Goal: Task Accomplishment & Management: Manage account settings

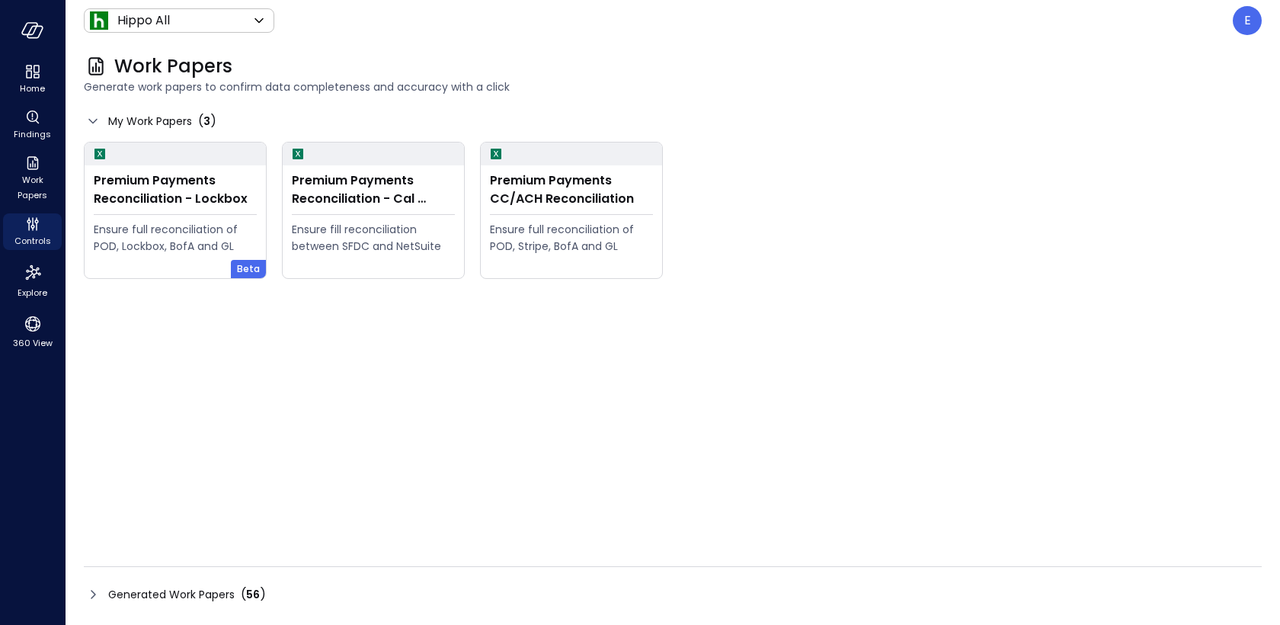
click at [194, 588] on span "Generated Work Papers" at bounding box center [171, 594] width 126 height 17
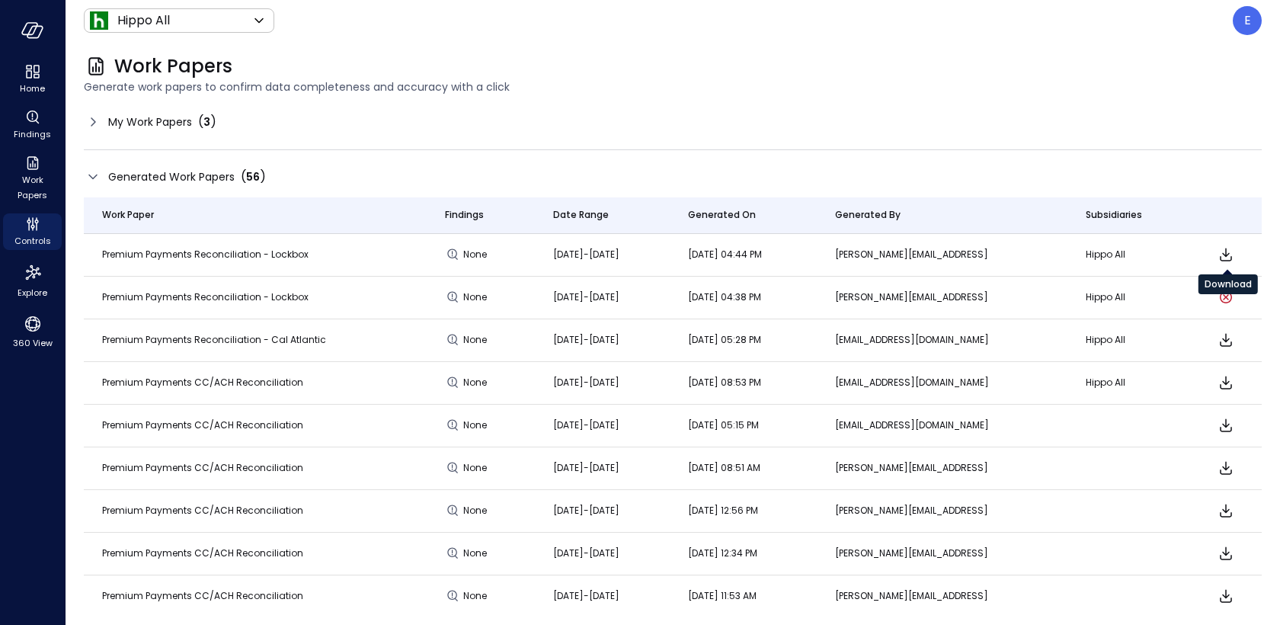
click at [1233, 254] on icon "Download" at bounding box center [1226, 254] width 18 height 18
click at [1254, 21] on div "E" at bounding box center [1247, 20] width 29 height 29
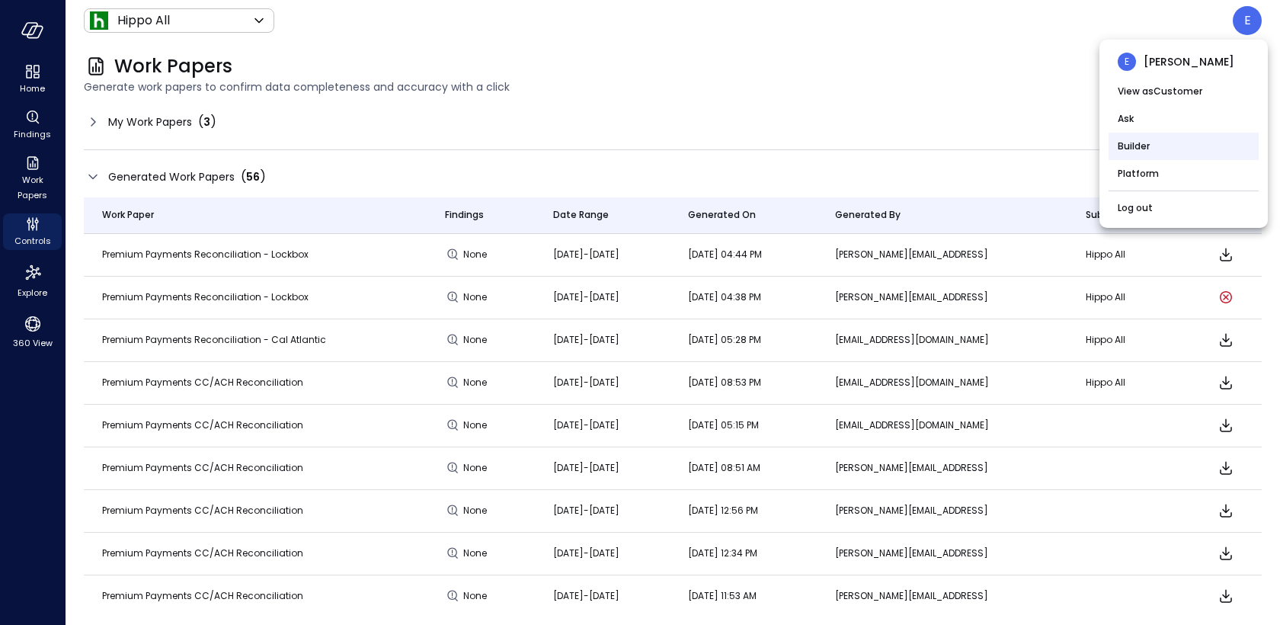
click at [1176, 149] on li "Builder" at bounding box center [1183, 146] width 150 height 27
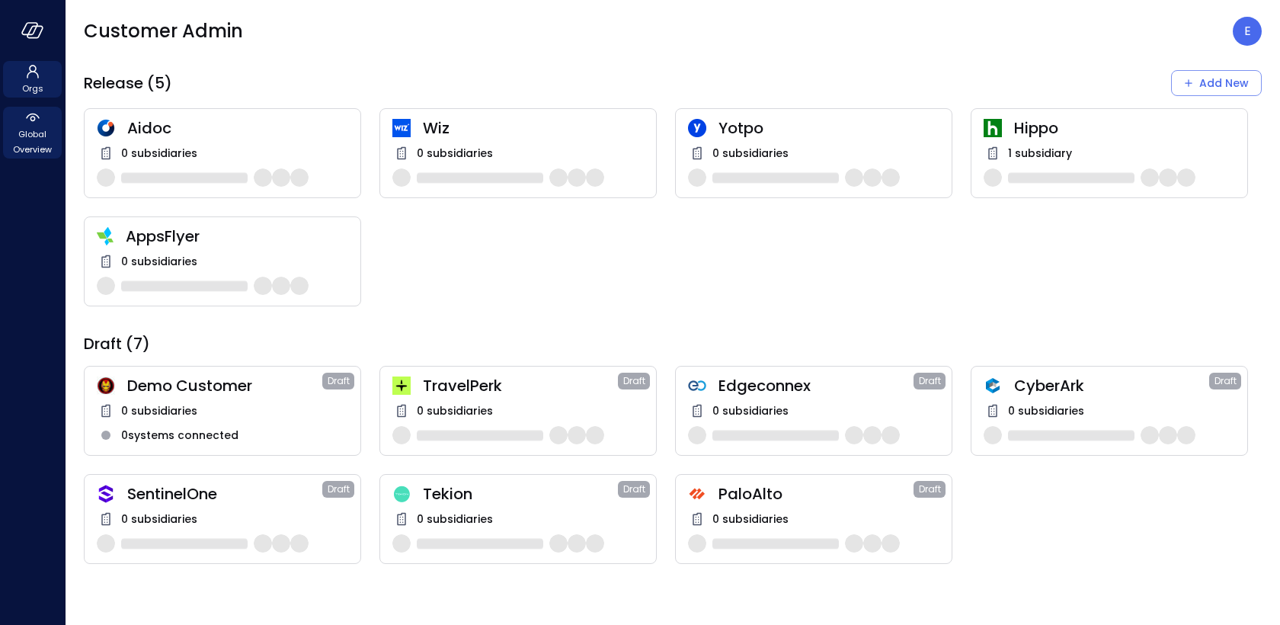
click at [27, 139] on span "Global Overview" at bounding box center [32, 141] width 46 height 30
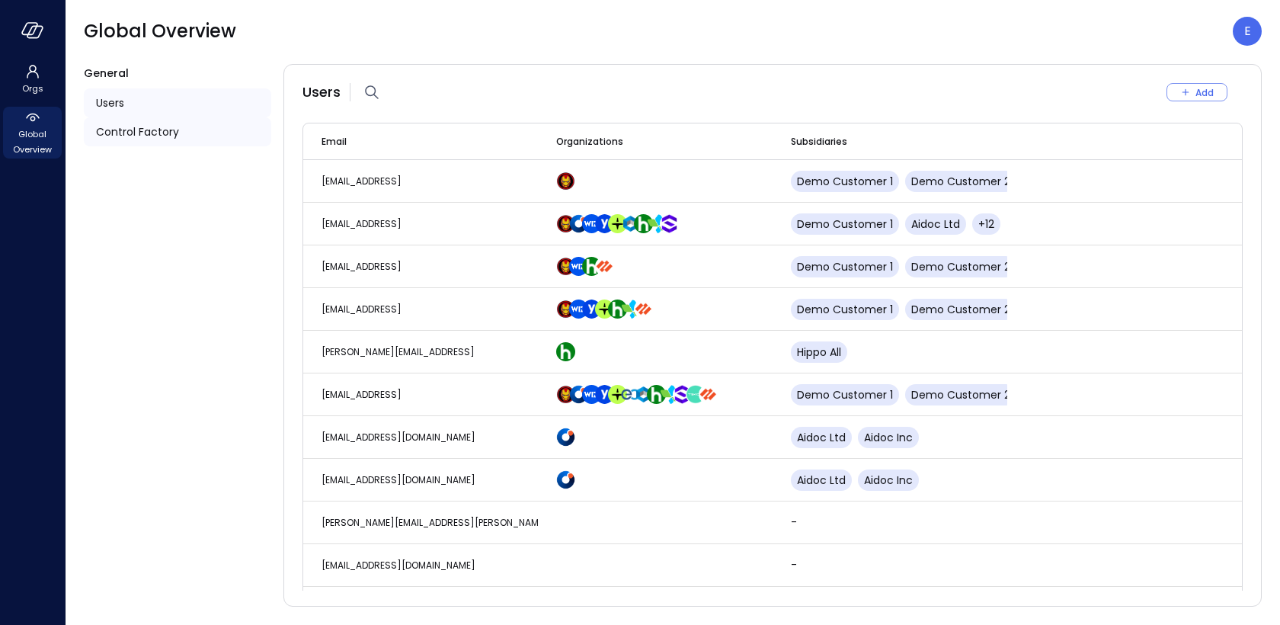
click at [156, 133] on span "Control Factory" at bounding box center [137, 131] width 83 height 17
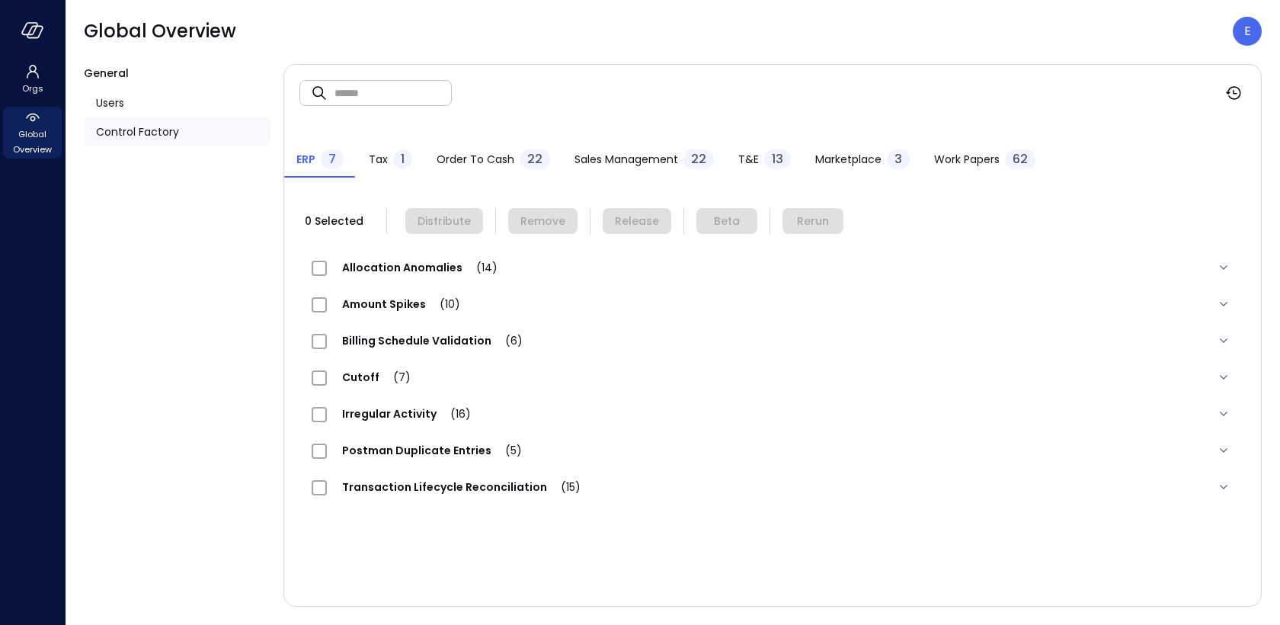
click at [964, 157] on span "Work Papers" at bounding box center [967, 159] width 66 height 17
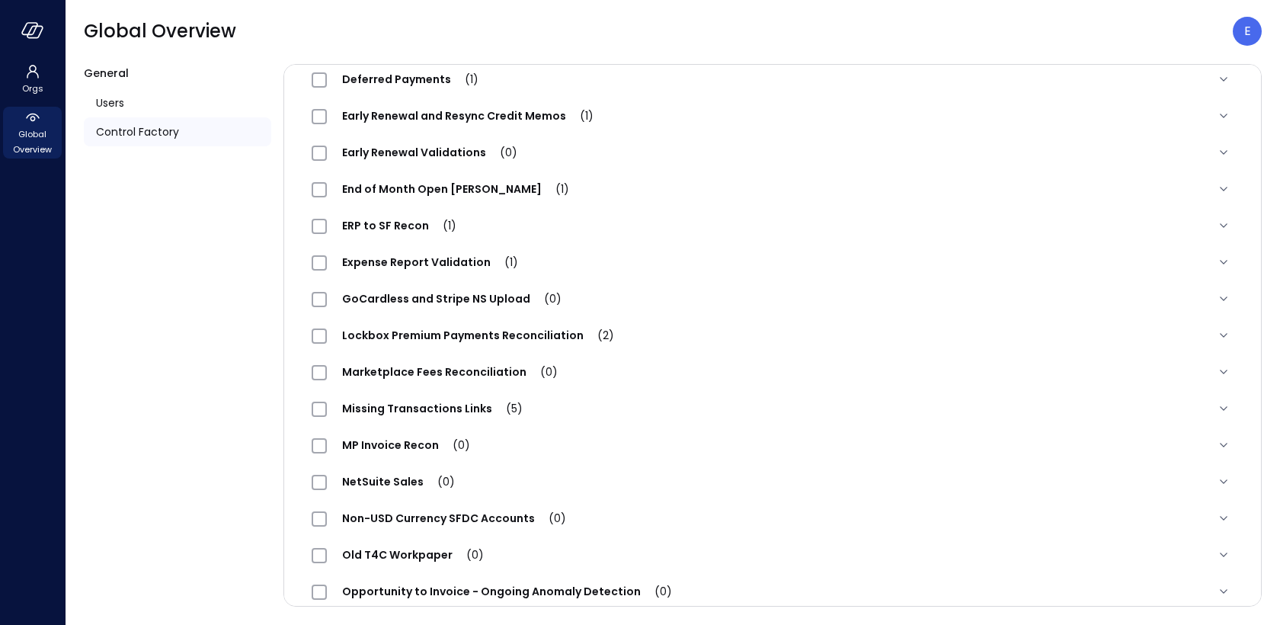
scroll to position [1505, 0]
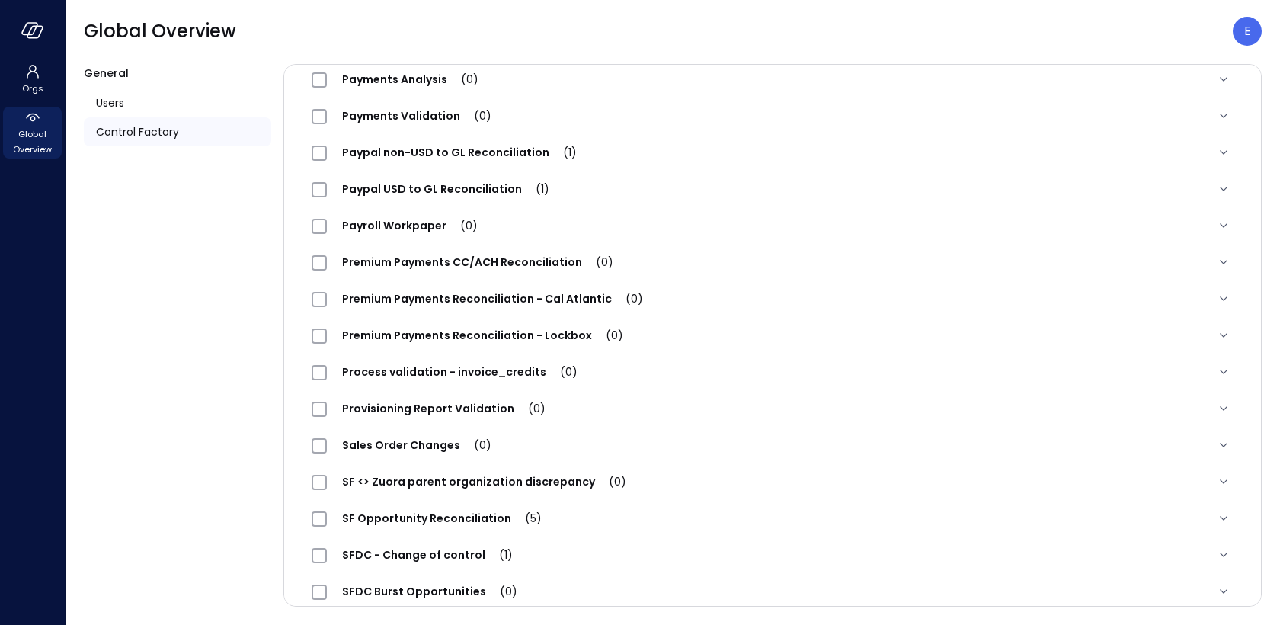
click at [468, 333] on span "Premium Payments Reconciliation - Lockbox (0)" at bounding box center [483, 335] width 312 height 15
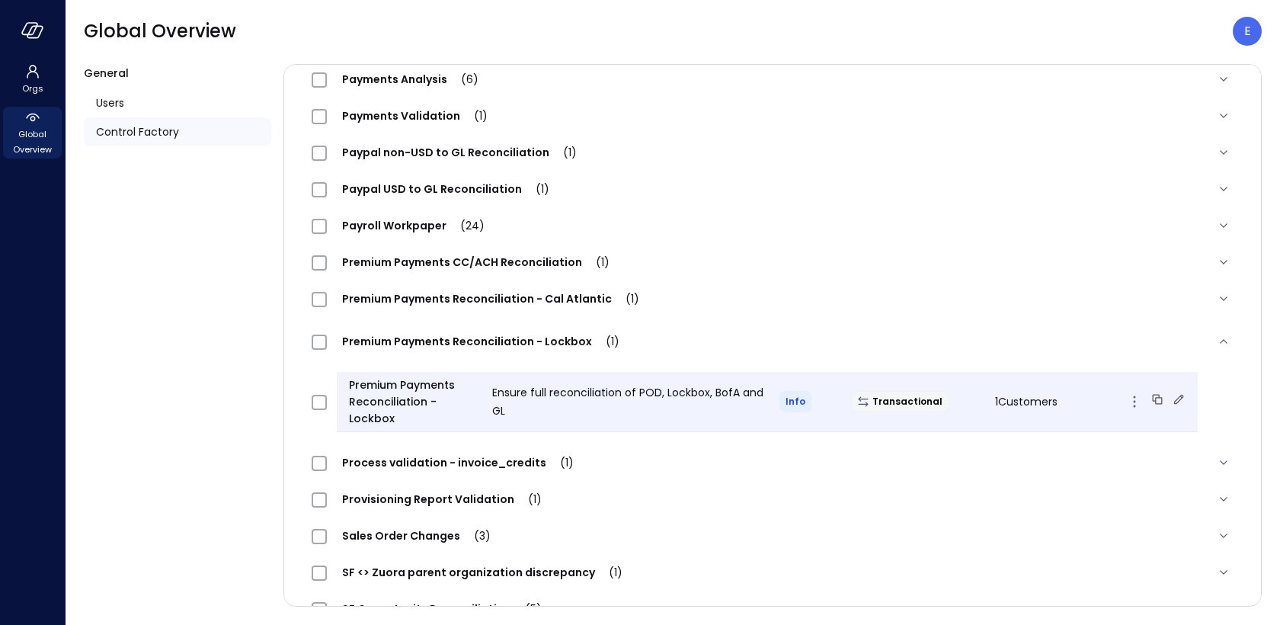
click at [1171, 398] on icon at bounding box center [1178, 399] width 15 height 15
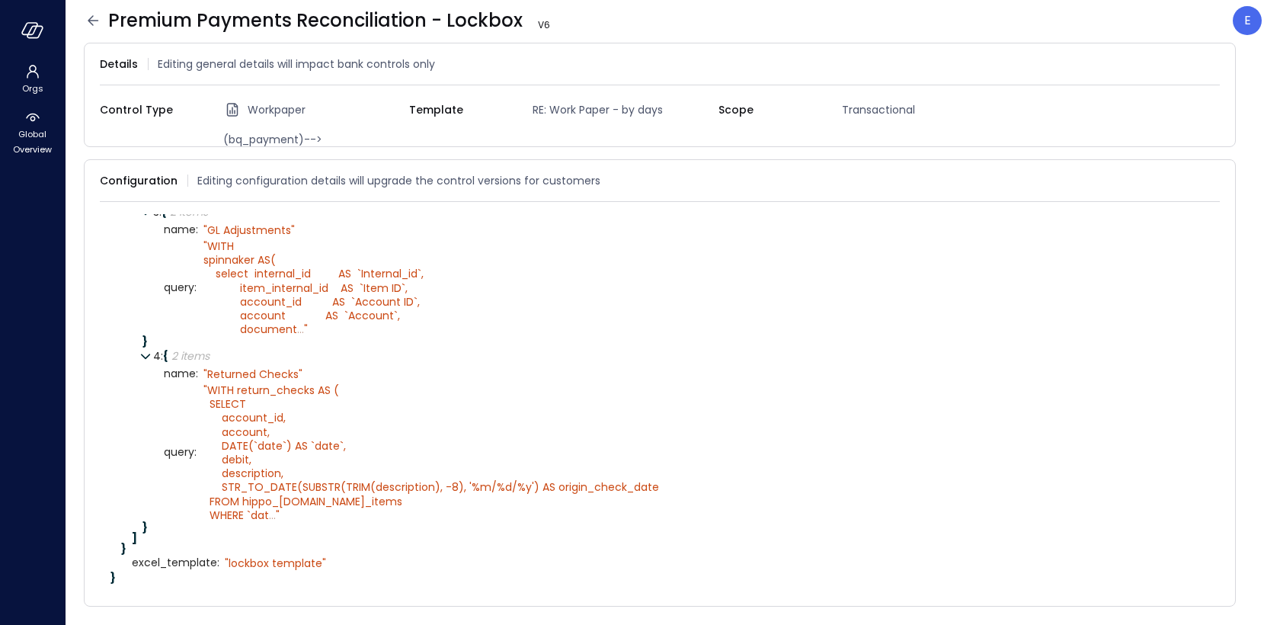
scroll to position [644, 0]
click at [1211, 177] on icon at bounding box center [1212, 181] width 10 height 10
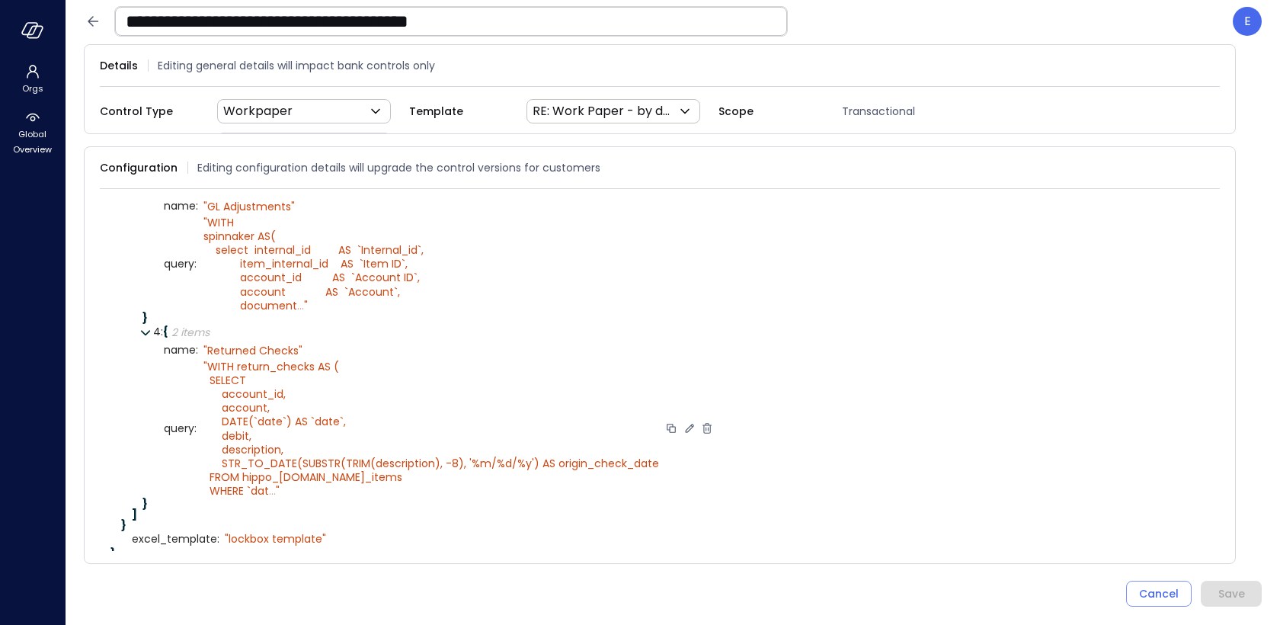
click at [685, 432] on icon at bounding box center [689, 428] width 8 height 8
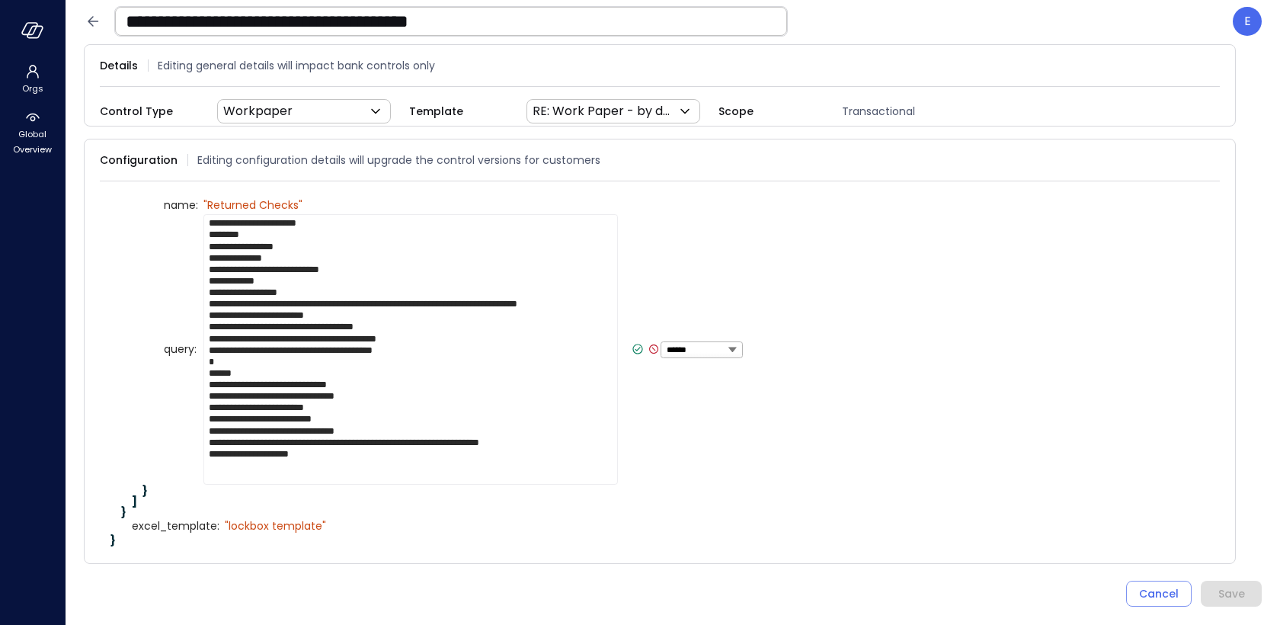
scroll to position [785, 0]
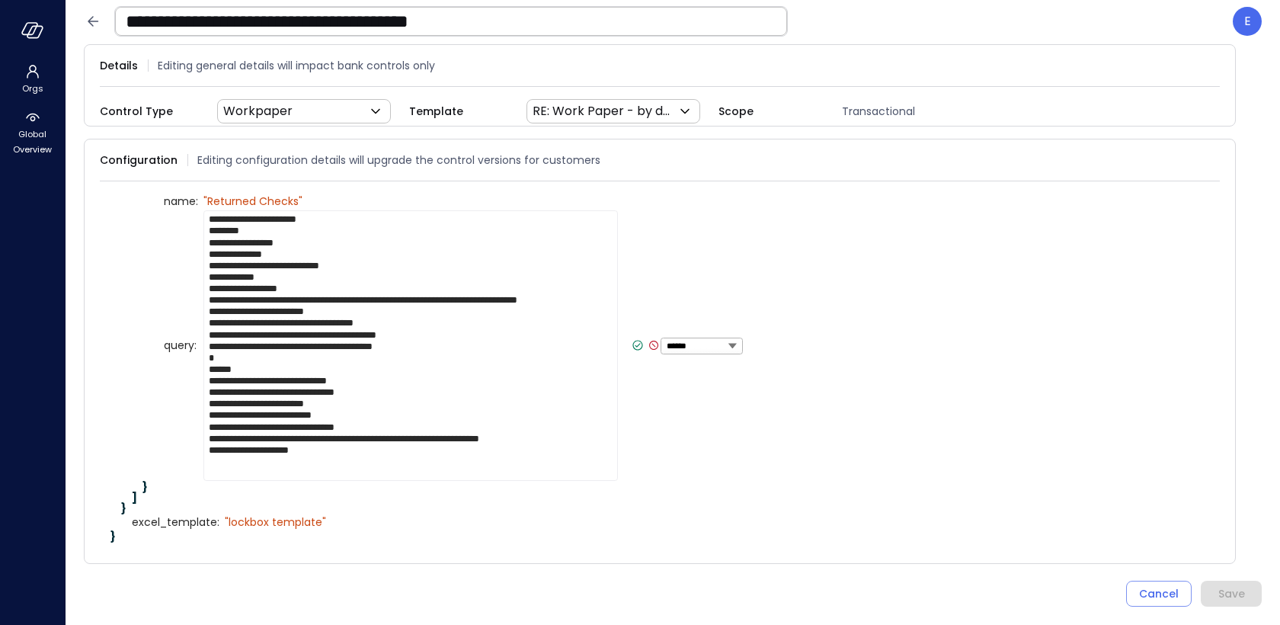
click at [582, 445] on textarea "**********" at bounding box center [410, 345] width 414 height 270
type textarea "**********"
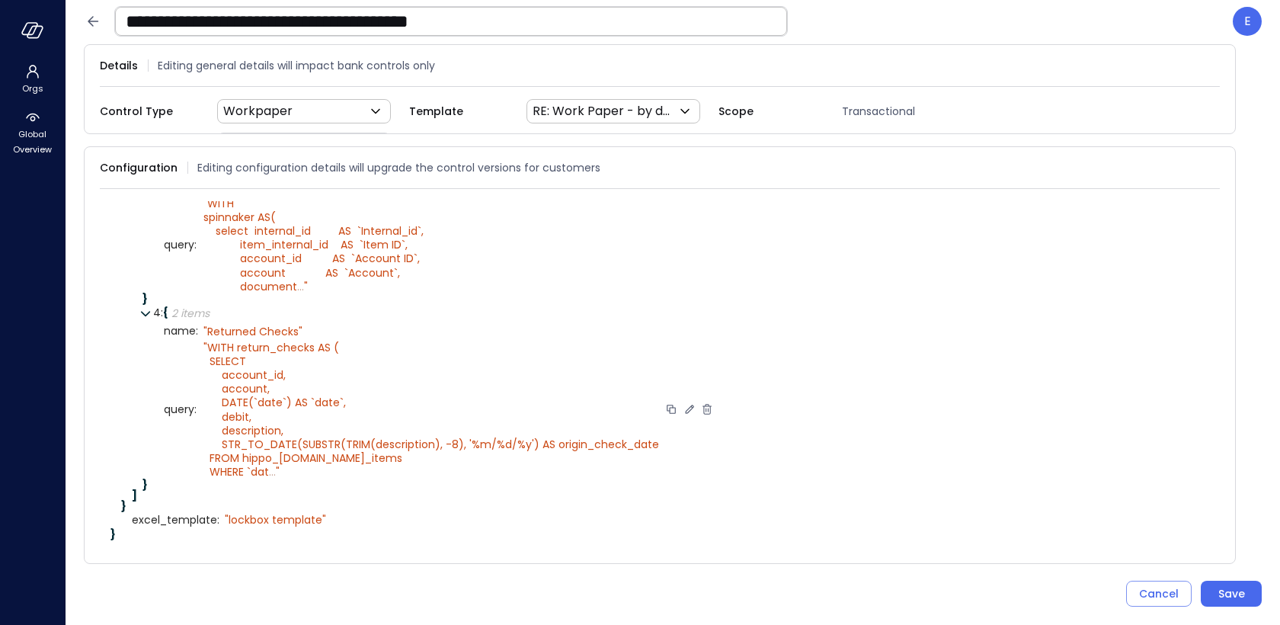
scroll to position [670, 0]
click at [685, 408] on icon at bounding box center [689, 409] width 8 height 8
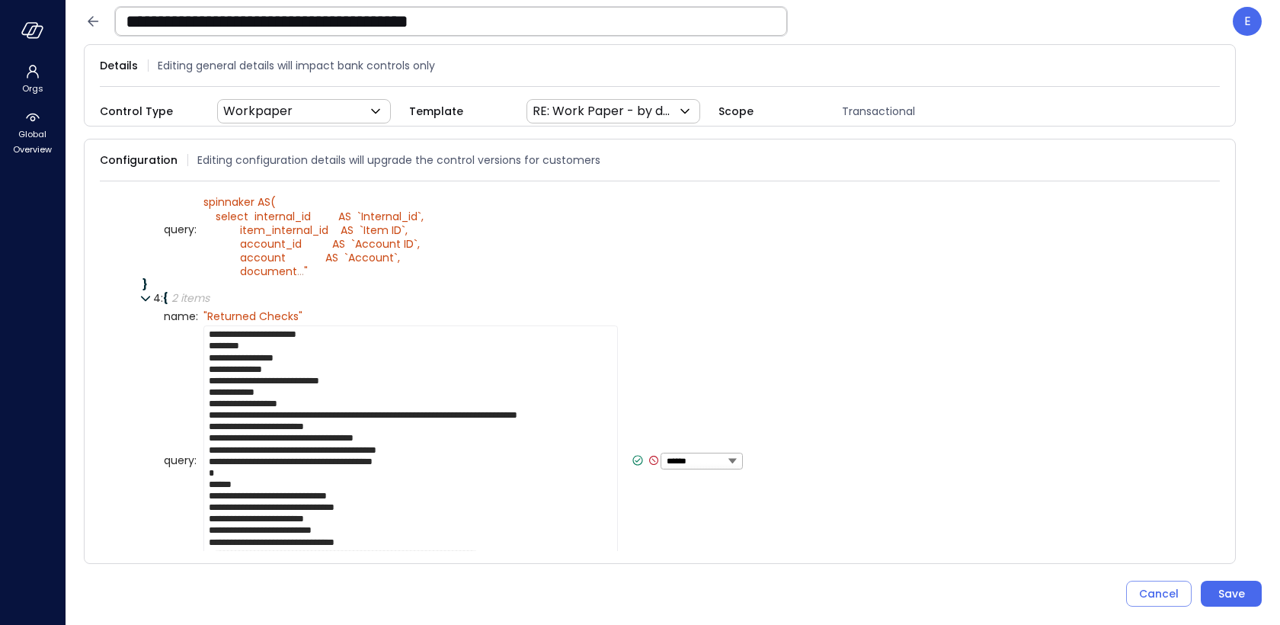
scroll to position [785, 0]
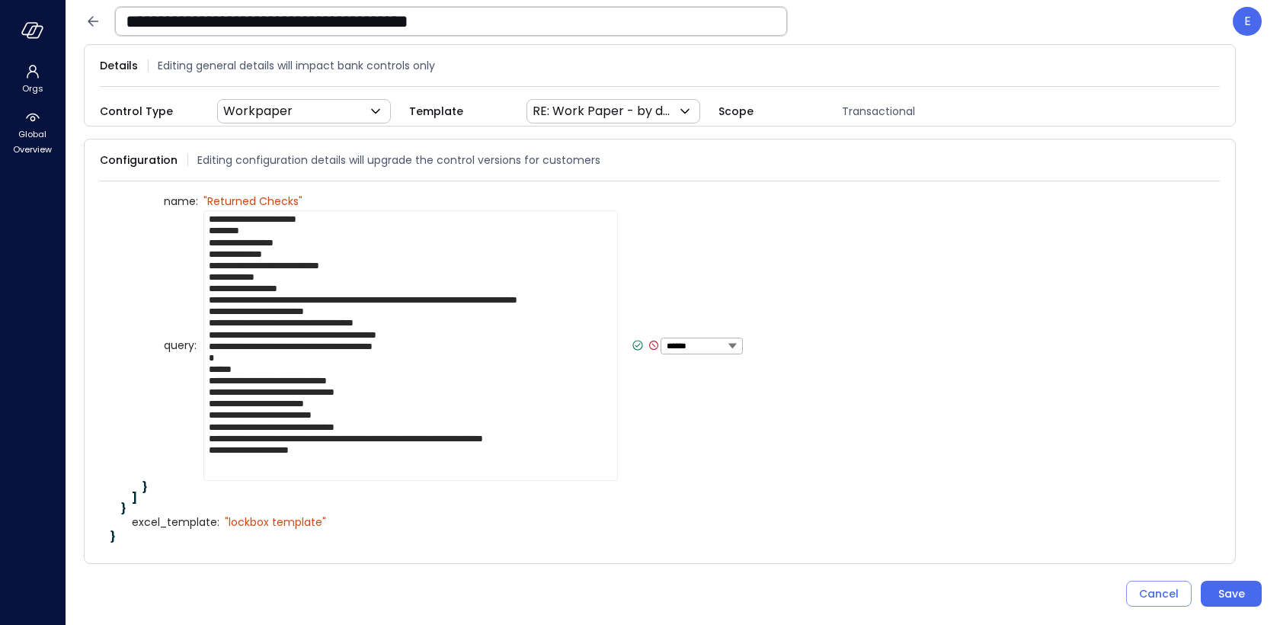
click at [575, 446] on textarea "**********" at bounding box center [410, 345] width 414 height 270
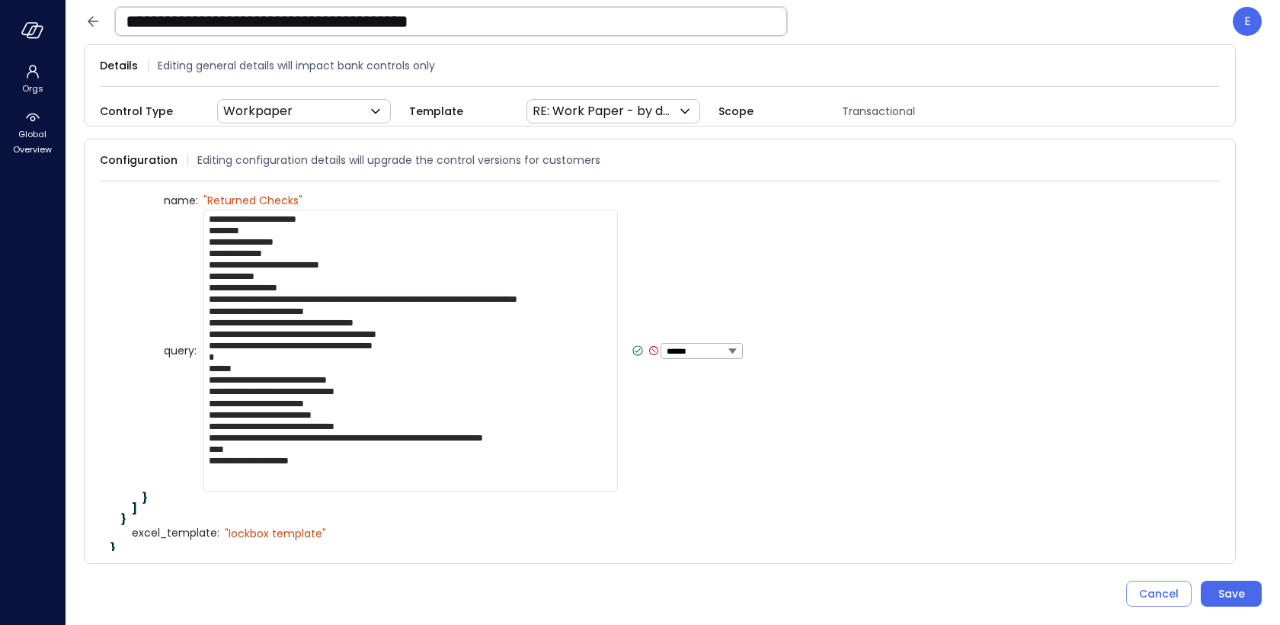
click at [221, 458] on textarea "**********" at bounding box center [410, 350] width 414 height 282
paste textarea "**********"
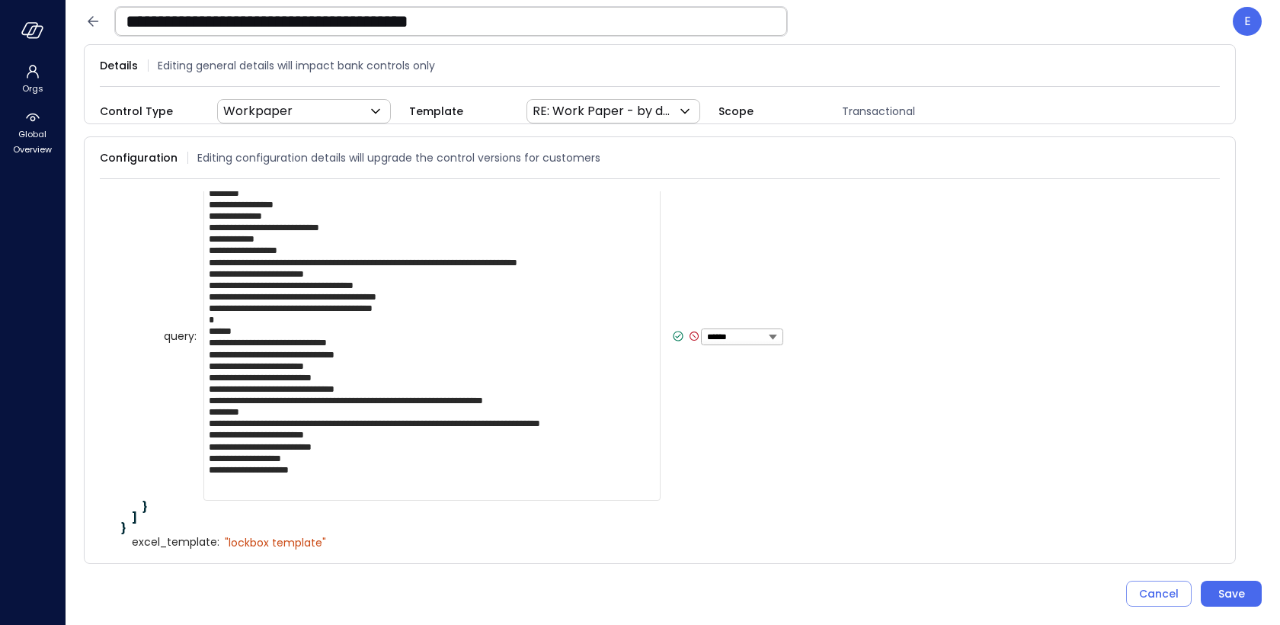
scroll to position [850, 0]
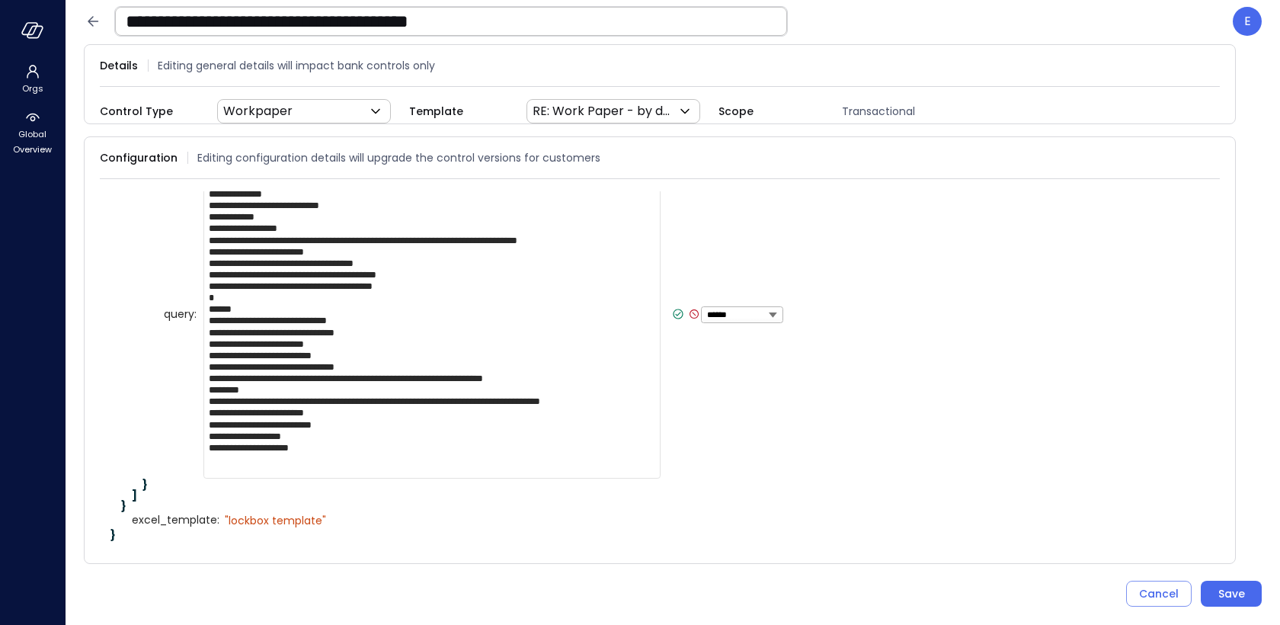
type textarea "**********"
click at [671, 315] on icon at bounding box center [678, 314] width 14 height 14
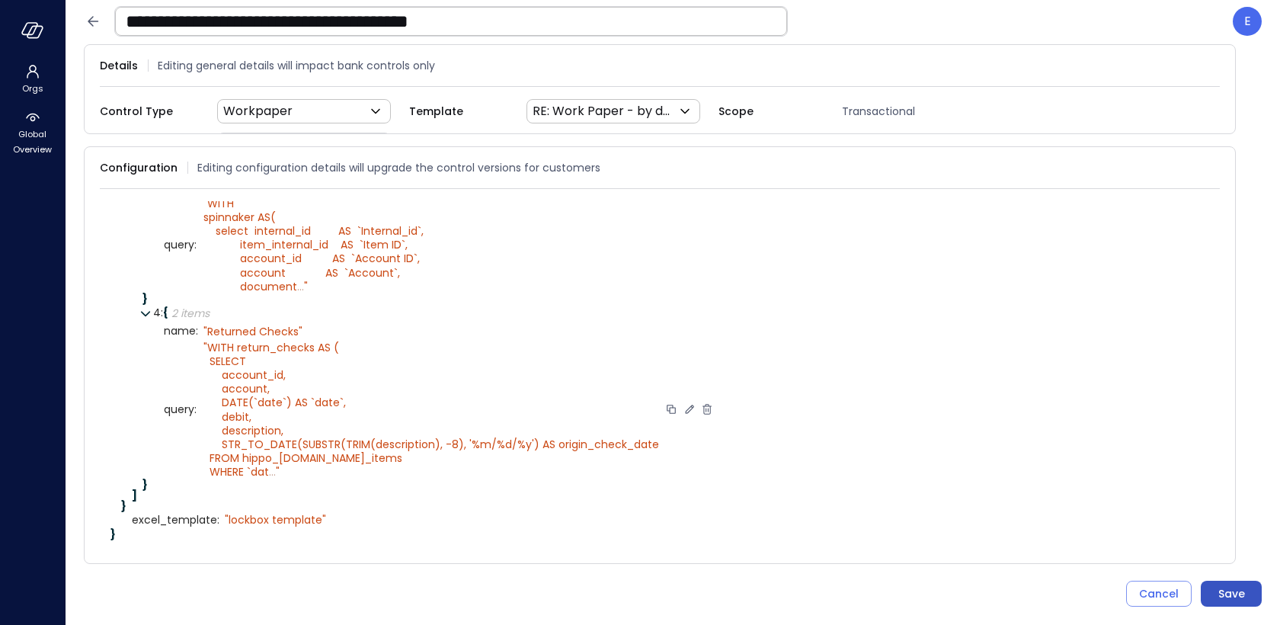
click at [1233, 594] on div "Save" at bounding box center [1231, 593] width 27 height 19
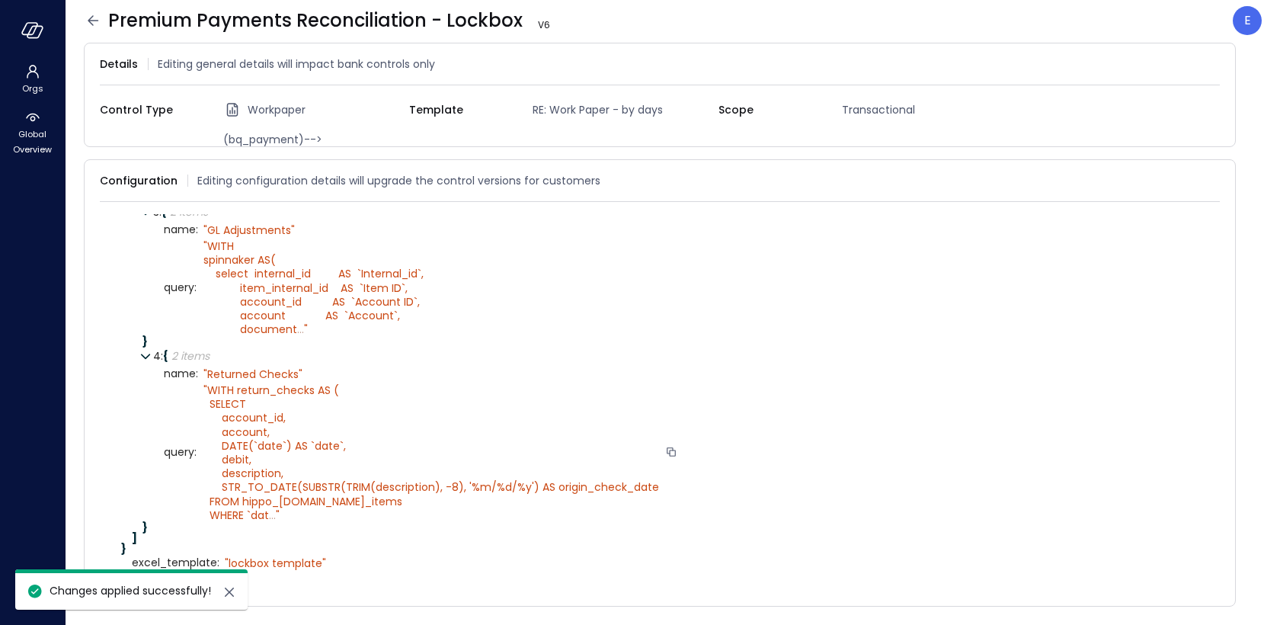
scroll to position [644, 0]
click at [95, 23] on icon at bounding box center [93, 20] width 18 height 18
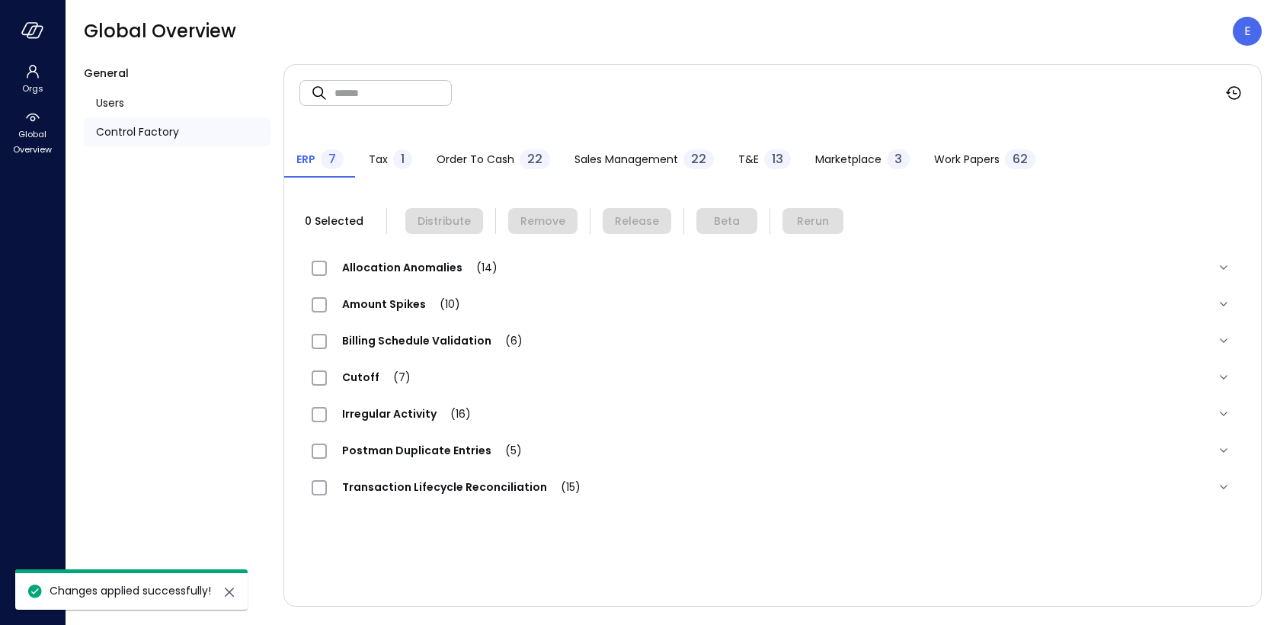
click at [971, 164] on span "Work Papers" at bounding box center [967, 159] width 66 height 17
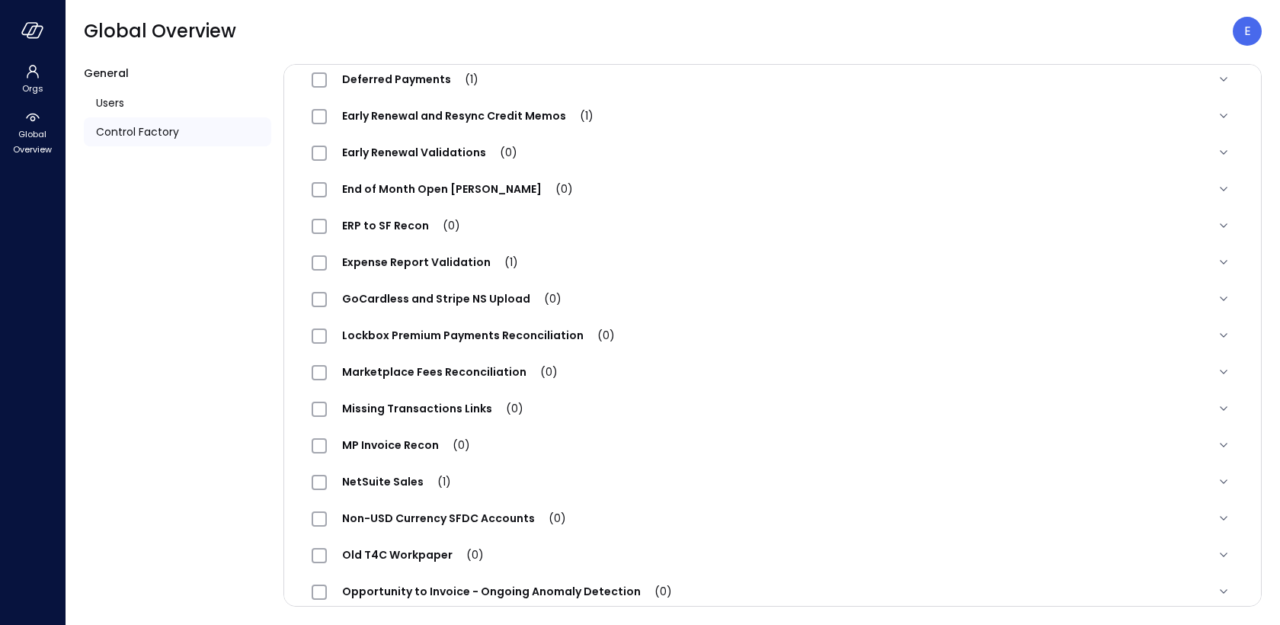
scroll to position [1505, 0]
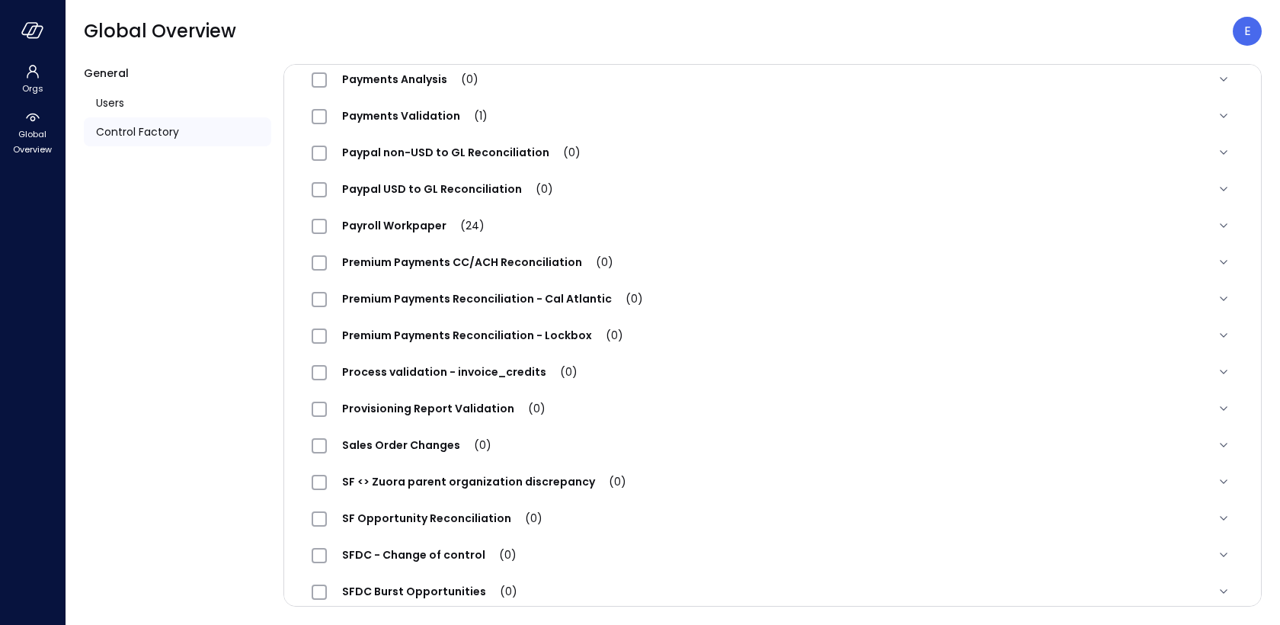
click at [394, 336] on span "Premium Payments Reconciliation - Lockbox (0)" at bounding box center [483, 335] width 312 height 15
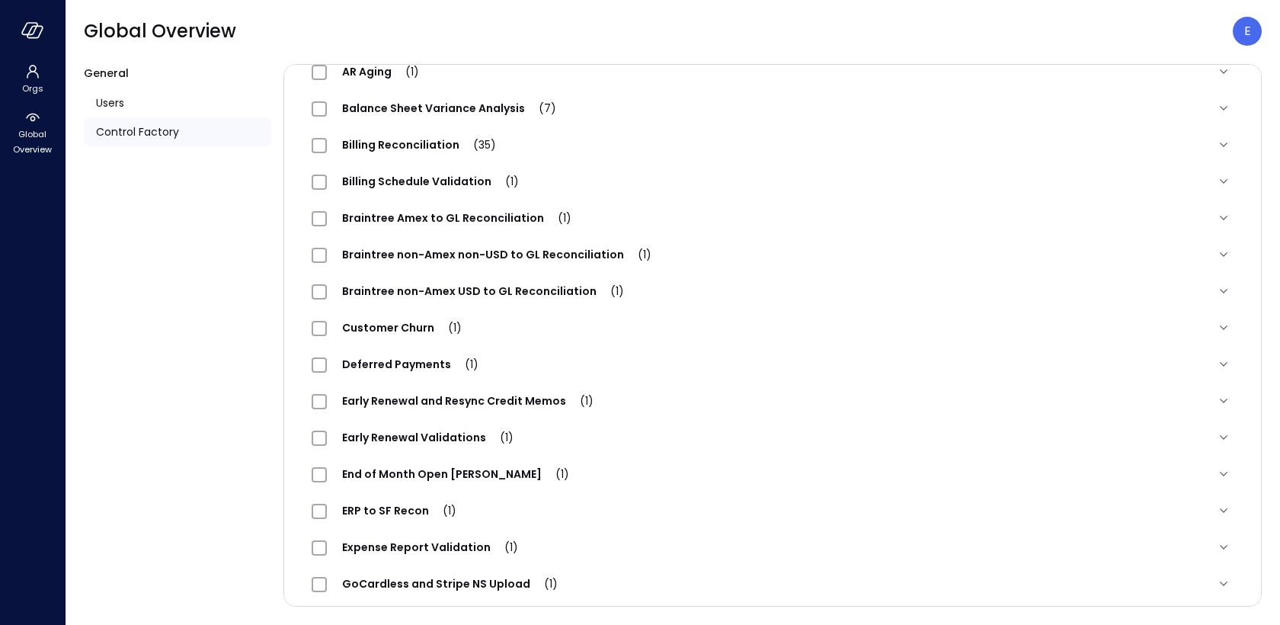
scroll to position [0, 0]
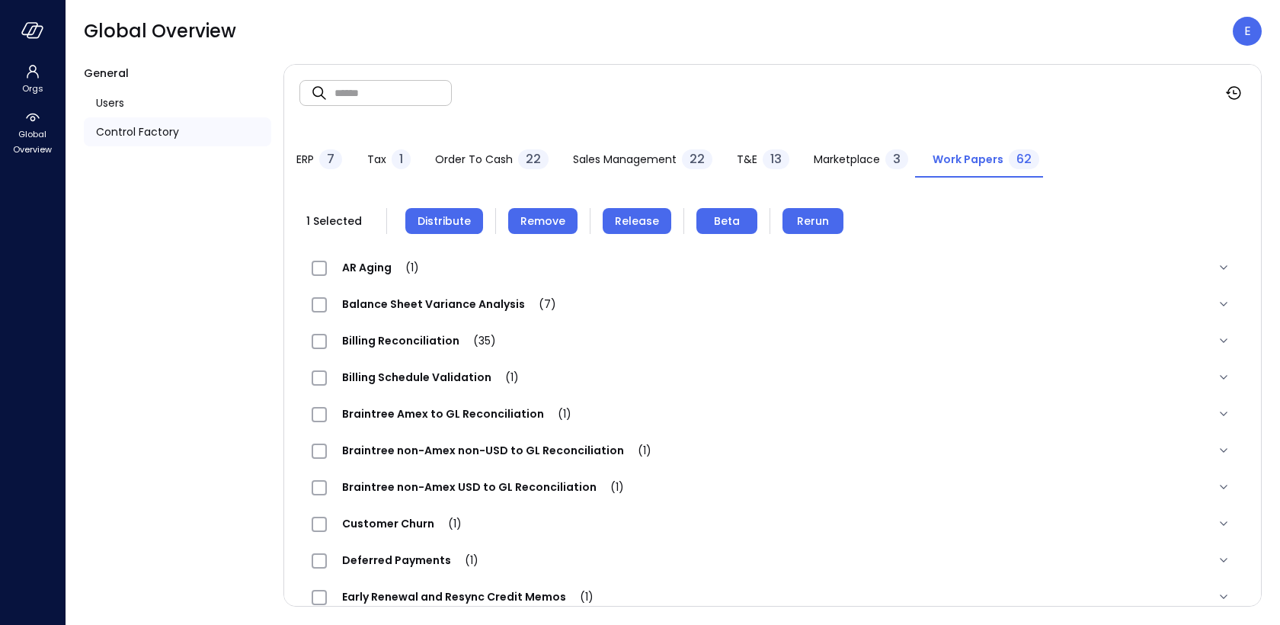
click at [526, 215] on span "Remove" at bounding box center [542, 221] width 45 height 17
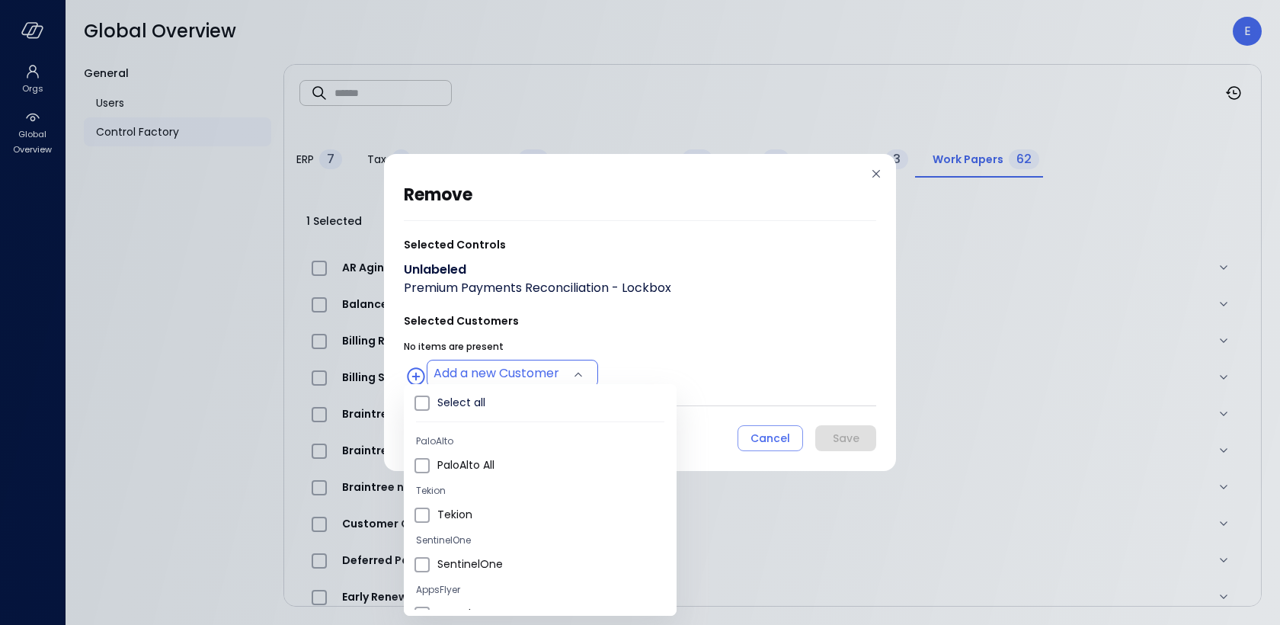
click at [458, 368] on body "Orgs Global Overview Global Overview E General Users Control Factory ​ ​ ERP 7 …" at bounding box center [640, 312] width 1280 height 625
click at [470, 510] on span "Hippo All" at bounding box center [550, 518] width 227 height 16
type input "**********"
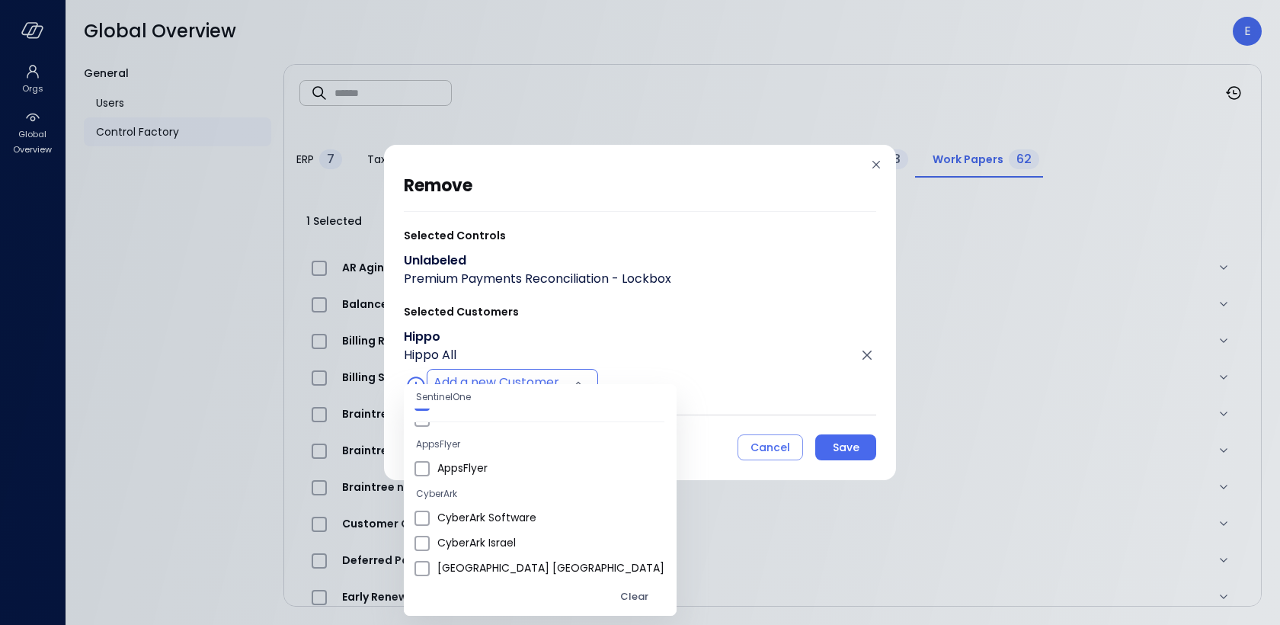
click at [841, 453] on div at bounding box center [640, 312] width 1280 height 625
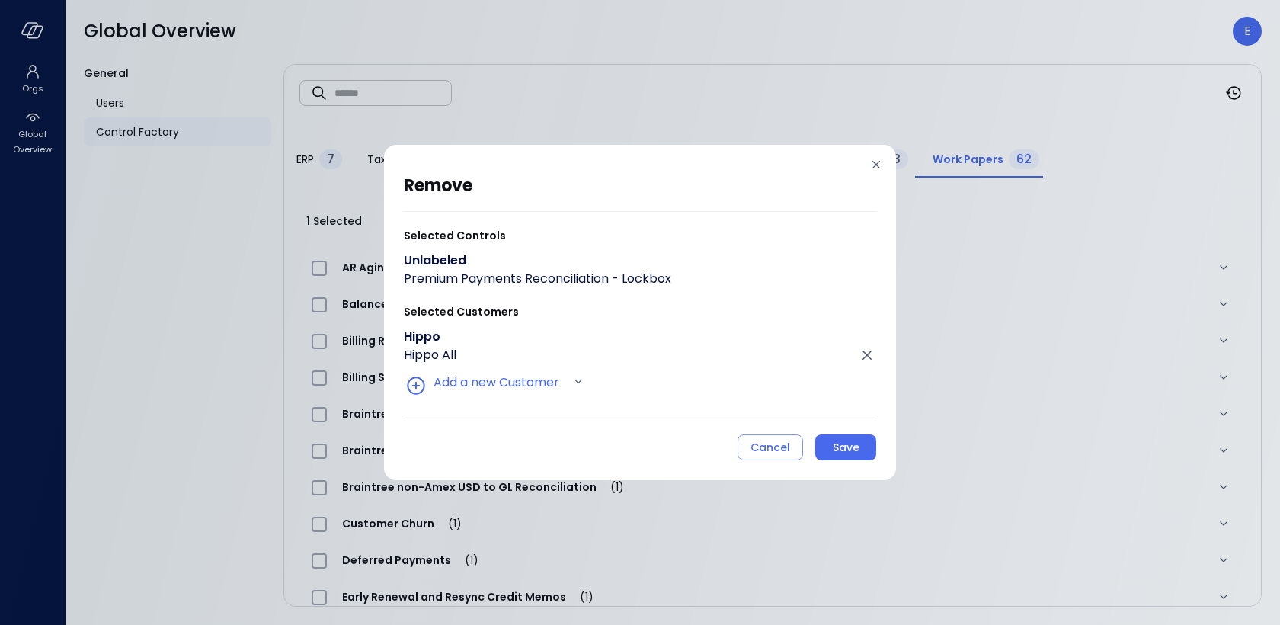
click at [841, 453] on div "Save" at bounding box center [846, 447] width 27 height 19
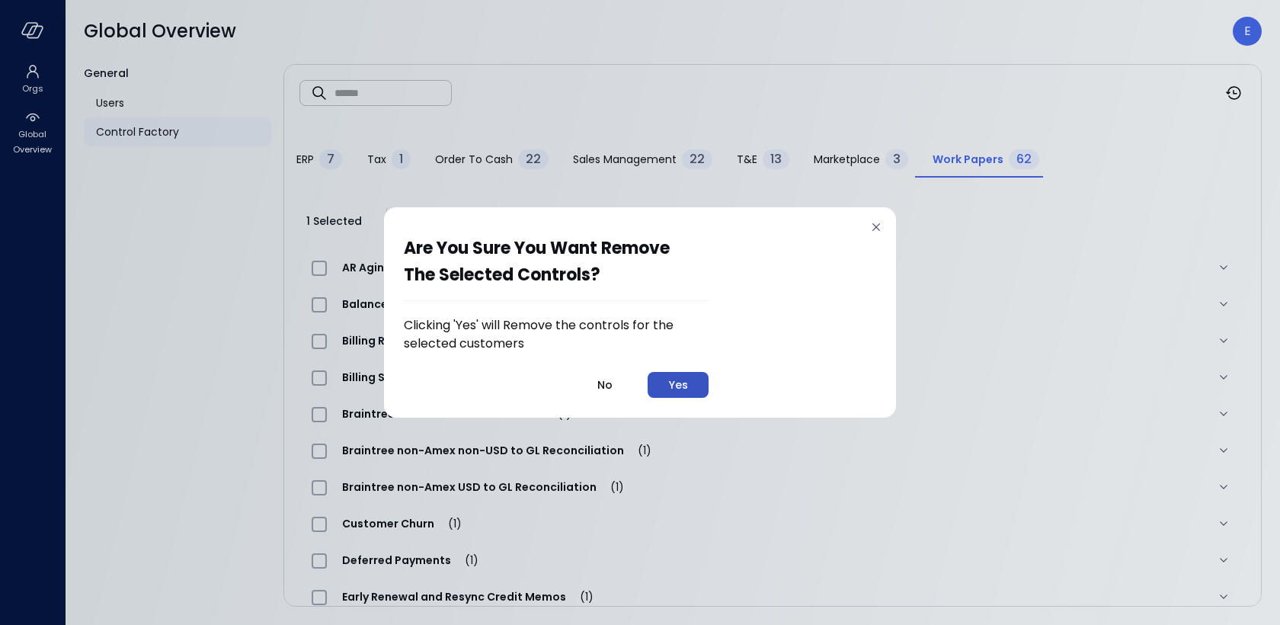
click at [676, 387] on div "Yes" at bounding box center [678, 385] width 19 height 19
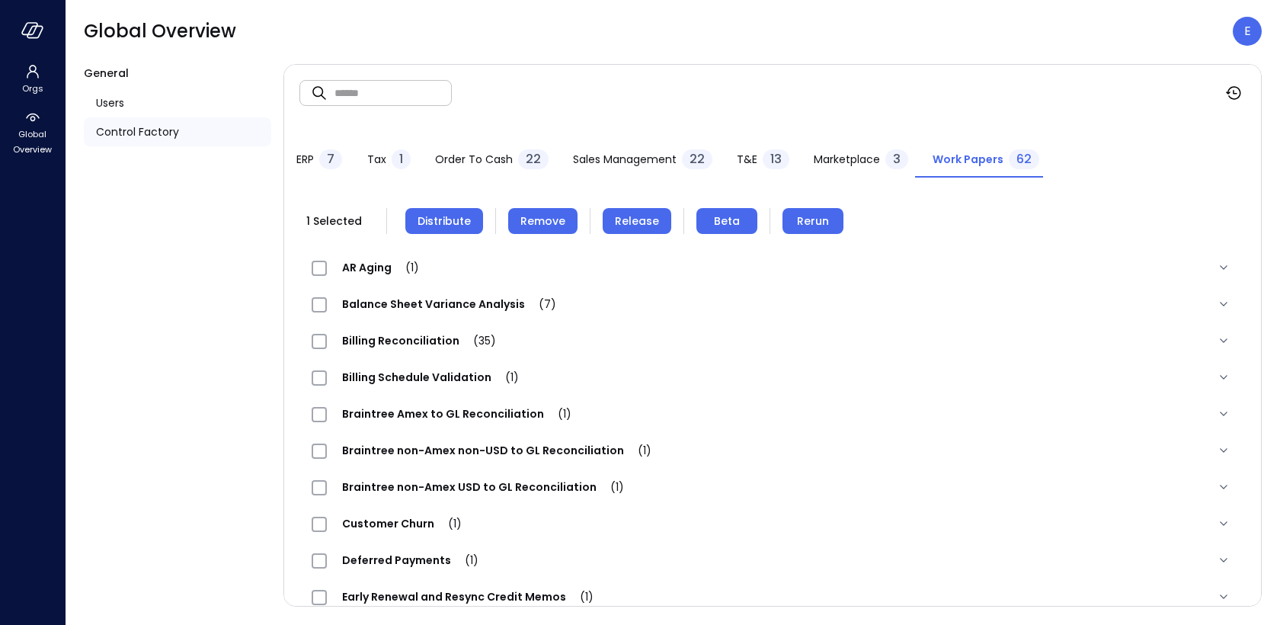
click at [452, 222] on span "Distribute" at bounding box center [443, 221] width 53 height 17
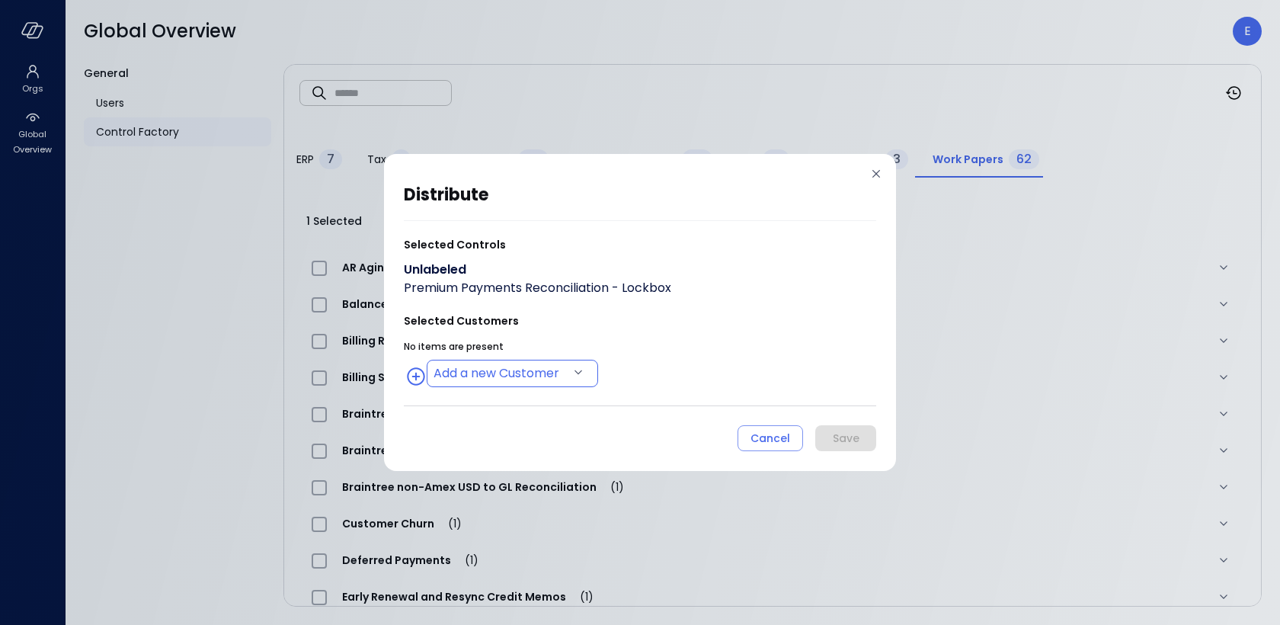
click at [449, 376] on body "Orgs Global Overview Global Overview E General Users Control Factory ​ ​ ERP 7 …" at bounding box center [640, 312] width 1280 height 625
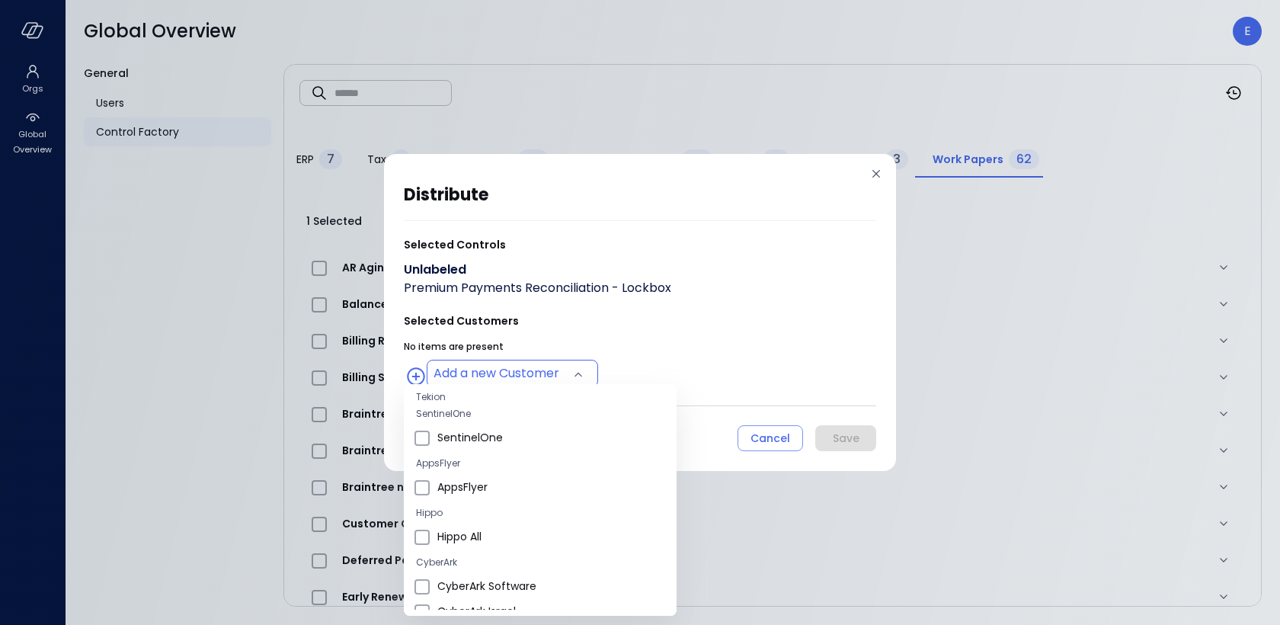
scroll to position [139, 0]
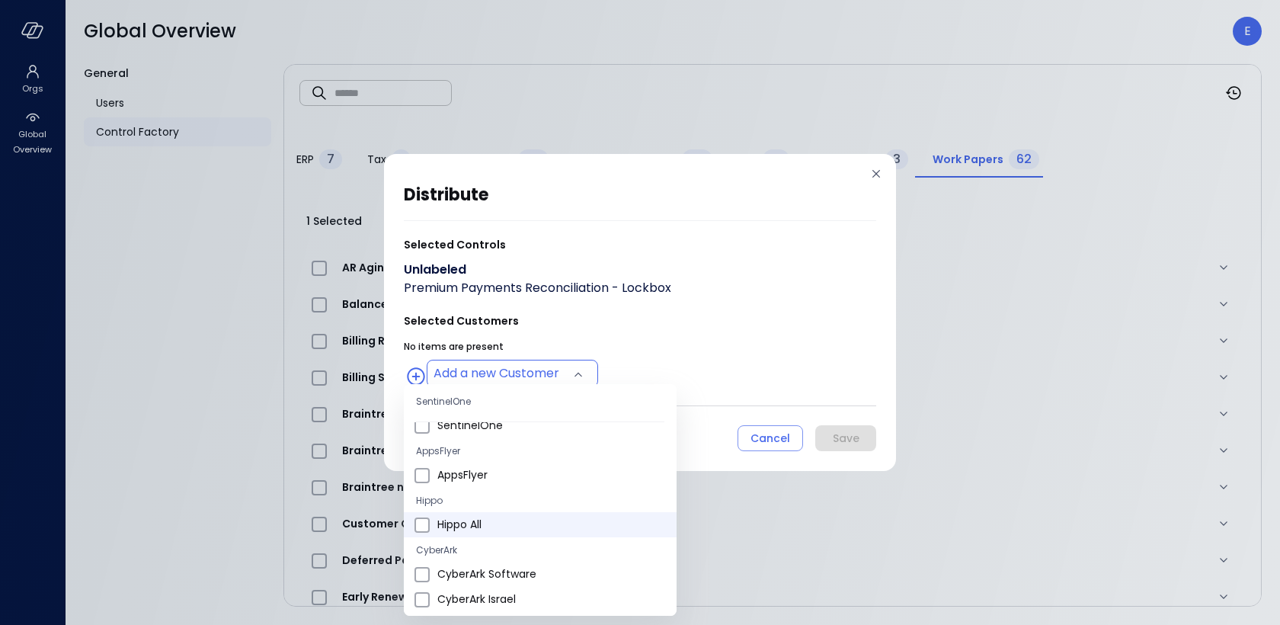
click at [469, 523] on span "Hippo All" at bounding box center [550, 524] width 227 height 16
type input "**********"
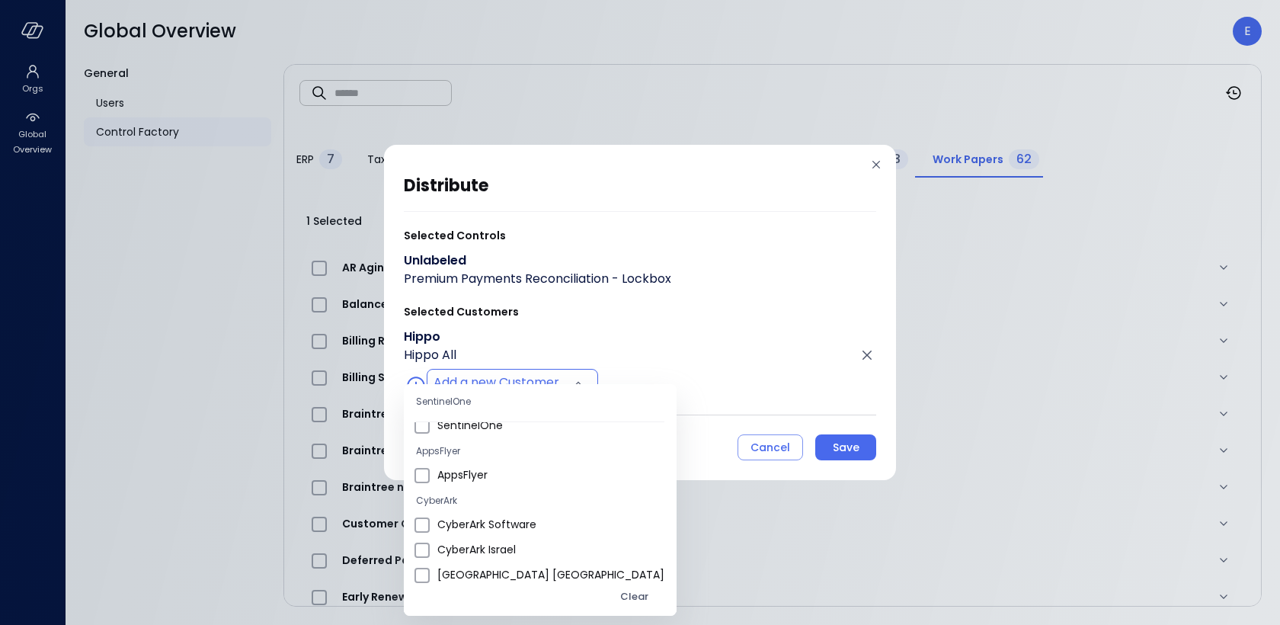
click at [840, 440] on div at bounding box center [640, 312] width 1280 height 625
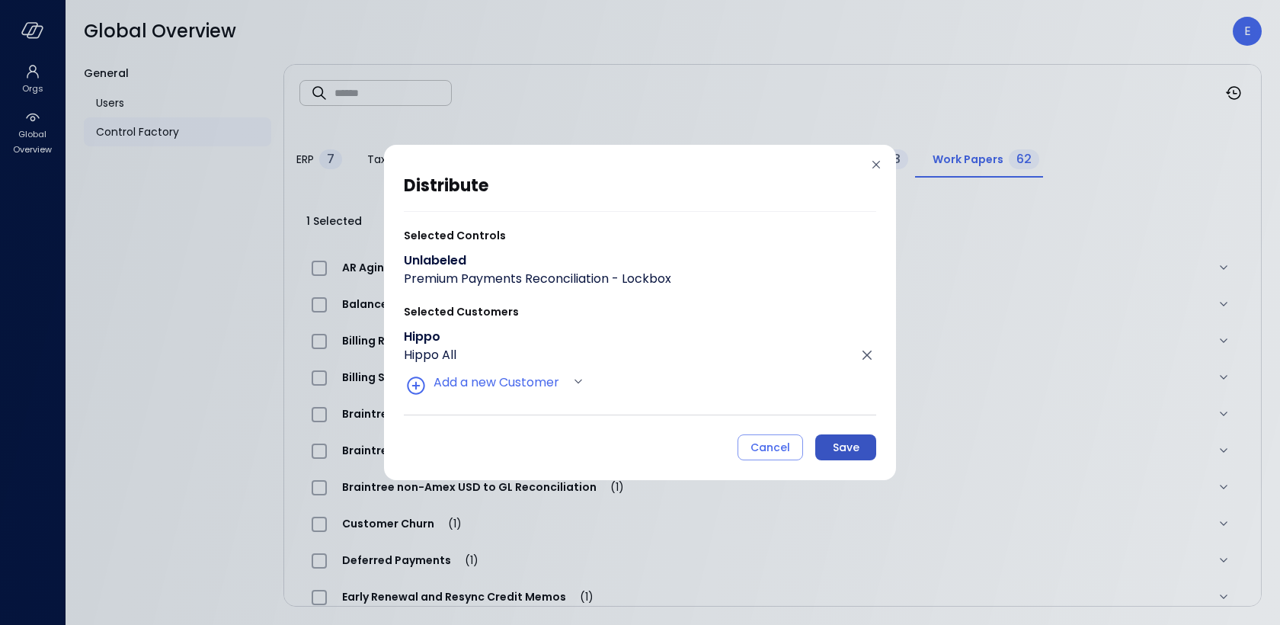
click at [840, 447] on div "Save" at bounding box center [846, 447] width 27 height 19
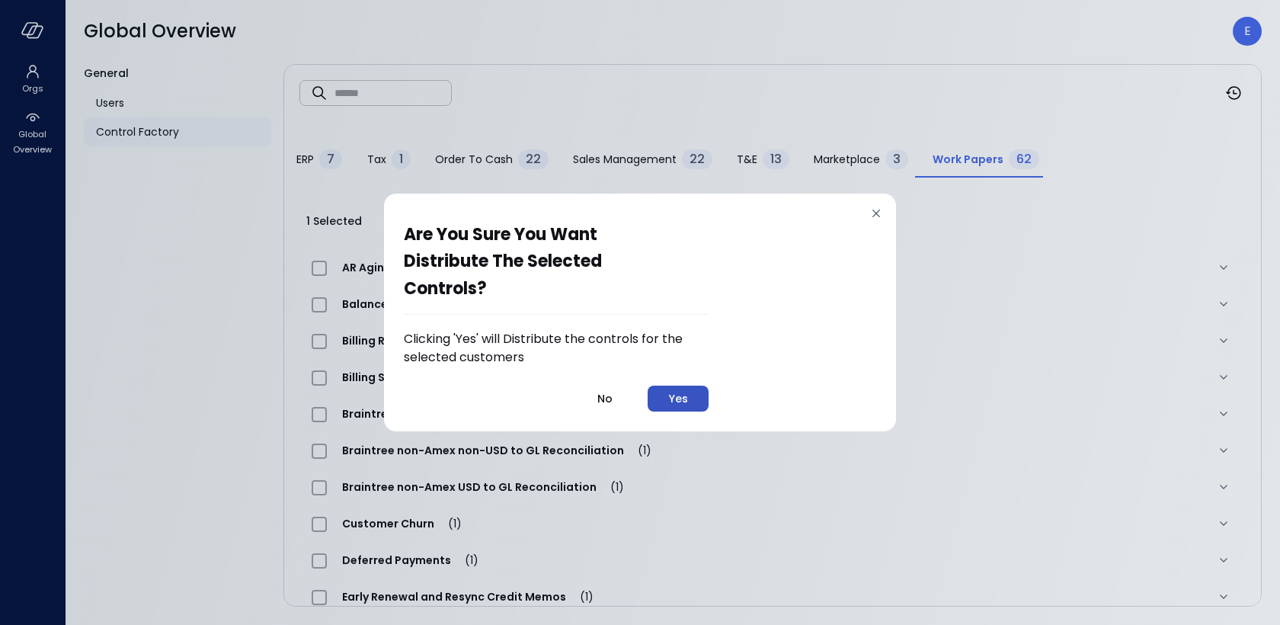
click at [680, 402] on div "Yes" at bounding box center [678, 398] width 19 height 19
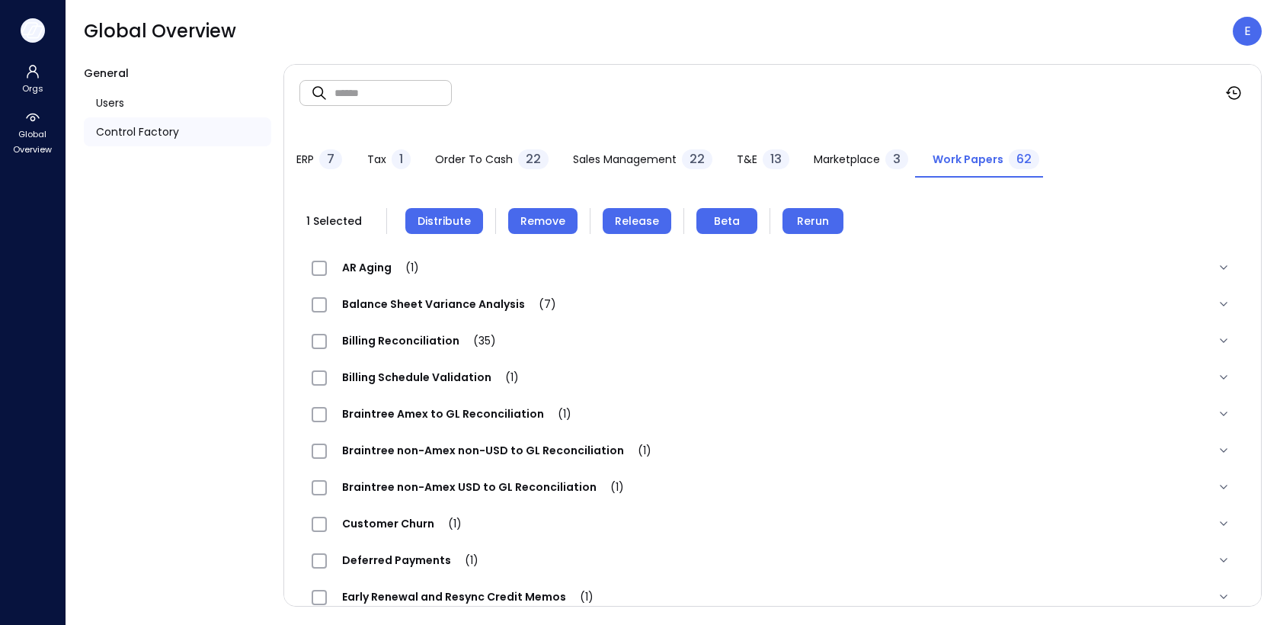
click at [35, 28] on icon "button" at bounding box center [29, 28] width 15 height 11
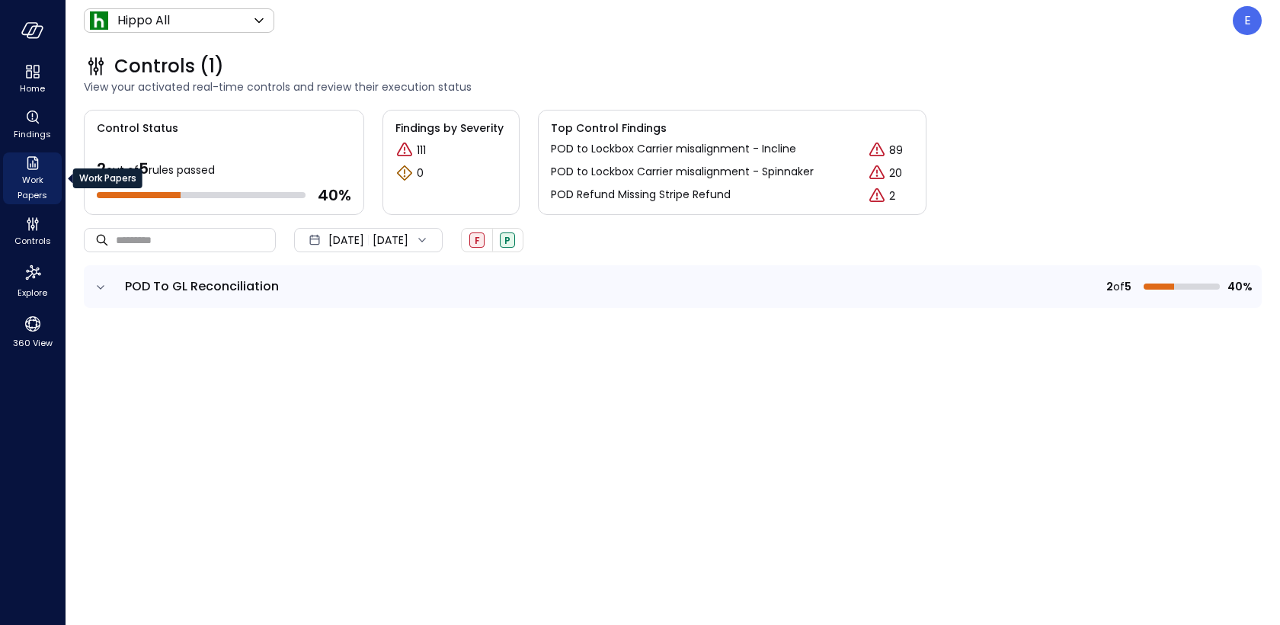
click at [32, 170] on icon "Work Papers" at bounding box center [33, 163] width 18 height 18
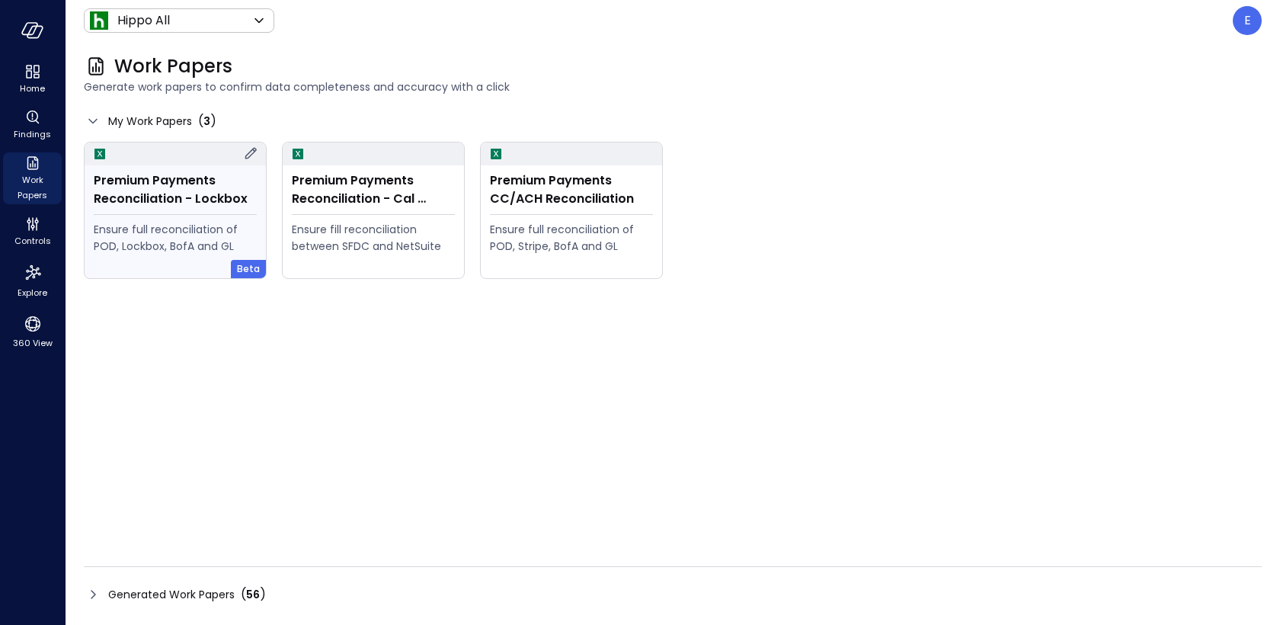
click at [203, 225] on div "Ensure full reconciliation of POD, Lockbox, BofA and GL" at bounding box center [175, 238] width 163 height 34
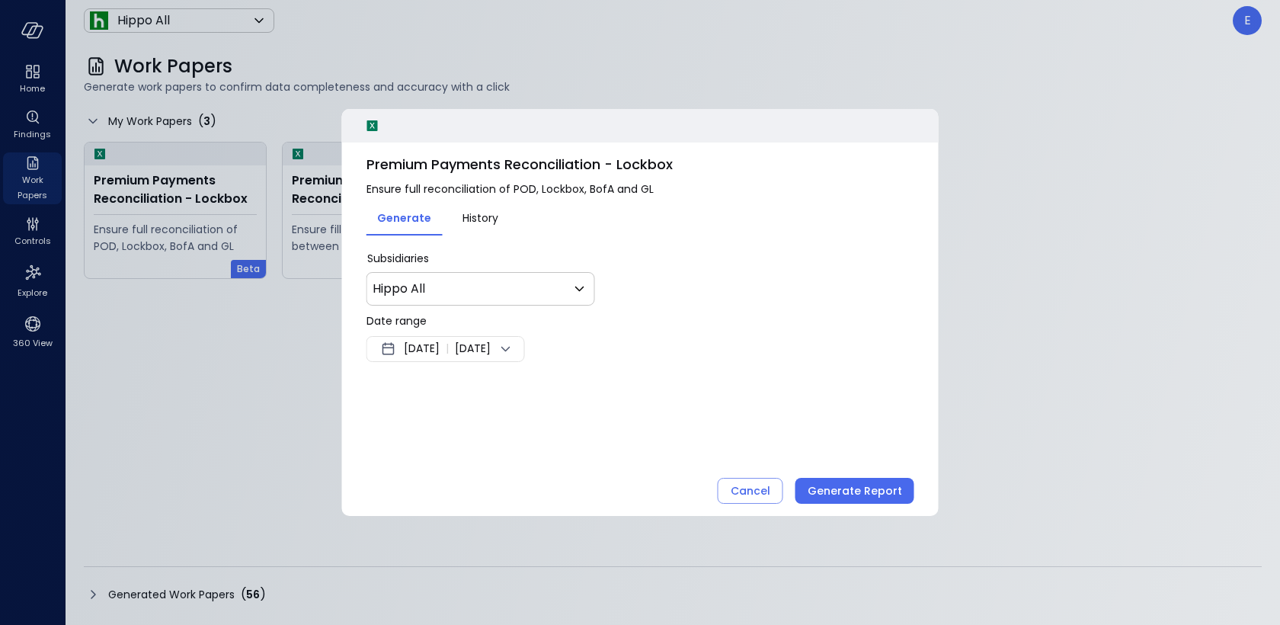
click at [421, 350] on span "[DATE]" at bounding box center [422, 349] width 36 height 18
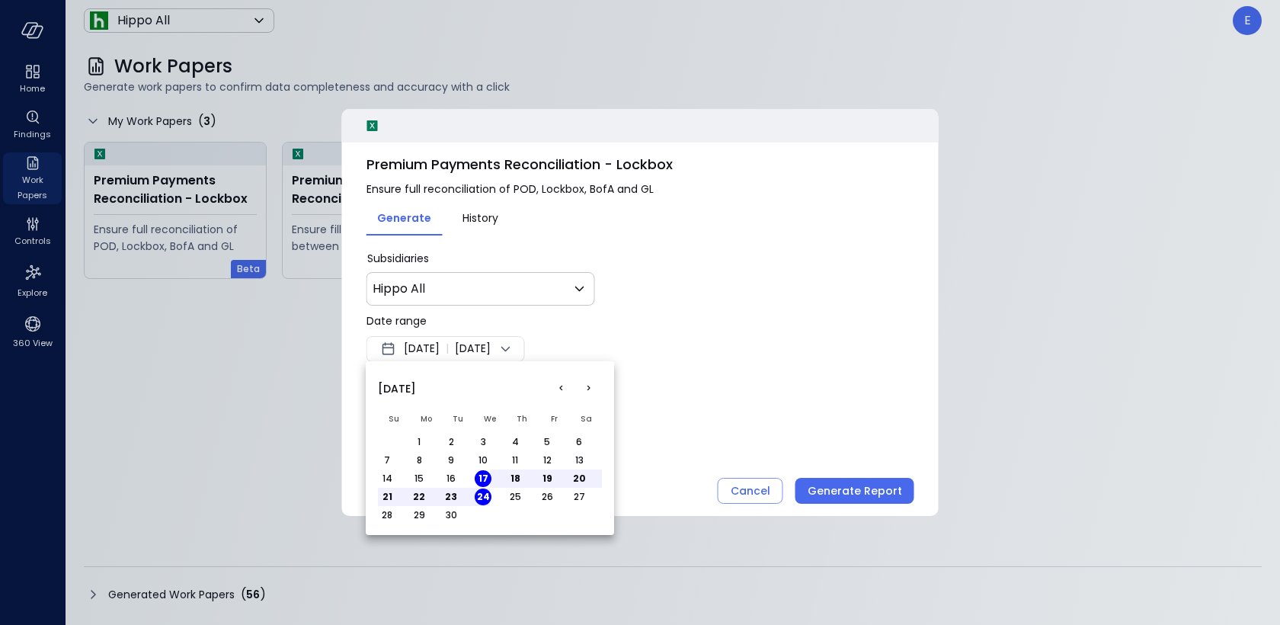
click at [561, 388] on button "<" at bounding box center [560, 388] width 27 height 27
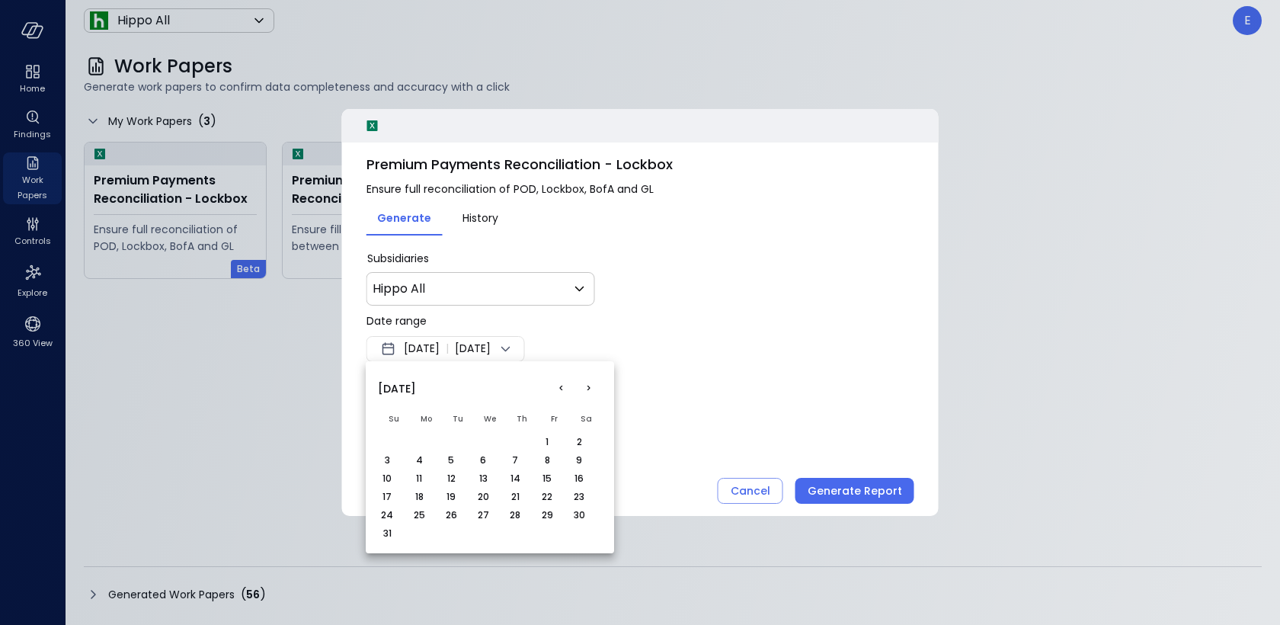
click at [545, 440] on button "1" at bounding box center [547, 441] width 17 height 17
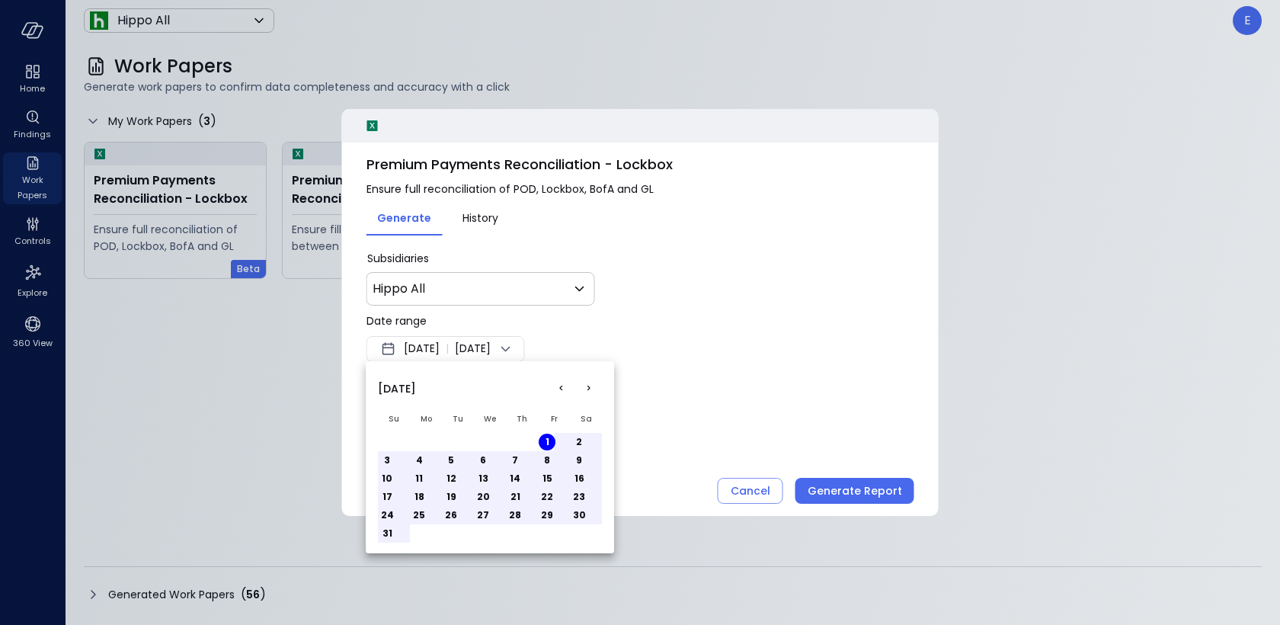
click at [392, 532] on button "31" at bounding box center [387, 533] width 17 height 17
click at [683, 418] on div at bounding box center [640, 312] width 1280 height 625
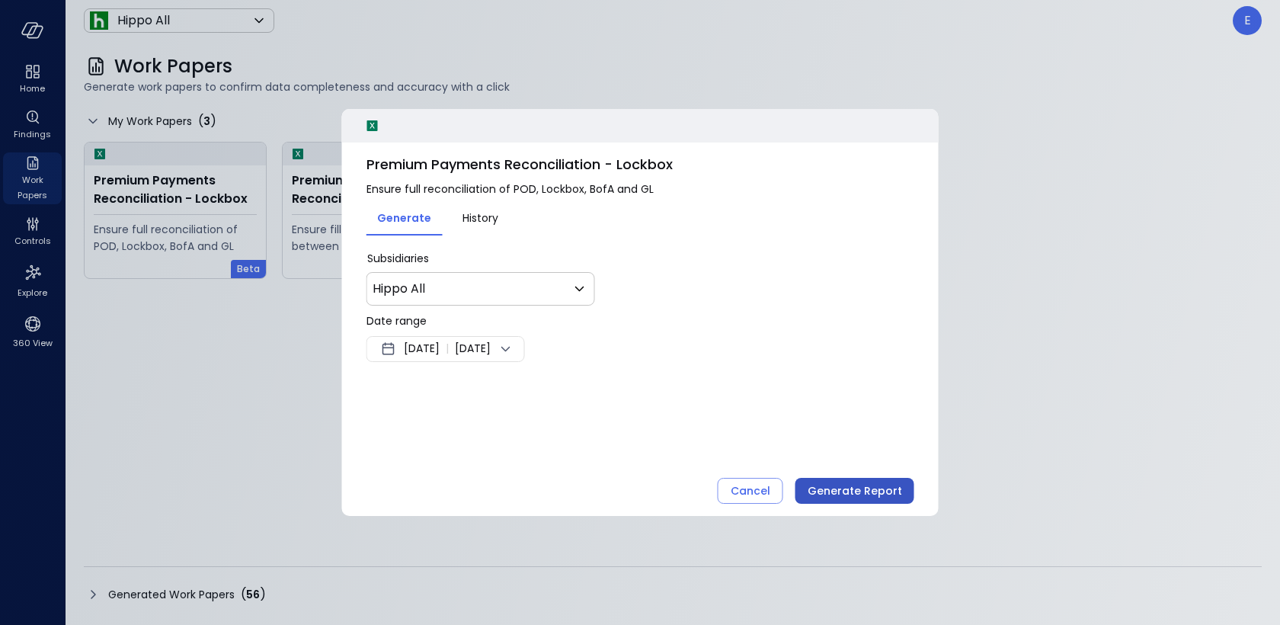
click at [845, 489] on div "Generate Report" at bounding box center [855, 490] width 94 height 19
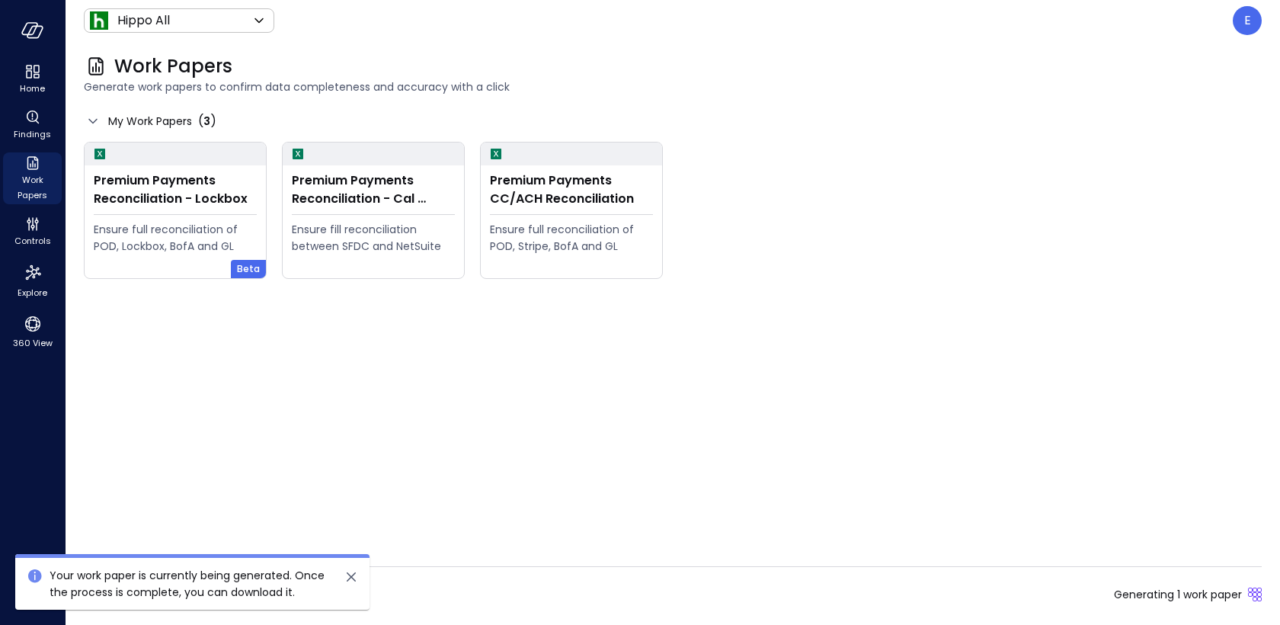
click at [419, 589] on div "Generated Work Papers ( 56 ) Generating 1 work paper" at bounding box center [673, 594] width 1178 height 24
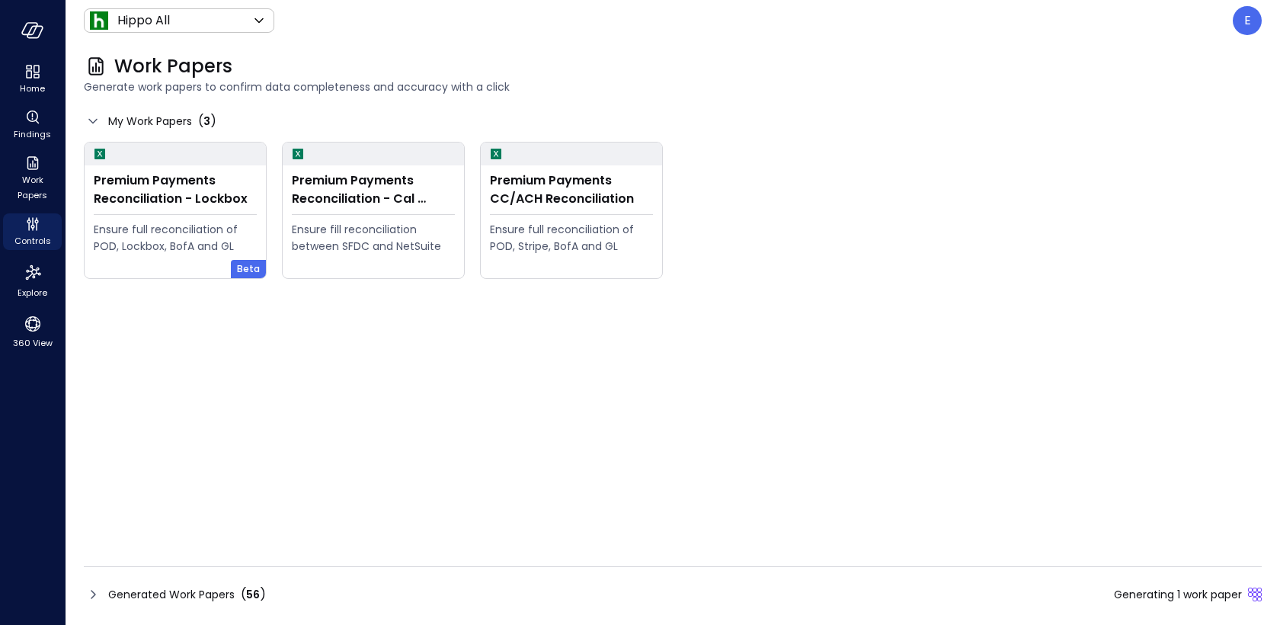
click at [104, 593] on div "Generated Work Papers ( 56 )" at bounding box center [175, 594] width 182 height 18
click at [105, 593] on div "Generated Work Papers ( 56 )" at bounding box center [175, 594] width 182 height 18
click at [98, 591] on icon at bounding box center [93, 594] width 18 height 18
click at [150, 586] on span "Generated Work Papers" at bounding box center [171, 594] width 126 height 17
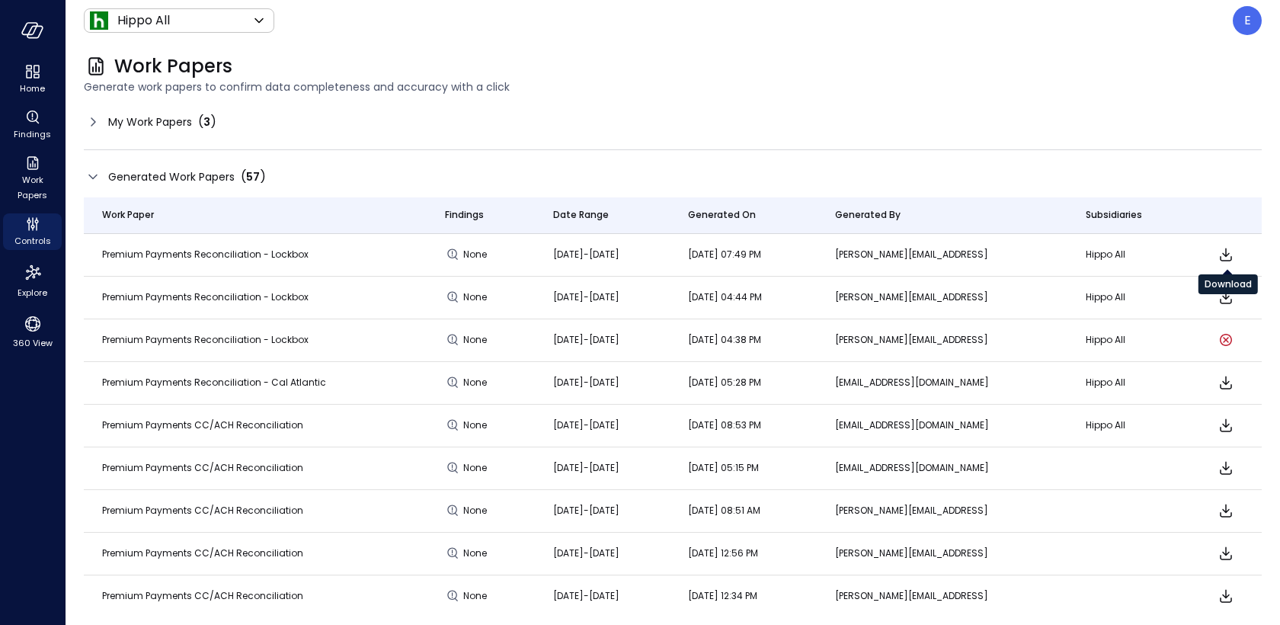
click at [1227, 254] on icon "Download" at bounding box center [1226, 254] width 12 height 13
click at [1240, 27] on div "E" at bounding box center [1247, 20] width 29 height 29
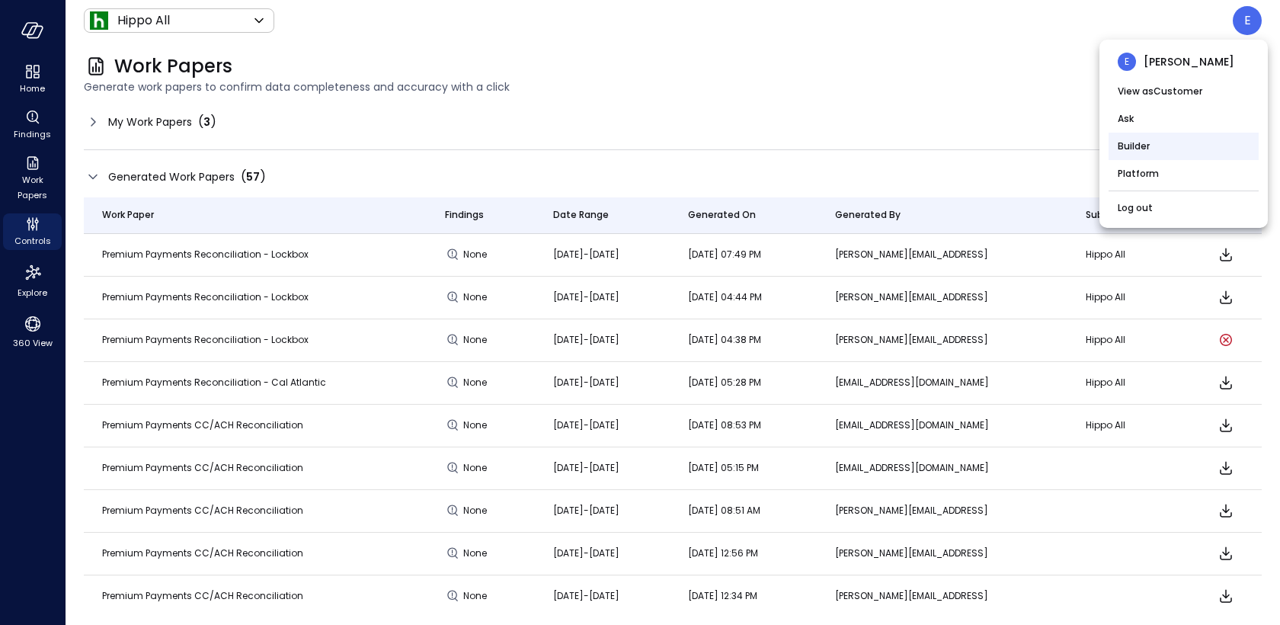
click at [1156, 149] on li "Builder" at bounding box center [1183, 146] width 150 height 27
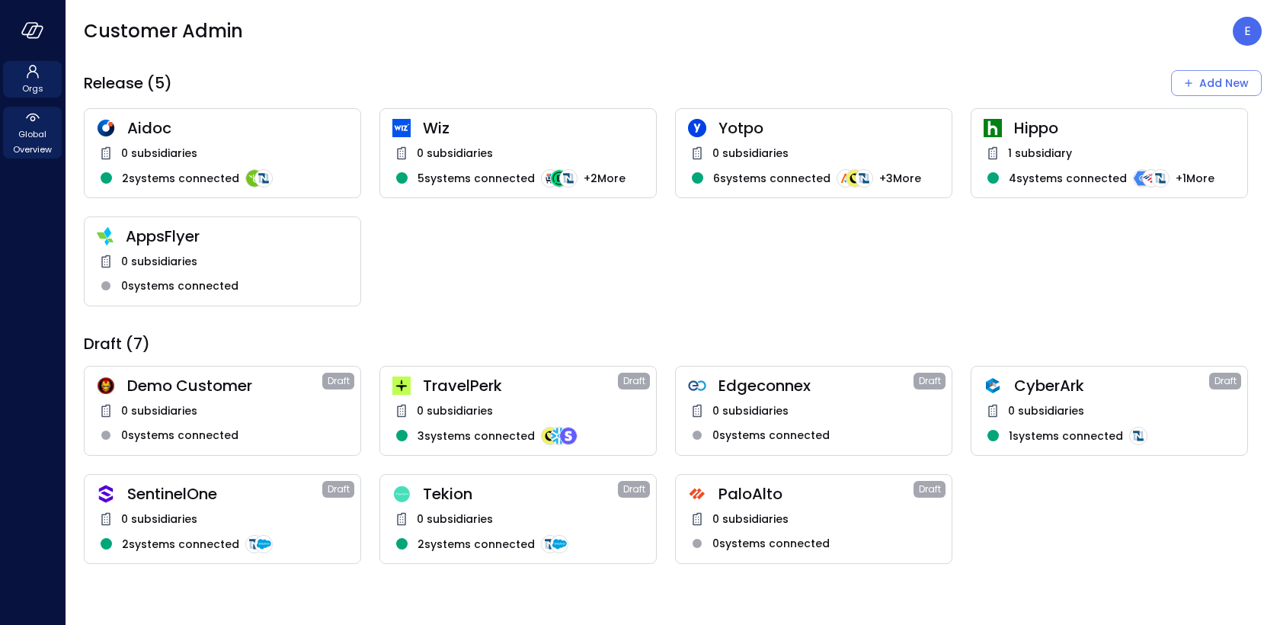
click at [35, 149] on span "Global Overview" at bounding box center [32, 141] width 46 height 30
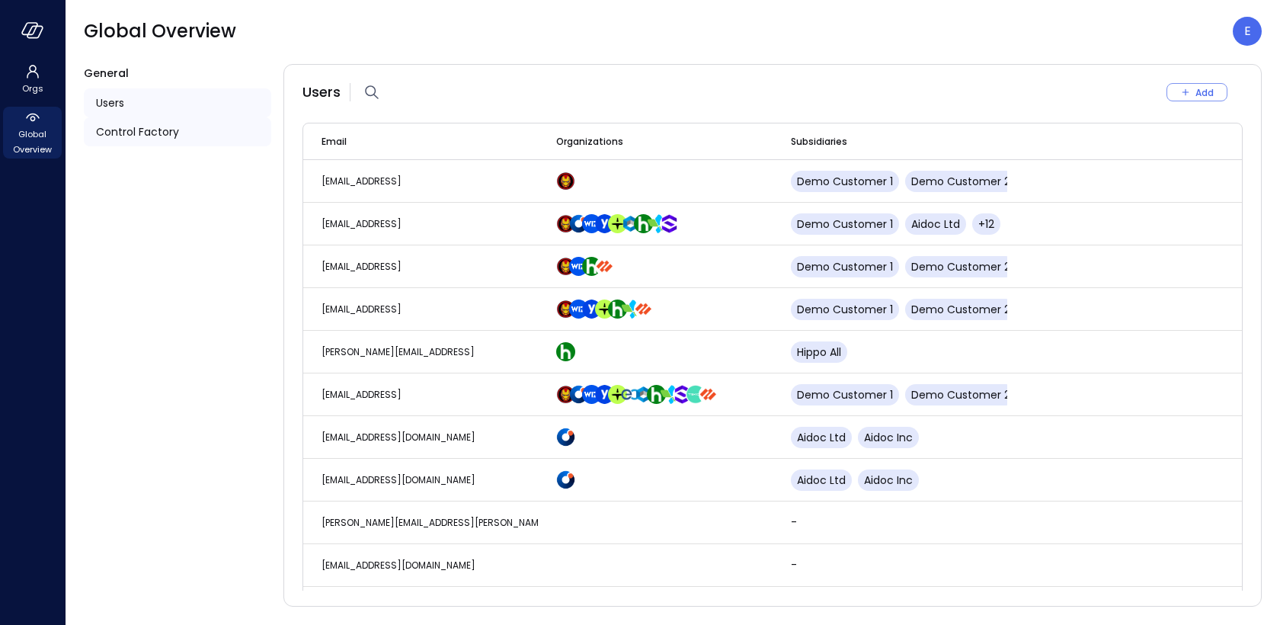
click at [162, 130] on span "Control Factory" at bounding box center [137, 131] width 83 height 17
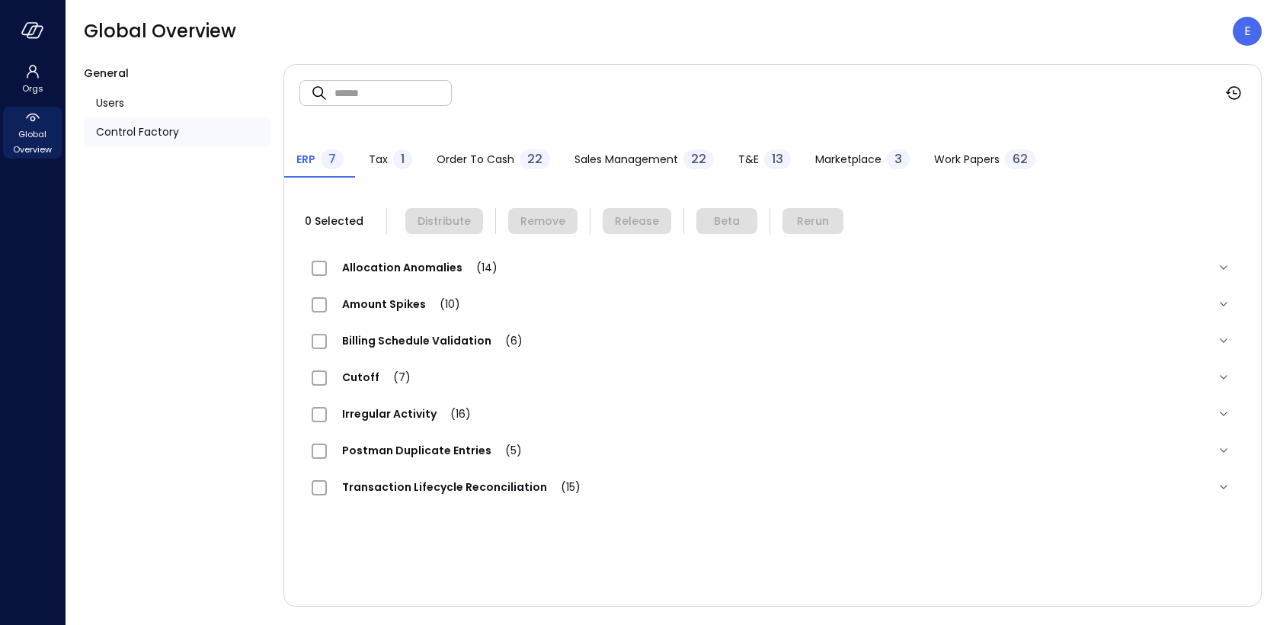
click at [968, 154] on span "Work Papers" at bounding box center [967, 159] width 66 height 17
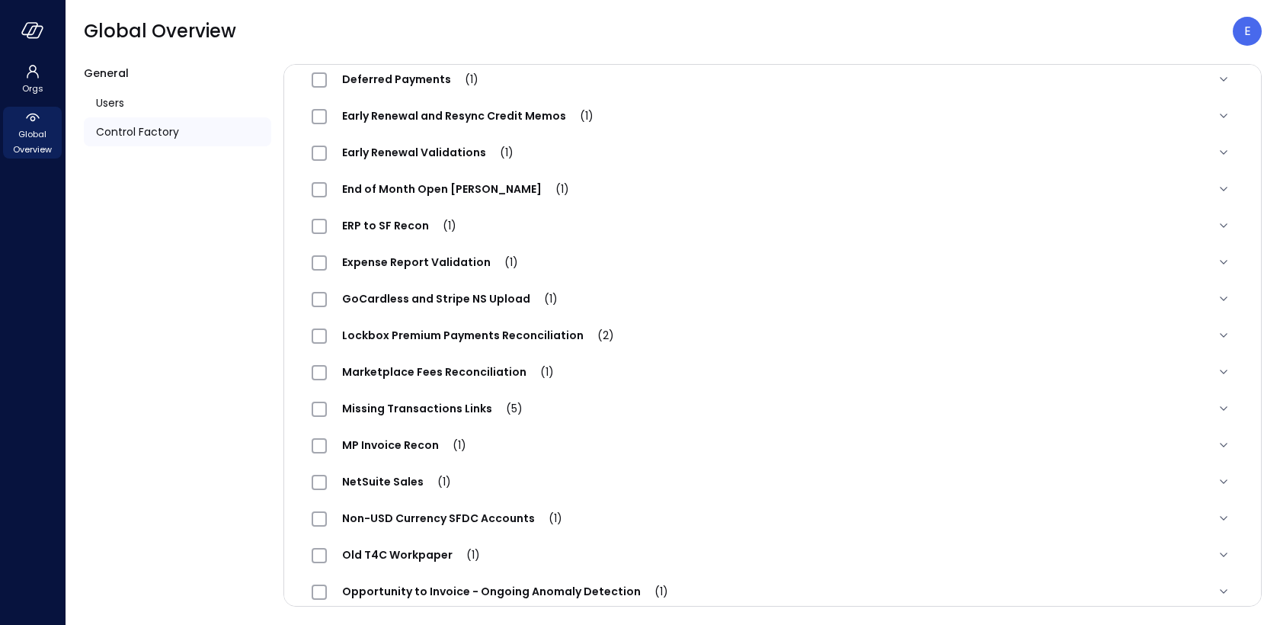
scroll to position [1505, 0]
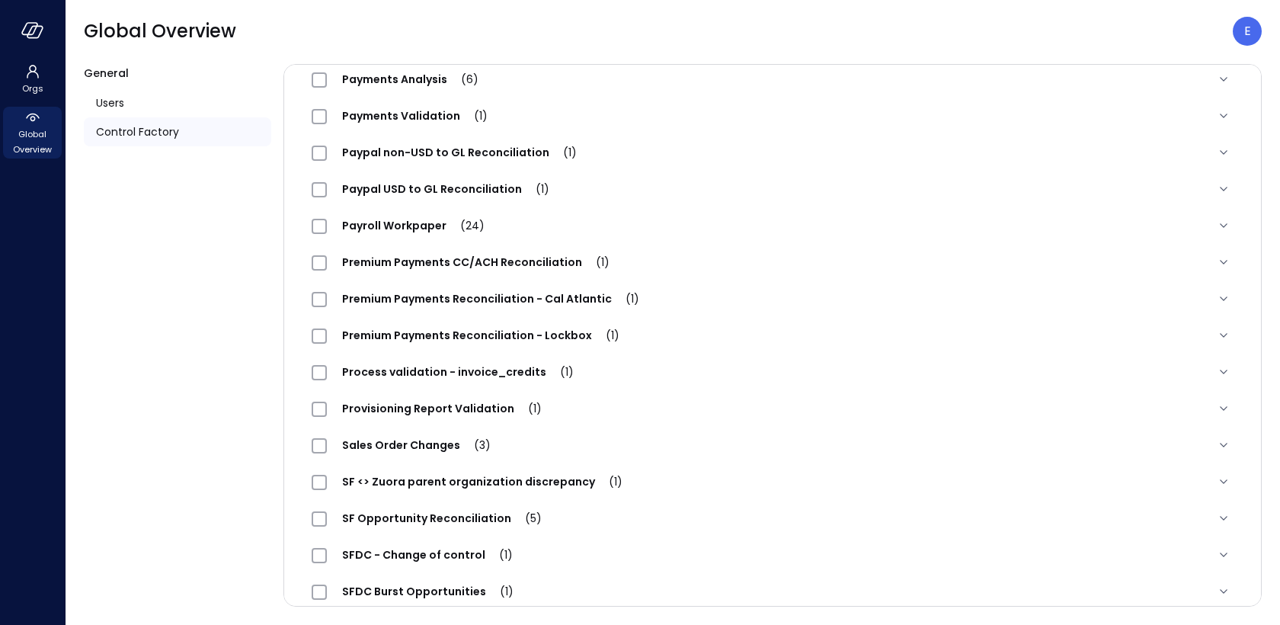
click at [419, 334] on span "Premium Payments Reconciliation - Lockbox (1)" at bounding box center [481, 335] width 308 height 15
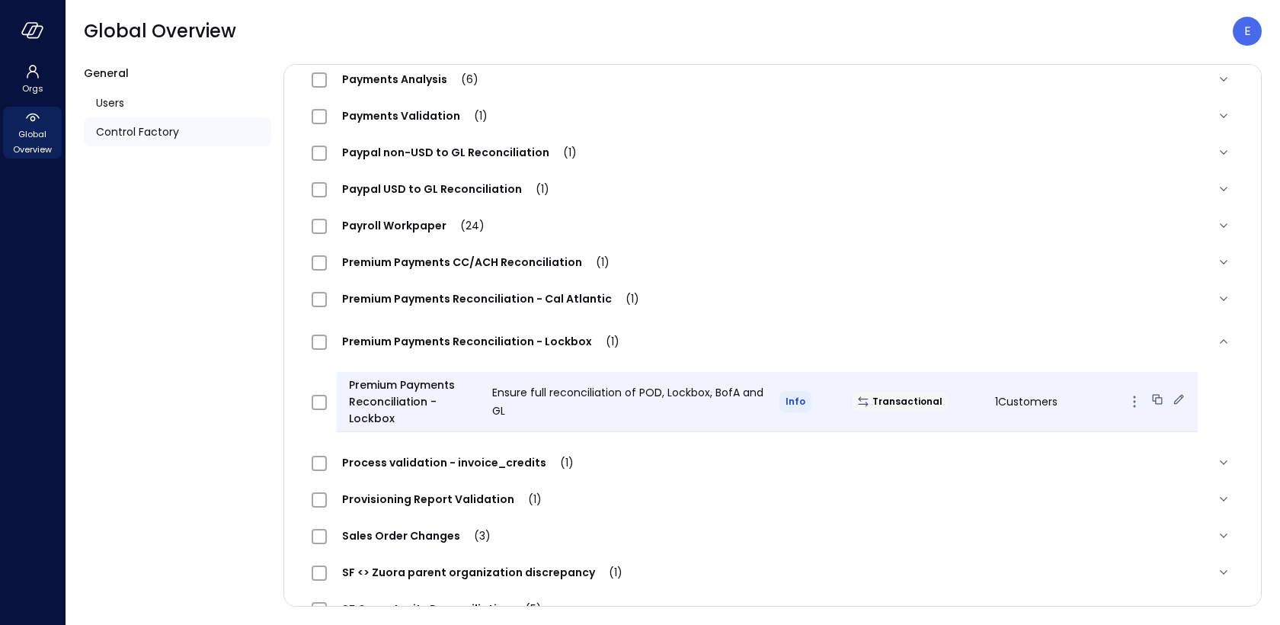
click at [1171, 397] on icon at bounding box center [1178, 399] width 15 height 15
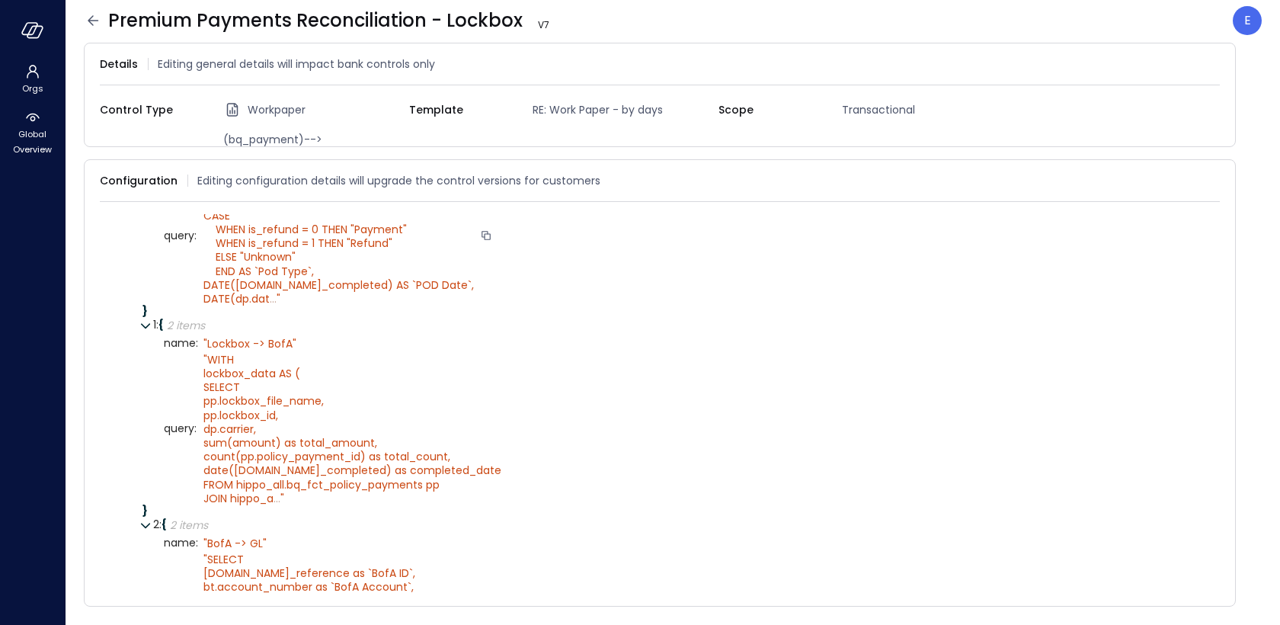
scroll to position [150, 0]
click at [1217, 177] on icon at bounding box center [1211, 180] width 15 height 15
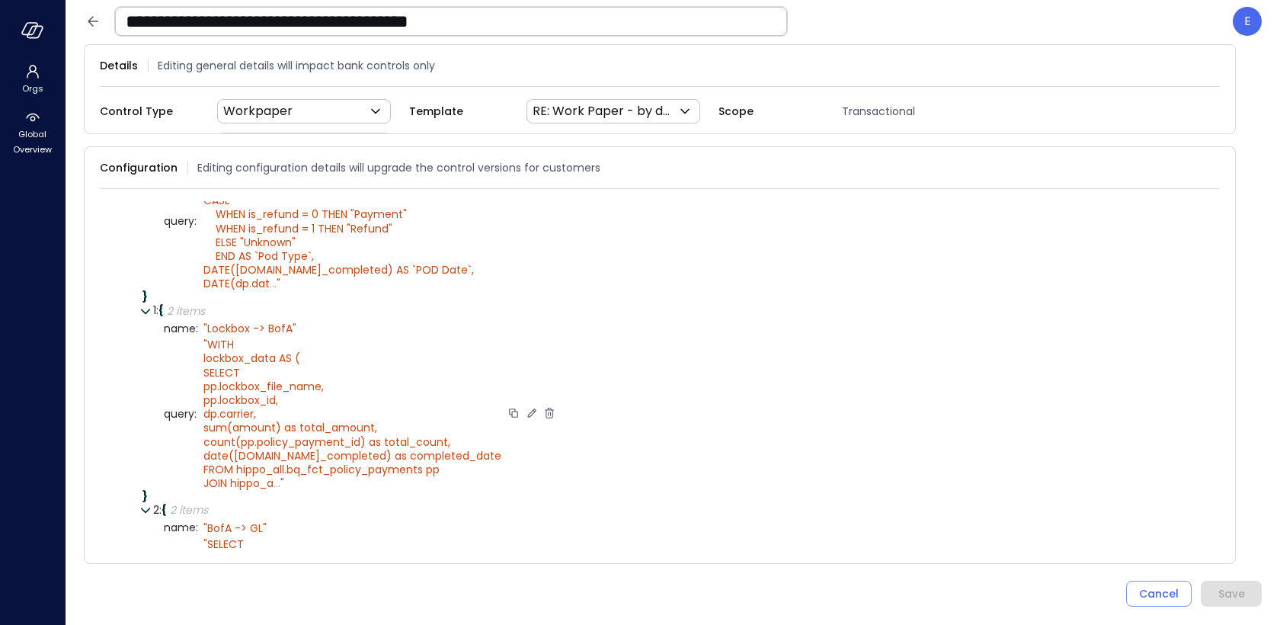
click at [527, 409] on icon at bounding box center [531, 413] width 8 height 8
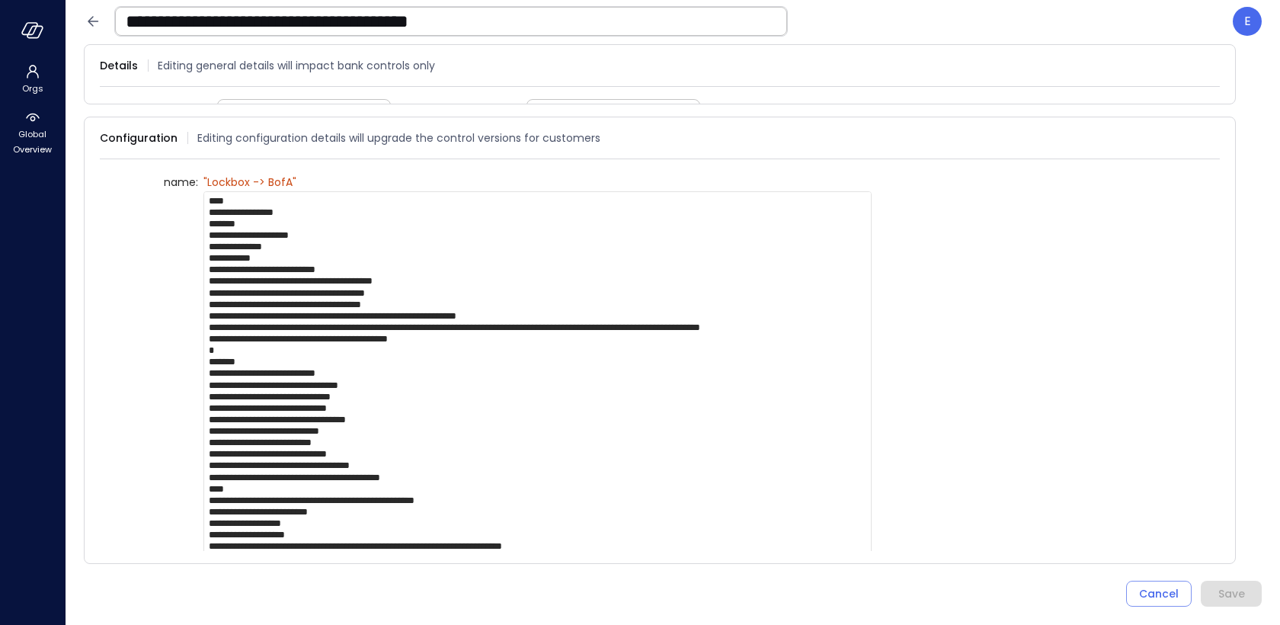
scroll to position [262, 0]
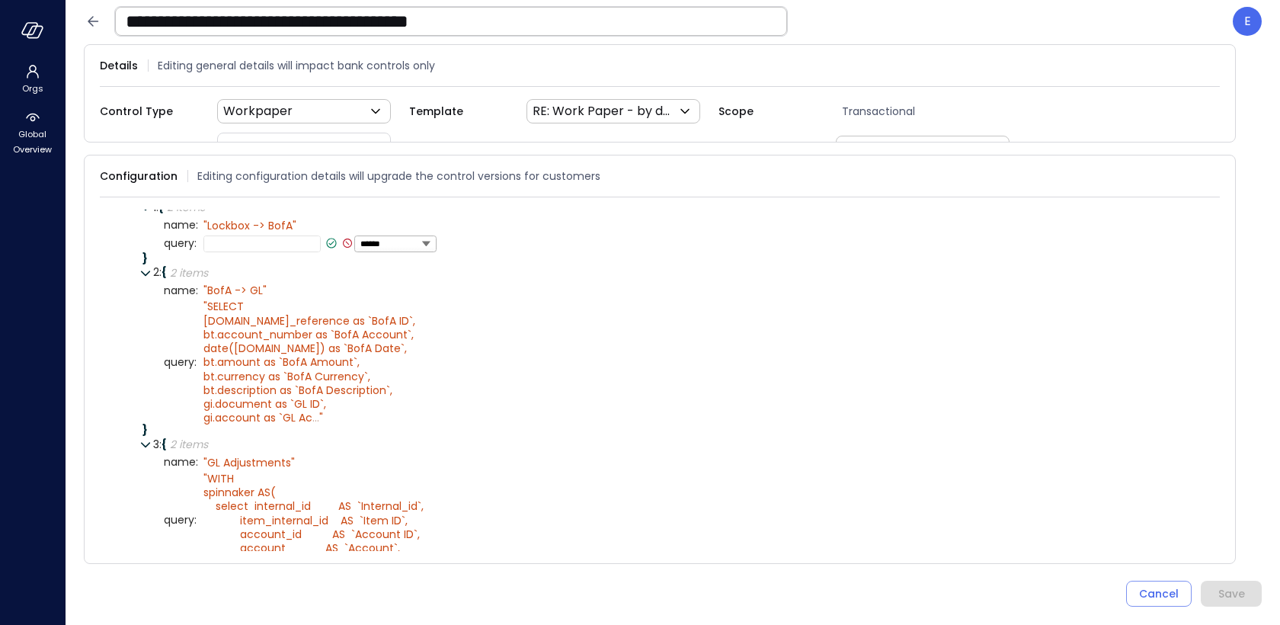
paste textarea "**********"
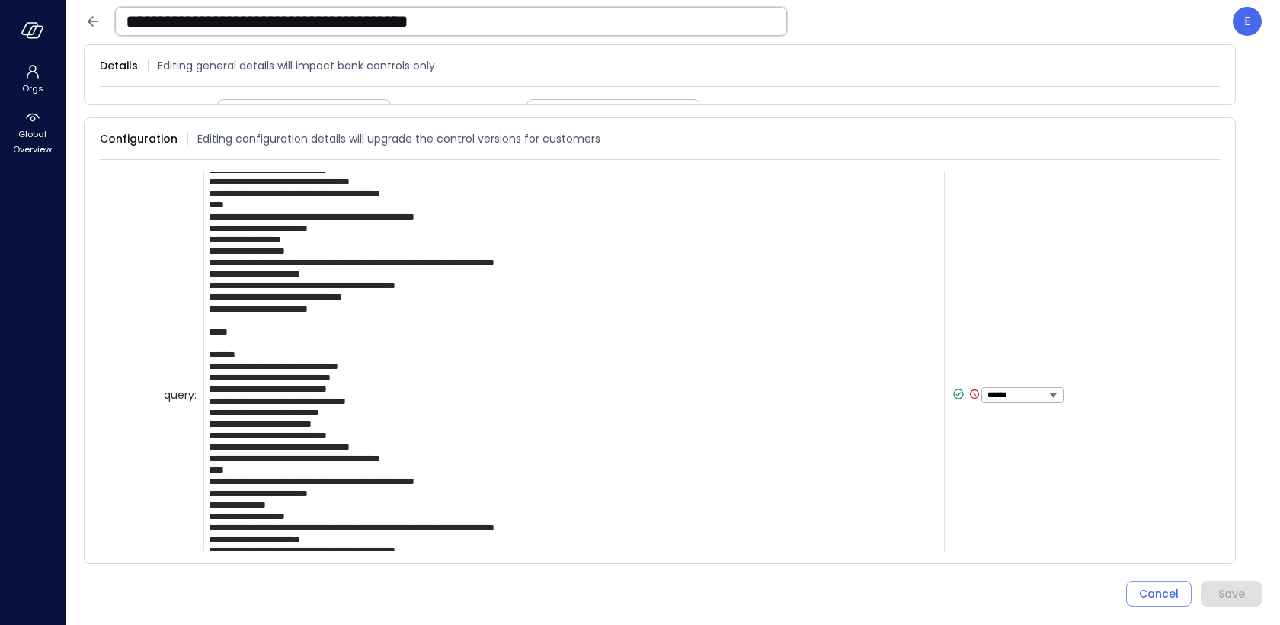
scroll to position [521, 0]
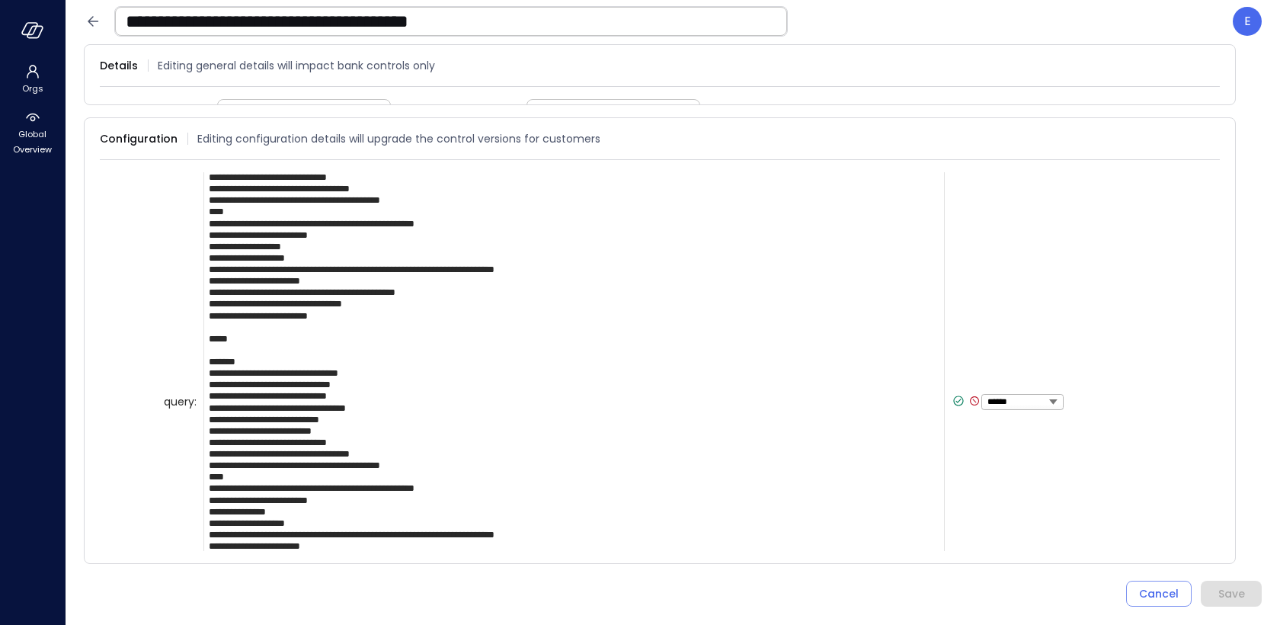
type textarea "**********"
click at [955, 394] on icon at bounding box center [958, 401] width 14 height 14
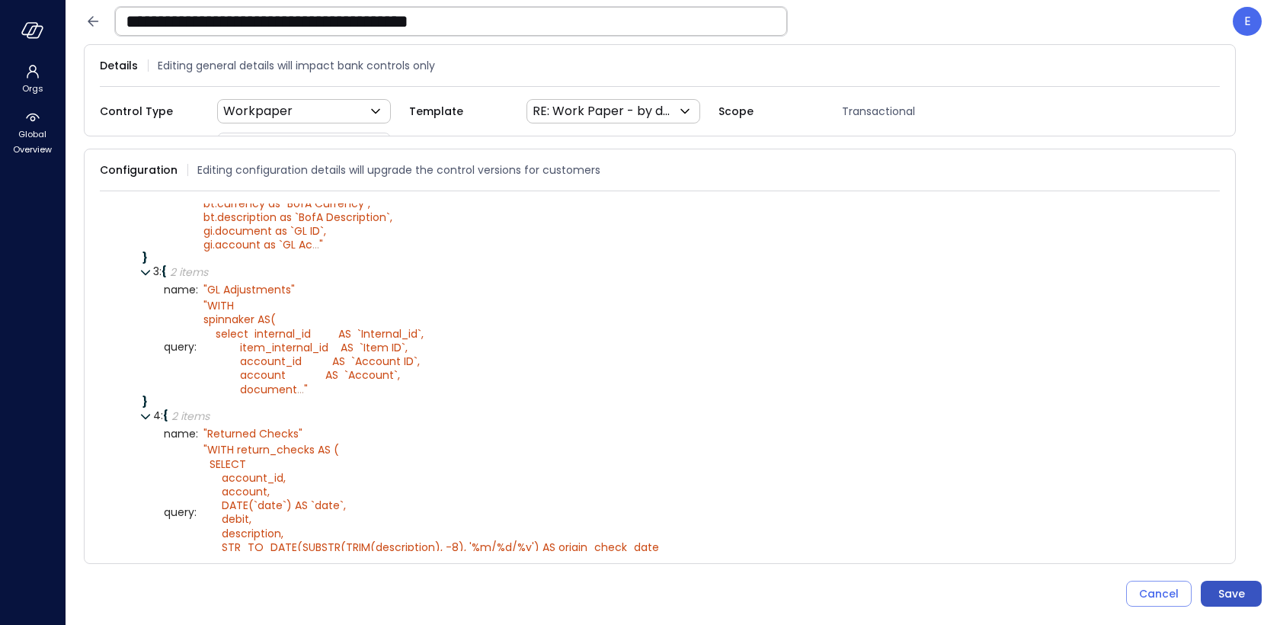
click at [1230, 594] on div "Save" at bounding box center [1231, 593] width 27 height 19
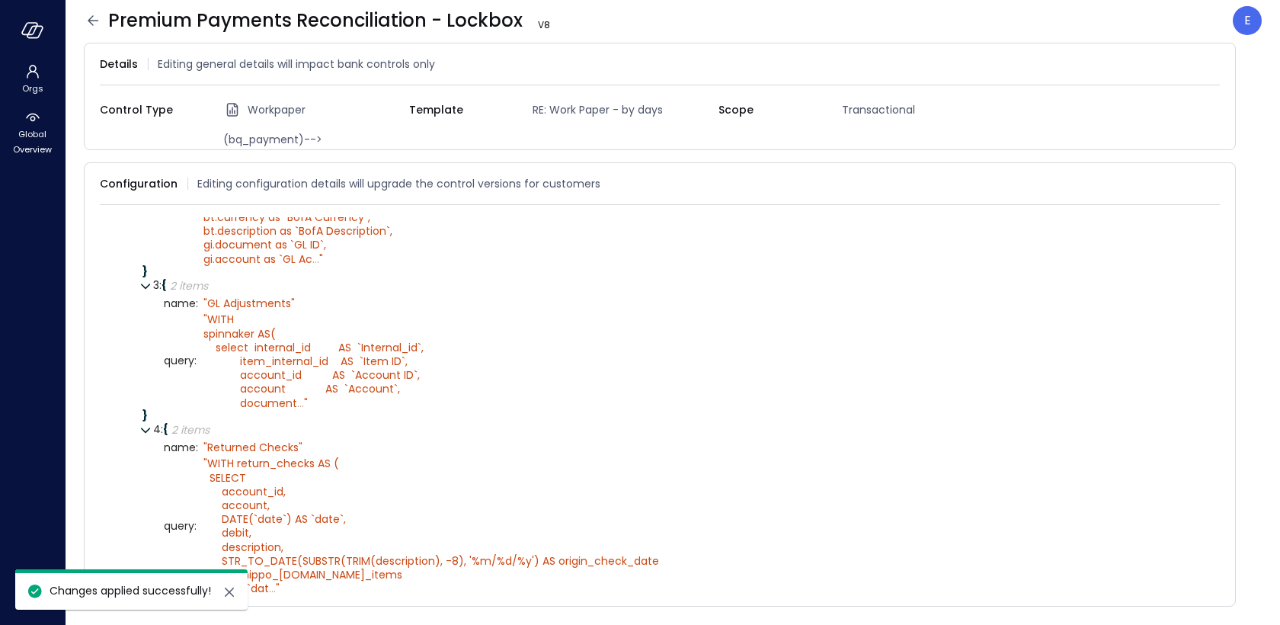
click at [90, 18] on icon at bounding box center [93, 20] width 11 height 10
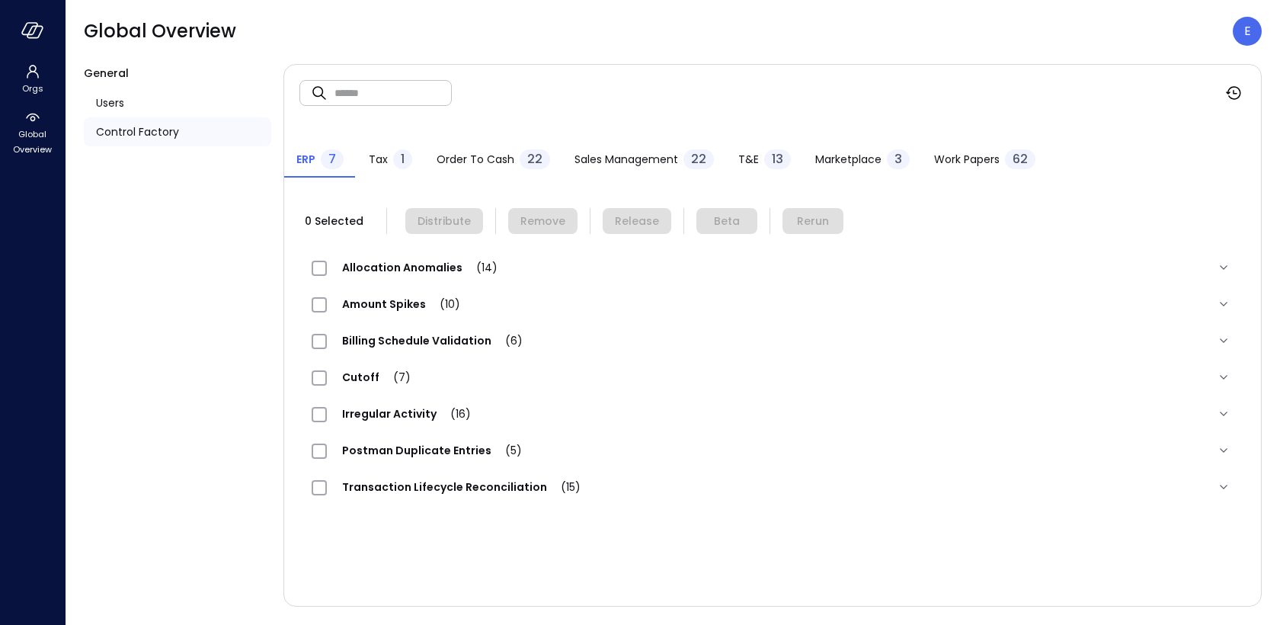
click at [935, 157] on span "Work Papers" at bounding box center [967, 159] width 66 height 17
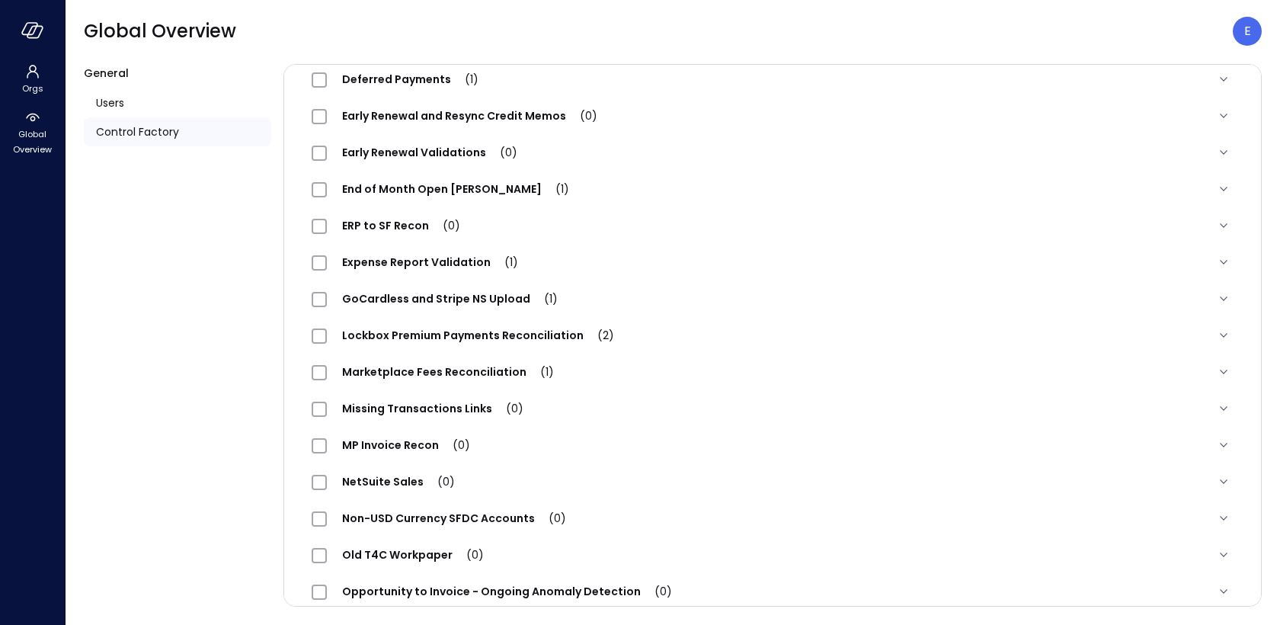
scroll to position [1505, 0]
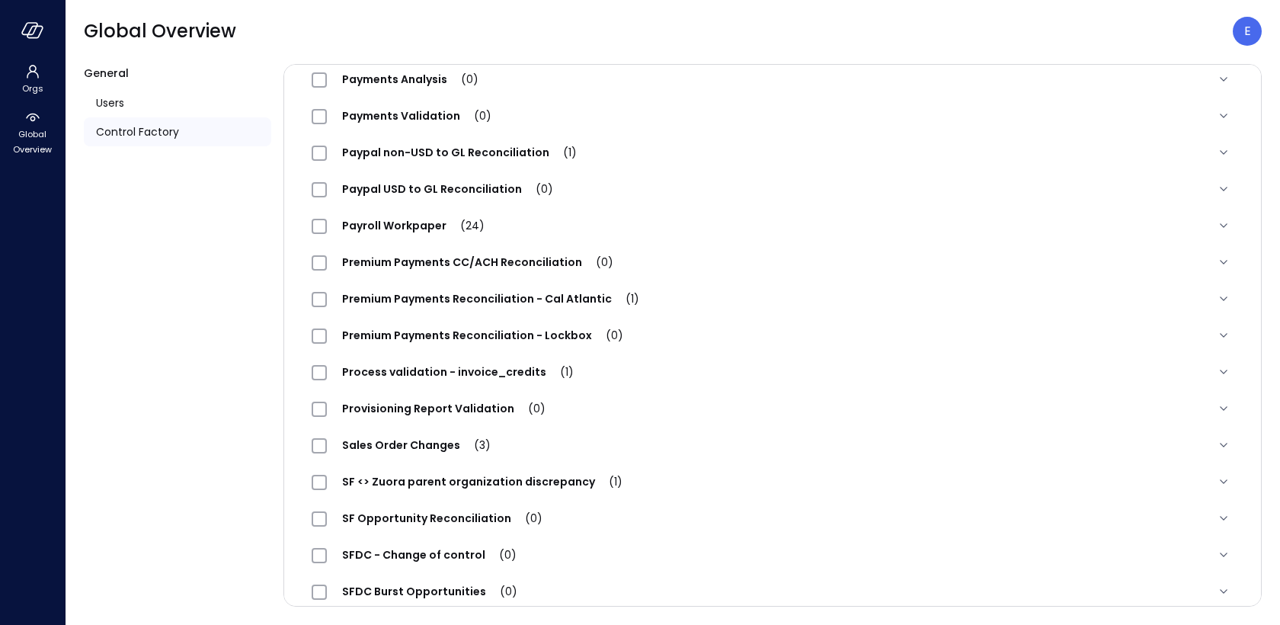
click at [451, 335] on span "Premium Payments Reconciliation - Lockbox (0)" at bounding box center [483, 335] width 312 height 15
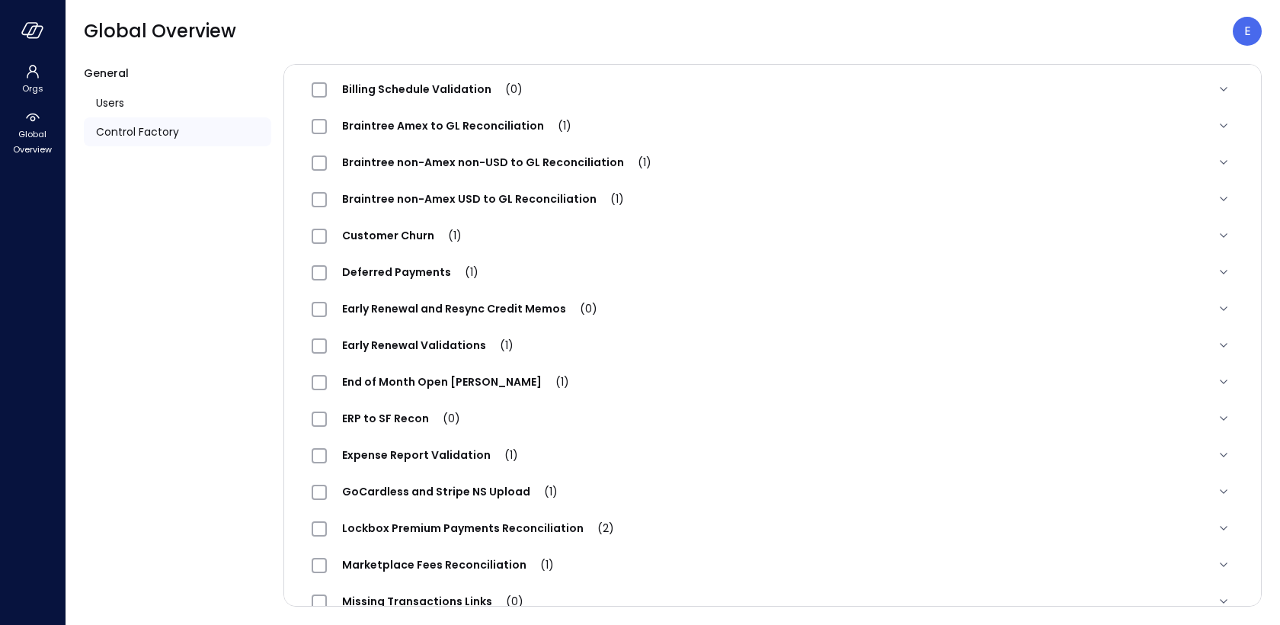
scroll to position [0, 0]
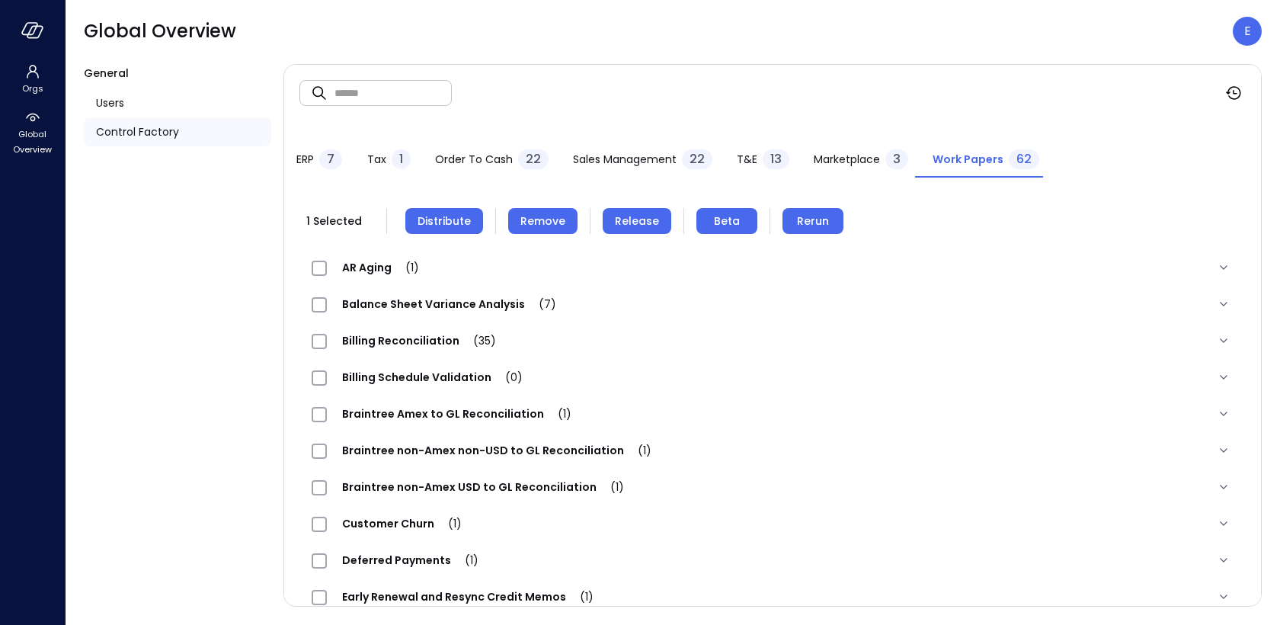
click at [548, 217] on span "Remove" at bounding box center [542, 221] width 45 height 17
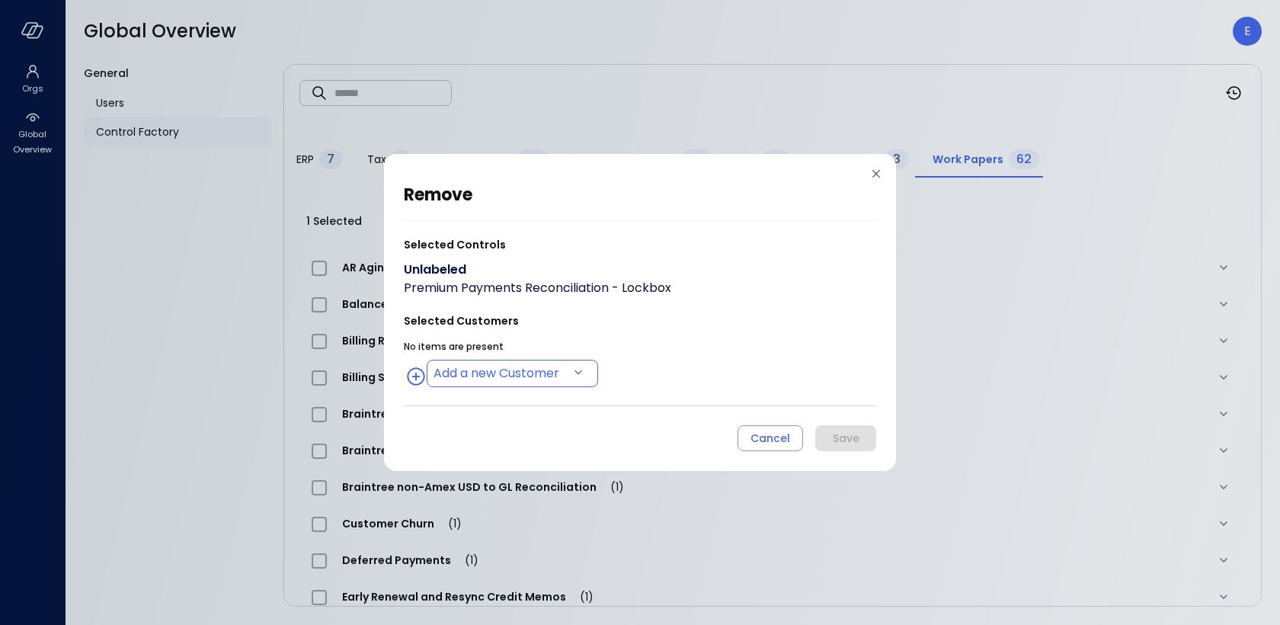
click at [476, 378] on body "Orgs Global Overview Global Overview E General Users Control Factory ​ ​ ERP 7 …" at bounding box center [640, 312] width 1280 height 625
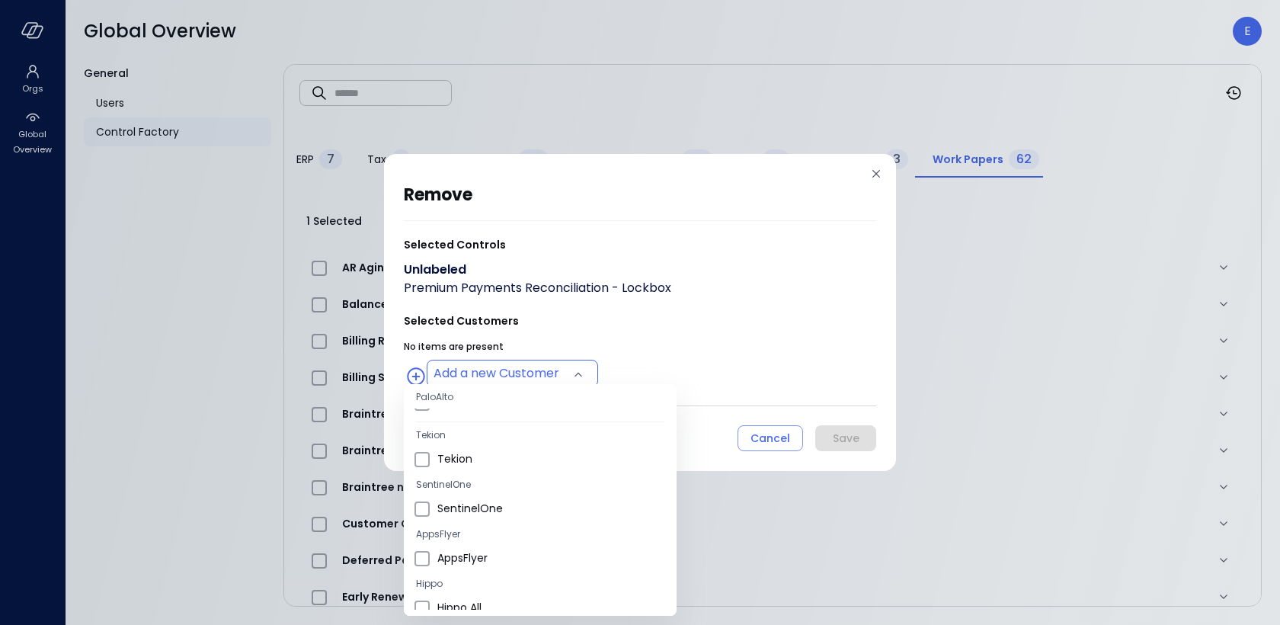
scroll to position [78, 0]
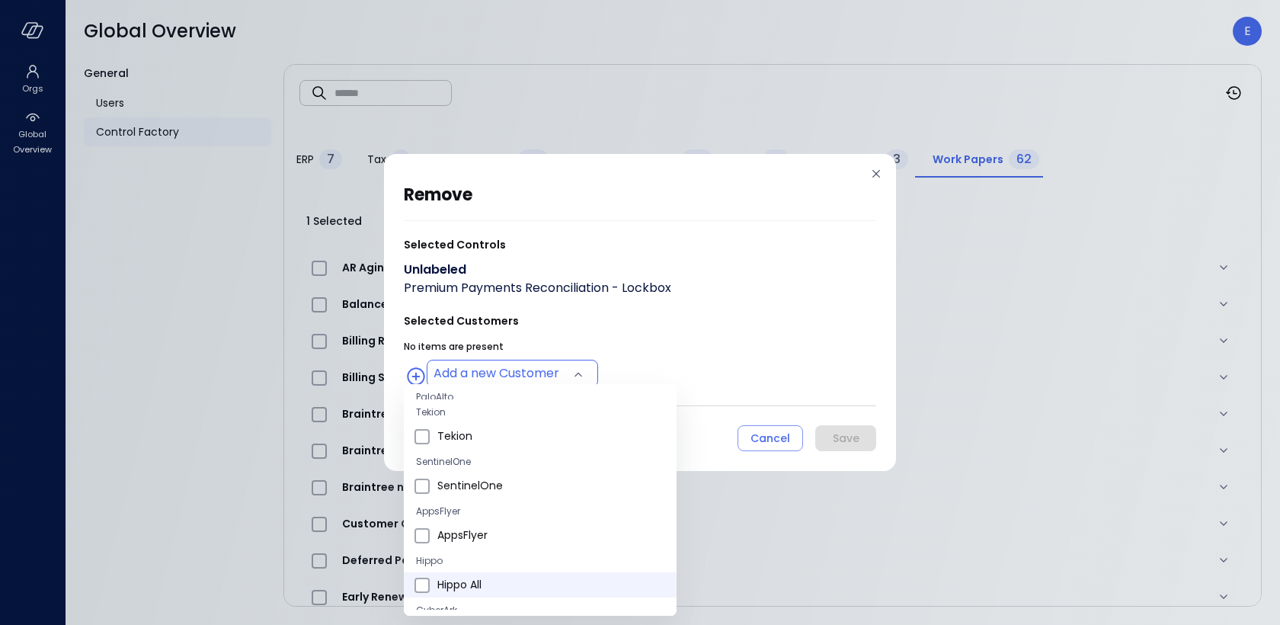
click at [459, 579] on span "Hippo All" at bounding box center [550, 585] width 227 height 16
type input "**********"
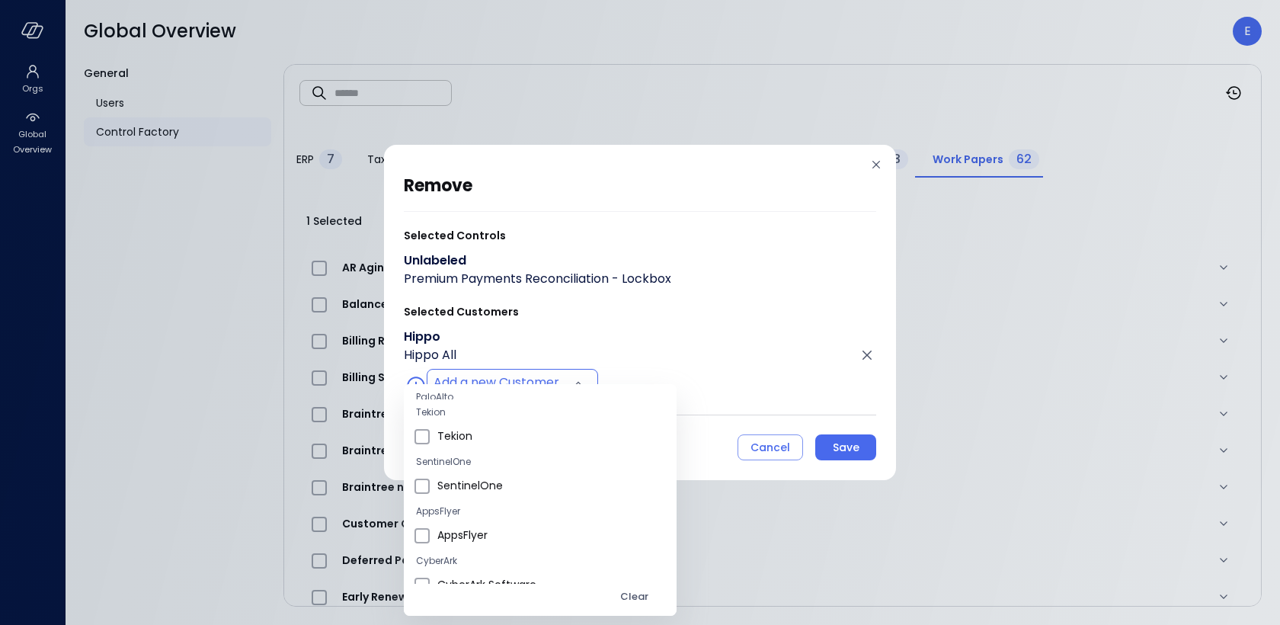
click at [853, 442] on div at bounding box center [640, 312] width 1280 height 625
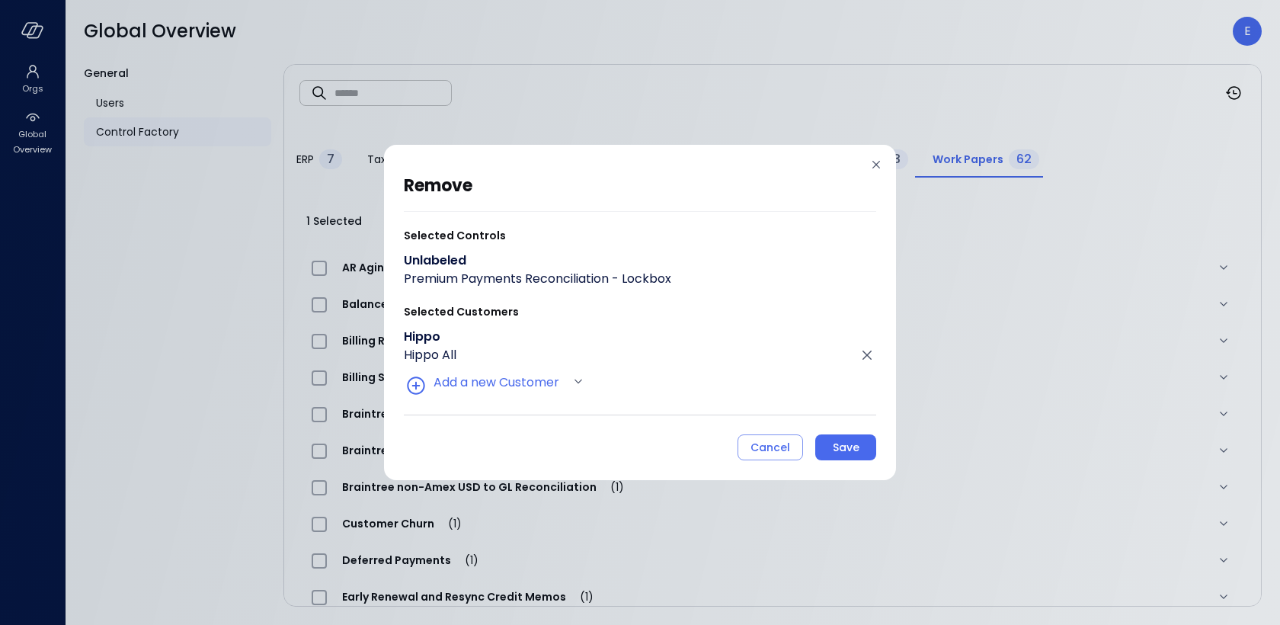
click at [853, 442] on div "Save" at bounding box center [846, 447] width 27 height 19
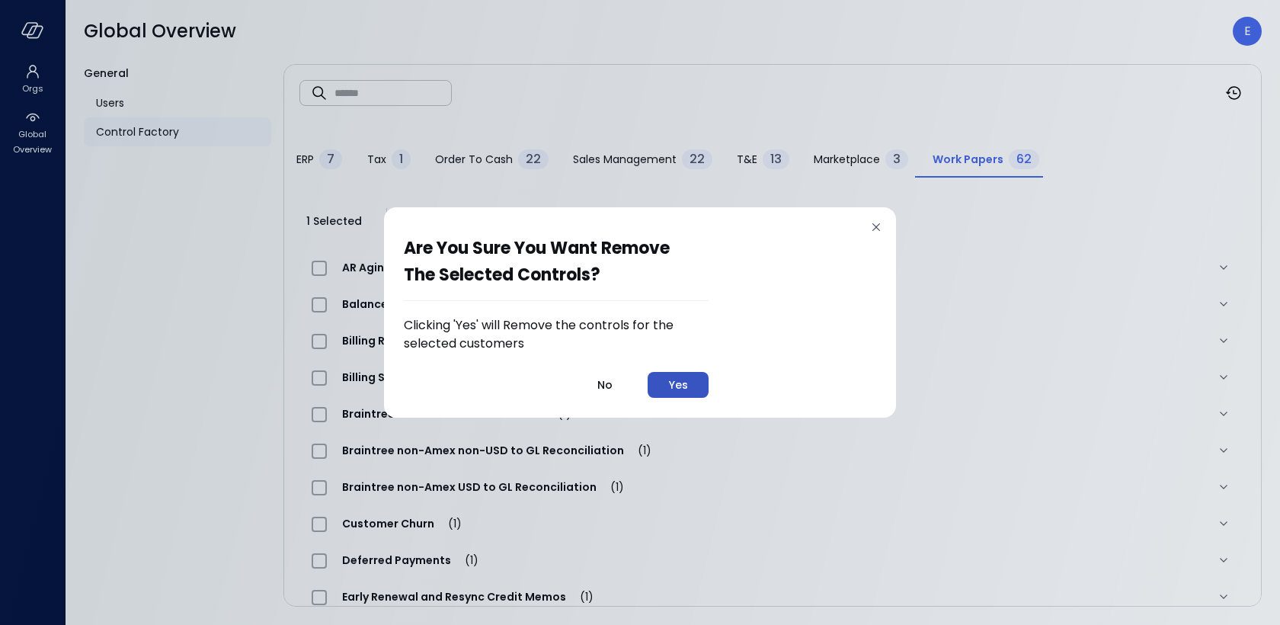
click at [667, 385] on button "Yes" at bounding box center [678, 385] width 61 height 26
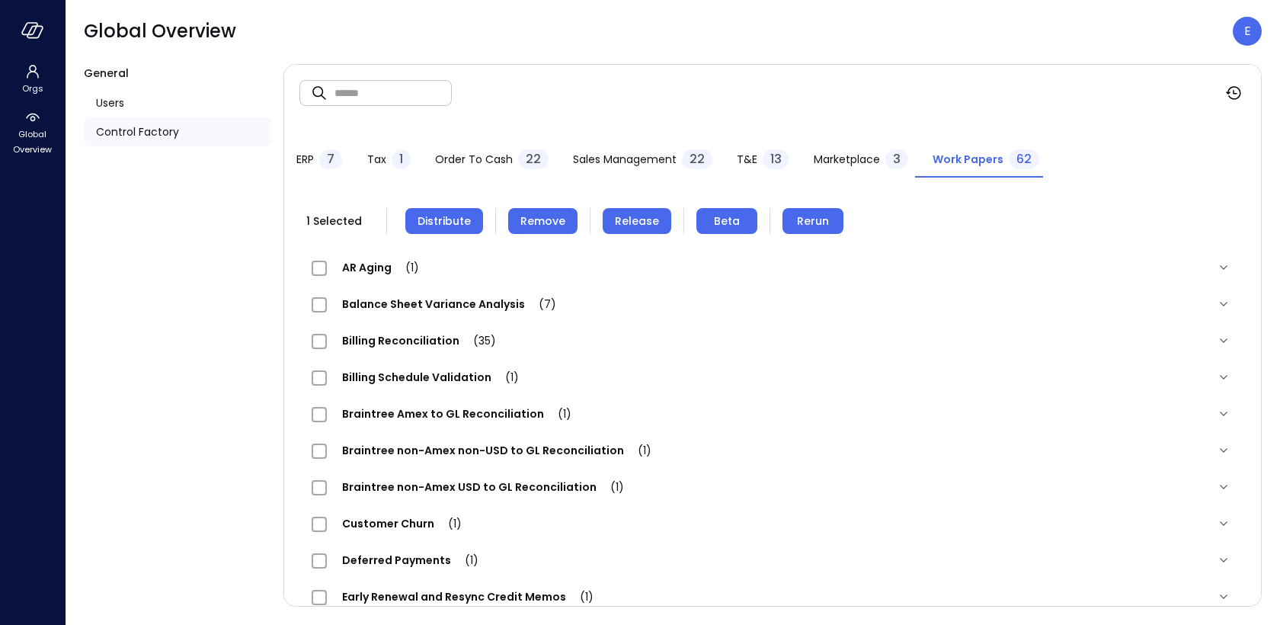
click at [443, 220] on span "Distribute" at bounding box center [443, 221] width 53 height 17
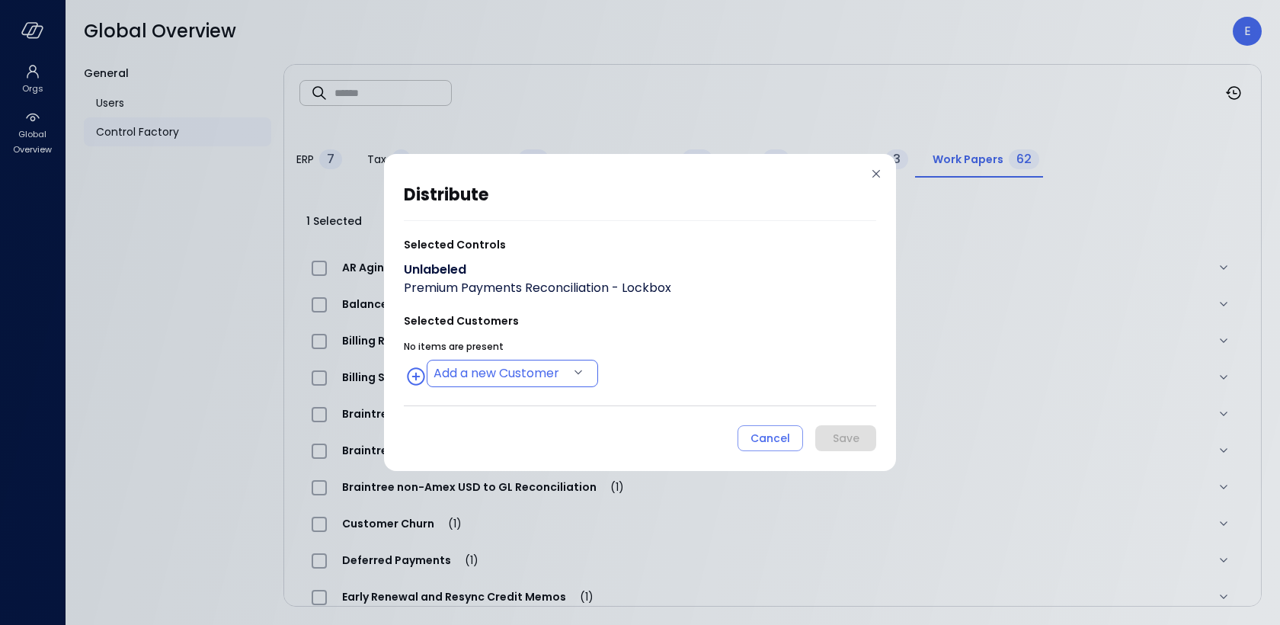
click at [474, 375] on body "Orgs Global Overview Global Overview E General Users Control Factory ​ ​ ERP 7 …" at bounding box center [640, 312] width 1280 height 625
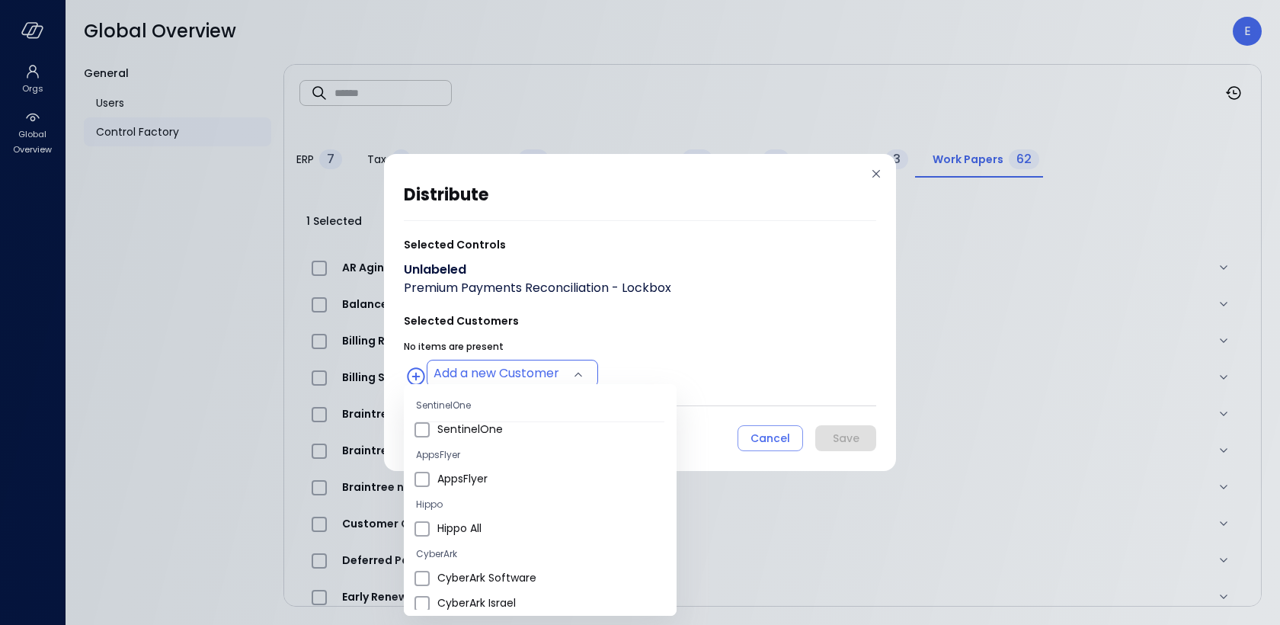
scroll to position [137, 0]
click at [472, 525] on span "Hippo All" at bounding box center [550, 526] width 227 height 16
type input "**********"
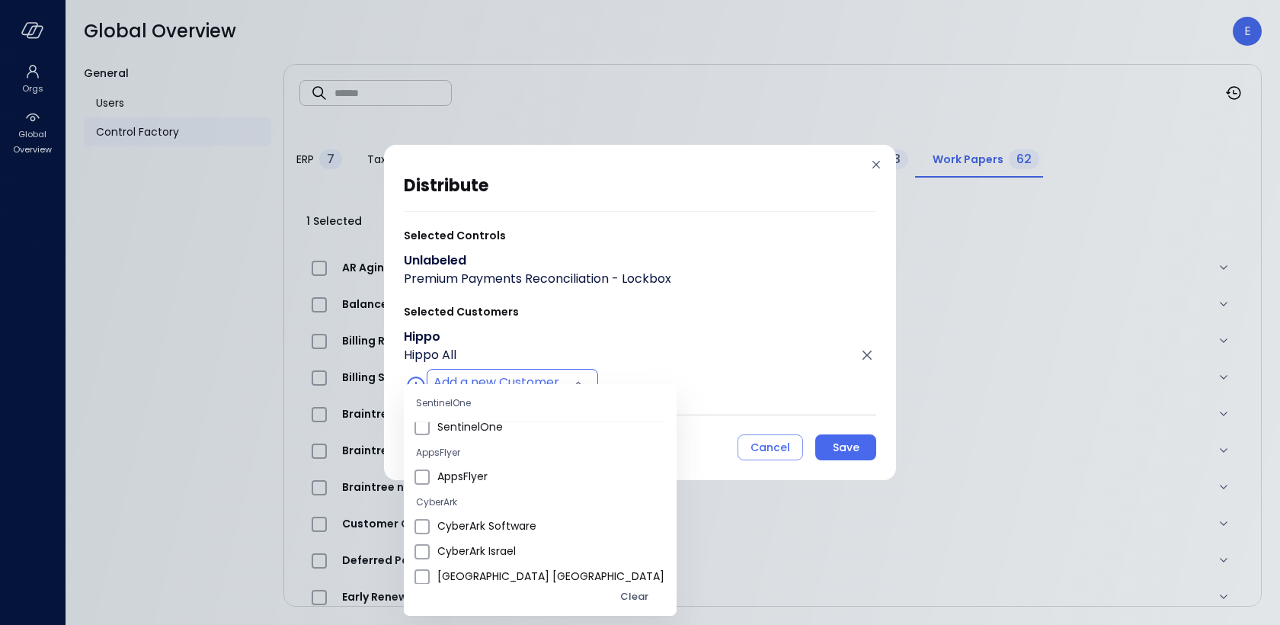
click at [856, 453] on div at bounding box center [640, 312] width 1280 height 625
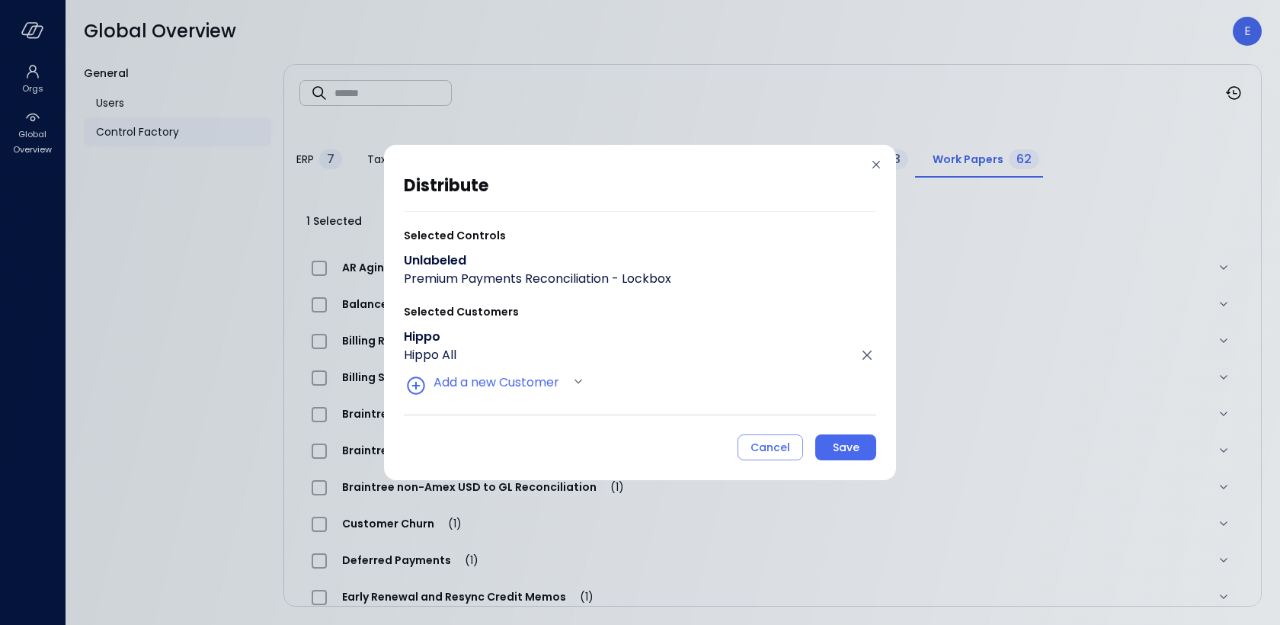
click at [856, 453] on div "Save" at bounding box center [846, 447] width 27 height 19
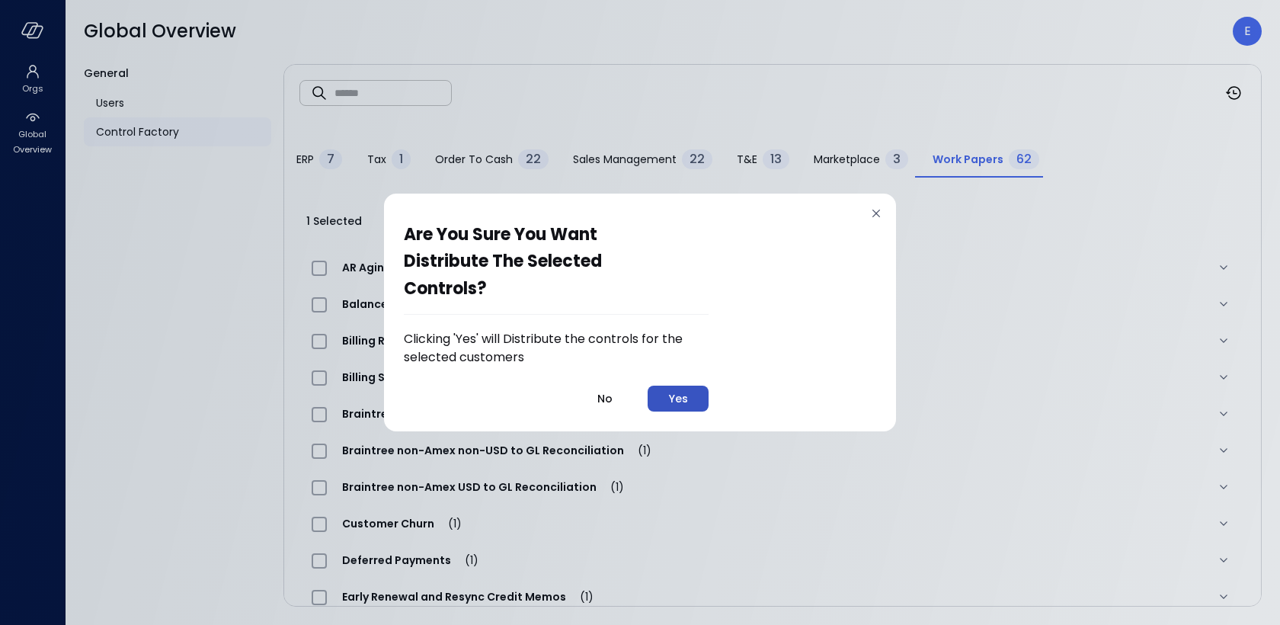
click at [677, 390] on div "Yes" at bounding box center [678, 398] width 19 height 19
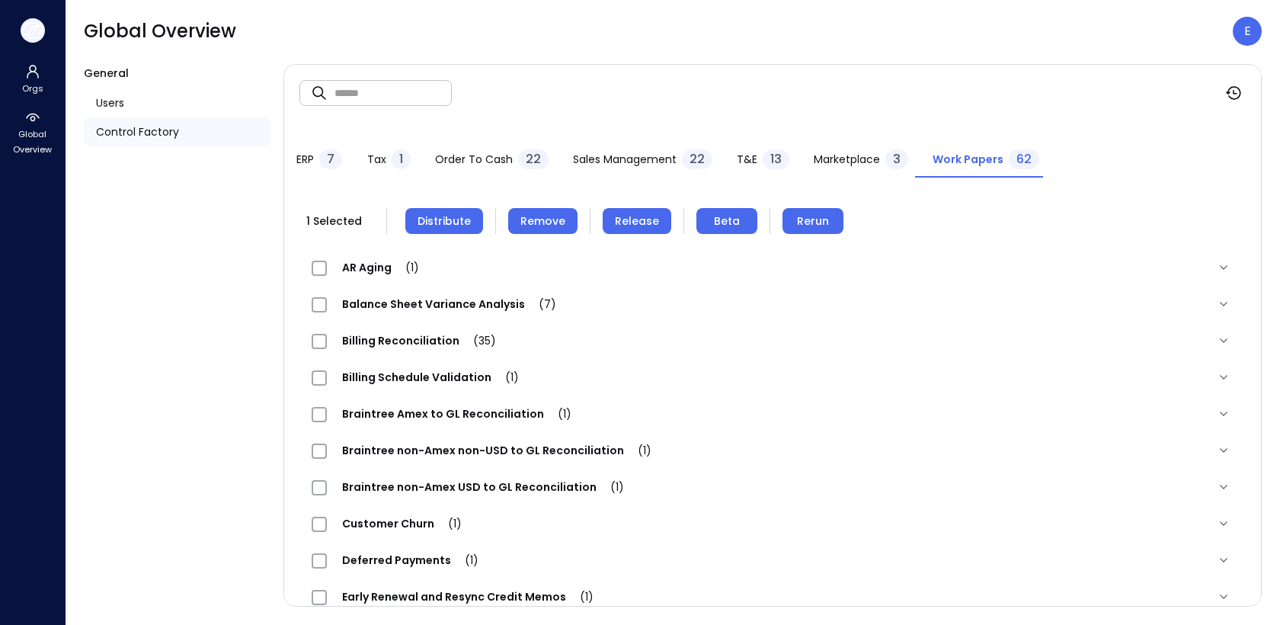
click at [28, 30] on icon "button" at bounding box center [32, 30] width 23 height 17
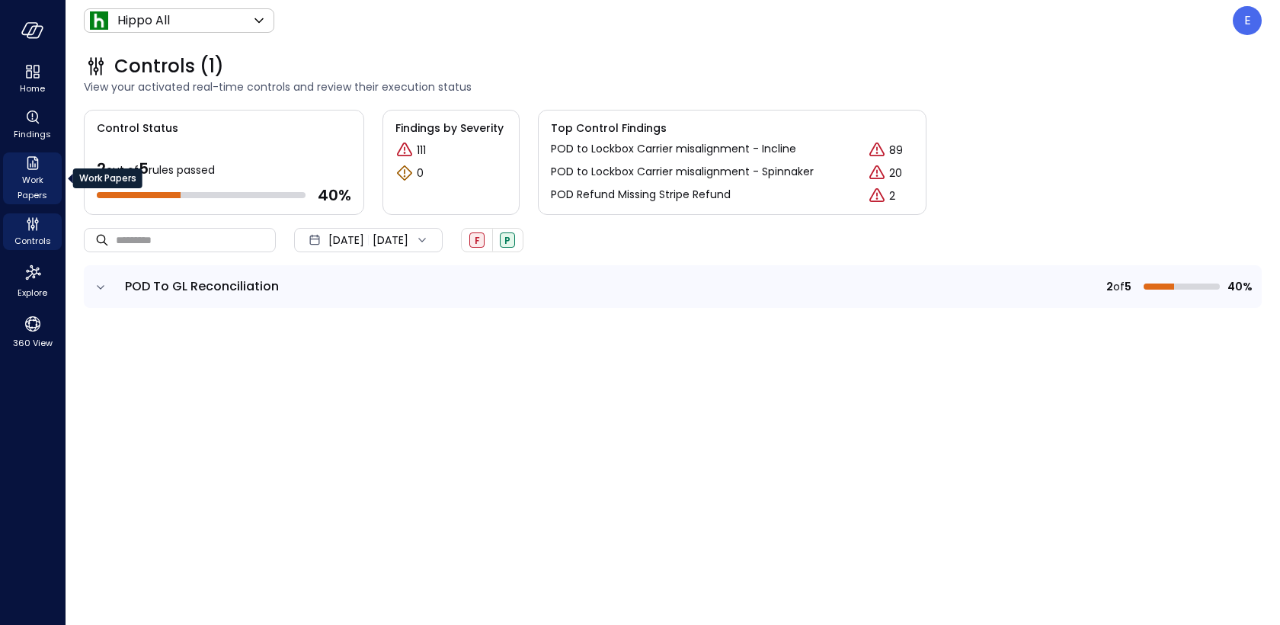
click at [35, 171] on icon "Work Papers" at bounding box center [33, 163] width 18 height 18
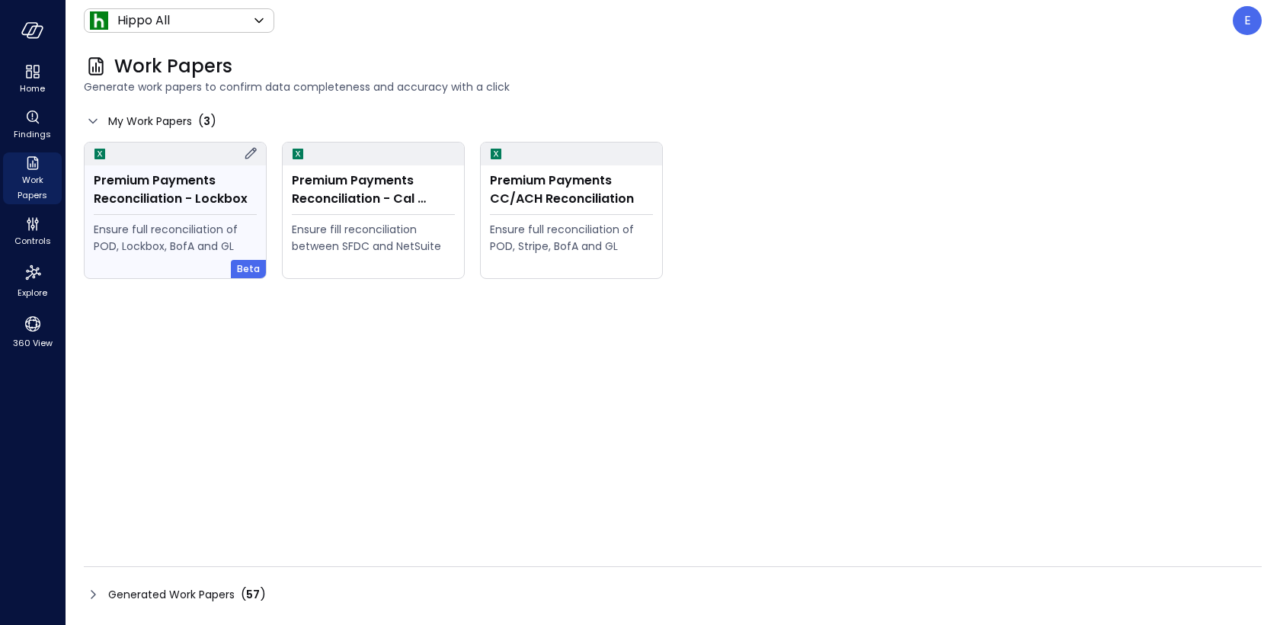
click at [163, 225] on div "Ensure full reconciliation of POD, Lockbox, BofA and GL" at bounding box center [175, 238] width 163 height 34
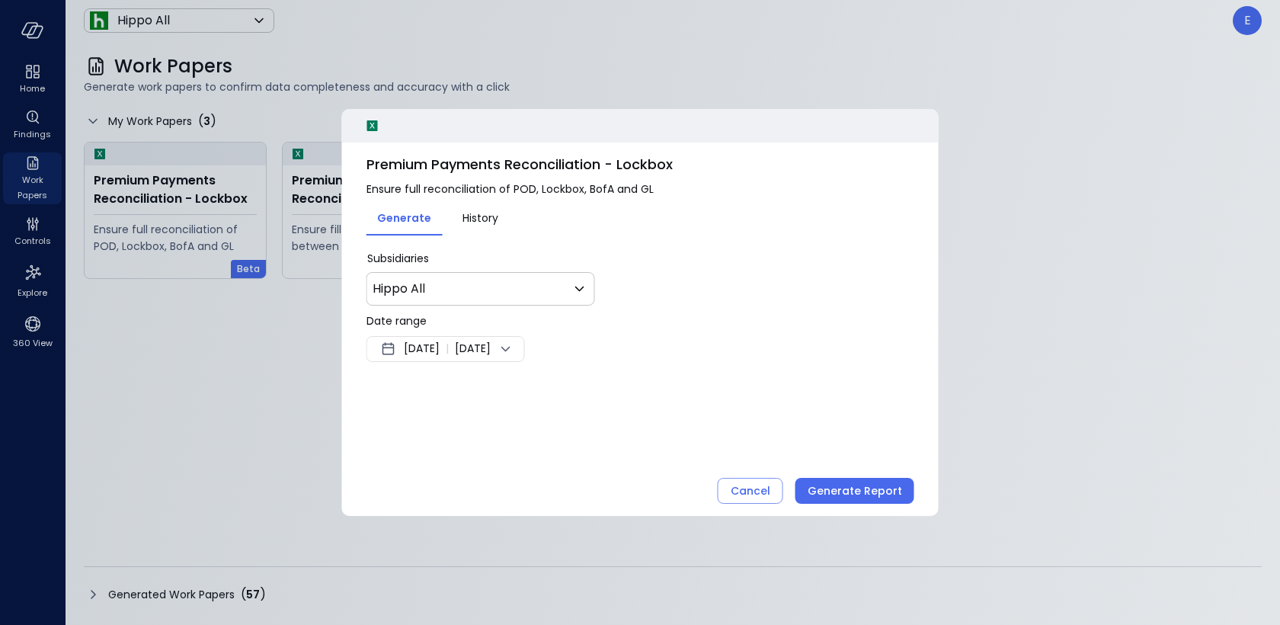
click at [442, 359] on div "[DATE] | [DATE]" at bounding box center [445, 349] width 158 height 26
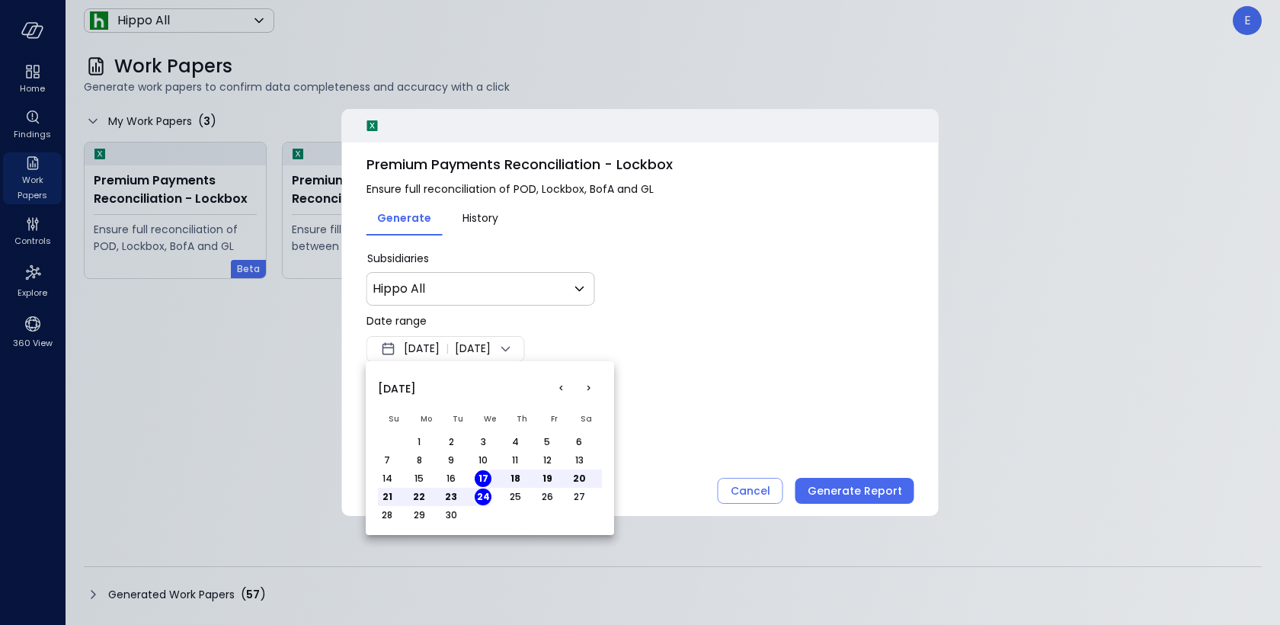
click at [562, 389] on button "<" at bounding box center [560, 388] width 27 height 27
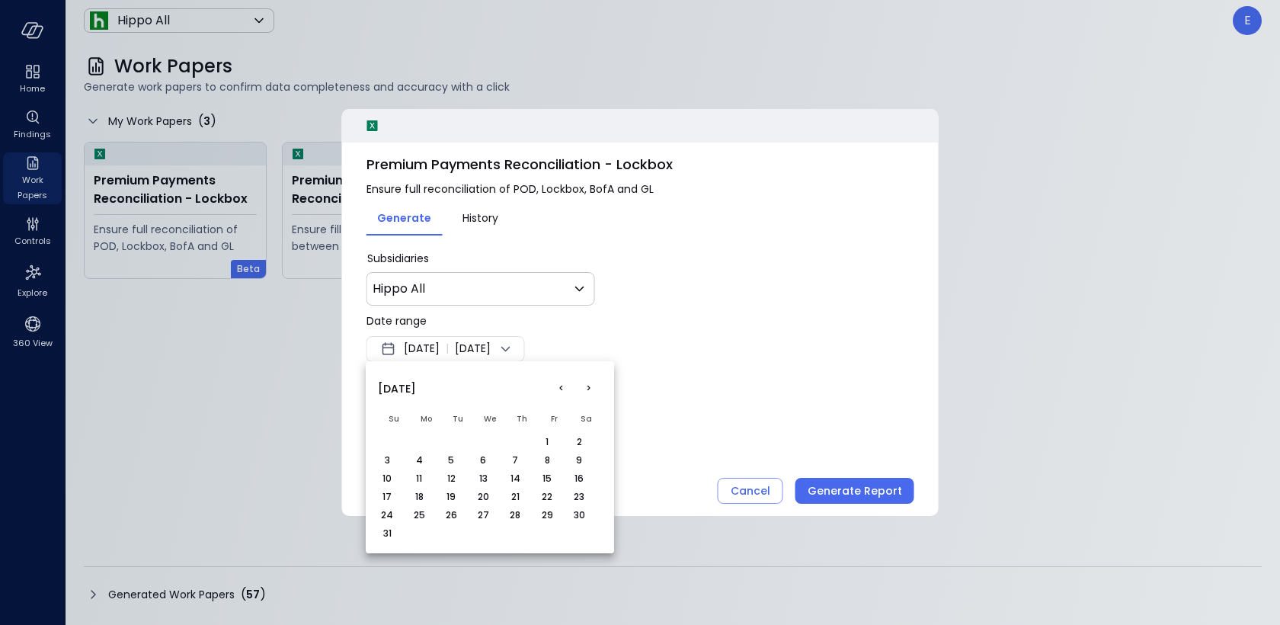
click at [549, 435] on button "1" at bounding box center [547, 441] width 17 height 17
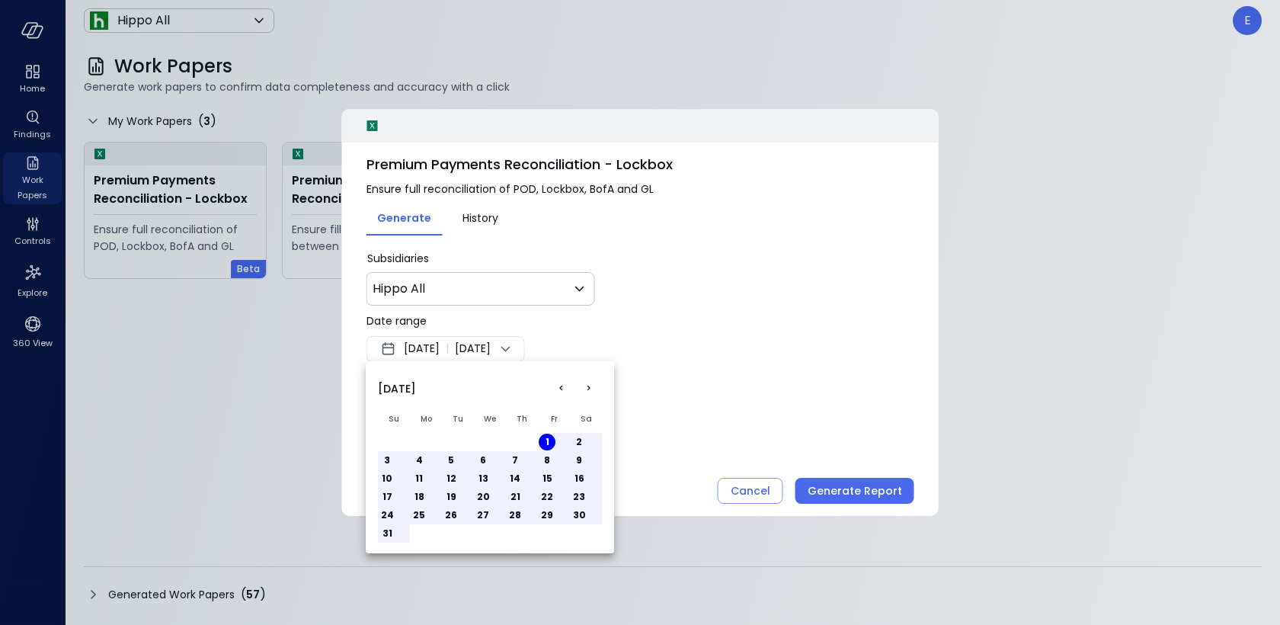
click at [397, 535] on td "31" at bounding box center [394, 533] width 32 height 18
click at [385, 531] on button "31" at bounding box center [387, 533] width 17 height 17
click at [799, 344] on div at bounding box center [640, 312] width 1280 height 625
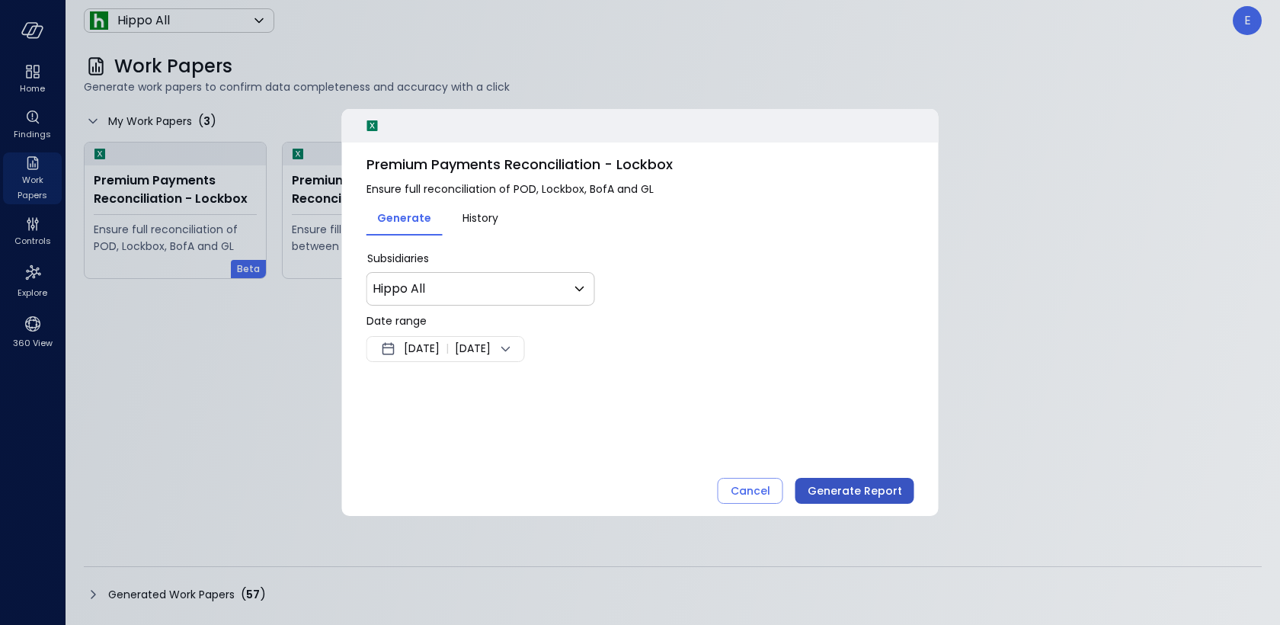
click at [866, 491] on div "Generate Report" at bounding box center [855, 490] width 94 height 19
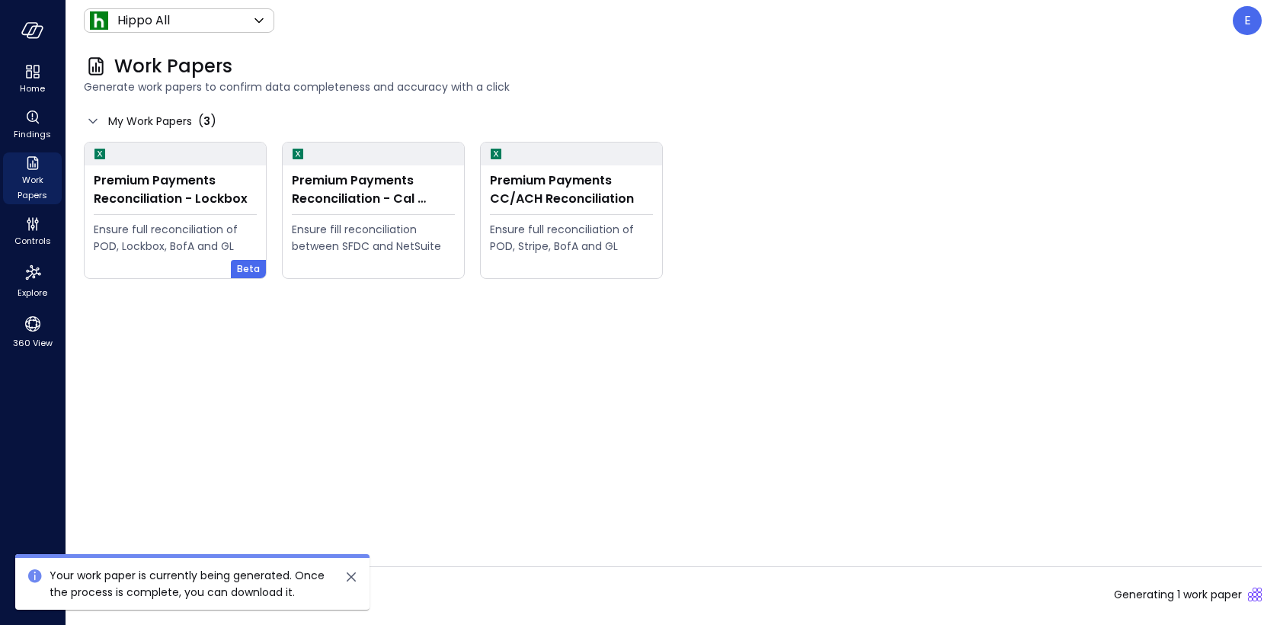
click at [784, 590] on div "Generated Work Papers ( 57 ) Generating 1 work paper" at bounding box center [673, 594] width 1178 height 24
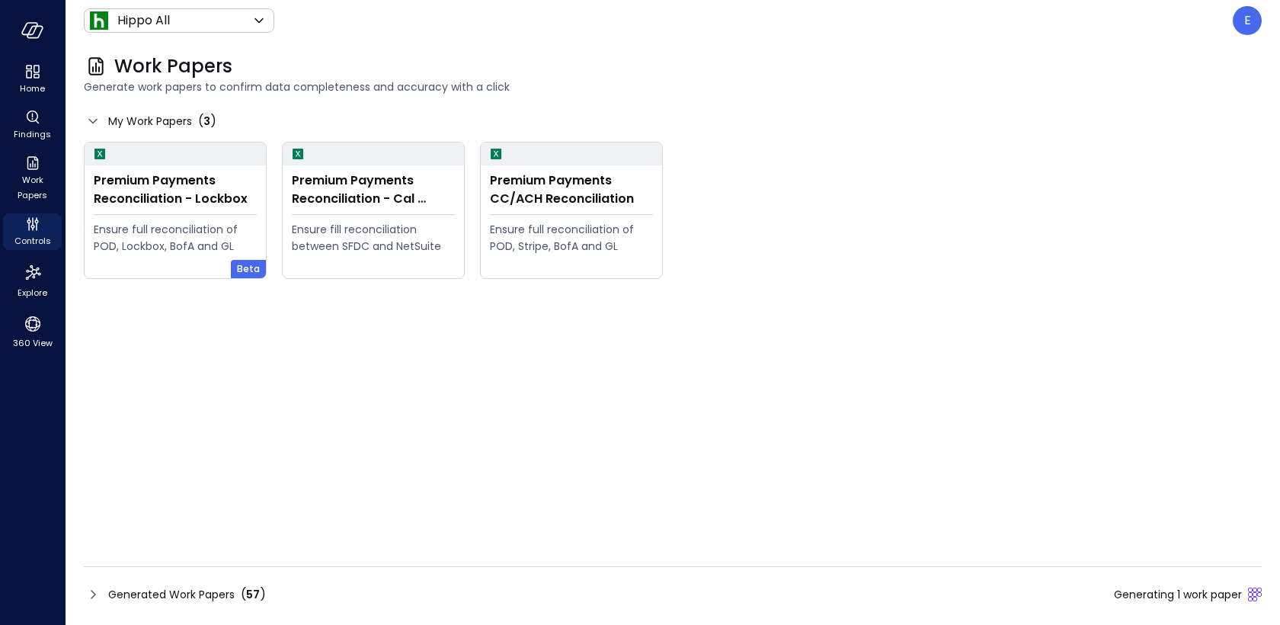
click at [166, 590] on span "Generated Work Papers" at bounding box center [171, 594] width 126 height 17
click at [120, 598] on span "Generated Work Papers" at bounding box center [171, 594] width 126 height 17
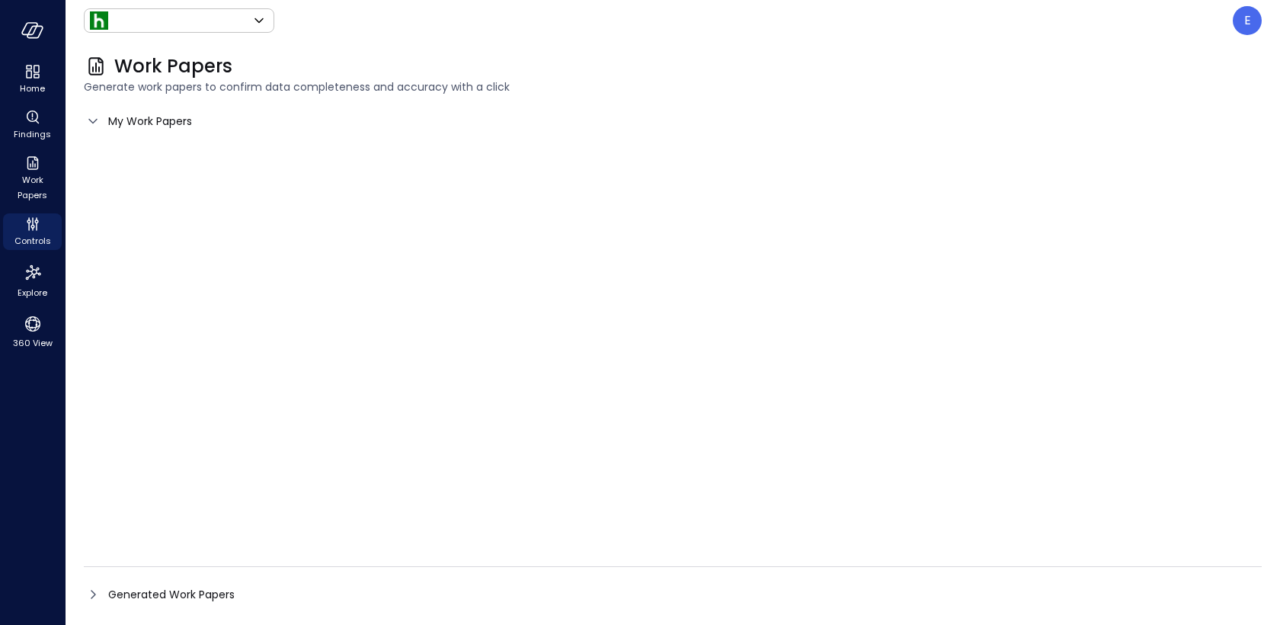
type input "*******"
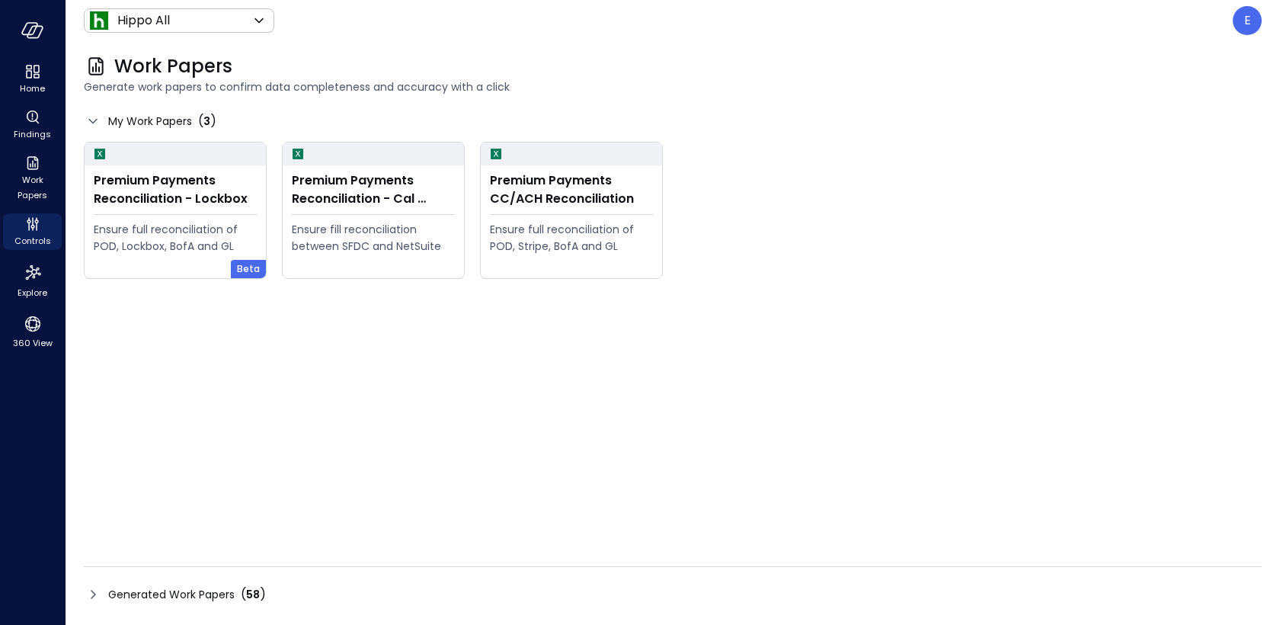
click at [178, 592] on span "Generated Work Papers" at bounding box center [171, 594] width 126 height 17
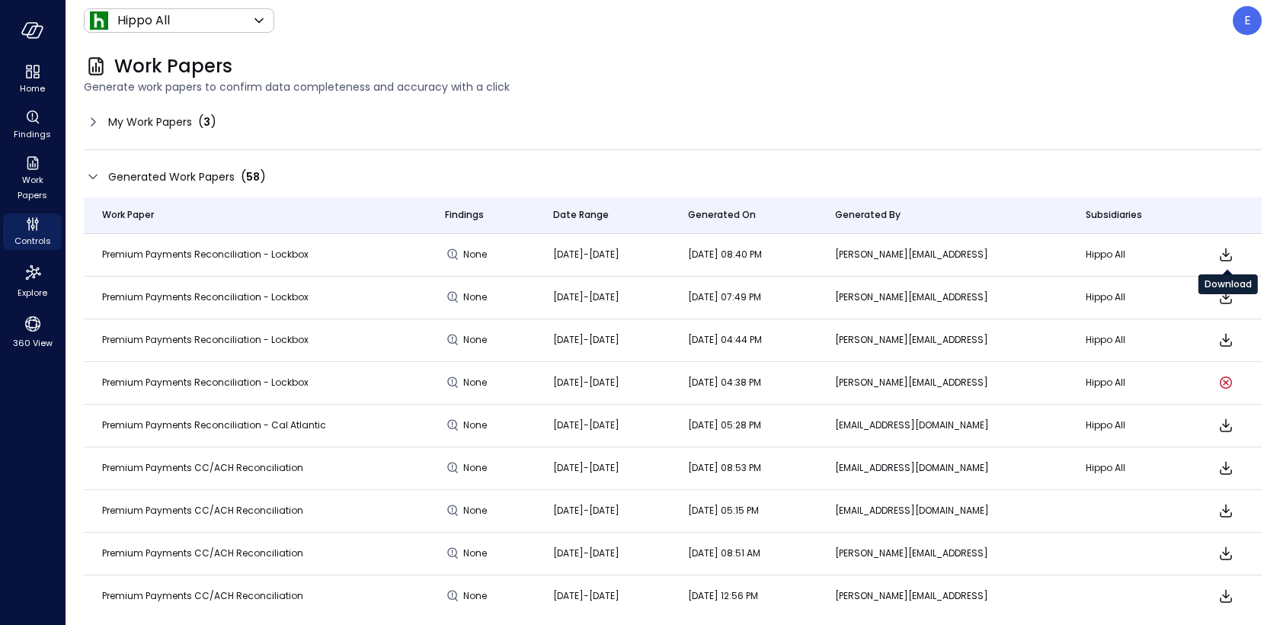
click at [1227, 252] on icon "Download" at bounding box center [1226, 254] width 12 height 13
click at [1249, 24] on p "E" at bounding box center [1247, 20] width 7 height 18
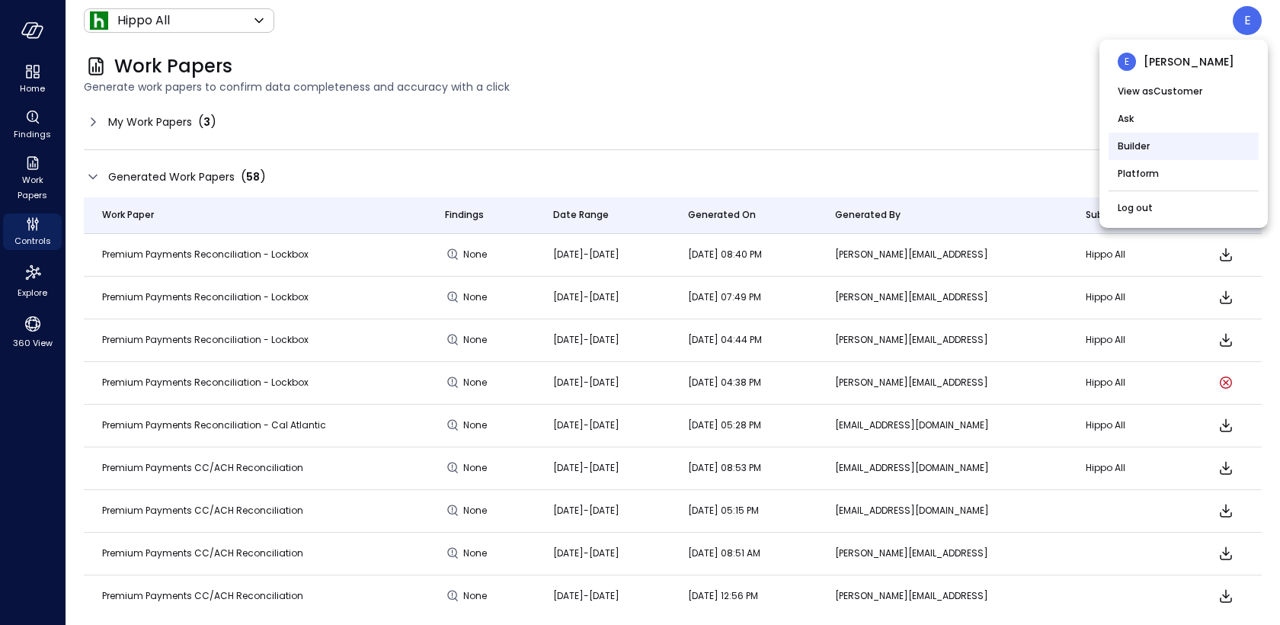
click at [1159, 150] on li "Builder" at bounding box center [1183, 146] width 150 height 27
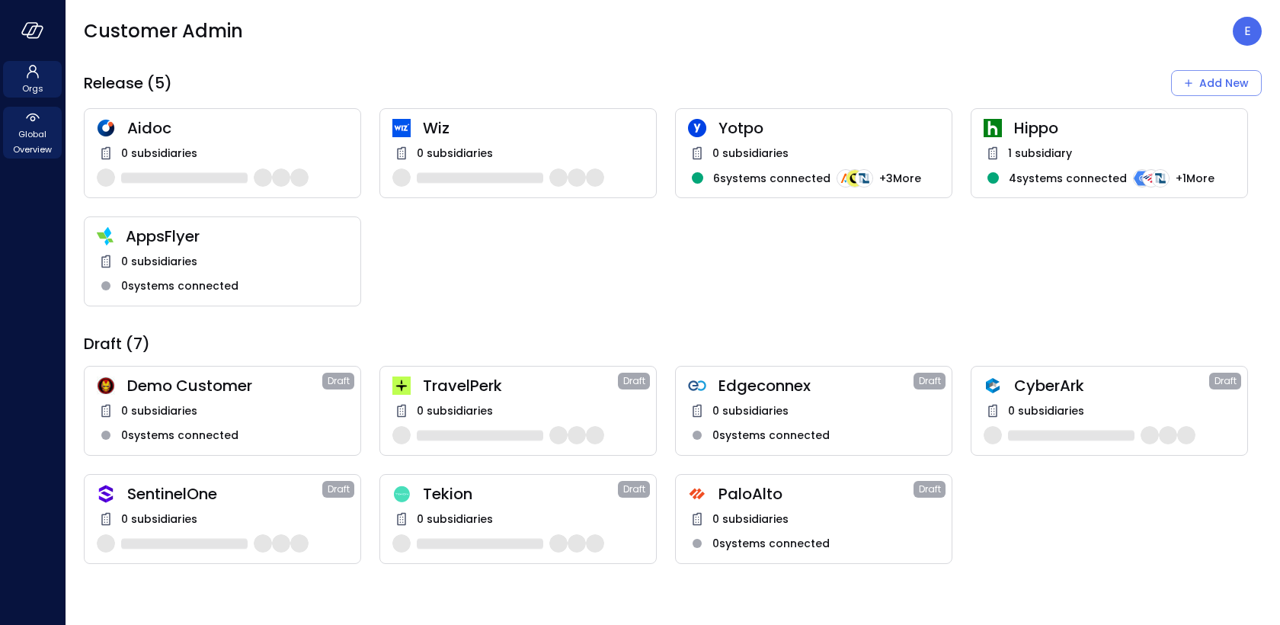
click at [28, 143] on span "Global Overview" at bounding box center [32, 141] width 46 height 30
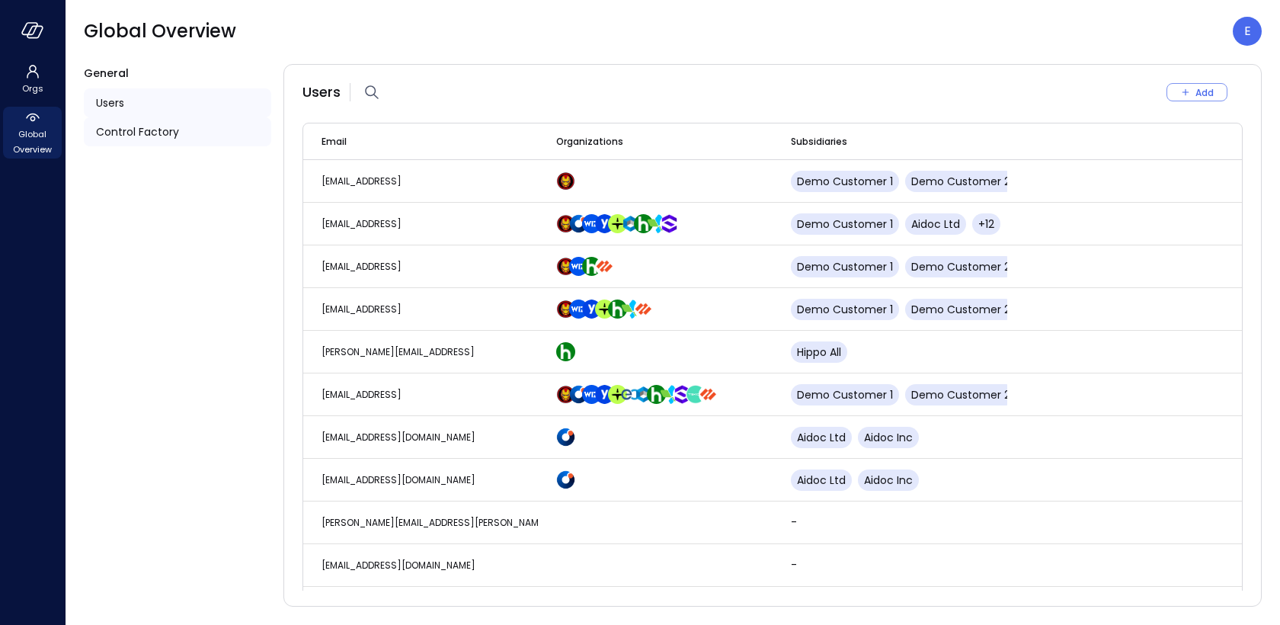
click at [165, 137] on span "Control Factory" at bounding box center [137, 131] width 83 height 17
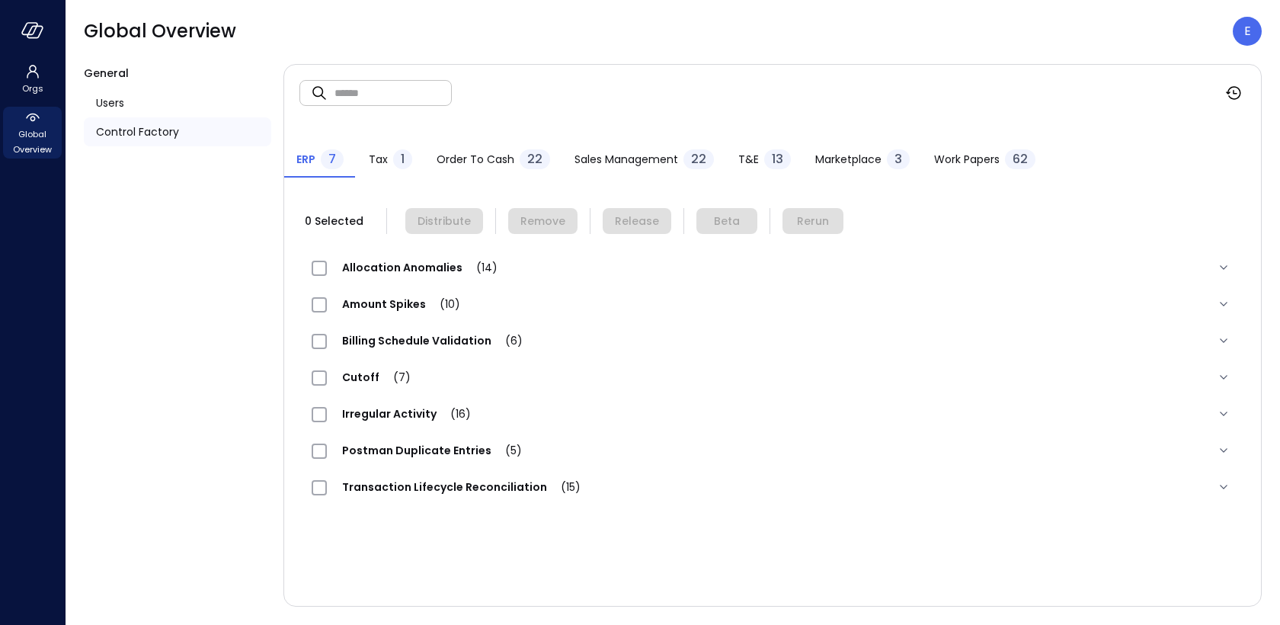
click at [961, 152] on span "Work Papers" at bounding box center [967, 159] width 66 height 17
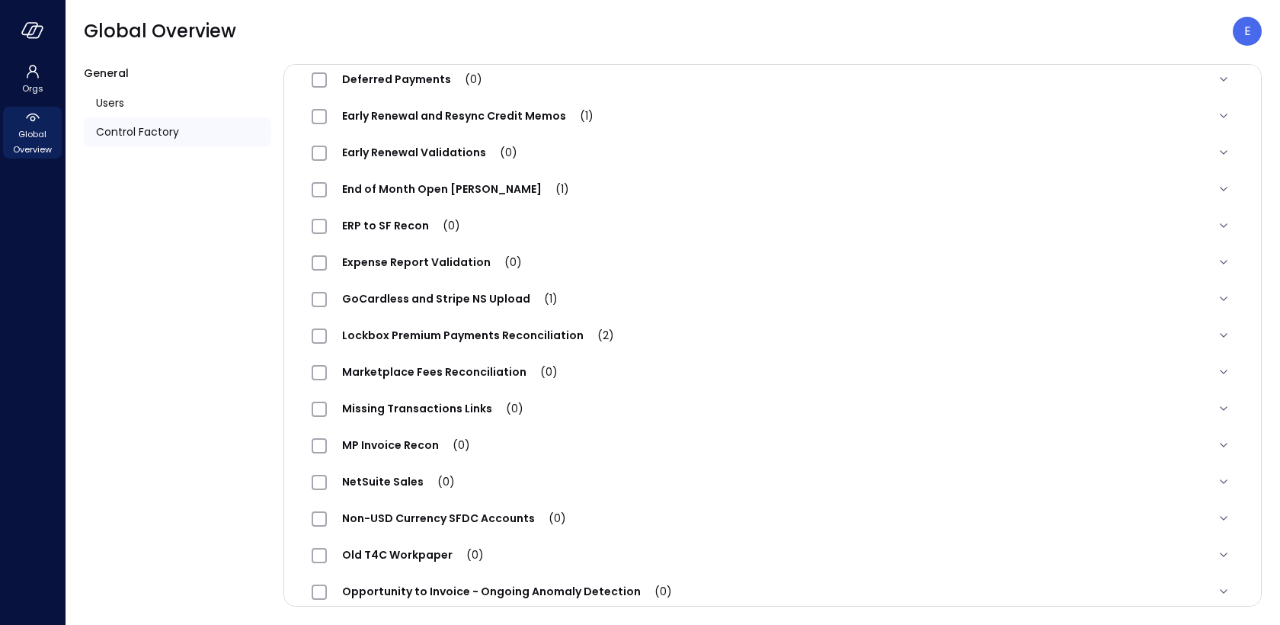
scroll to position [1505, 0]
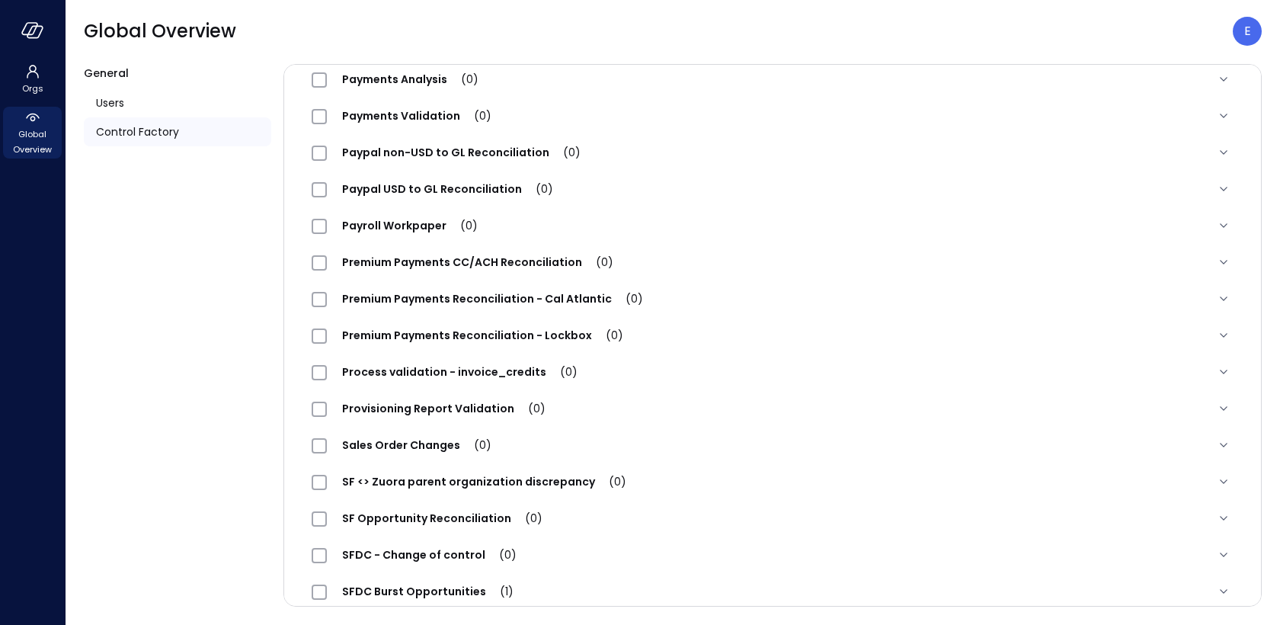
click at [472, 333] on span "Premium Payments Reconciliation - Lockbox (0)" at bounding box center [483, 335] width 312 height 15
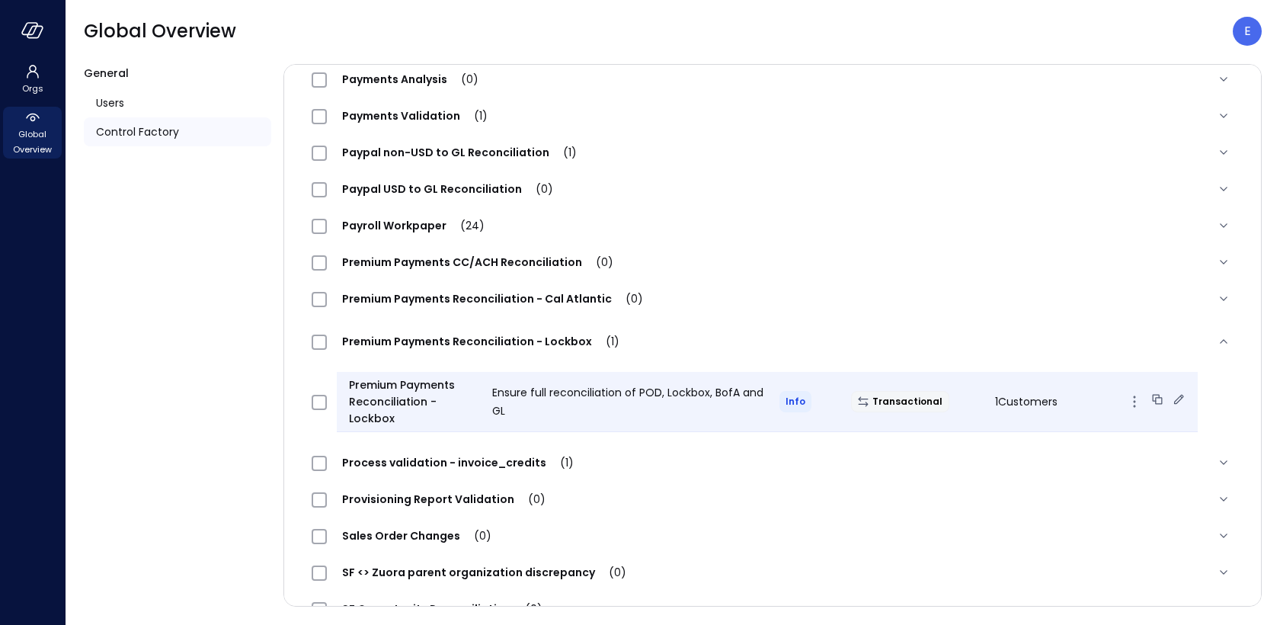
click at [1171, 395] on icon at bounding box center [1178, 399] width 15 height 15
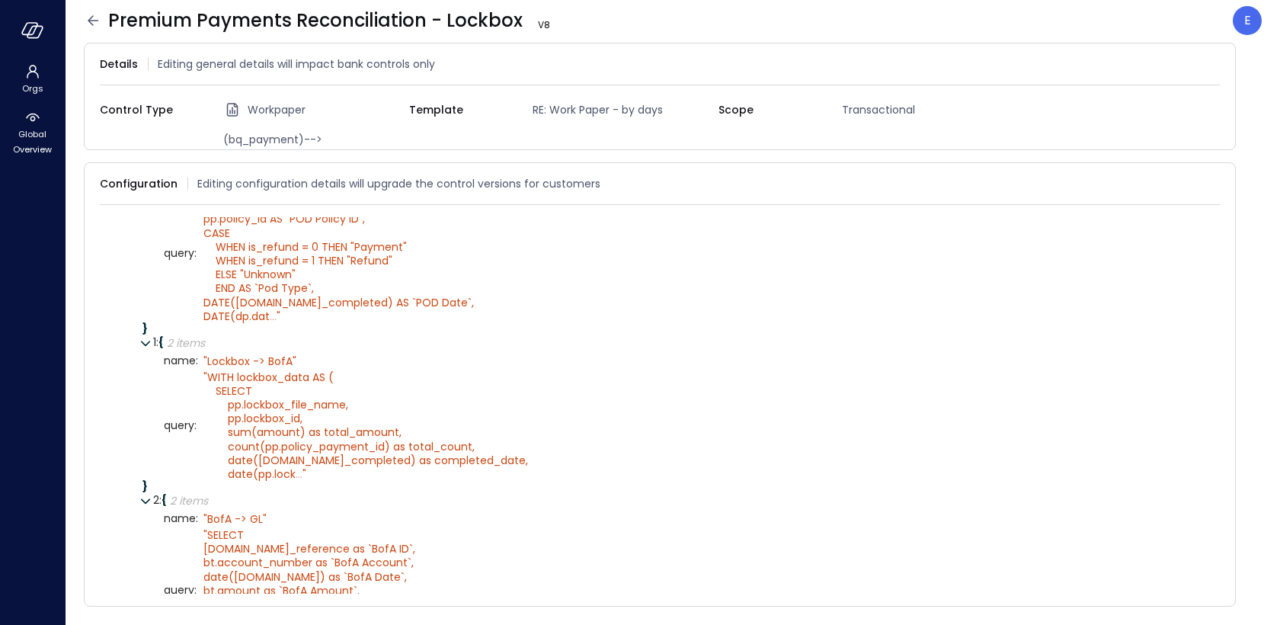
scroll to position [135, 0]
click at [1212, 177] on icon at bounding box center [1211, 183] width 15 height 15
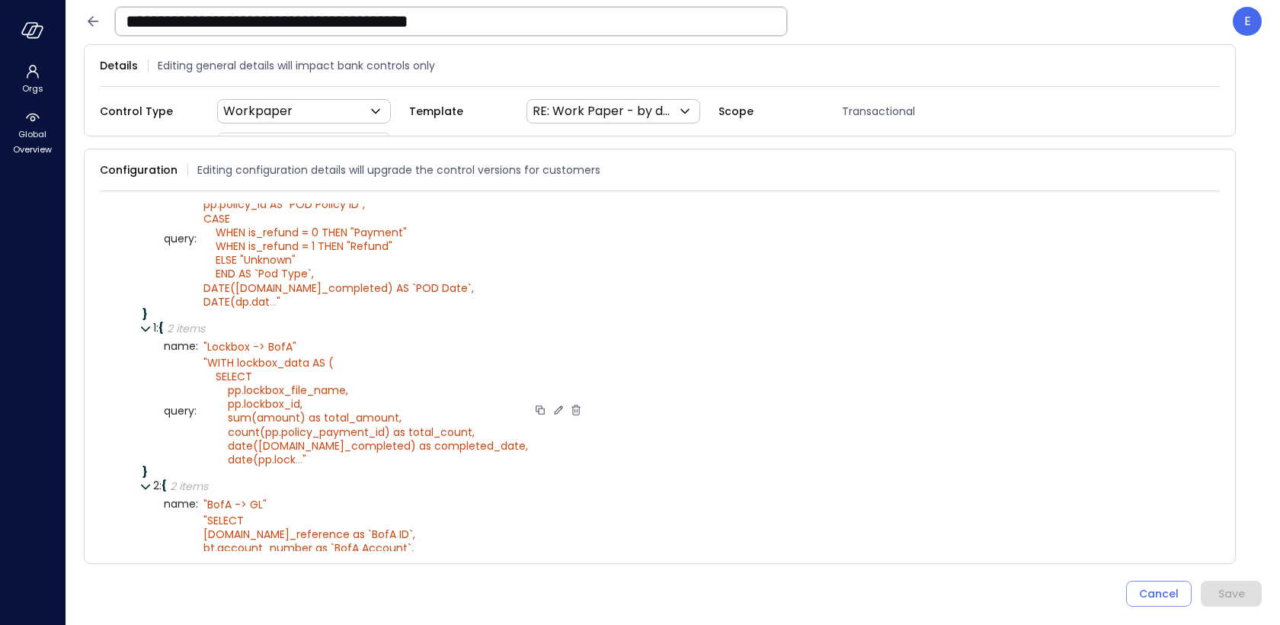
click at [552, 405] on icon at bounding box center [559, 410] width 14 height 14
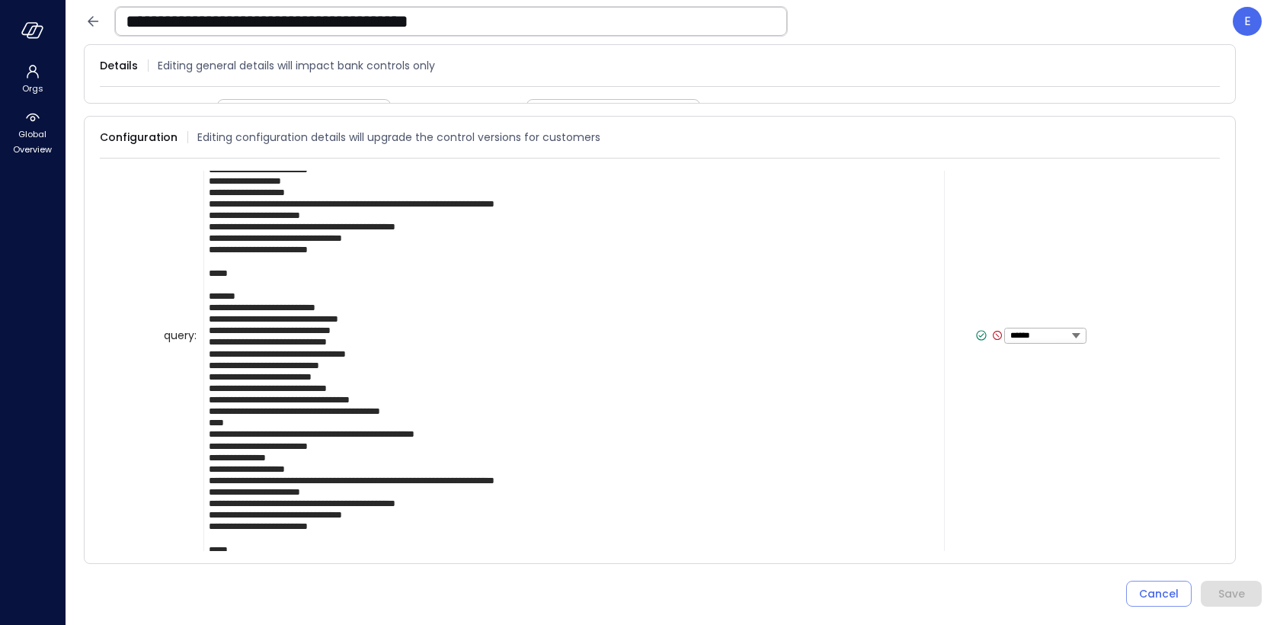
scroll to position [612, 0]
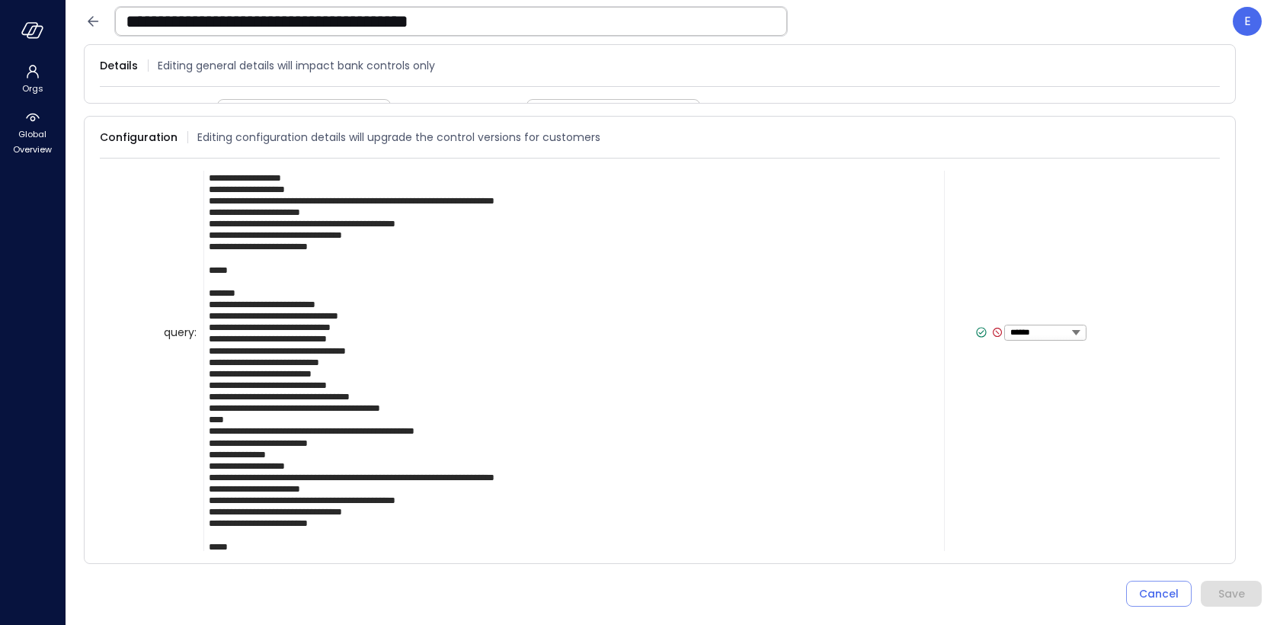
type textarea "**********"
click at [974, 325] on icon at bounding box center [981, 332] width 14 height 14
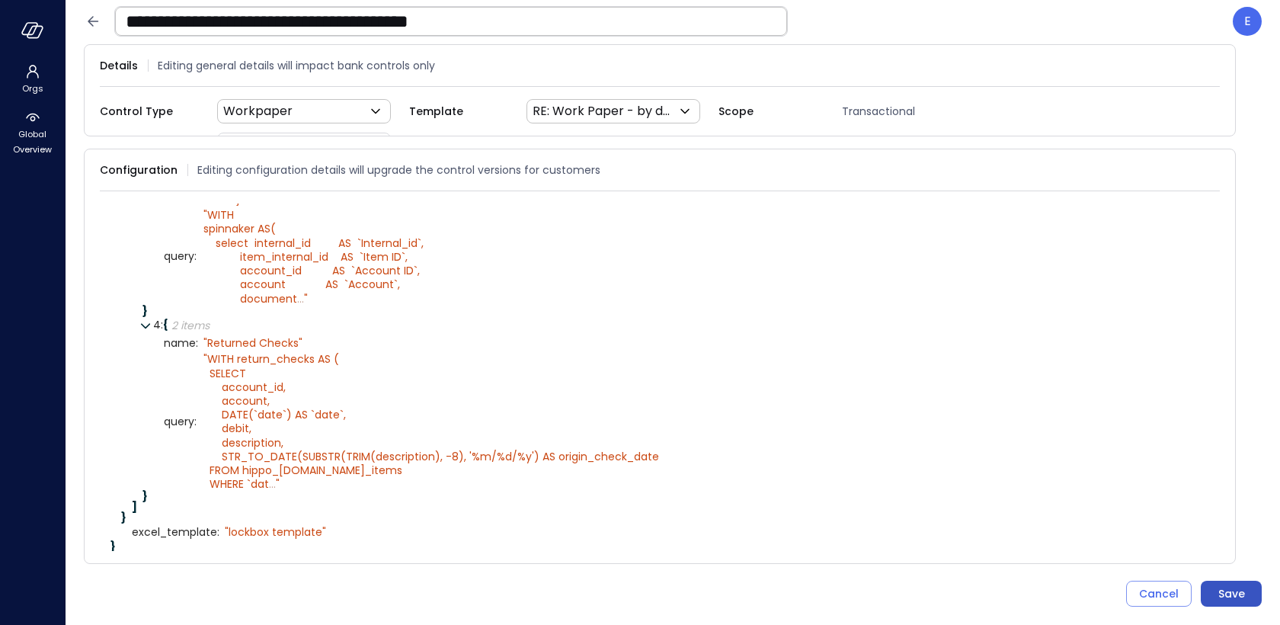
click at [1235, 592] on div "Save" at bounding box center [1231, 593] width 27 height 19
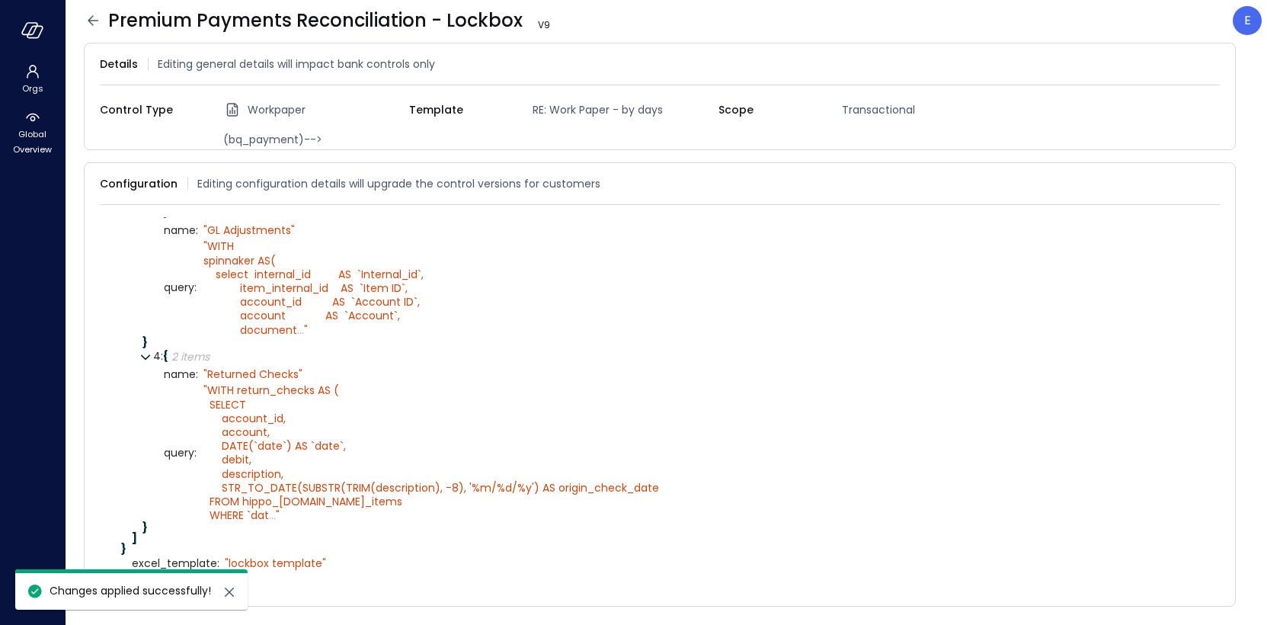
click at [94, 23] on icon at bounding box center [93, 20] width 18 height 18
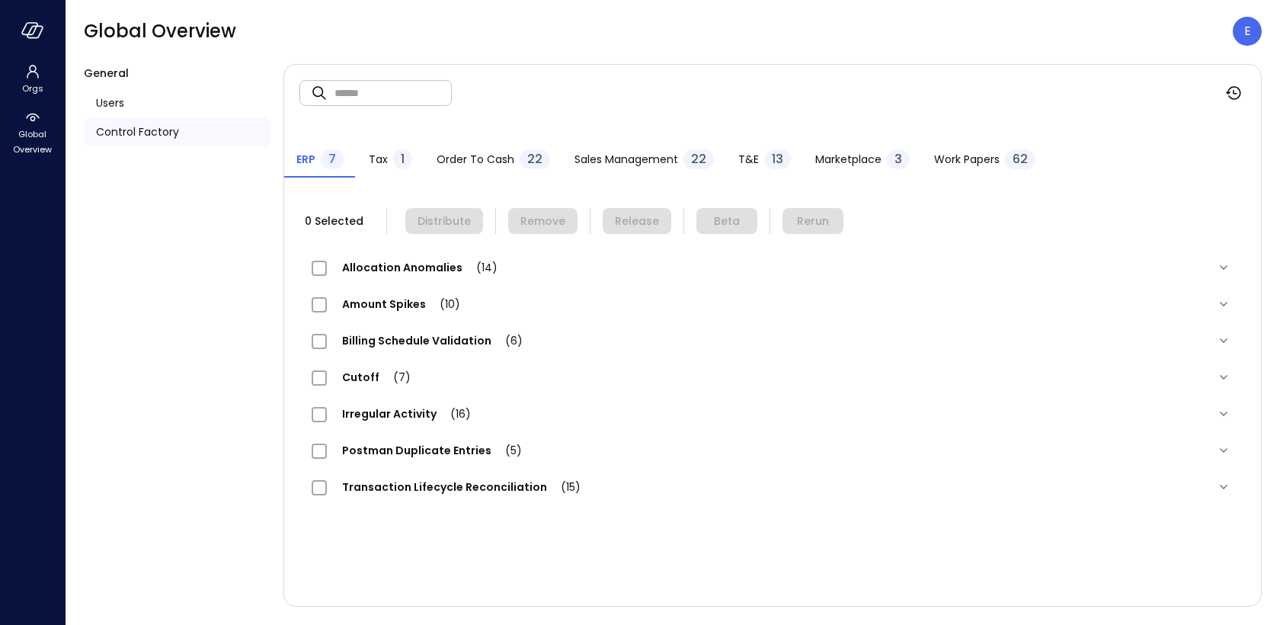
click at [946, 159] on span "Work Papers" at bounding box center [967, 159] width 66 height 17
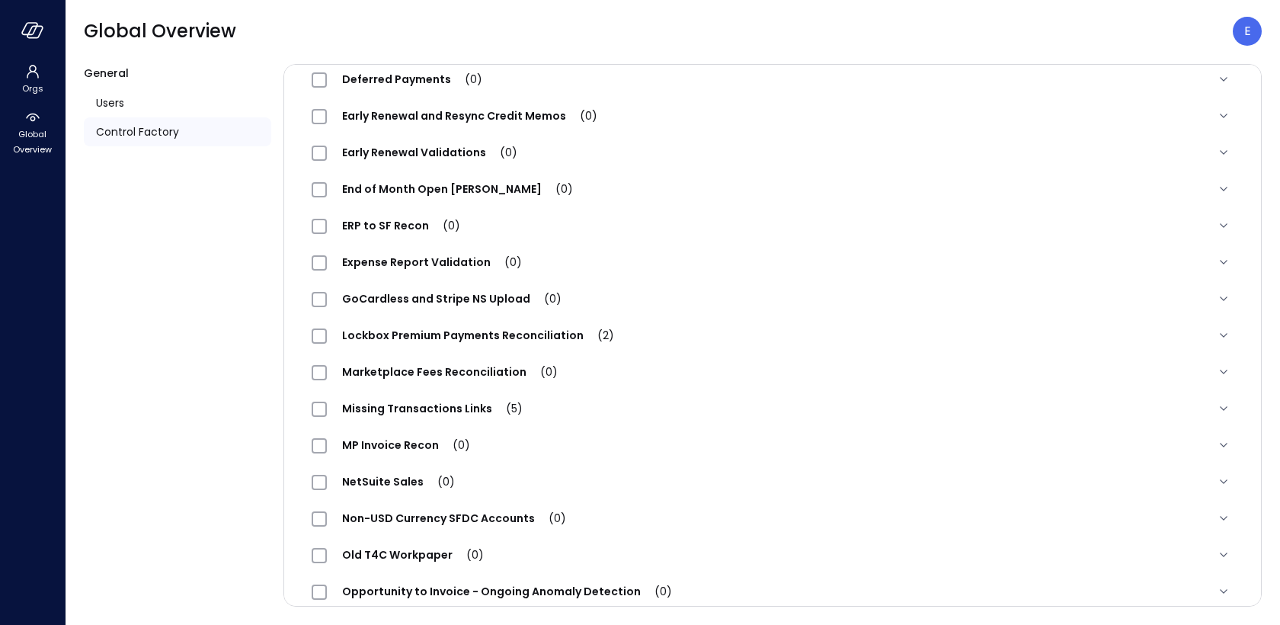
scroll to position [1505, 0]
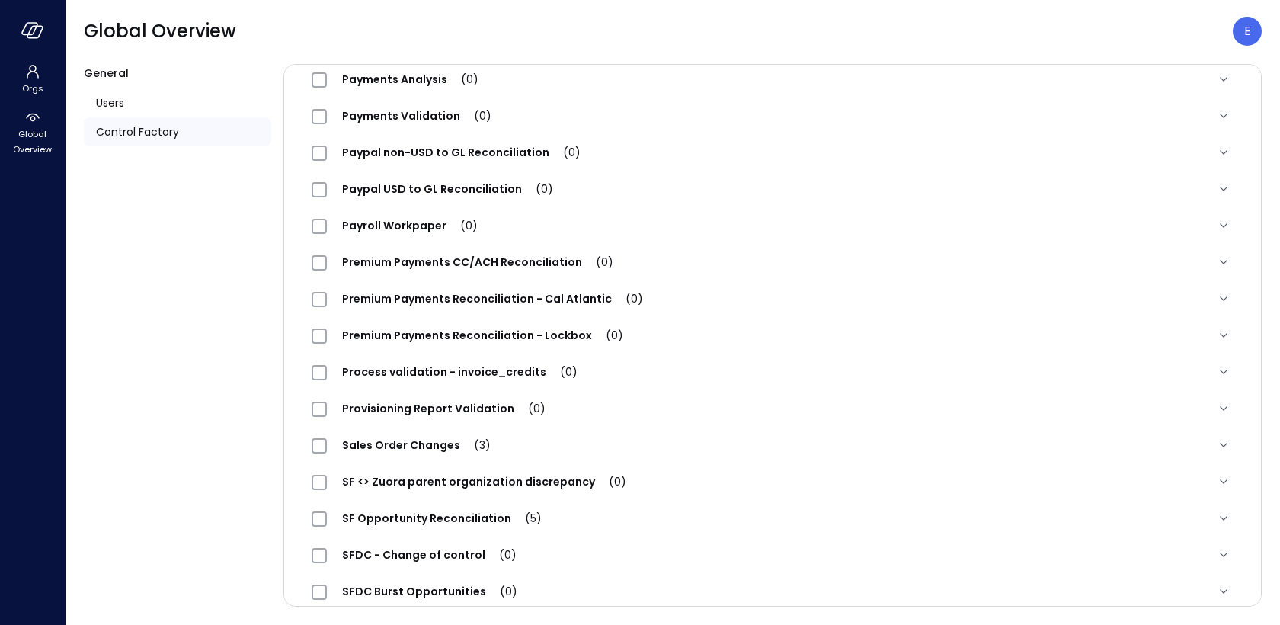
click at [447, 331] on span "Premium Payments Reconciliation - Lockbox (0)" at bounding box center [483, 335] width 312 height 15
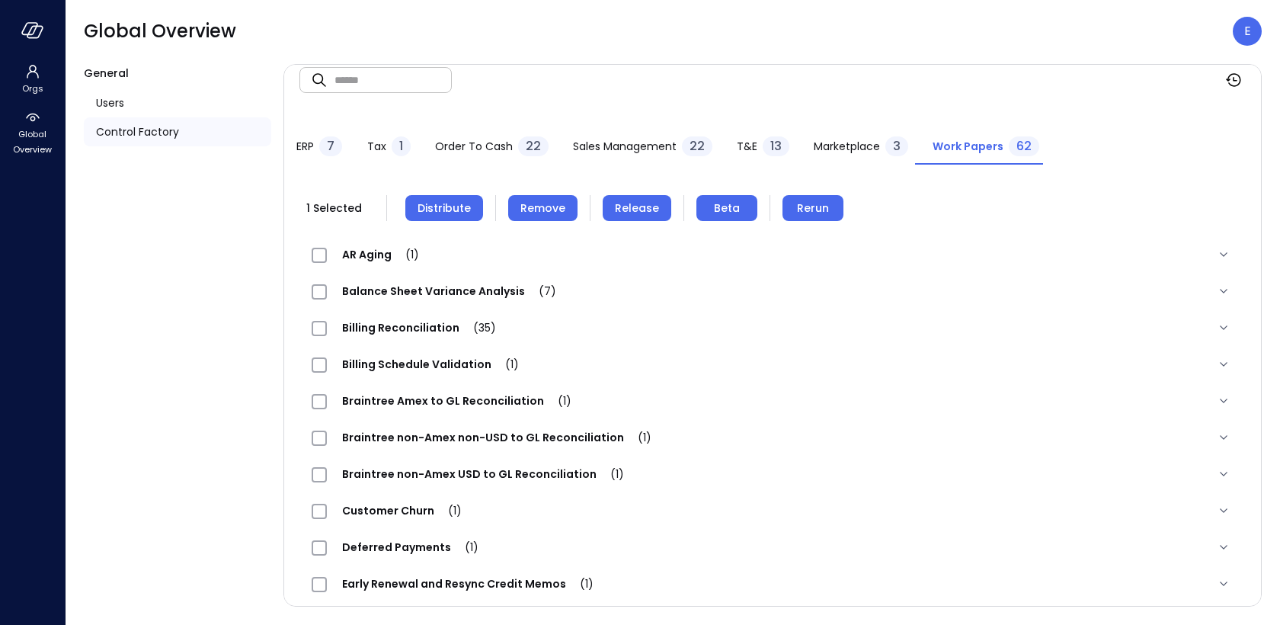
scroll to position [0, 0]
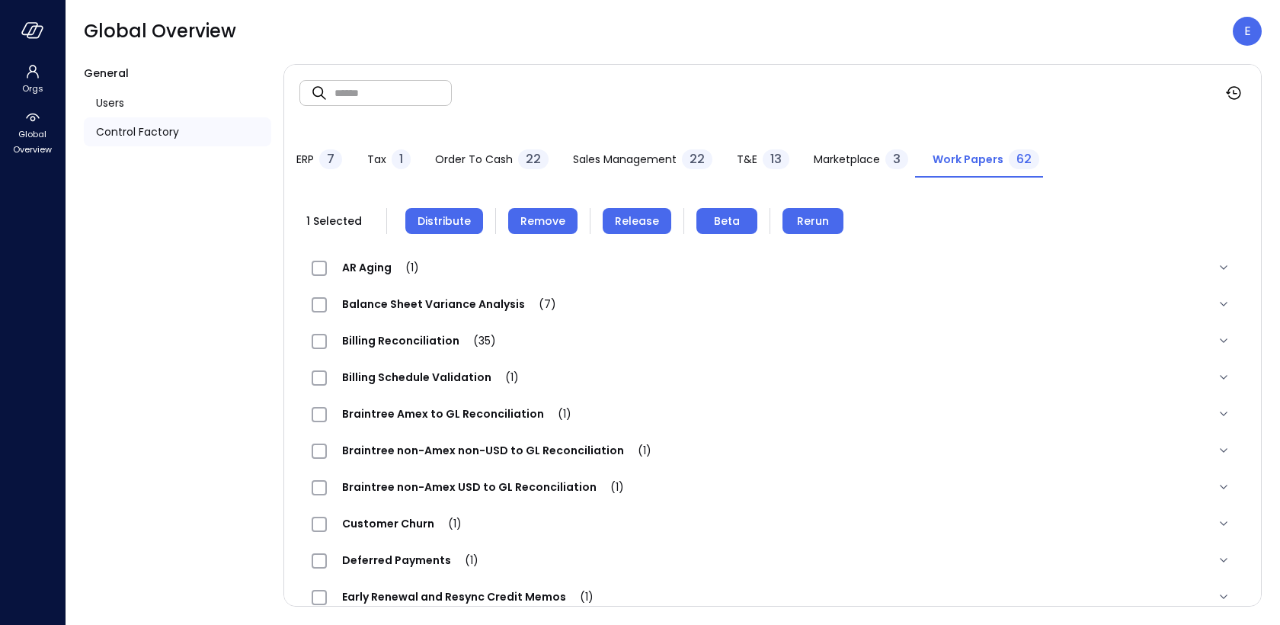
click at [533, 219] on span "Remove" at bounding box center [542, 221] width 45 height 17
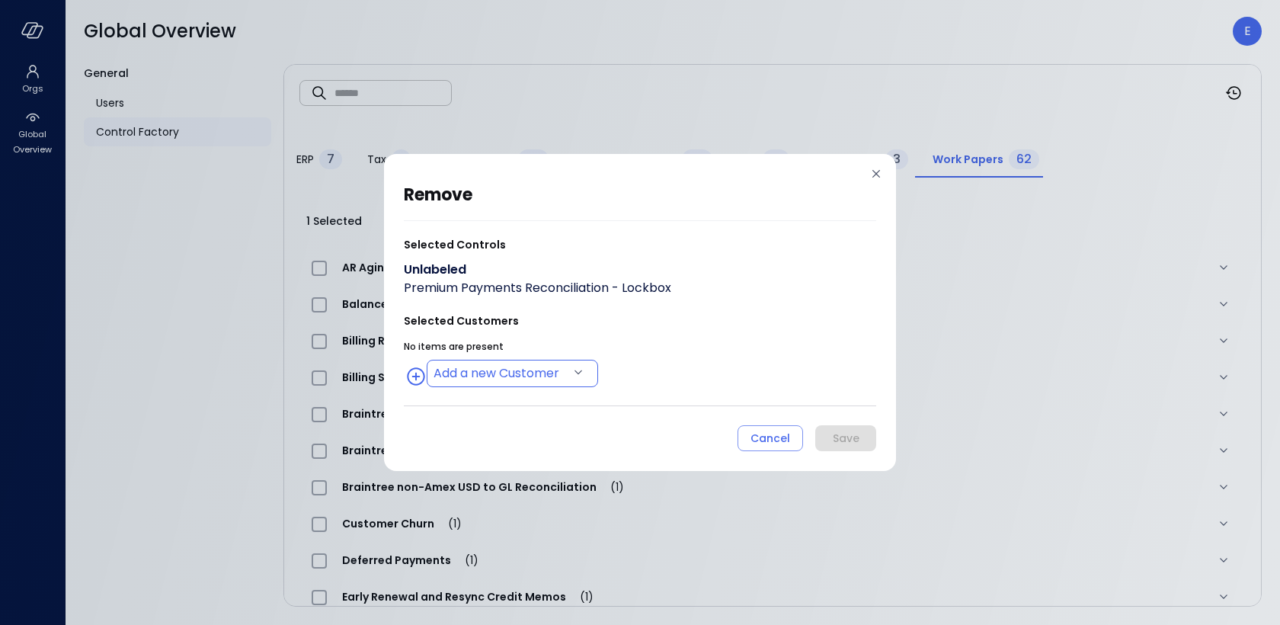
click at [476, 369] on body "Orgs Global Overview Global Overview E General Users Control Factory ​ ​ ERP 7 …" at bounding box center [640, 312] width 1280 height 625
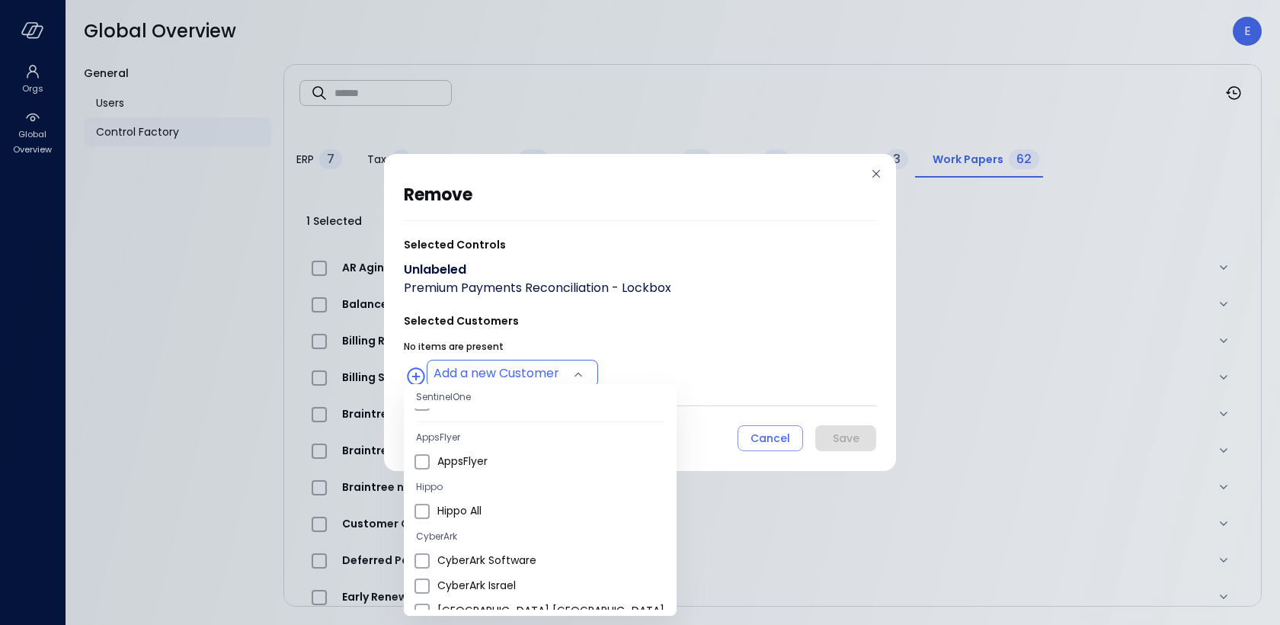
scroll to position [155, 0]
click at [483, 508] on span "Hippo All" at bounding box center [550, 508] width 227 height 16
type input "**********"
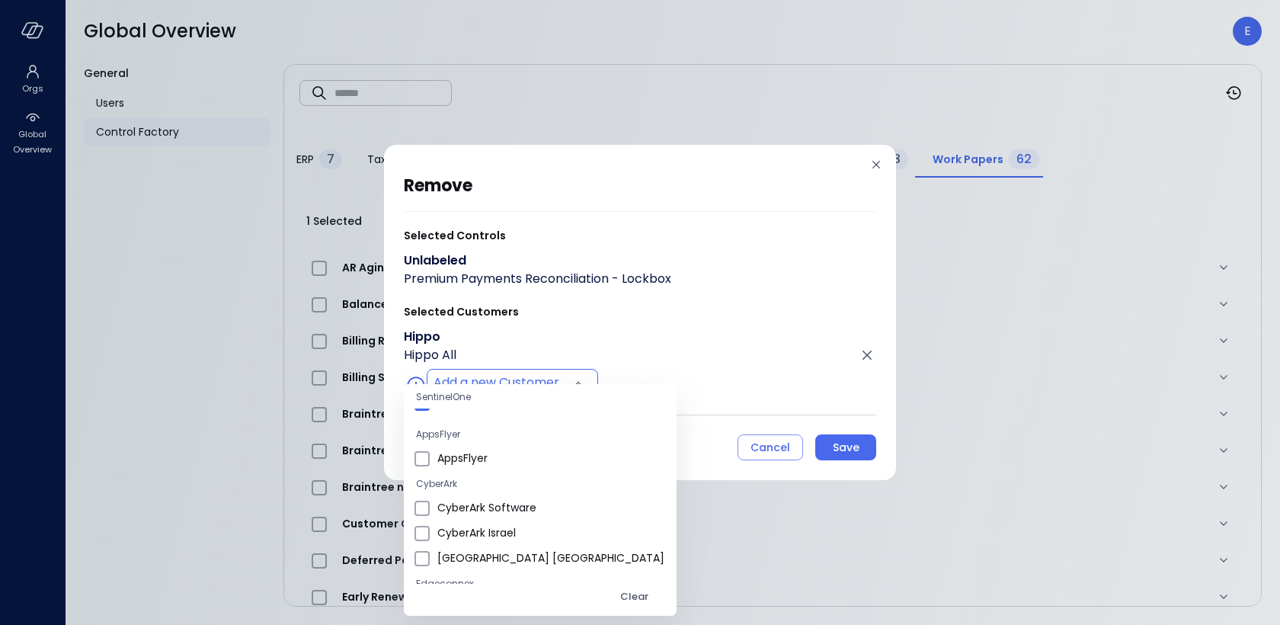
click at [849, 442] on div at bounding box center [640, 312] width 1280 height 625
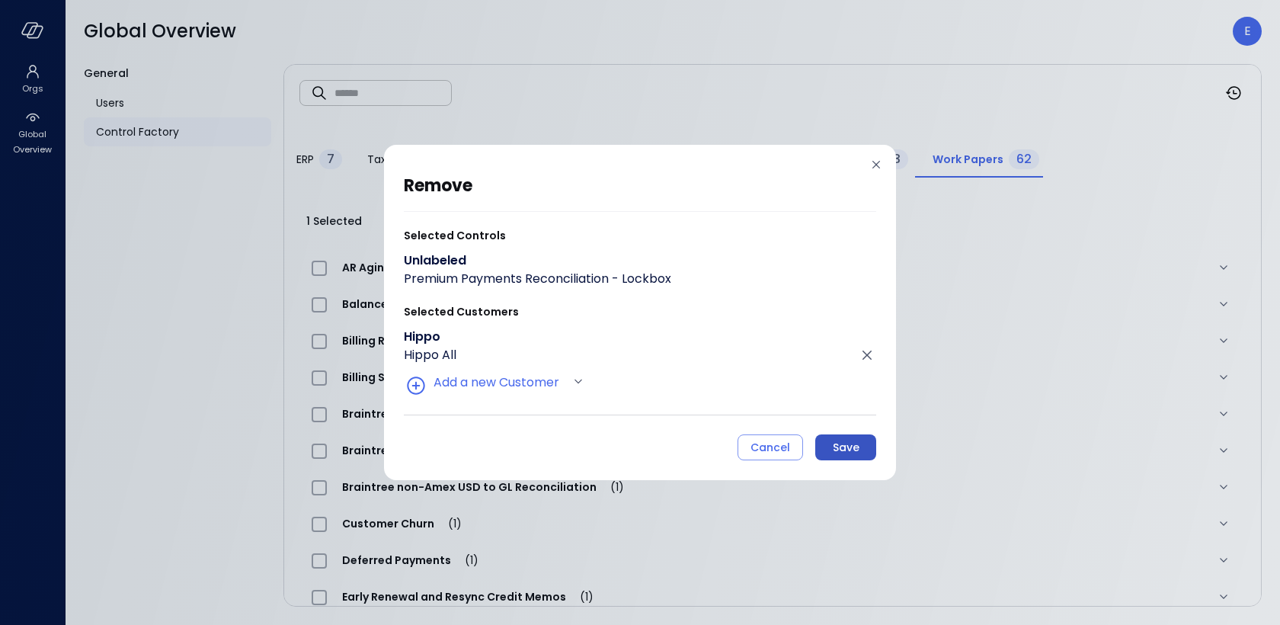
click at [849, 446] on div "Save" at bounding box center [846, 447] width 27 height 19
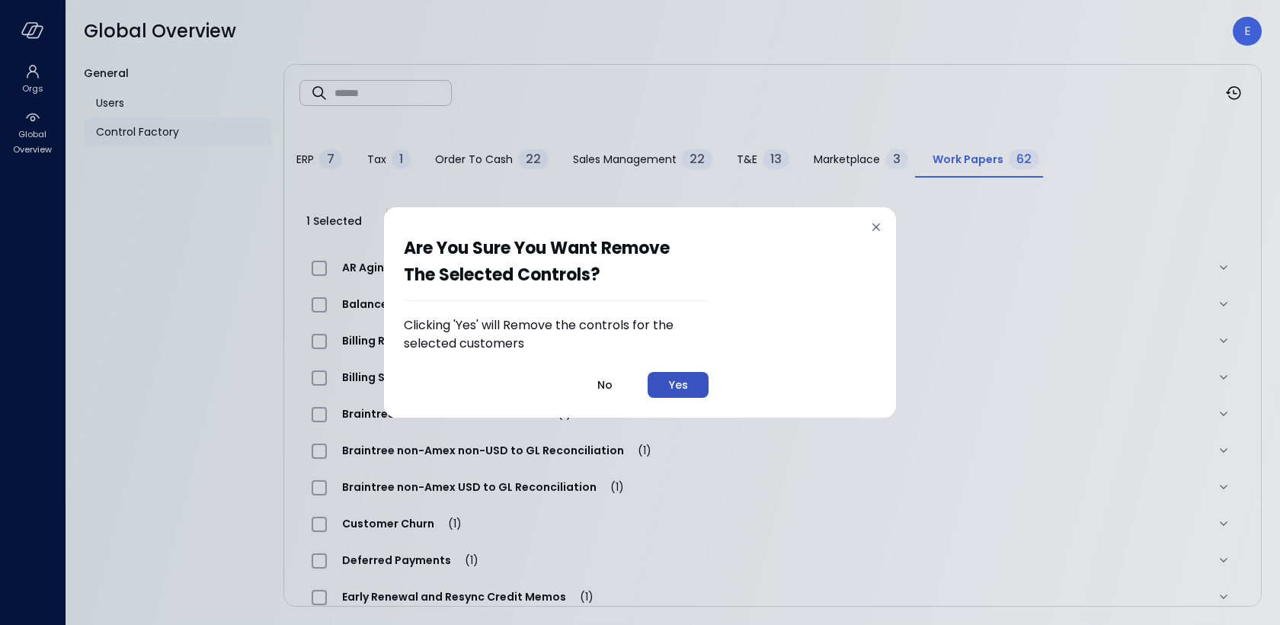
click at [674, 379] on div "Yes" at bounding box center [678, 385] width 19 height 19
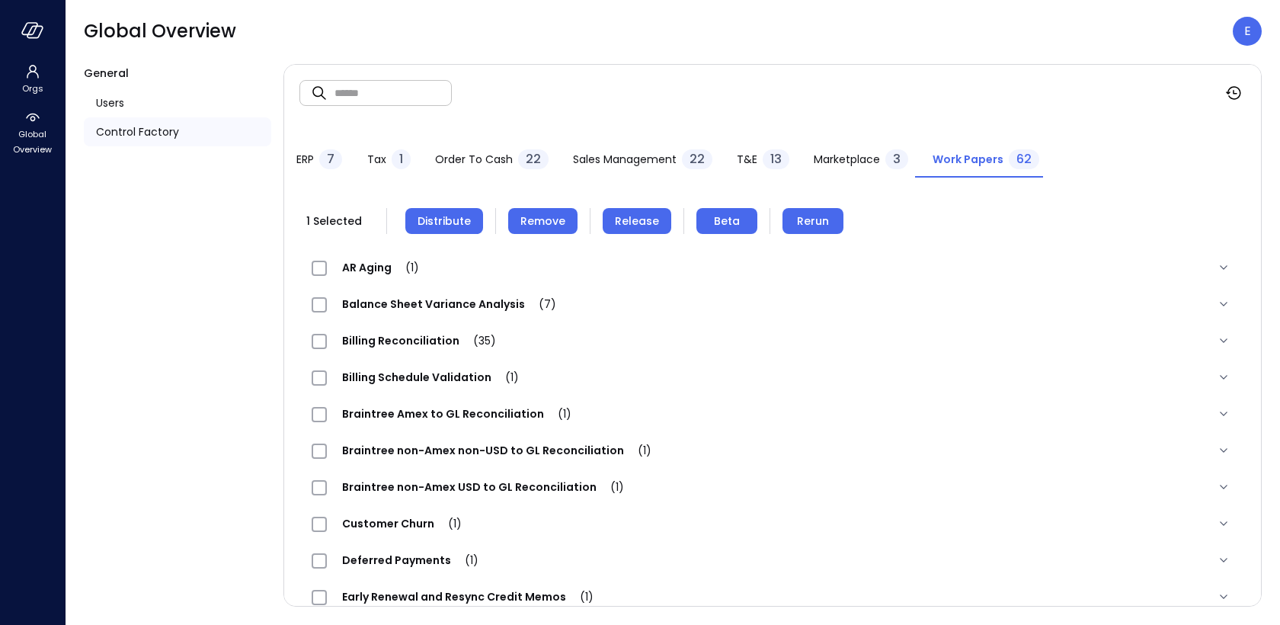
click at [437, 217] on span "Distribute" at bounding box center [443, 221] width 53 height 17
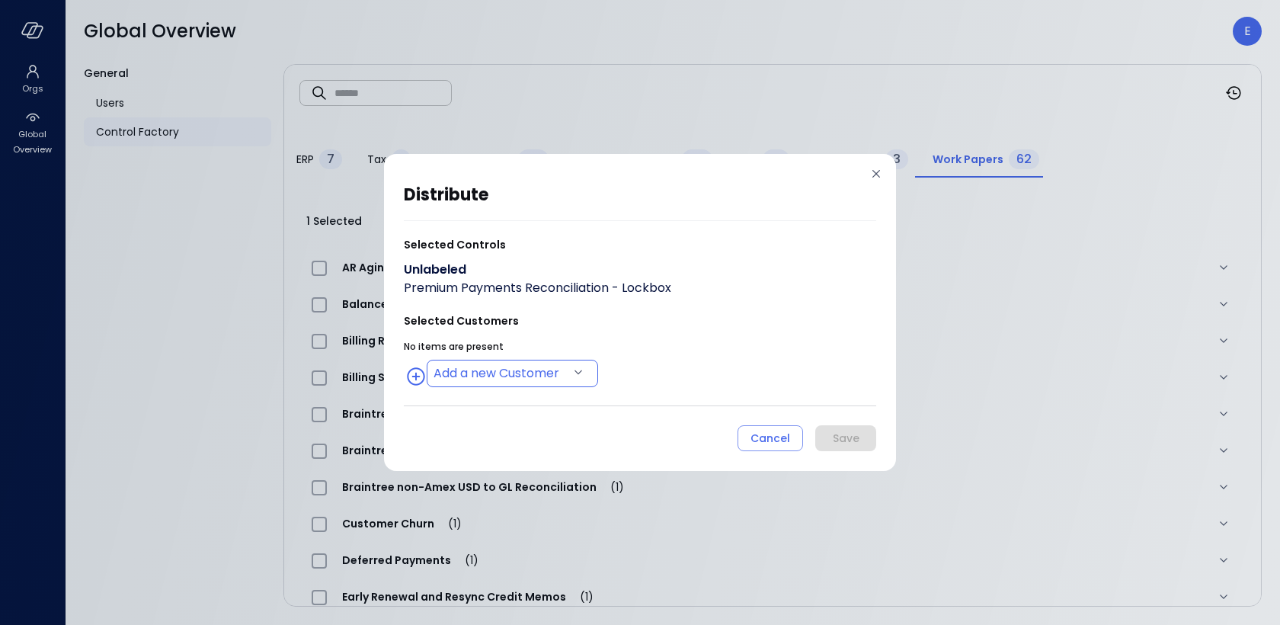
click at [488, 383] on body "Orgs Global Overview Global Overview E General Users Control Factory ​ ​ ERP 7 …" at bounding box center [640, 312] width 1280 height 625
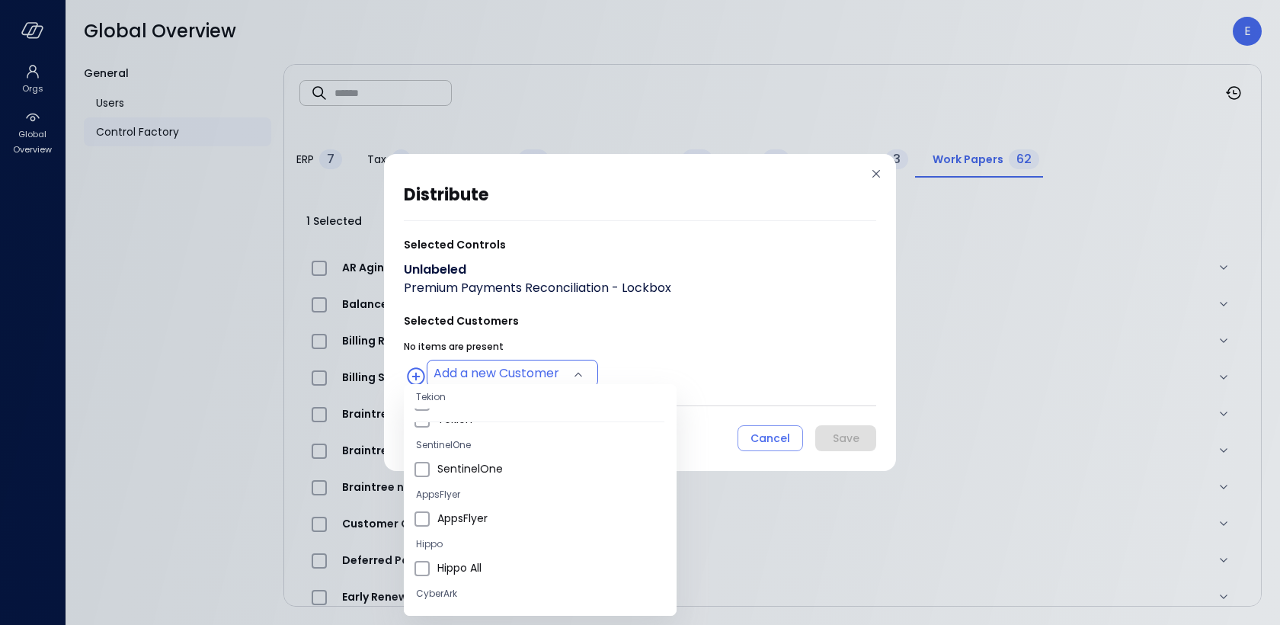
scroll to position [105, 0]
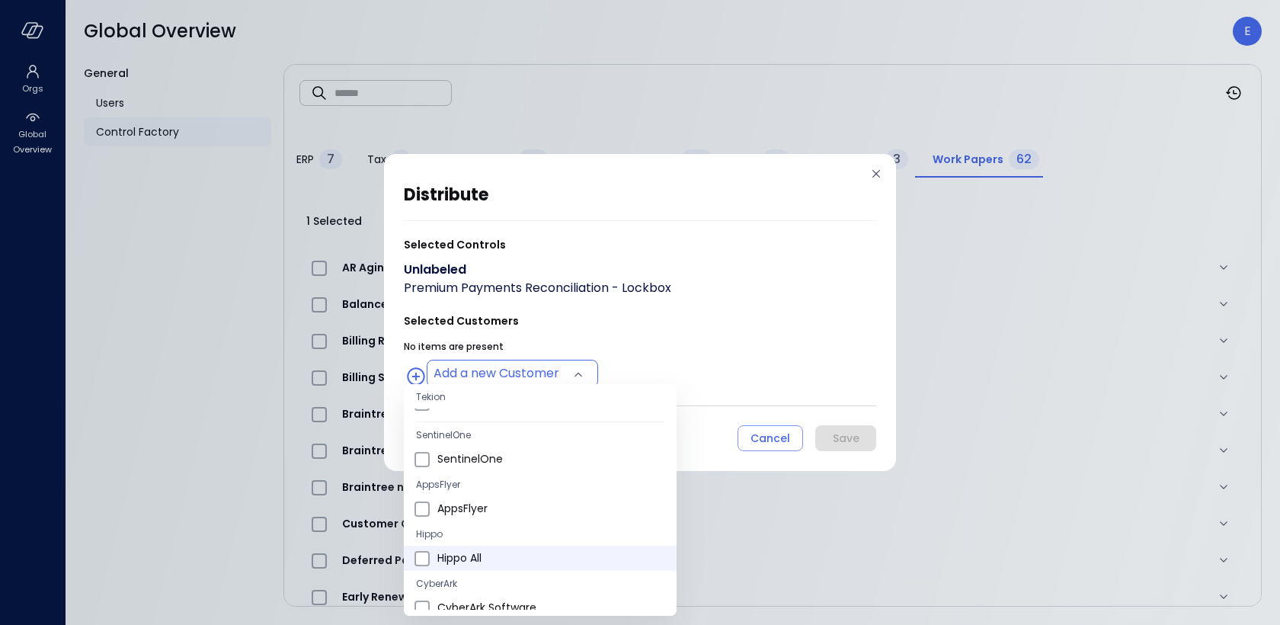
click at [462, 561] on span "Hippo All" at bounding box center [550, 558] width 227 height 16
type input "**********"
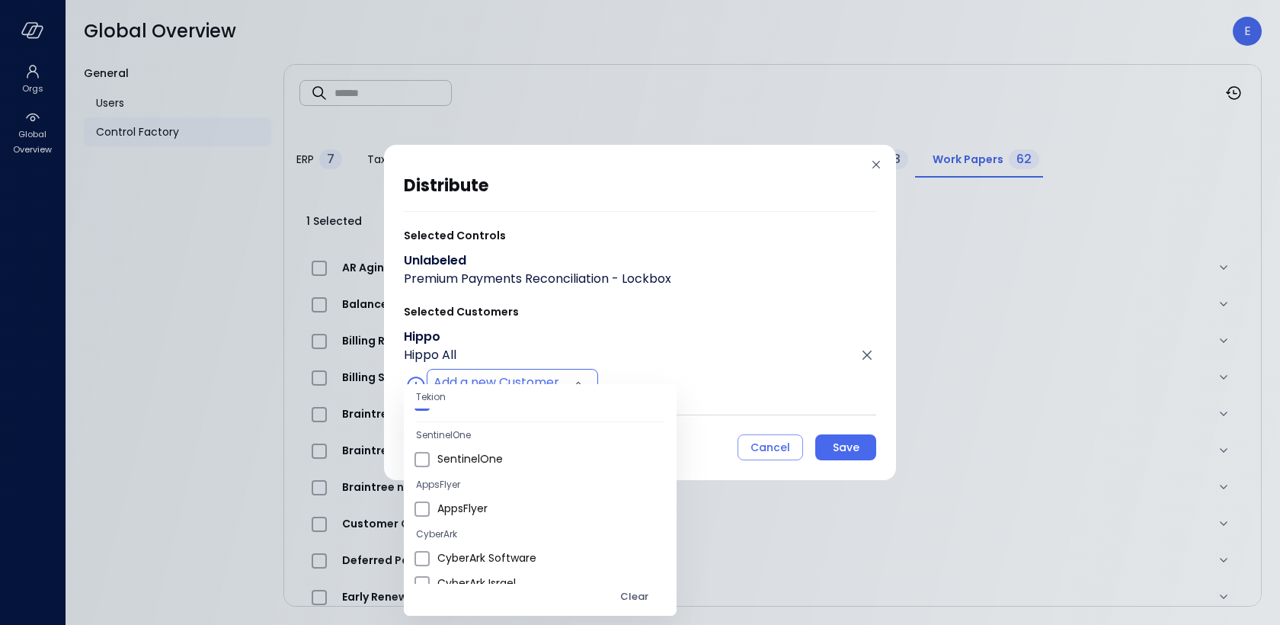
click at [845, 443] on div at bounding box center [640, 312] width 1280 height 625
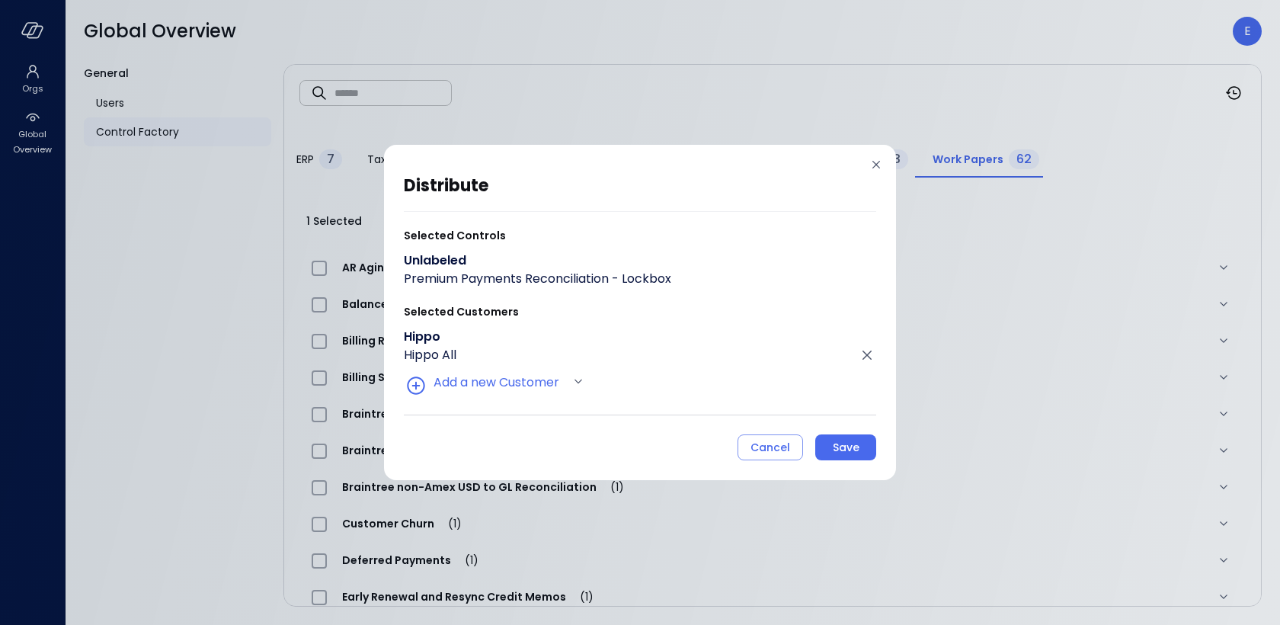
click at [845, 447] on div "Save" at bounding box center [846, 447] width 27 height 19
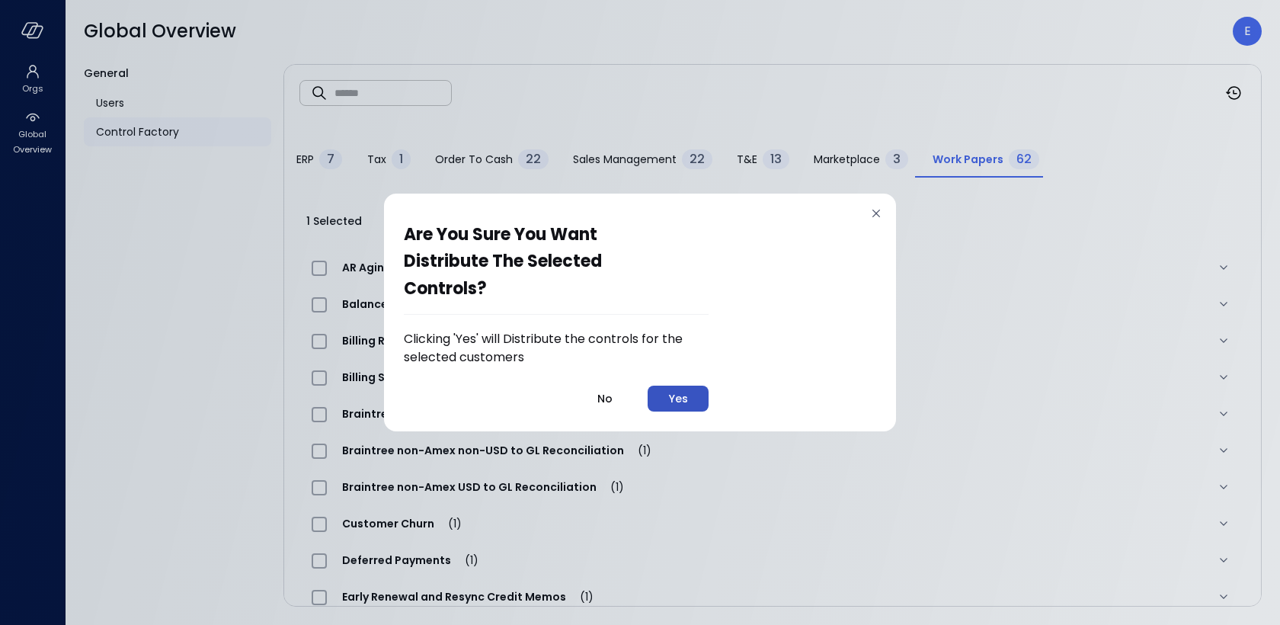
click at [673, 408] on button "Yes" at bounding box center [678, 398] width 61 height 26
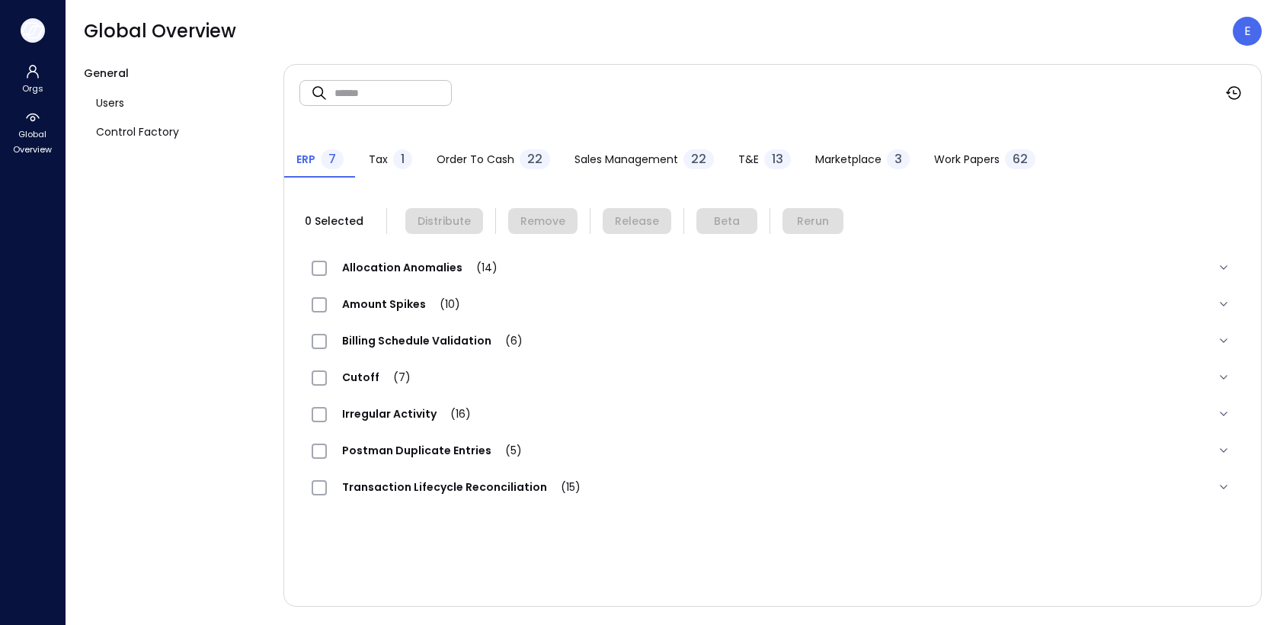
click at [30, 24] on icon "button" at bounding box center [32, 30] width 23 height 17
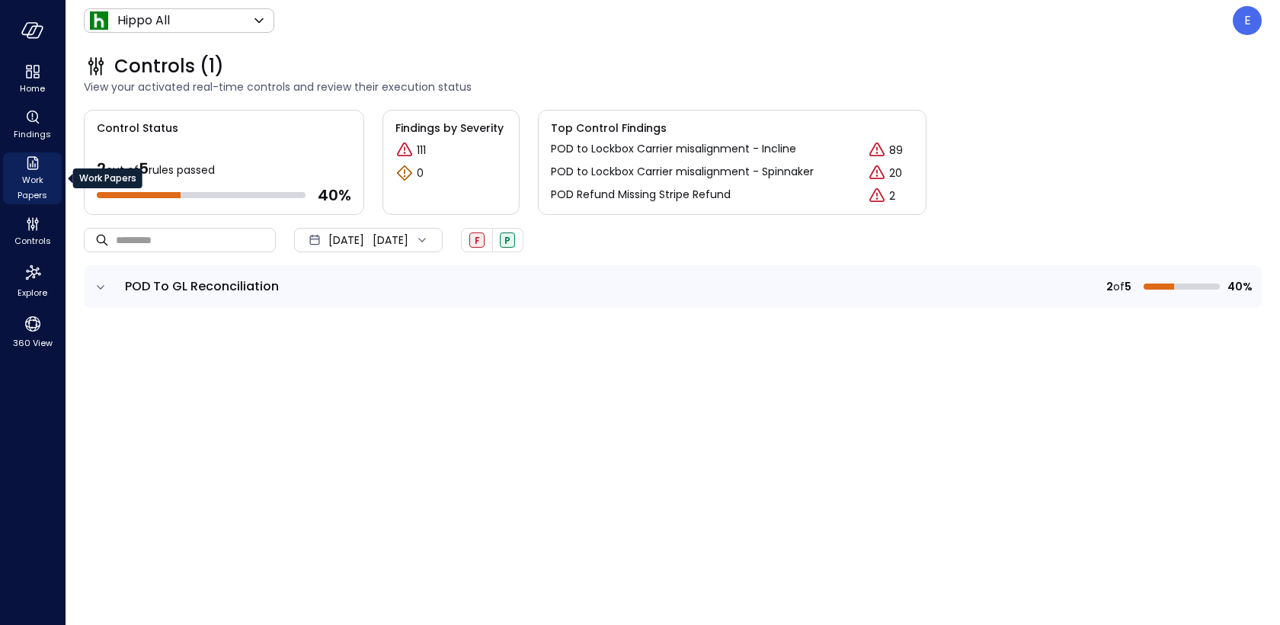
click at [31, 168] on icon "Work Papers" at bounding box center [33, 163] width 18 height 18
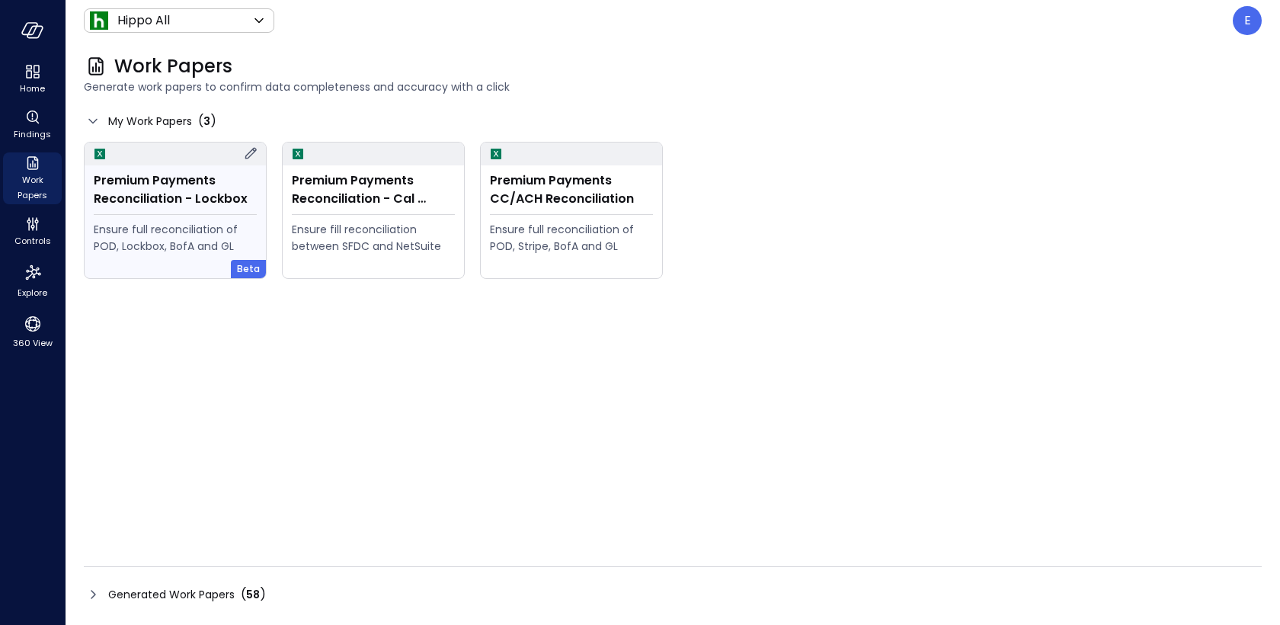
click at [149, 195] on div "Premium Payments Reconciliation - Lockbox" at bounding box center [175, 189] width 163 height 37
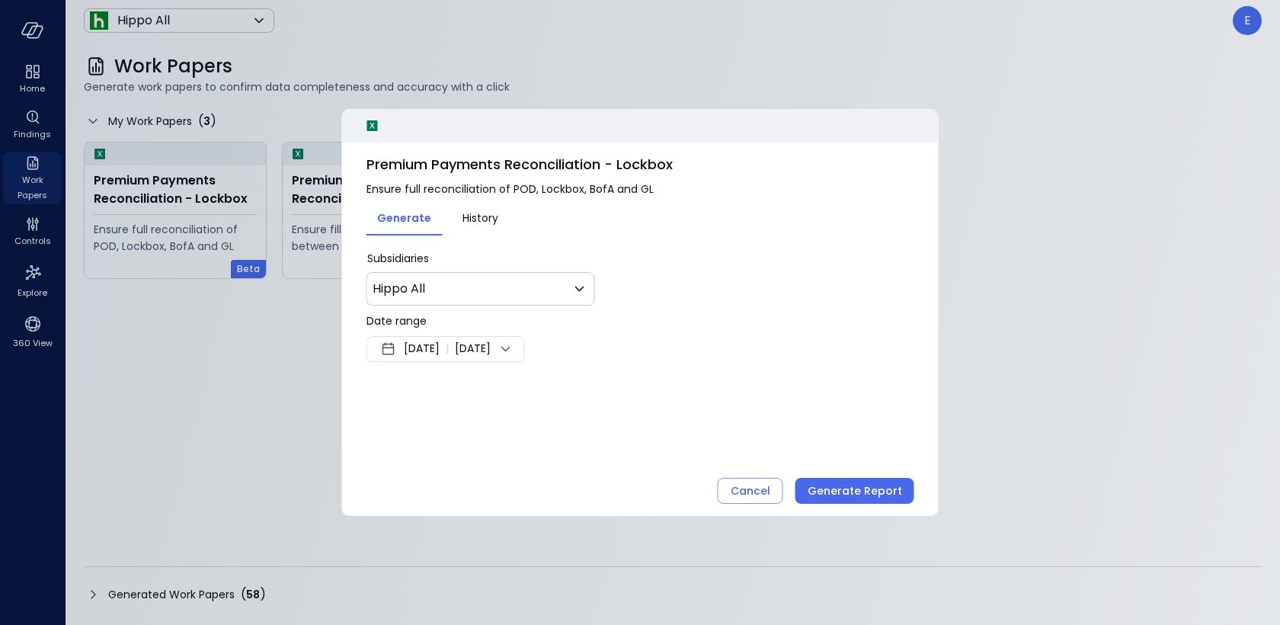
click at [412, 350] on span "[DATE]" at bounding box center [422, 349] width 36 height 18
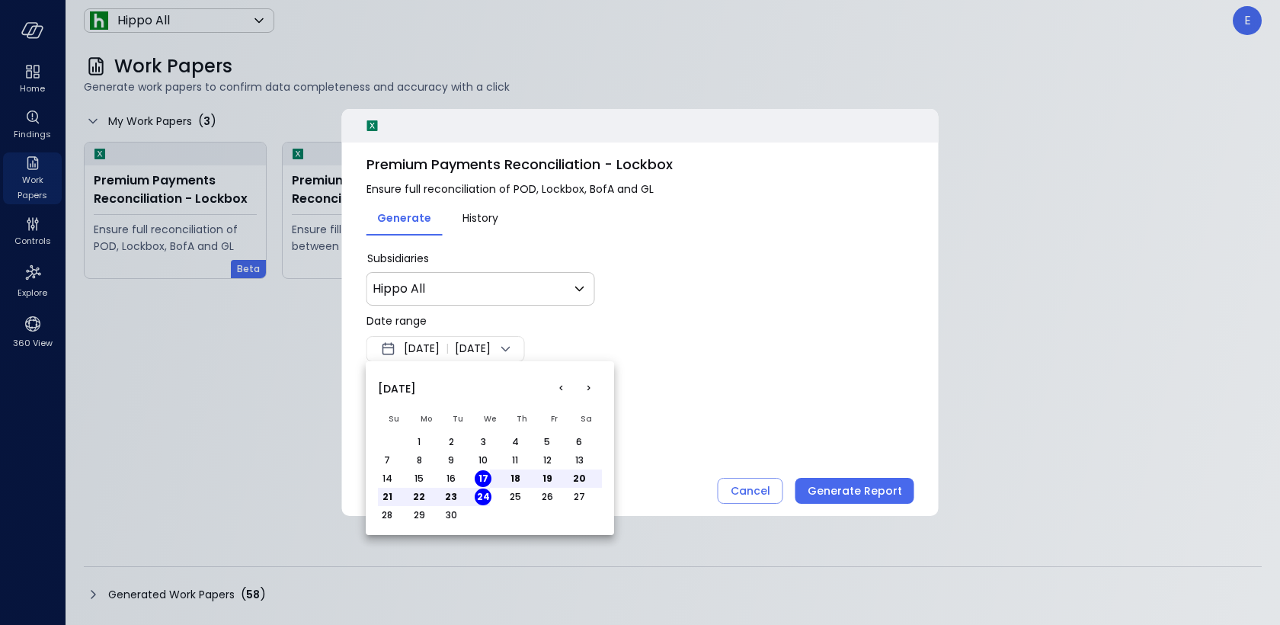
click at [559, 387] on button "<" at bounding box center [560, 388] width 27 height 27
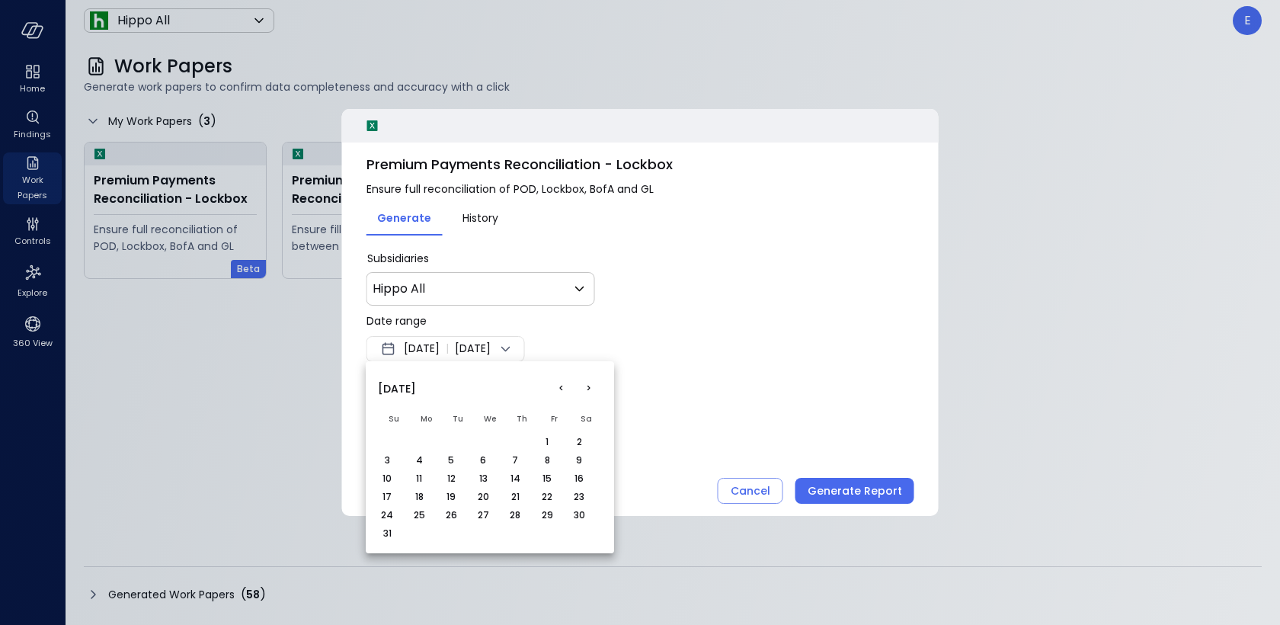
click at [548, 441] on button "1" at bounding box center [547, 441] width 17 height 17
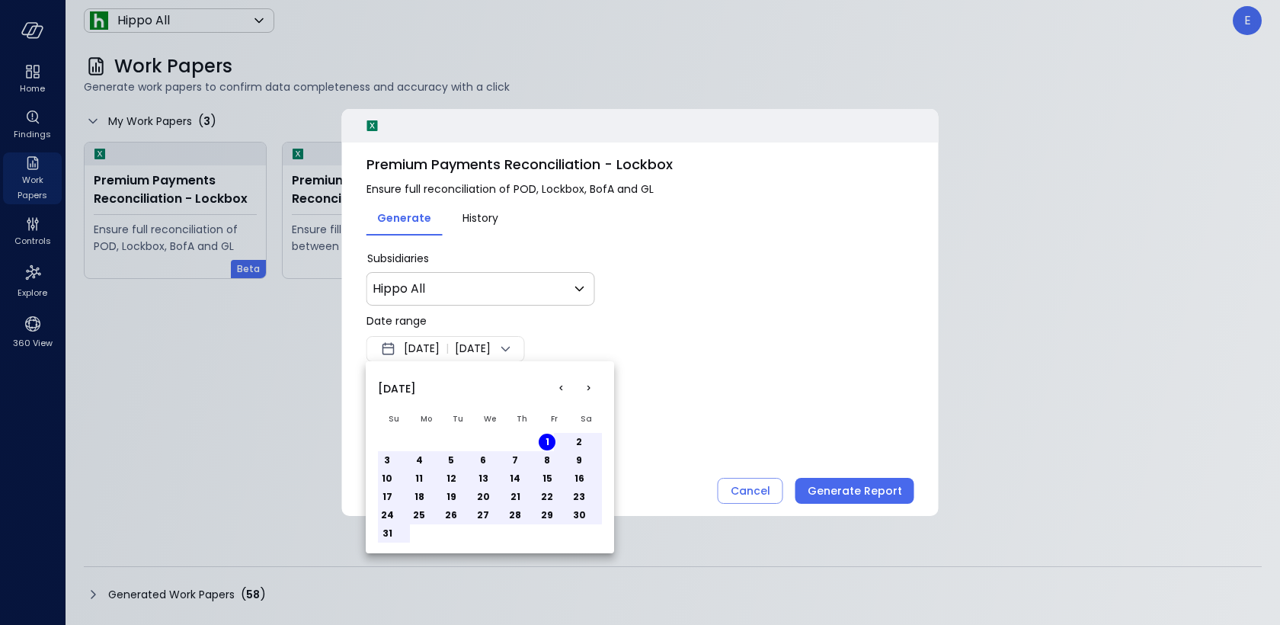
click at [389, 529] on button "31" at bounding box center [387, 533] width 17 height 17
click at [829, 435] on div at bounding box center [640, 312] width 1280 height 625
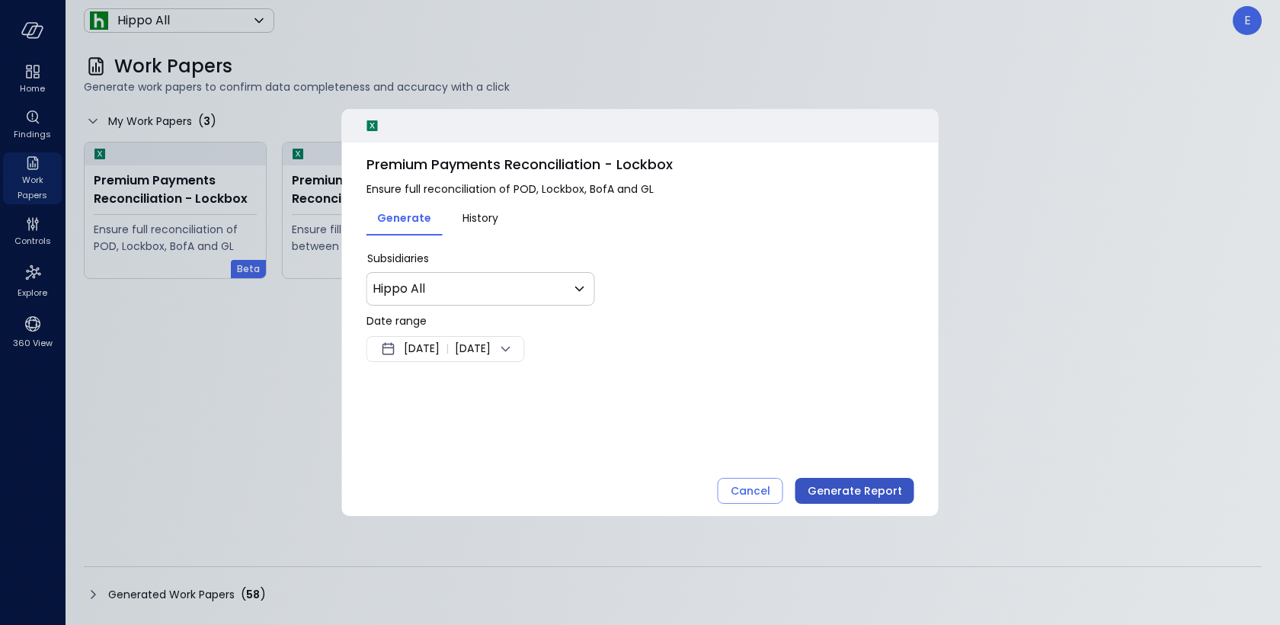
click at [841, 491] on div "Generate Report" at bounding box center [855, 490] width 94 height 19
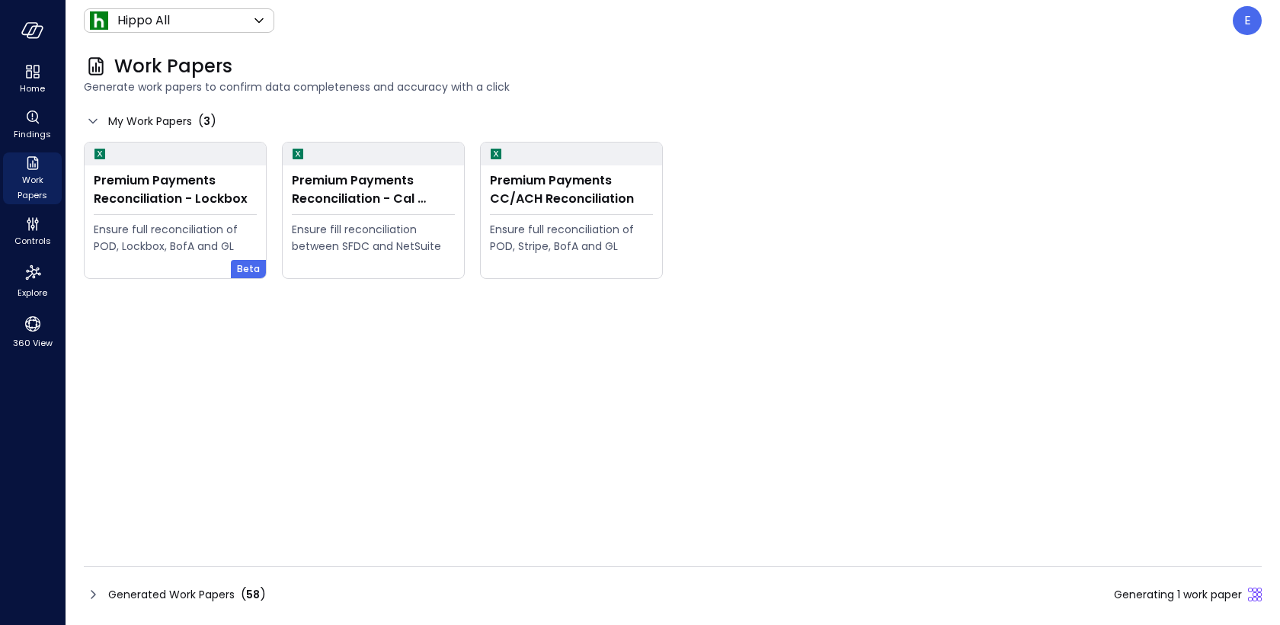
click at [227, 593] on span "Generated Work Papers" at bounding box center [171, 594] width 126 height 17
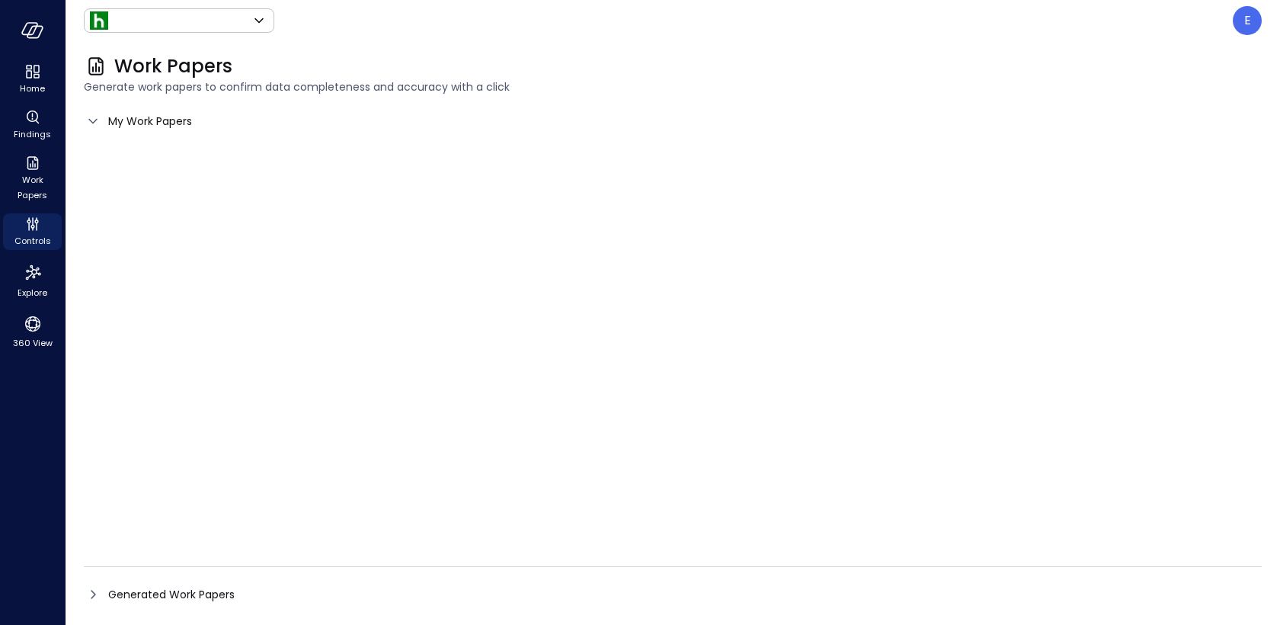
type input "*******"
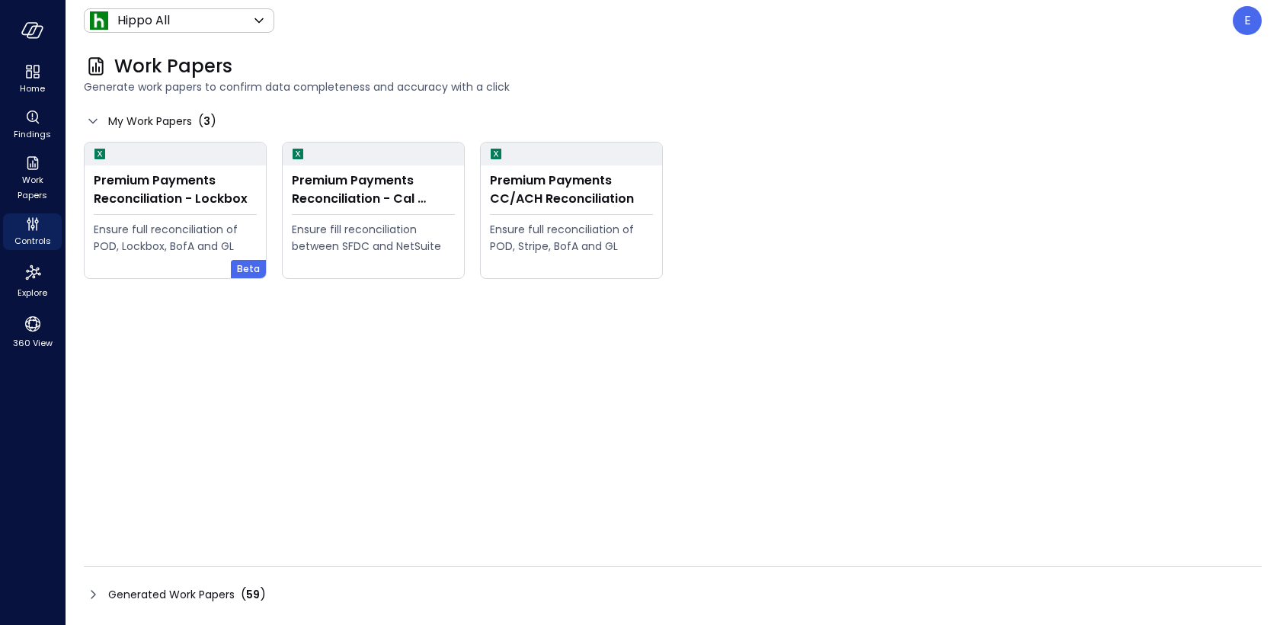
click at [144, 588] on span "Generated Work Papers" at bounding box center [171, 594] width 126 height 17
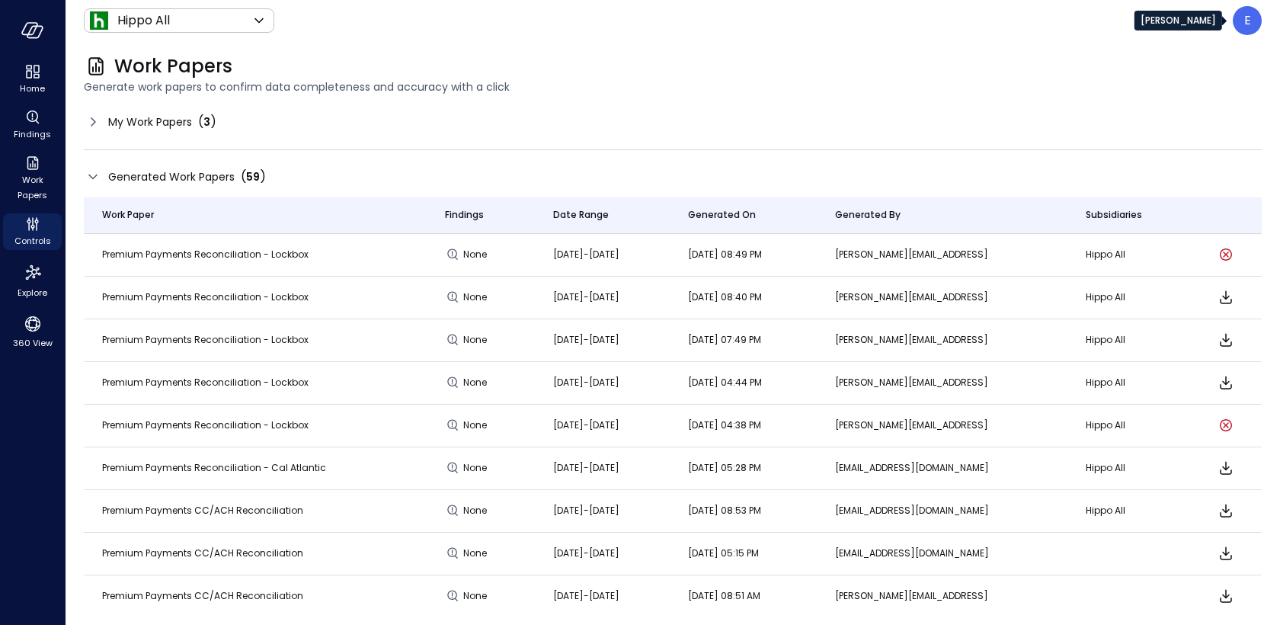
click at [1242, 24] on div "E" at bounding box center [1247, 20] width 29 height 29
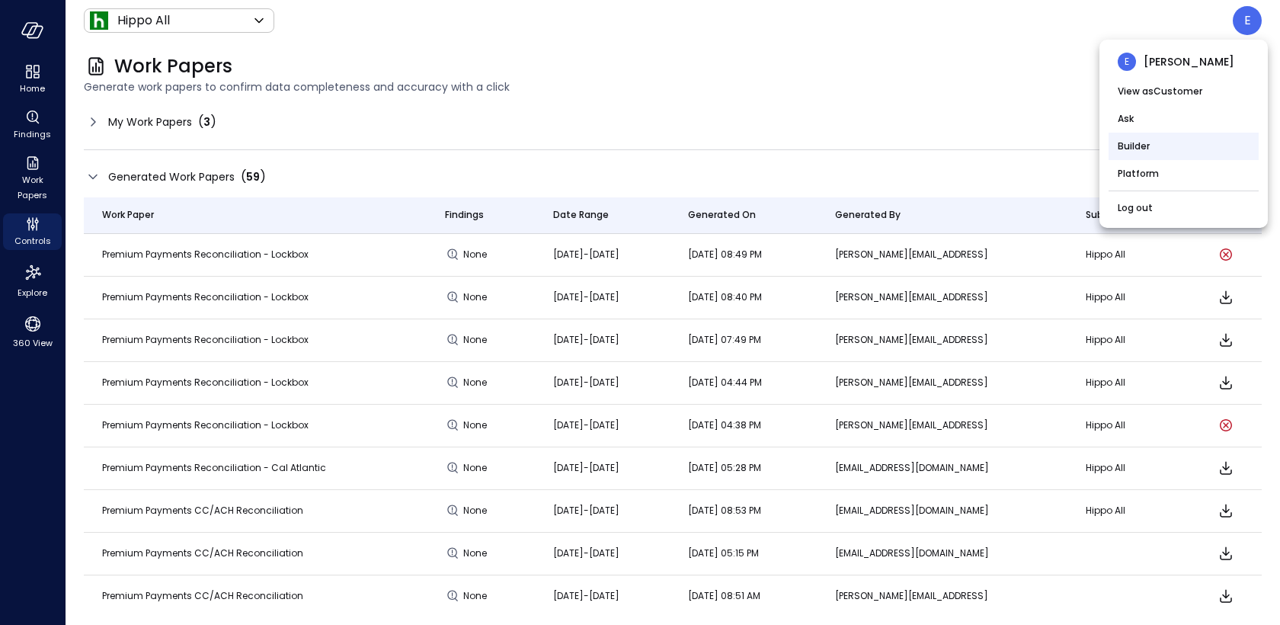
click at [1163, 145] on li "Builder" at bounding box center [1183, 146] width 150 height 27
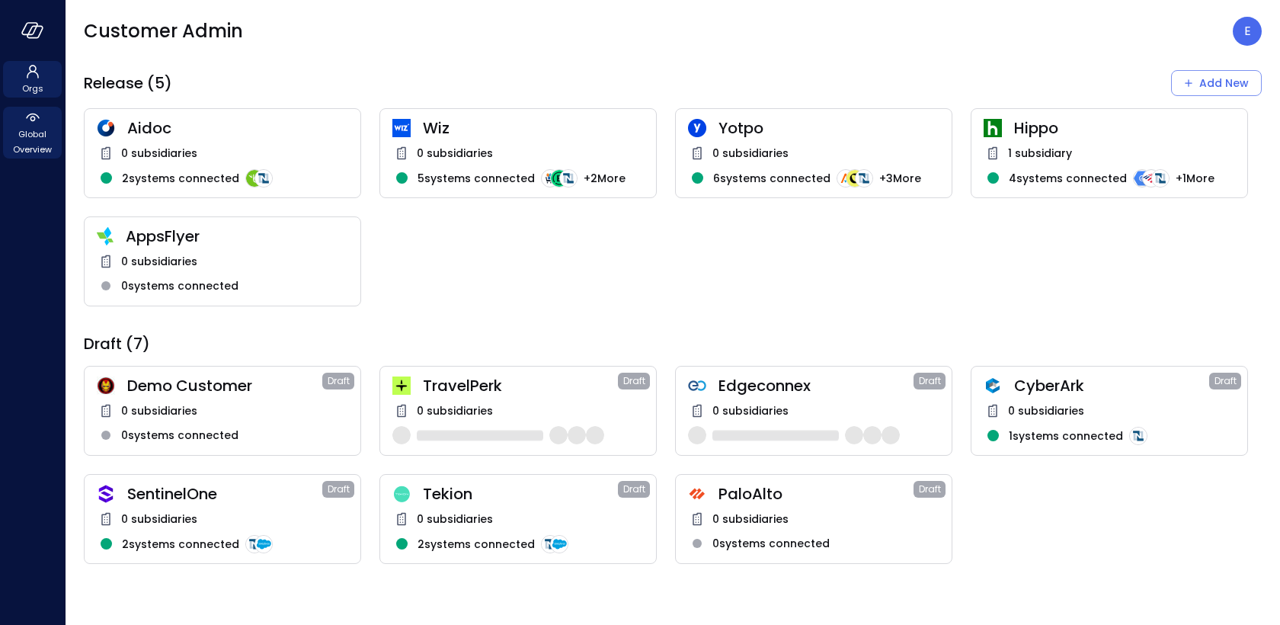
click at [24, 124] on icon at bounding box center [33, 117] width 18 height 18
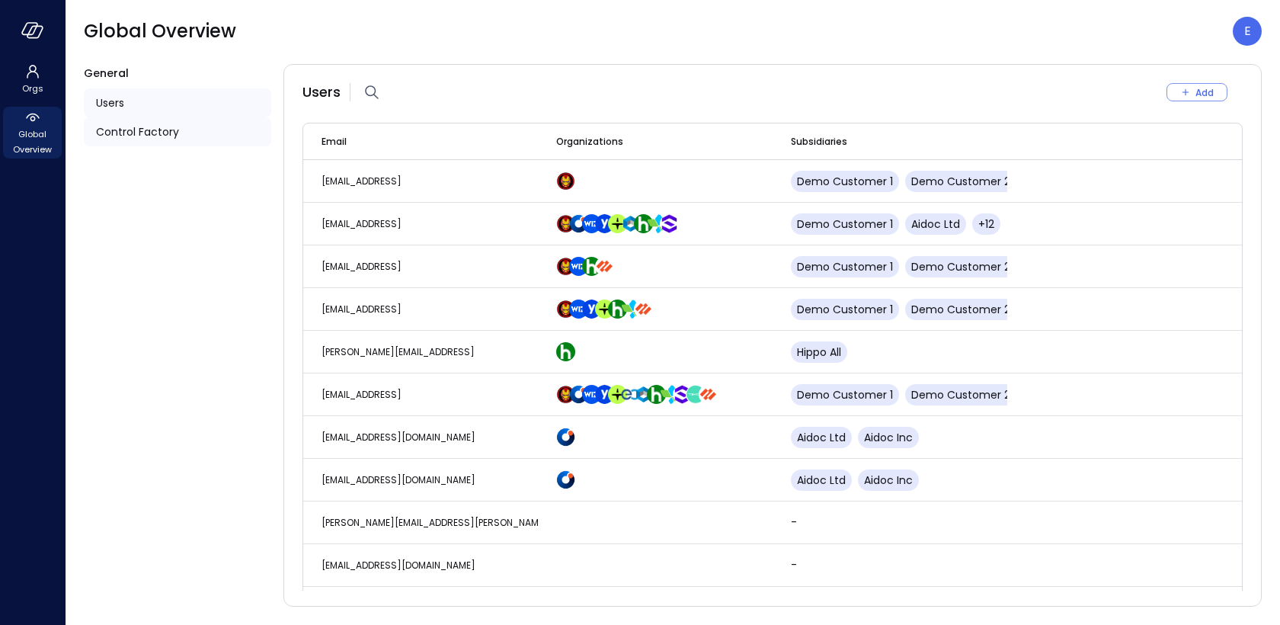
click at [127, 122] on div "Control Factory" at bounding box center [177, 131] width 187 height 29
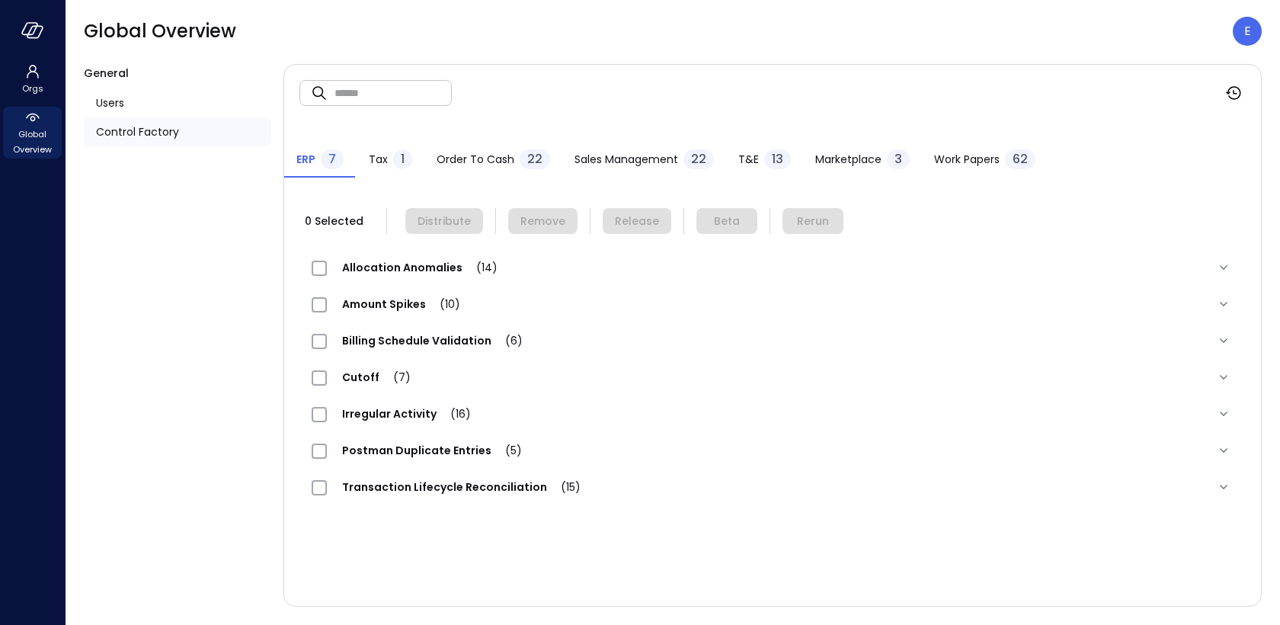
click at [971, 165] on span "Work Papers" at bounding box center [967, 159] width 66 height 17
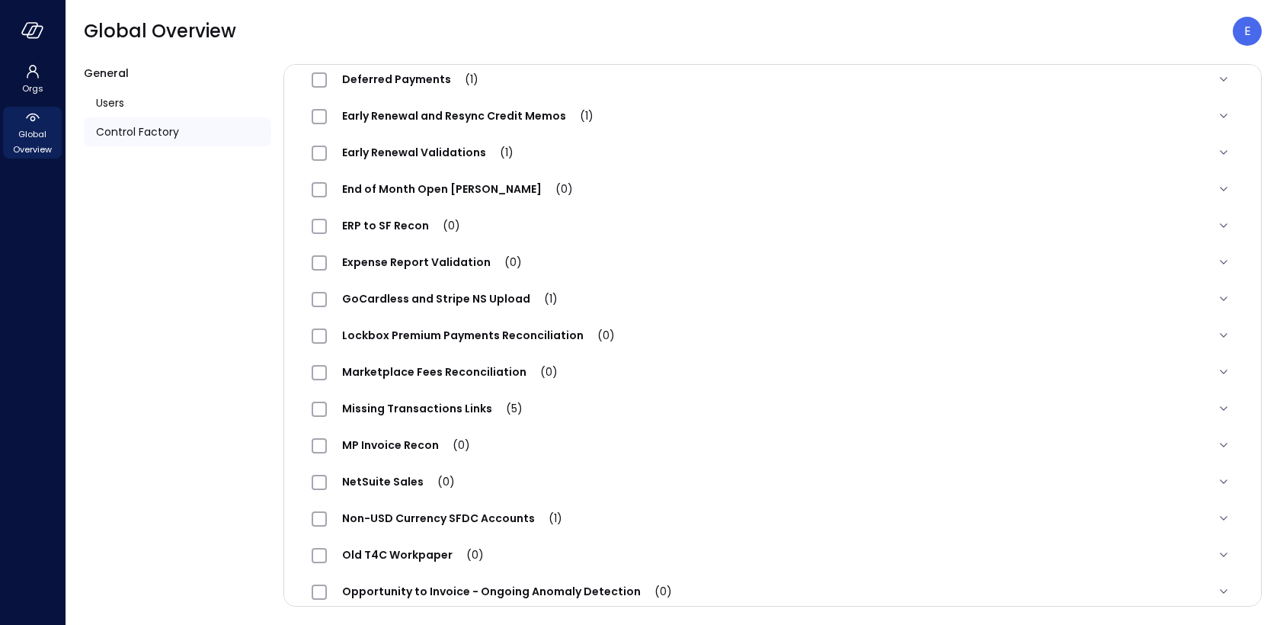
scroll to position [1505, 0]
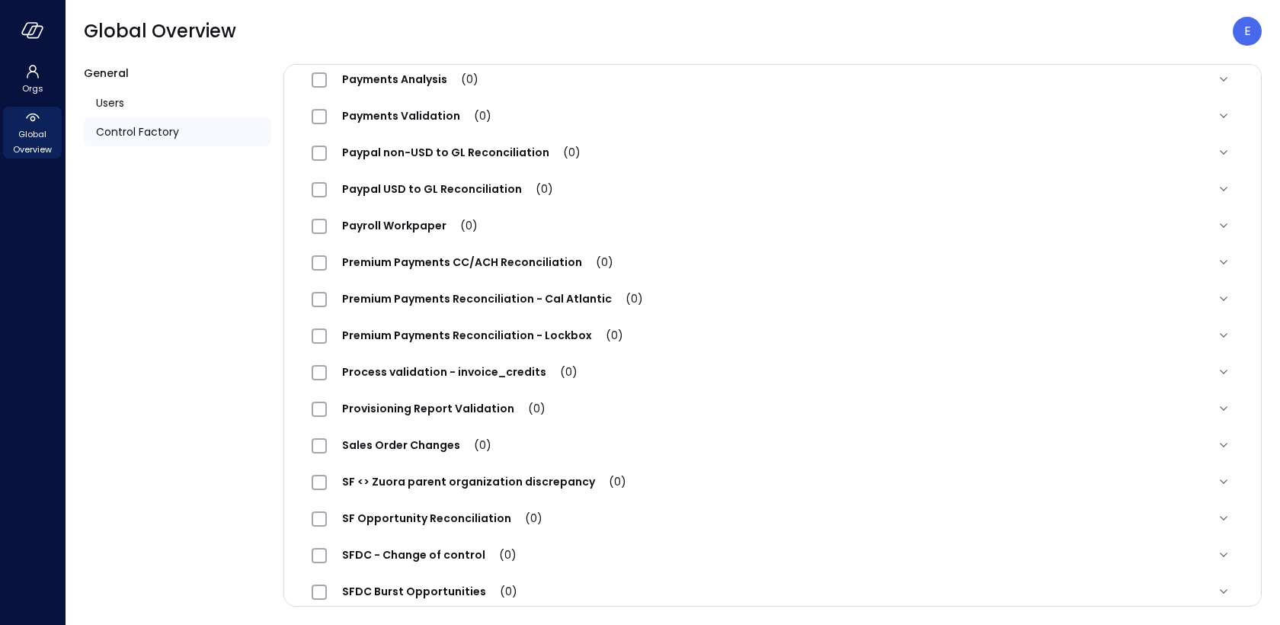
click at [421, 331] on span "Premium Payments Reconciliation - Lockbox (0)" at bounding box center [483, 335] width 312 height 15
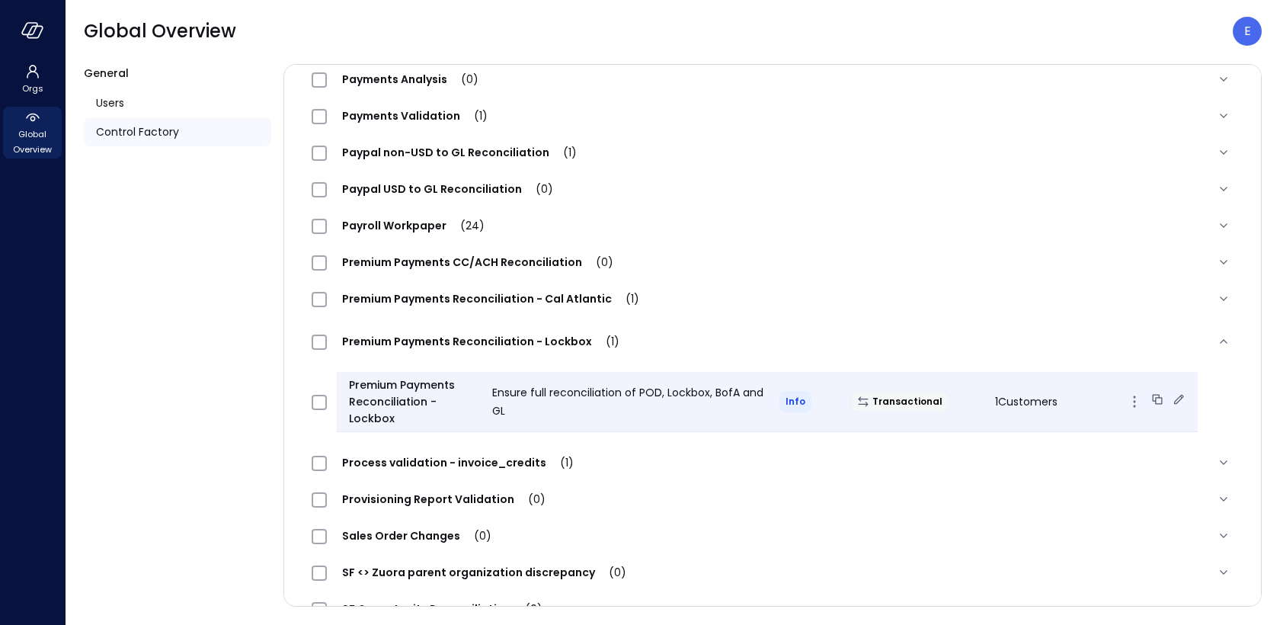
click at [1171, 395] on icon at bounding box center [1178, 399] width 15 height 15
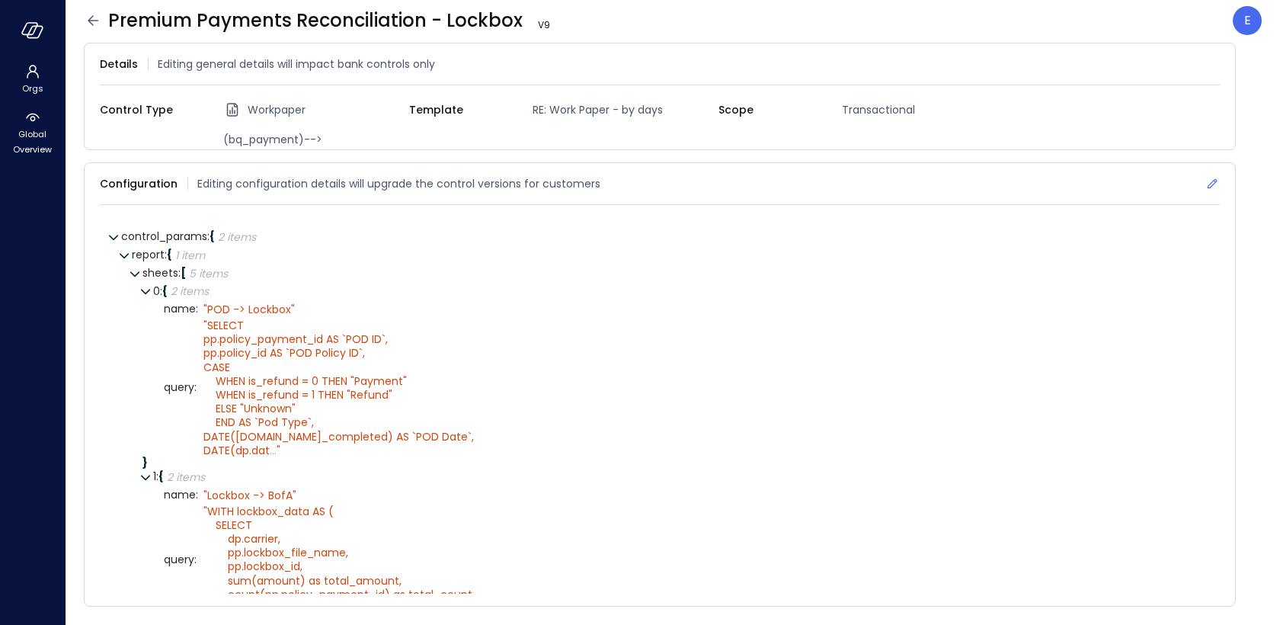
click at [1213, 179] on icon at bounding box center [1211, 183] width 15 height 15
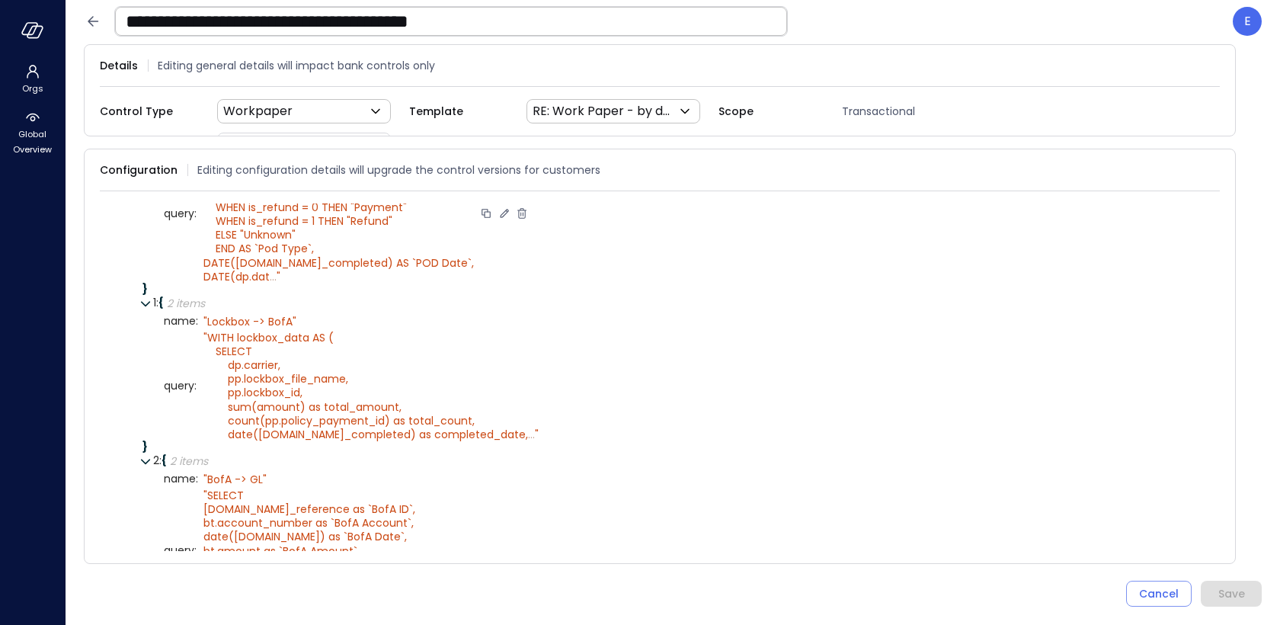
scroll to position [176, 0]
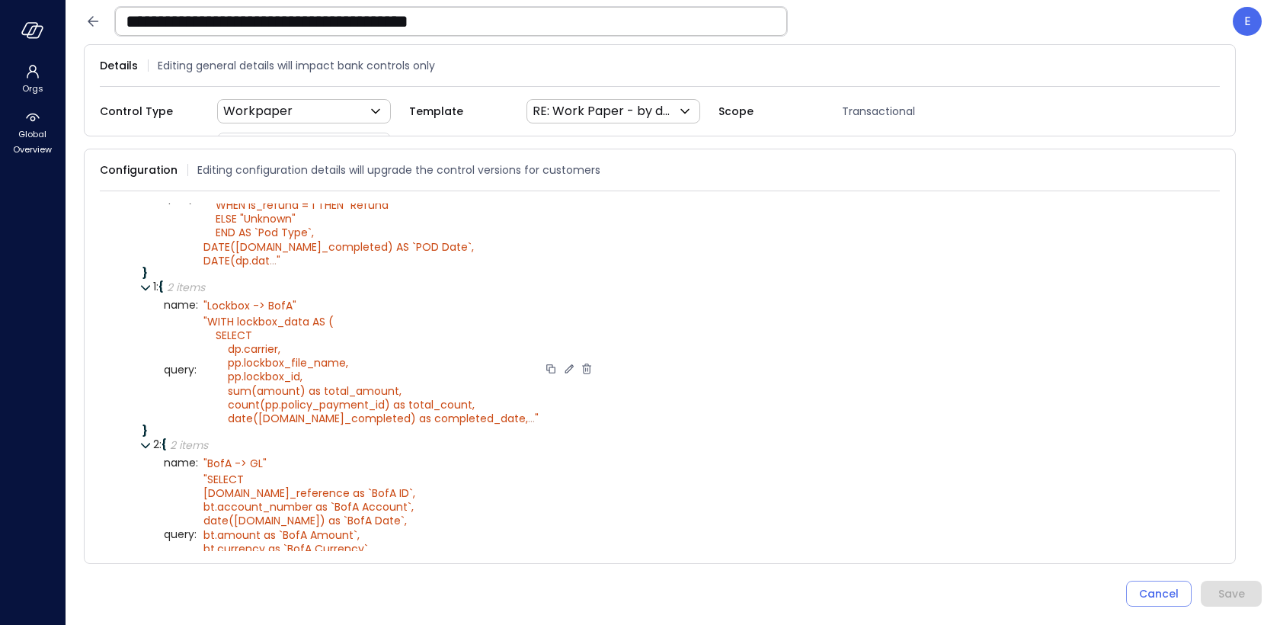
click at [564, 366] on icon at bounding box center [568, 369] width 8 height 8
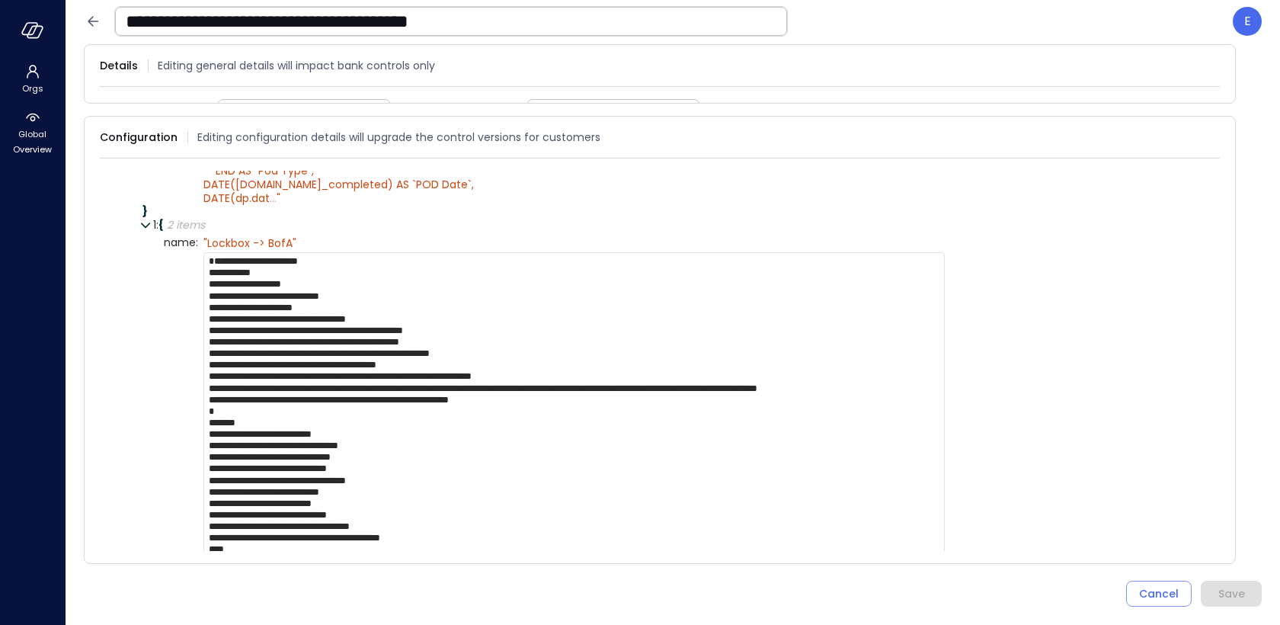
scroll to position [225, 0]
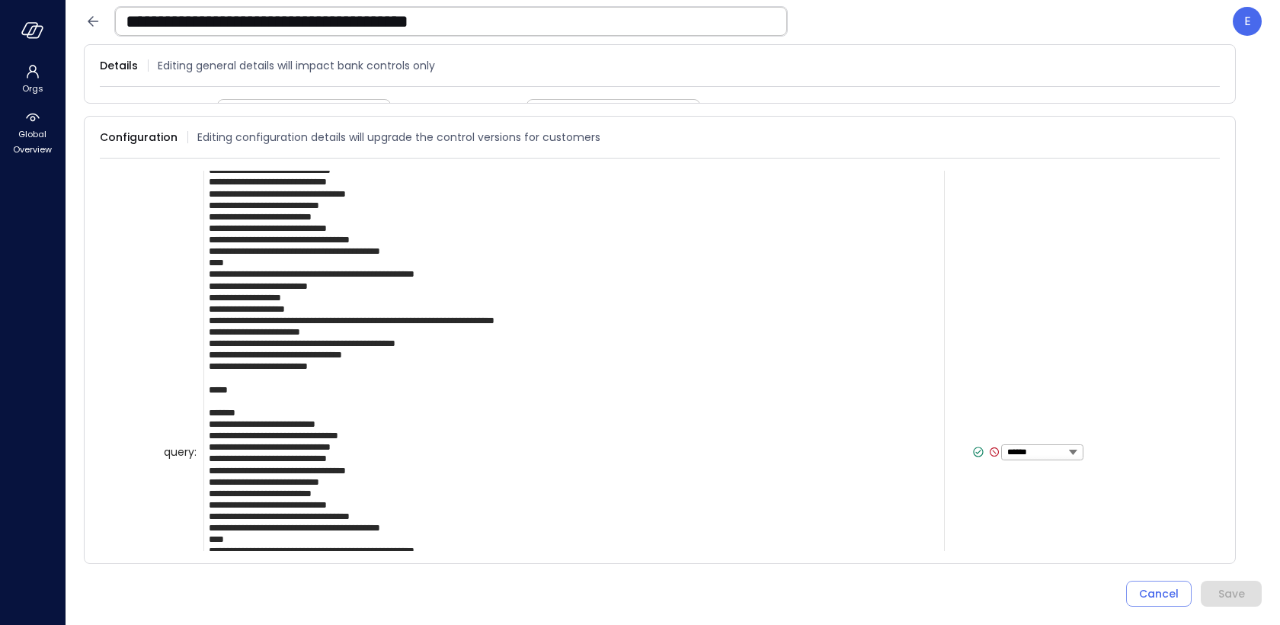
scroll to position [494, 0]
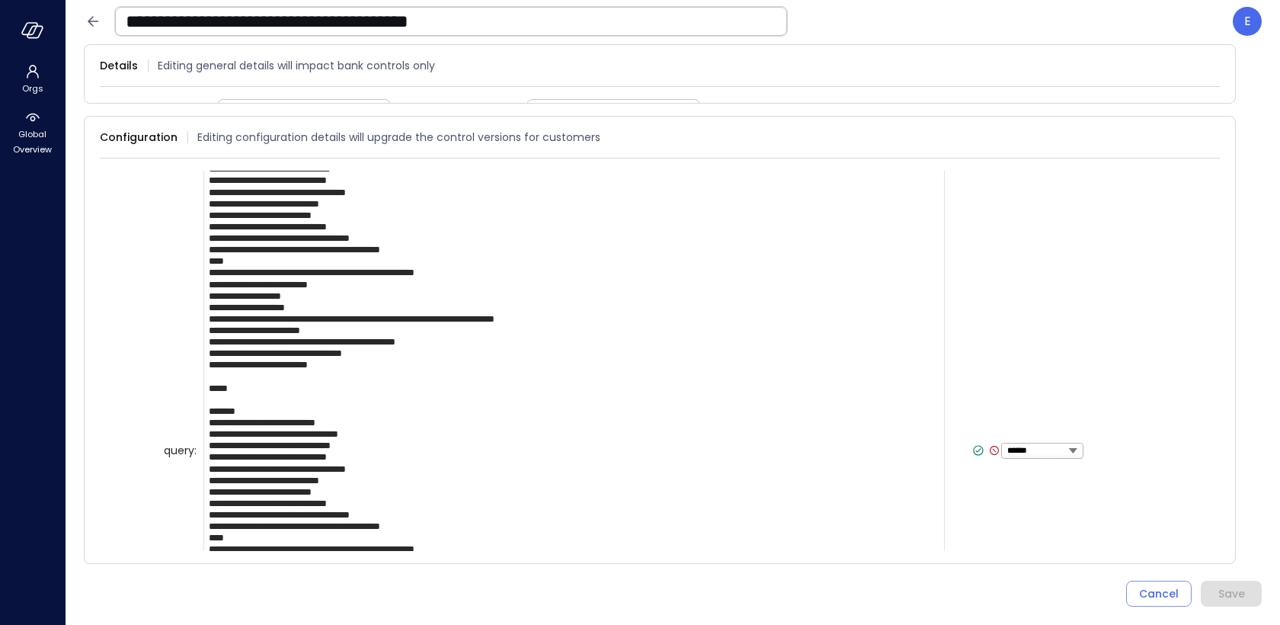
type textarea "**********"
click at [971, 446] on icon at bounding box center [978, 450] width 14 height 14
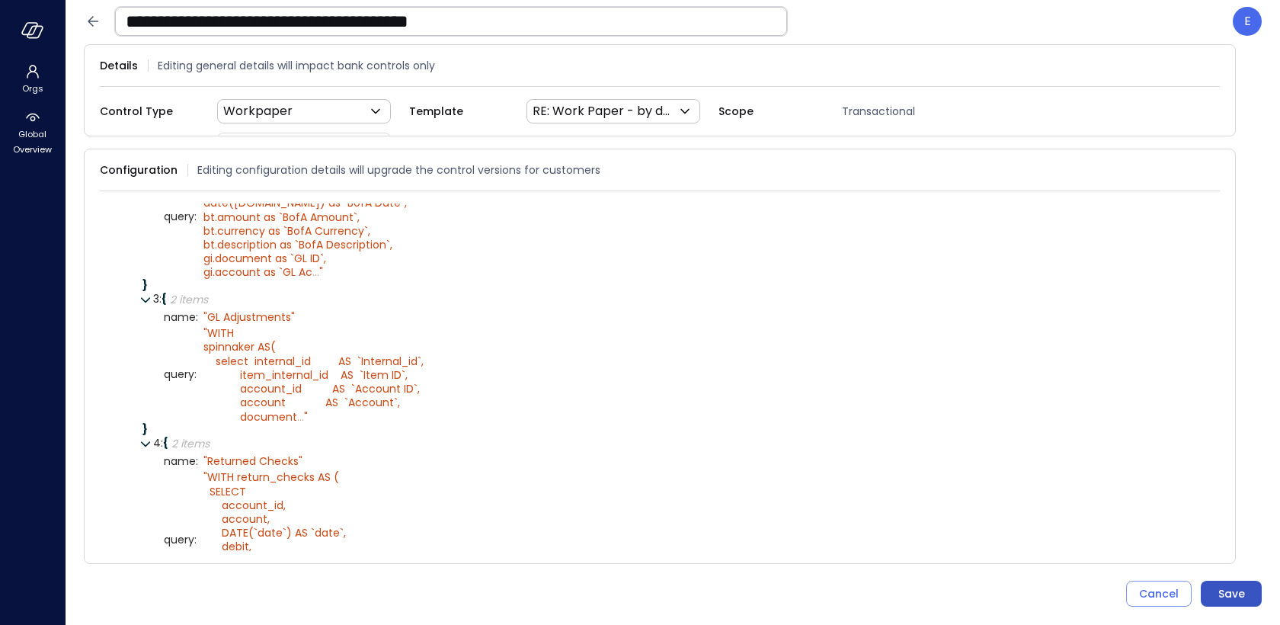
click at [1245, 597] on button "Save" at bounding box center [1231, 593] width 61 height 26
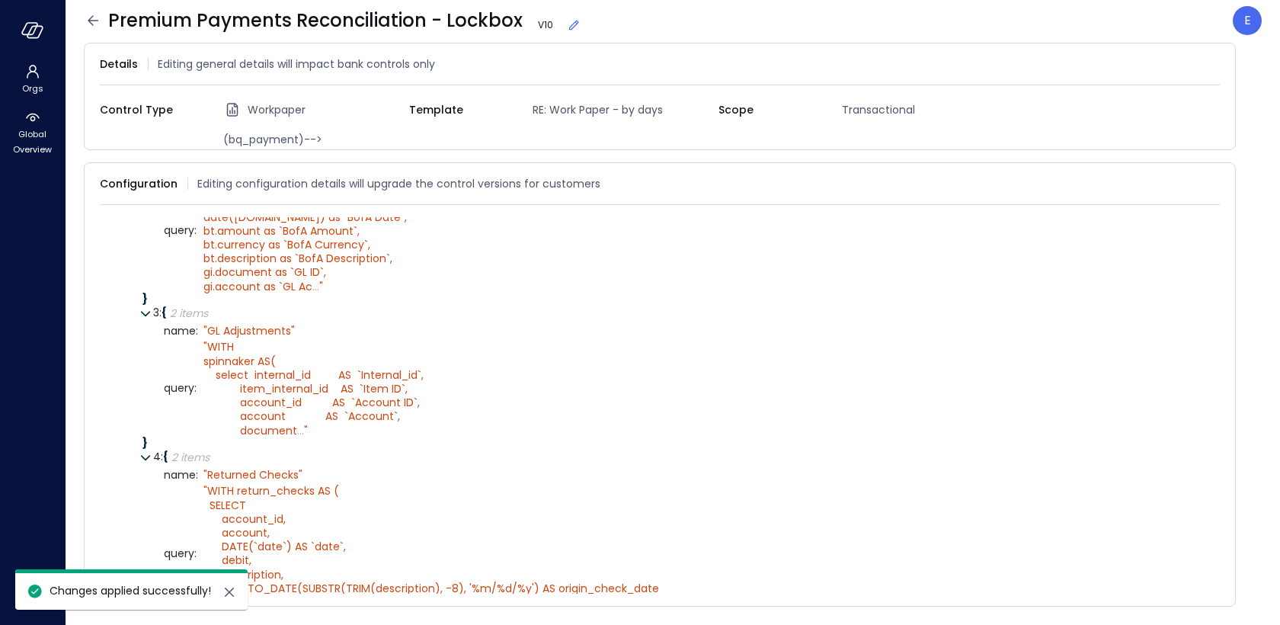
click at [85, 21] on icon at bounding box center [93, 20] width 18 height 18
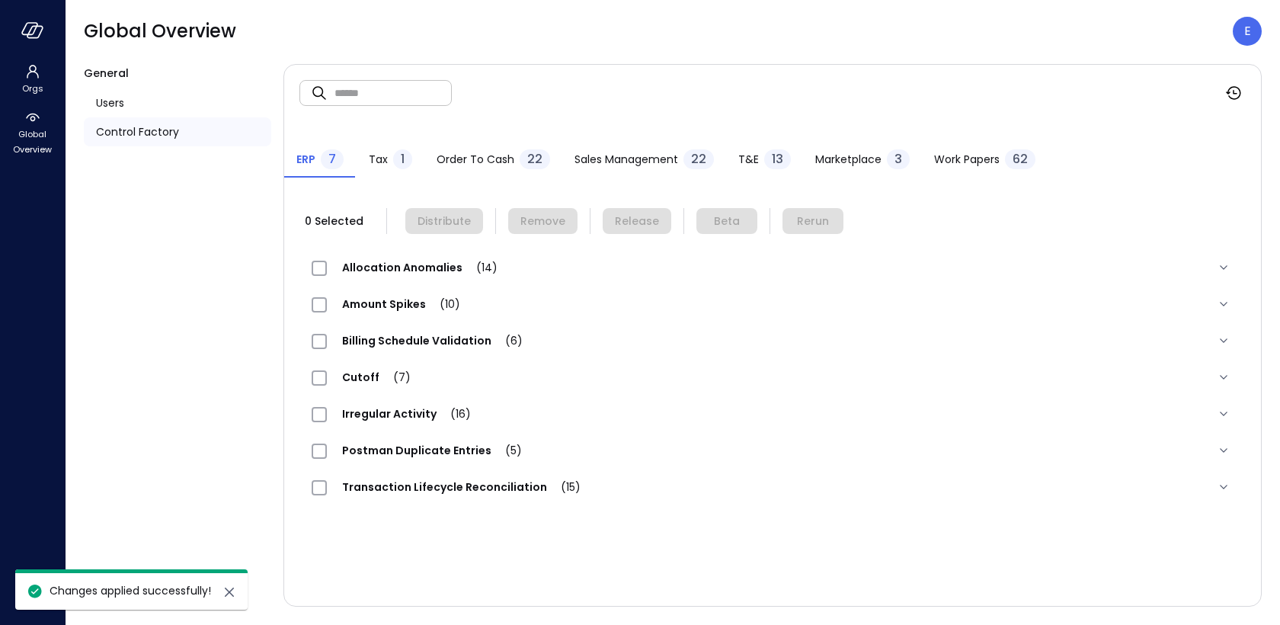
click at [973, 155] on span "Work Papers" at bounding box center [967, 159] width 66 height 17
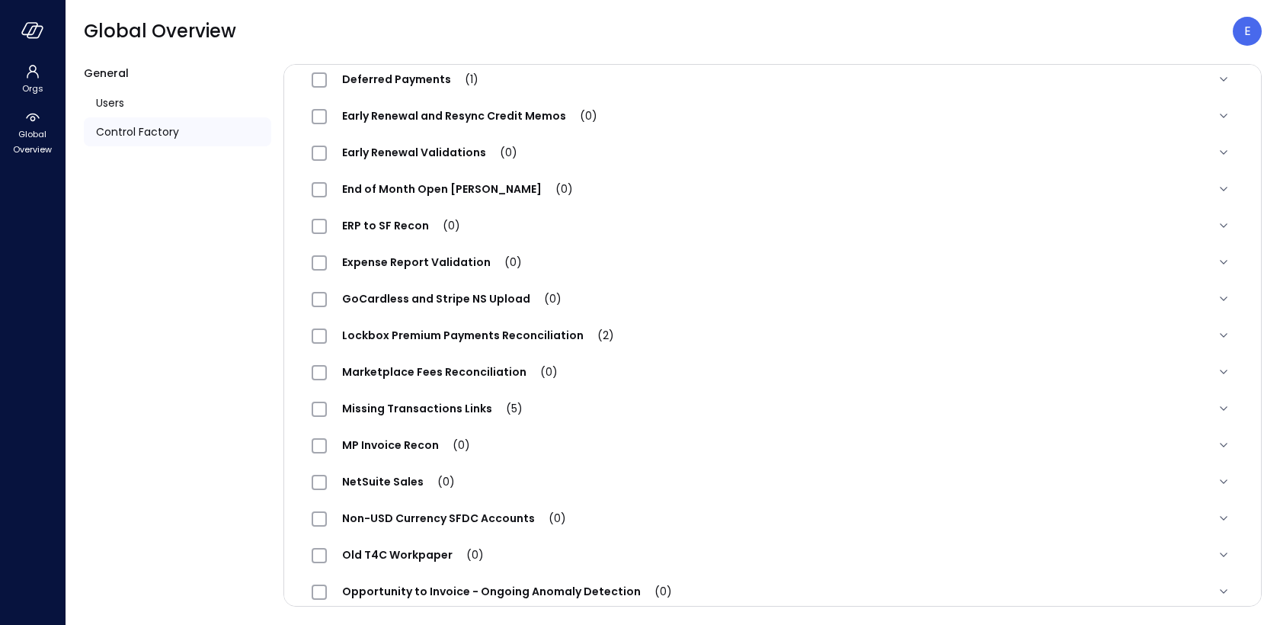
scroll to position [1505, 0]
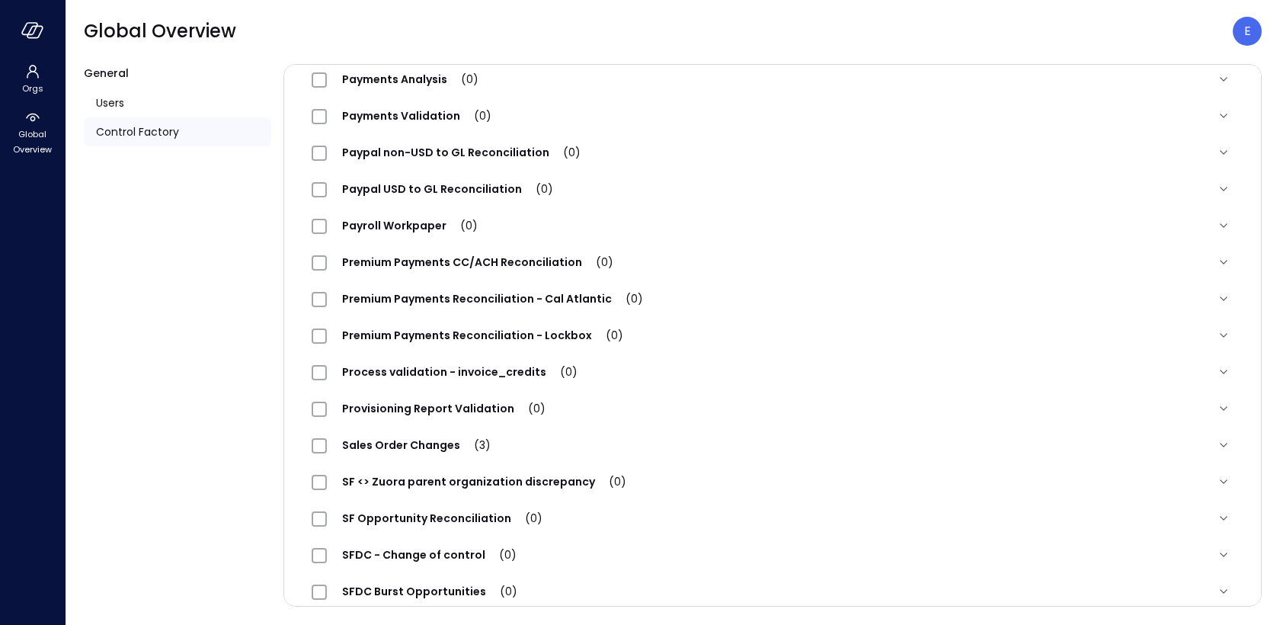
click at [456, 334] on span "Premium Payments Reconciliation - Lockbox (0)" at bounding box center [483, 335] width 312 height 15
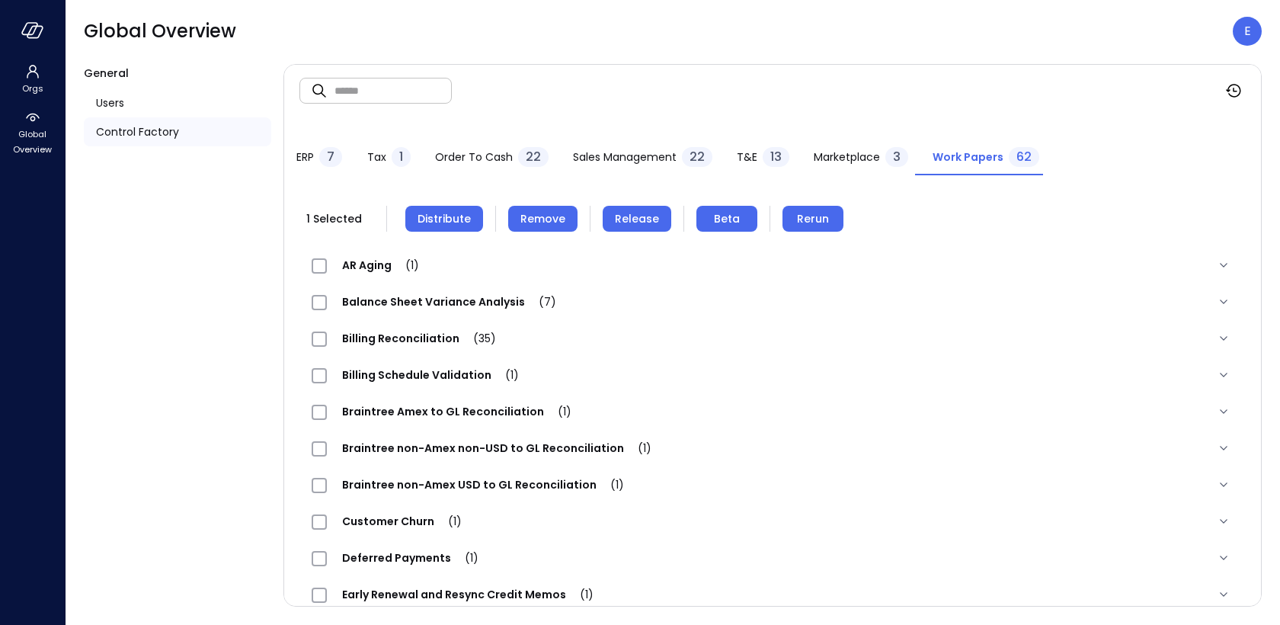
scroll to position [0, 0]
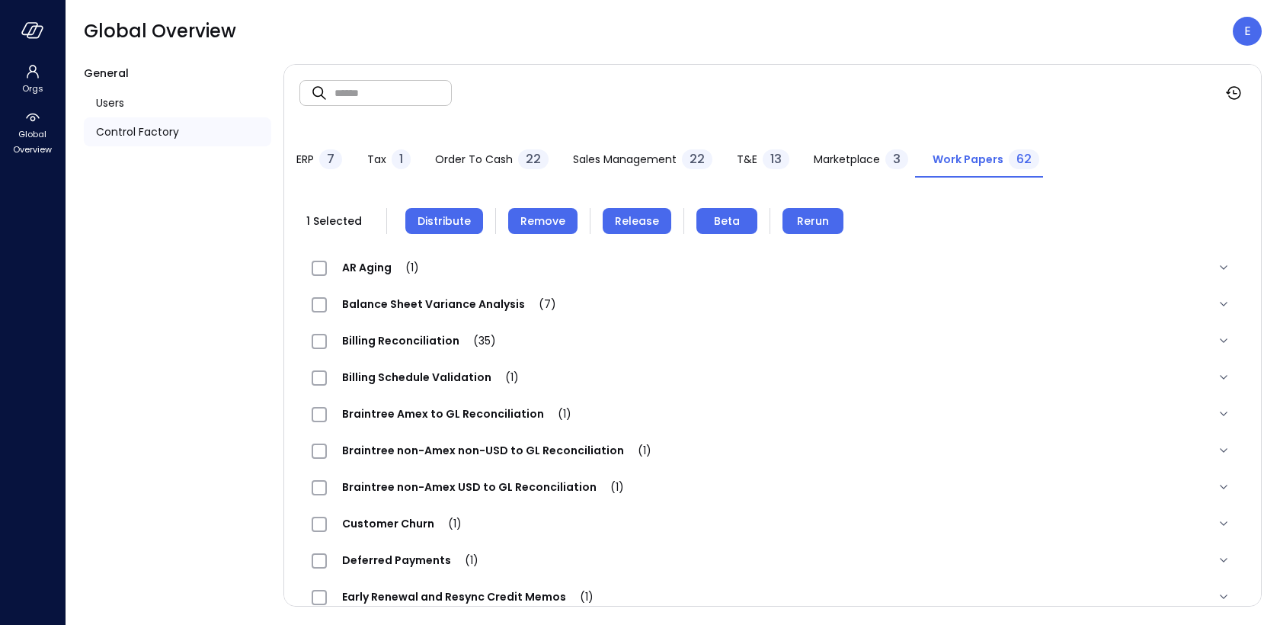
click at [534, 214] on span "Remove" at bounding box center [542, 221] width 45 height 17
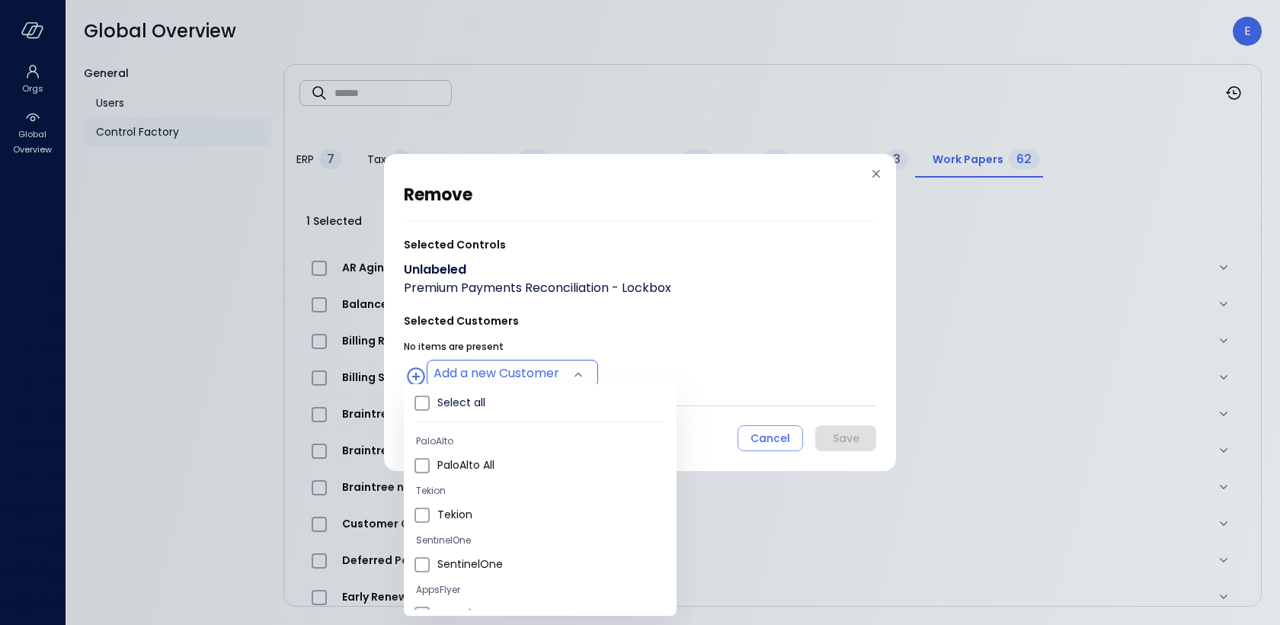
click at [498, 370] on body "Orgs Global Overview Global Overview E General Users Control Factory ​ ​ ERP 7 …" at bounding box center [640, 312] width 1280 height 625
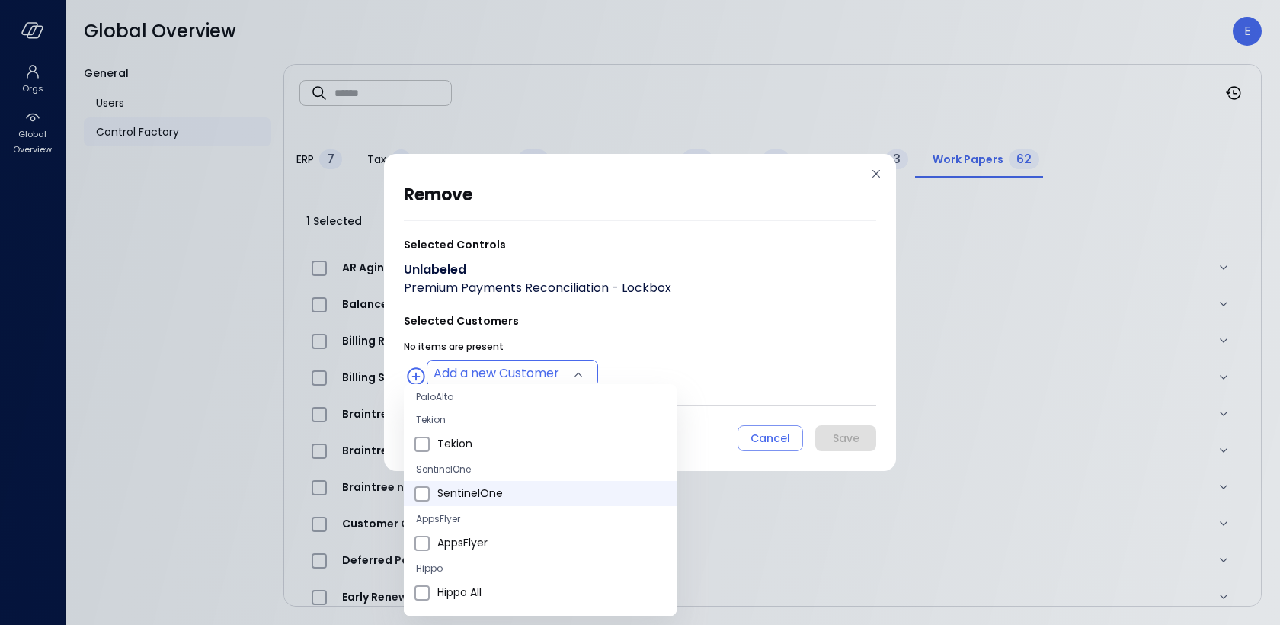
scroll to position [80, 0]
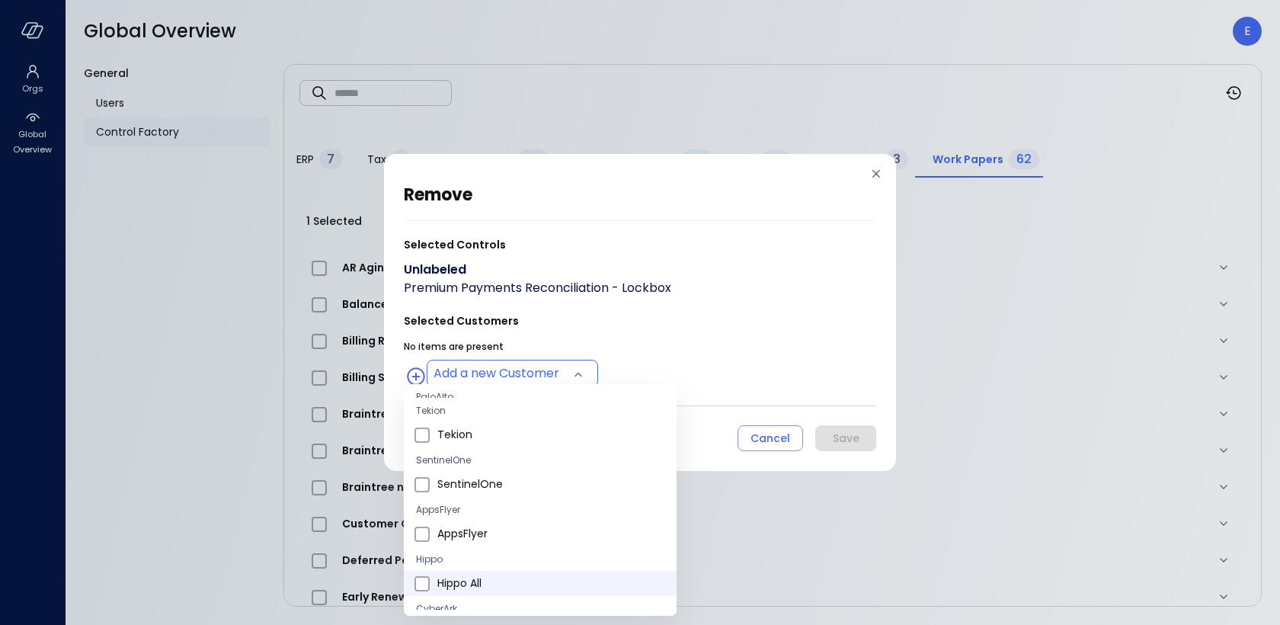
click at [468, 584] on span "Hippo All" at bounding box center [550, 583] width 227 height 16
type input "**********"
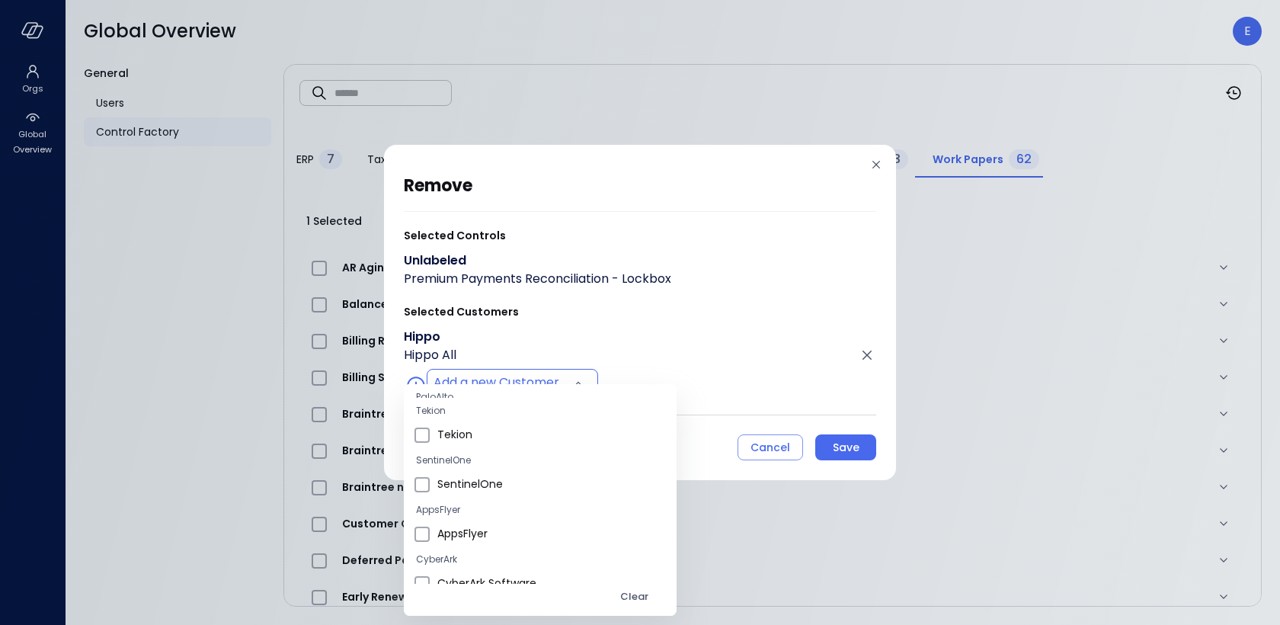
click at [836, 440] on div at bounding box center [640, 312] width 1280 height 625
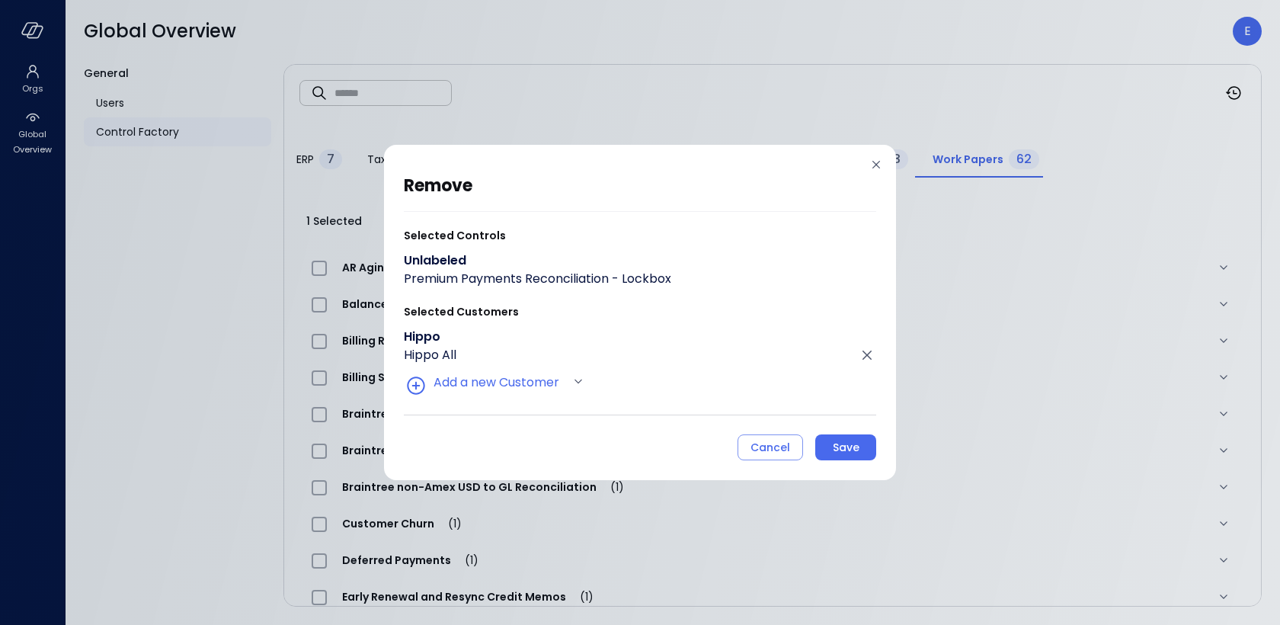
click at [836, 440] on div "Save" at bounding box center [846, 447] width 27 height 19
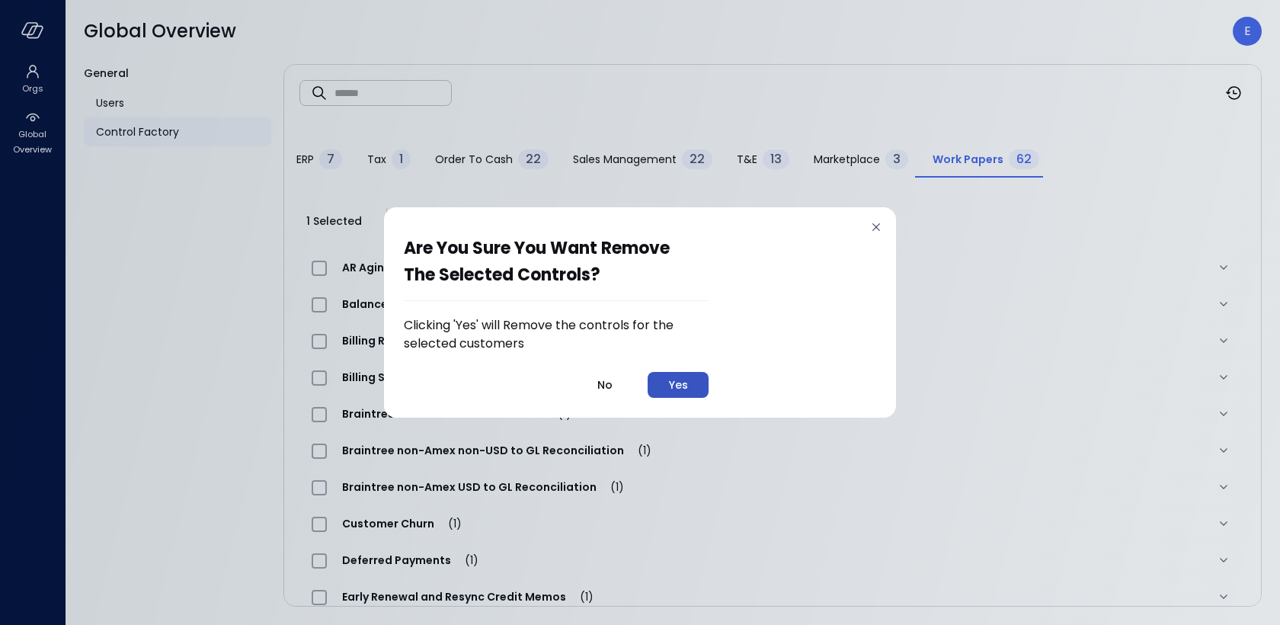
click at [691, 382] on button "Yes" at bounding box center [678, 385] width 61 height 26
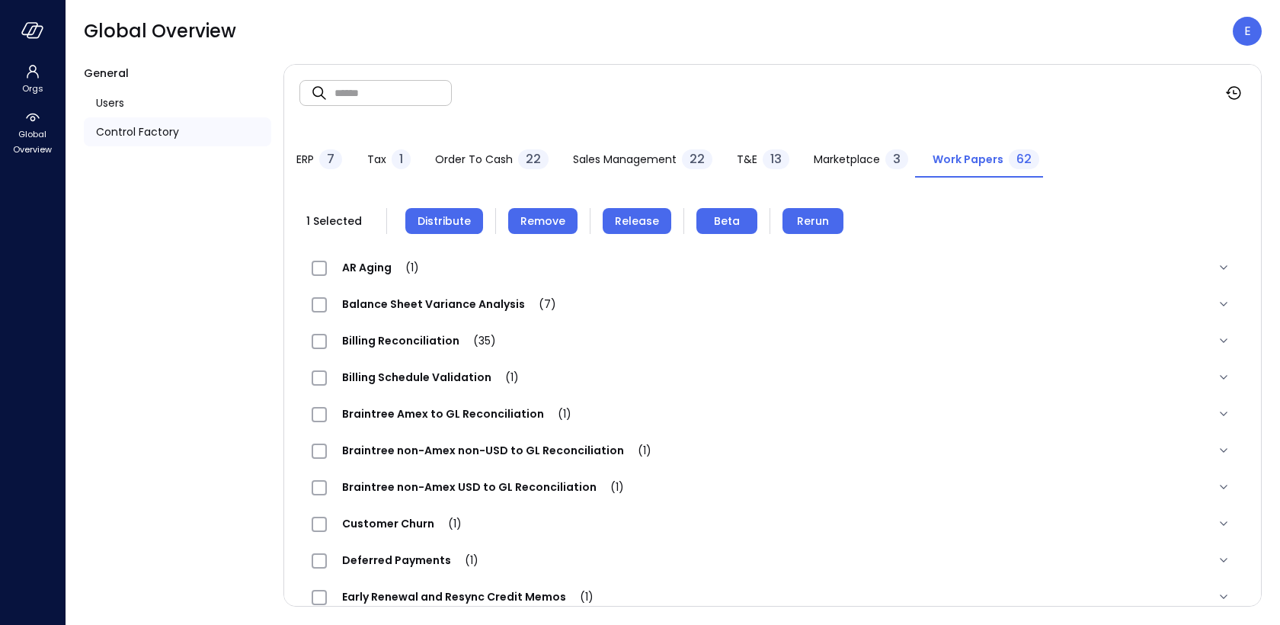
click at [429, 218] on span "Distribute" at bounding box center [443, 221] width 53 height 17
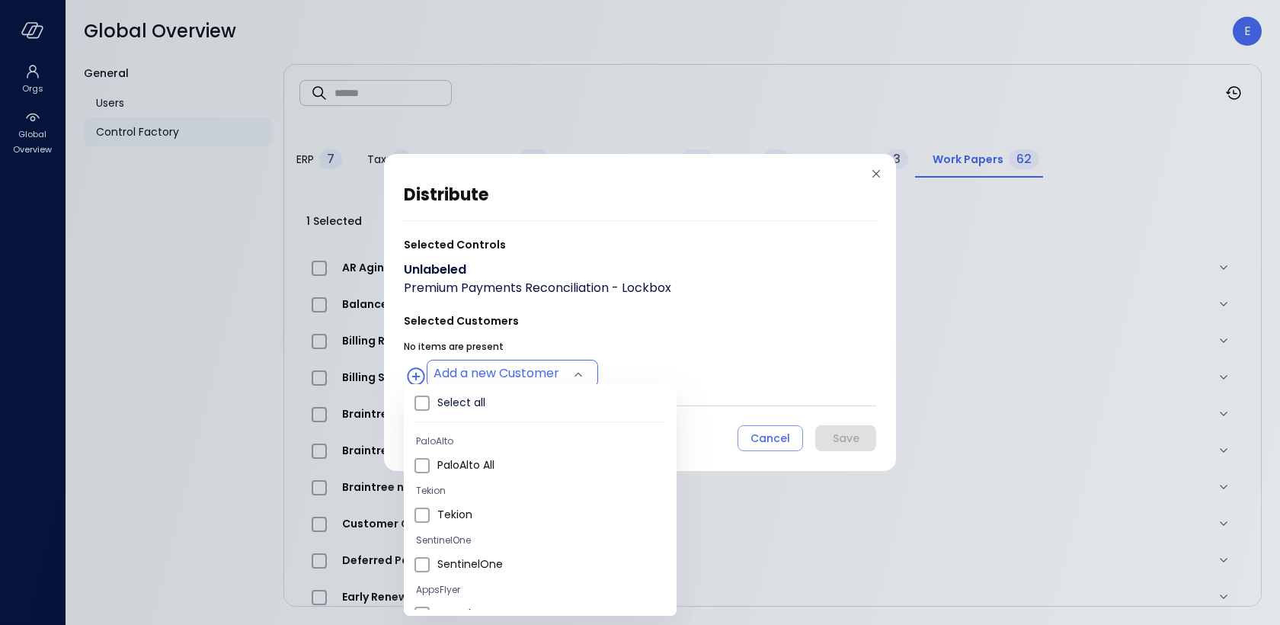
click at [454, 365] on body "Orgs Global Overview Global Overview E General Users Control Factory ​ ​ ERP 7 …" at bounding box center [640, 312] width 1280 height 625
click at [474, 507] on span "Hippo All" at bounding box center [550, 513] width 227 height 16
type input "**********"
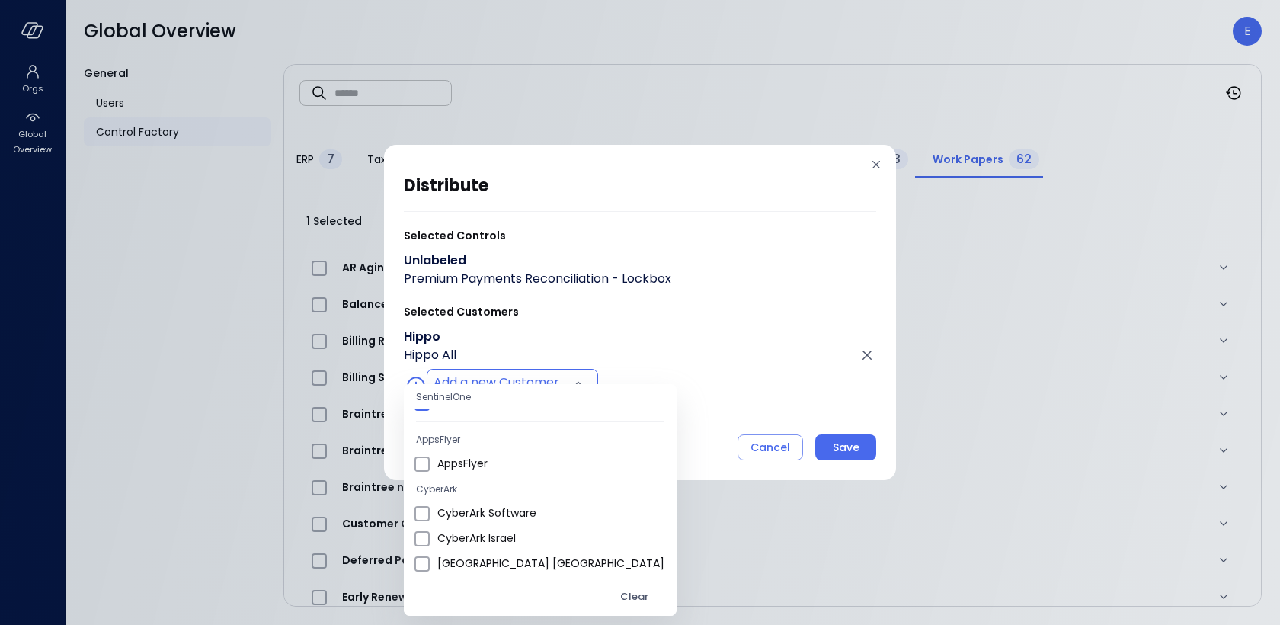
click at [832, 442] on div at bounding box center [640, 312] width 1280 height 625
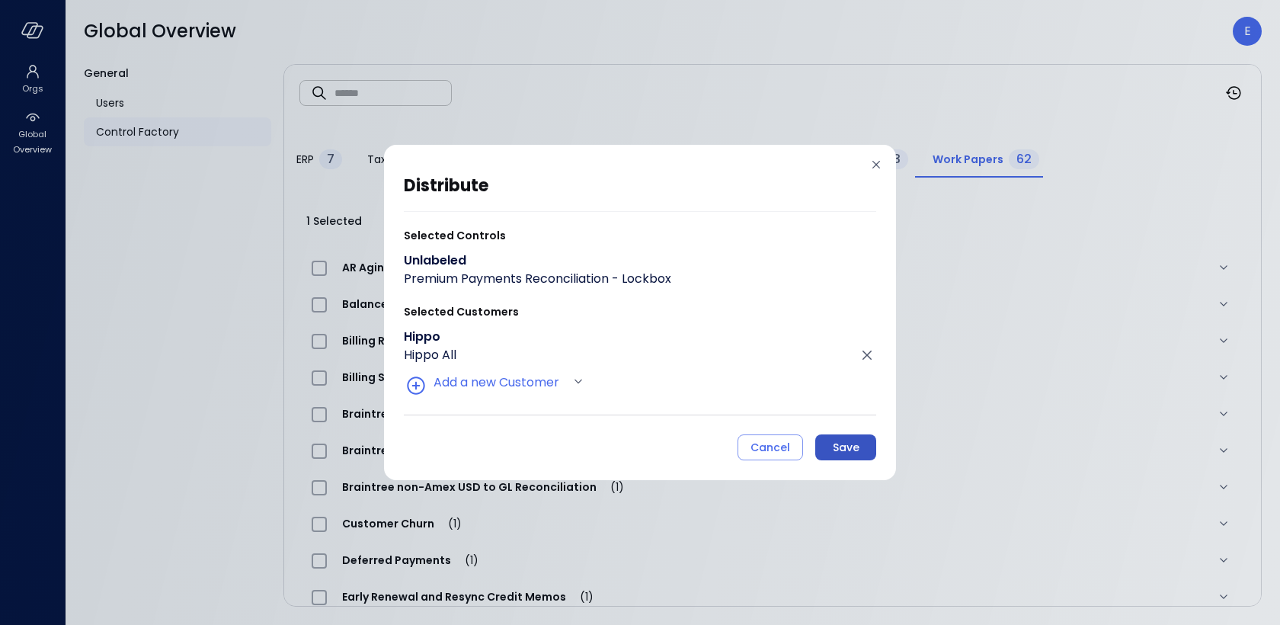
click at [835, 448] on div "Save" at bounding box center [846, 447] width 27 height 19
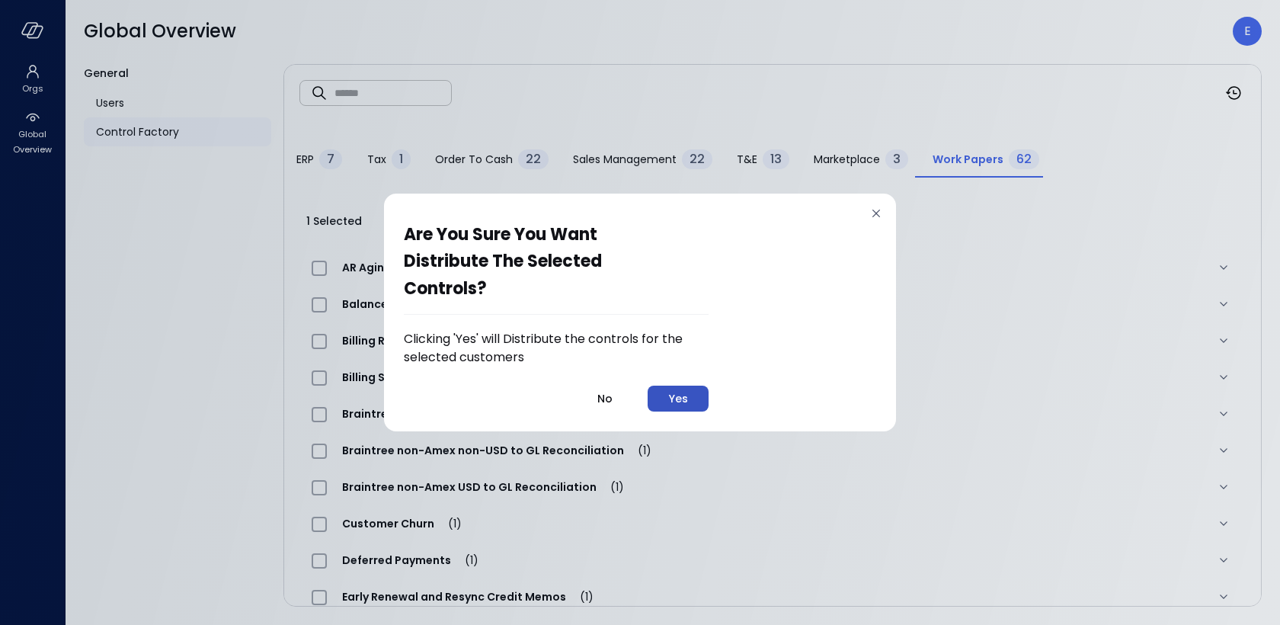
click at [681, 398] on div "Yes" at bounding box center [678, 398] width 19 height 19
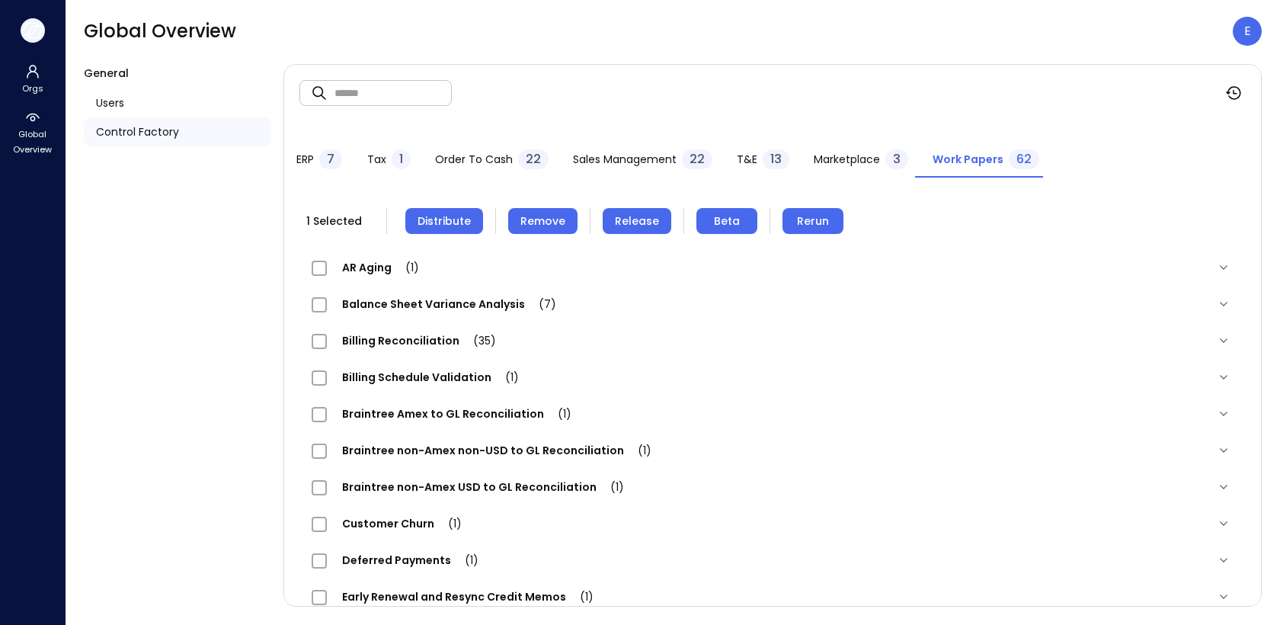
click at [29, 35] on icon "button" at bounding box center [32, 30] width 23 height 17
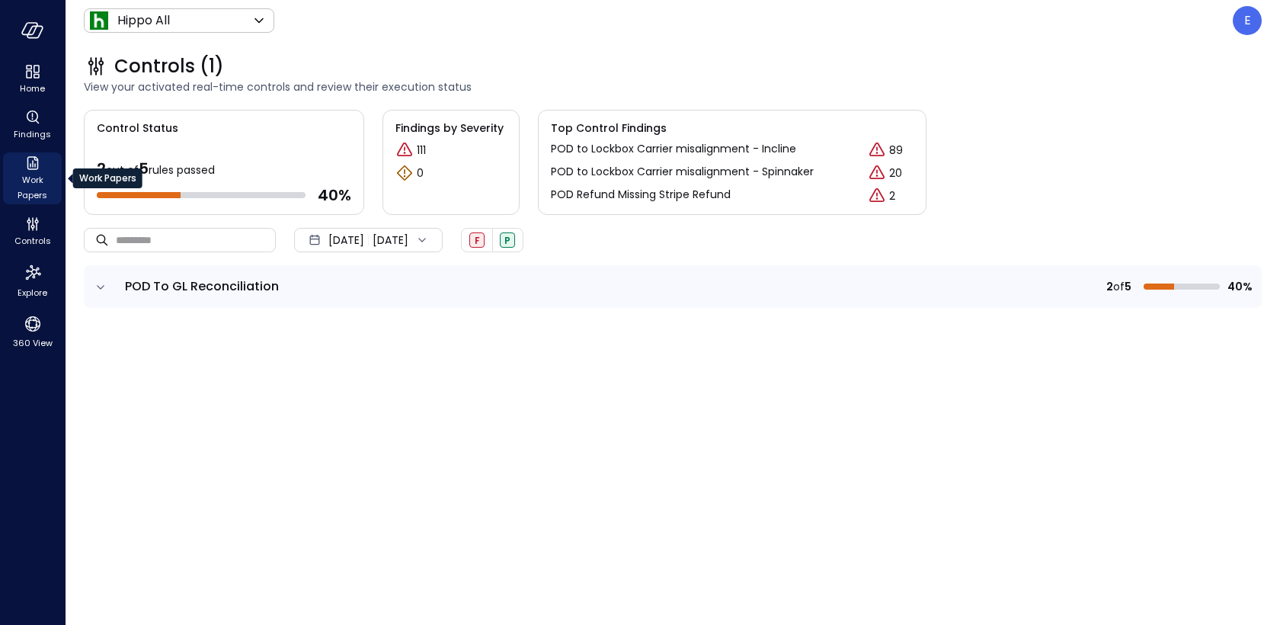
click at [29, 172] on span "Work Papers" at bounding box center [32, 187] width 46 height 30
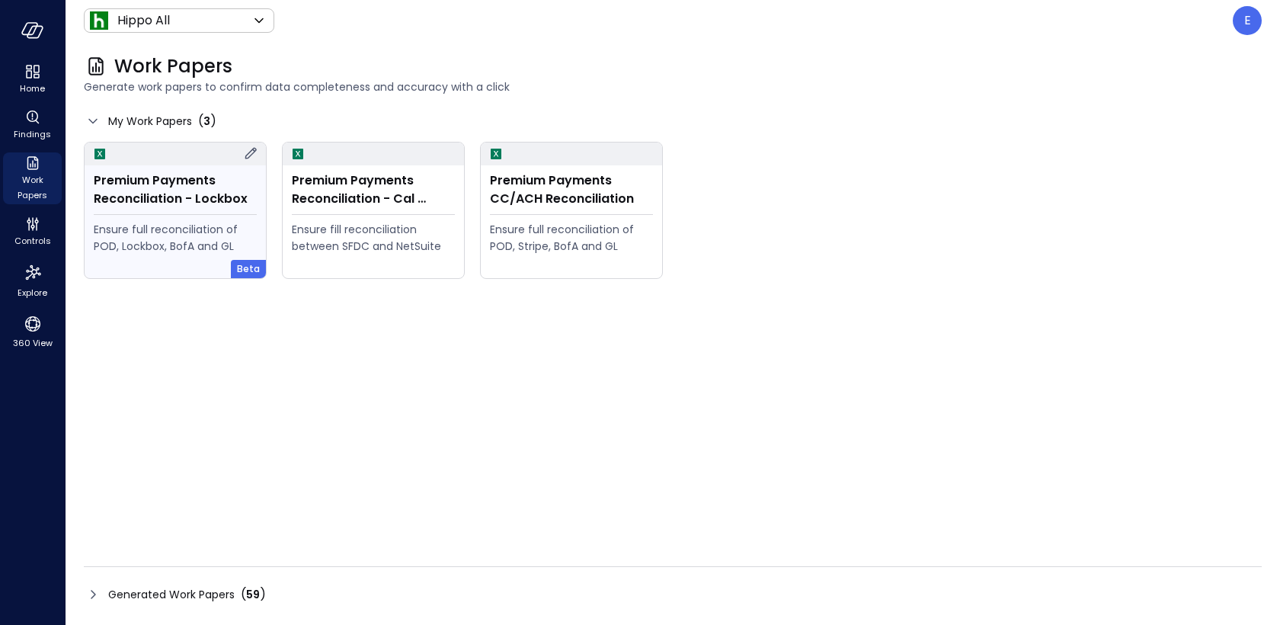
click at [179, 197] on div "Premium Payments Reconciliation - Lockbox" at bounding box center [175, 189] width 163 height 37
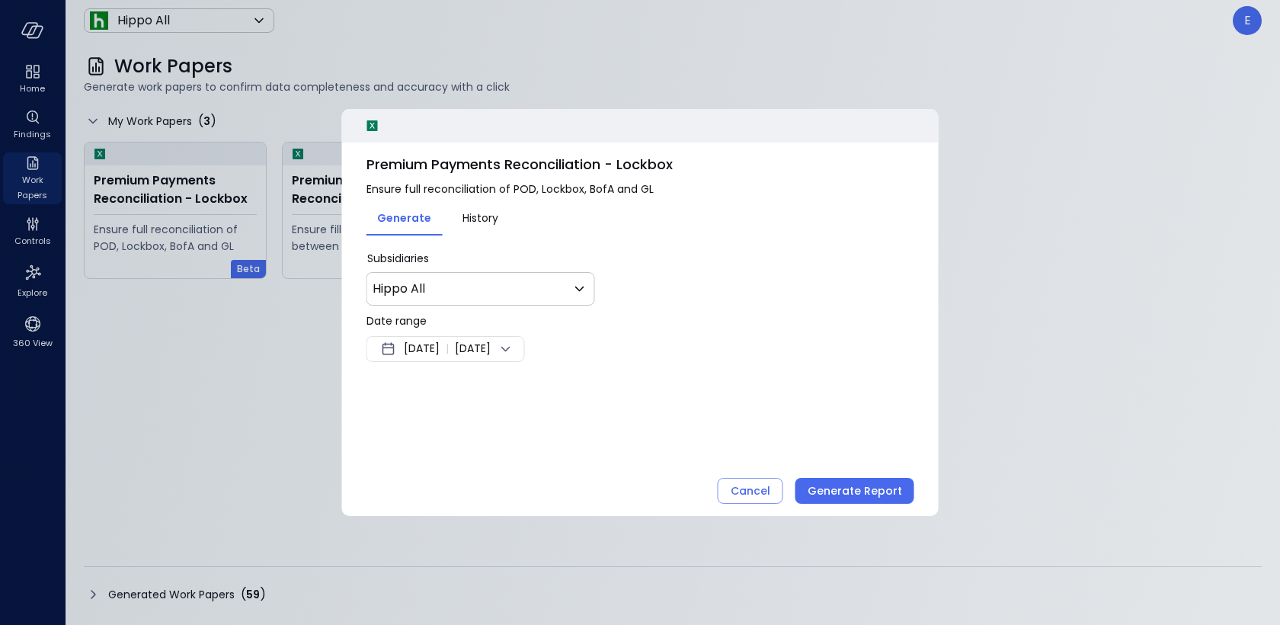
click at [413, 341] on span "Sep 17, 2025" at bounding box center [422, 349] width 36 height 18
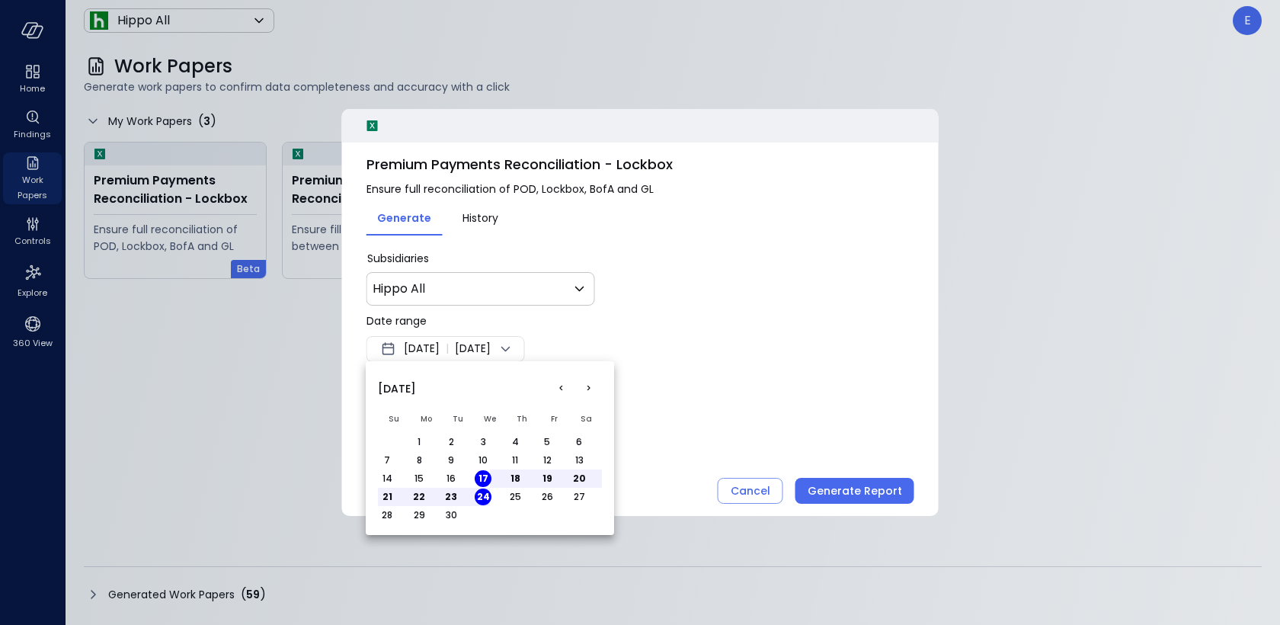
click at [561, 383] on button "<" at bounding box center [560, 388] width 27 height 27
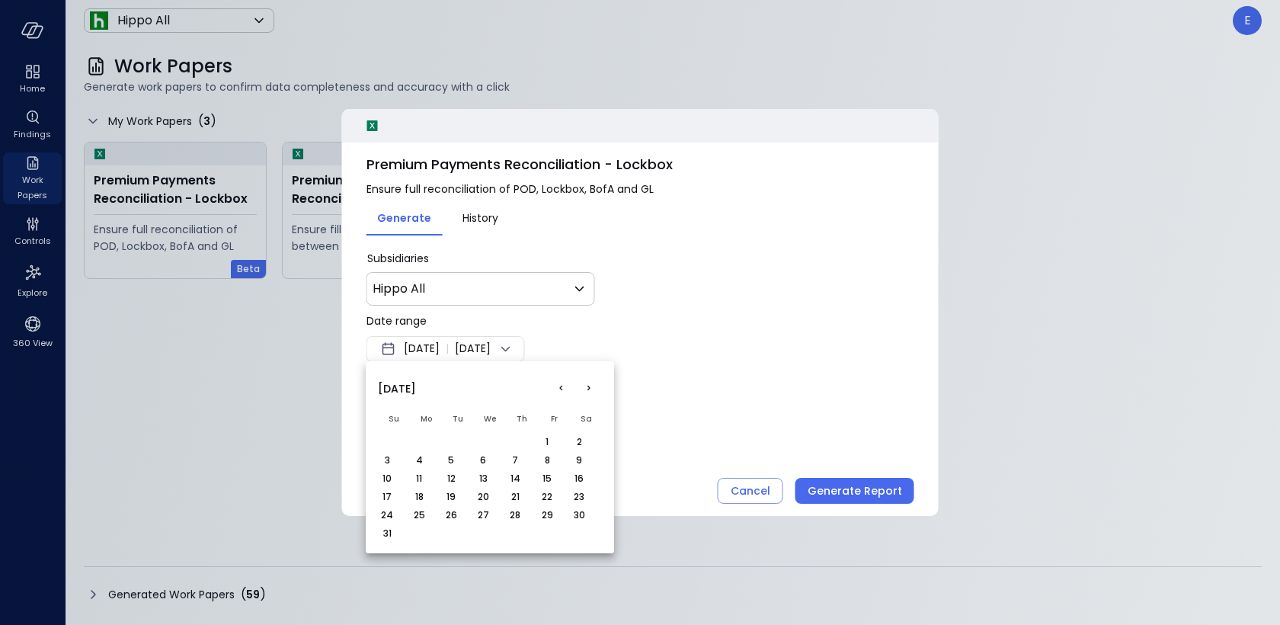
click at [545, 438] on button "1" at bounding box center [547, 441] width 17 height 17
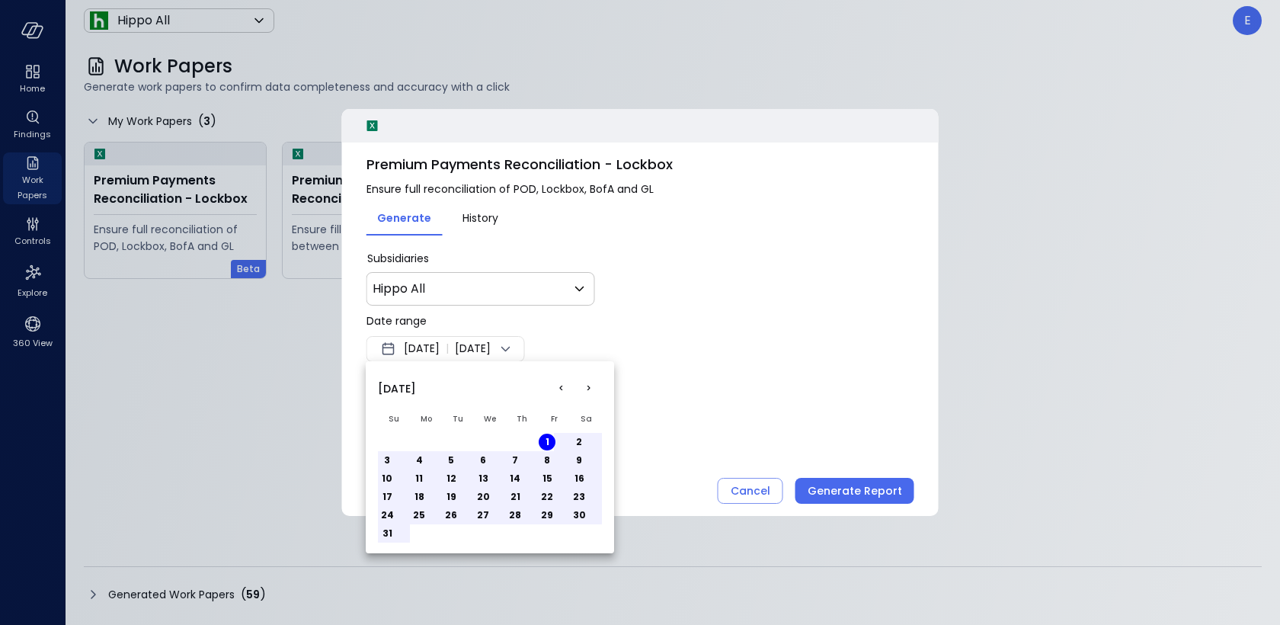
click at [390, 532] on button "31" at bounding box center [387, 533] width 17 height 17
click at [871, 491] on div at bounding box center [640, 312] width 1280 height 625
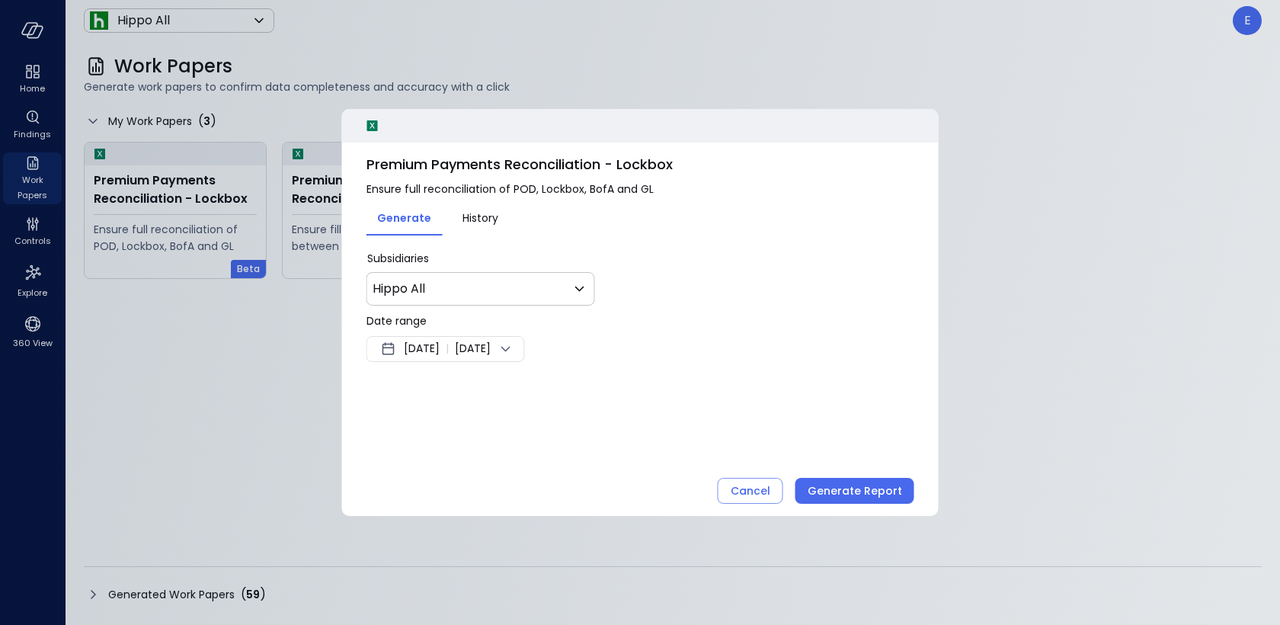
click at [871, 491] on div "Generate Report" at bounding box center [855, 490] width 94 height 19
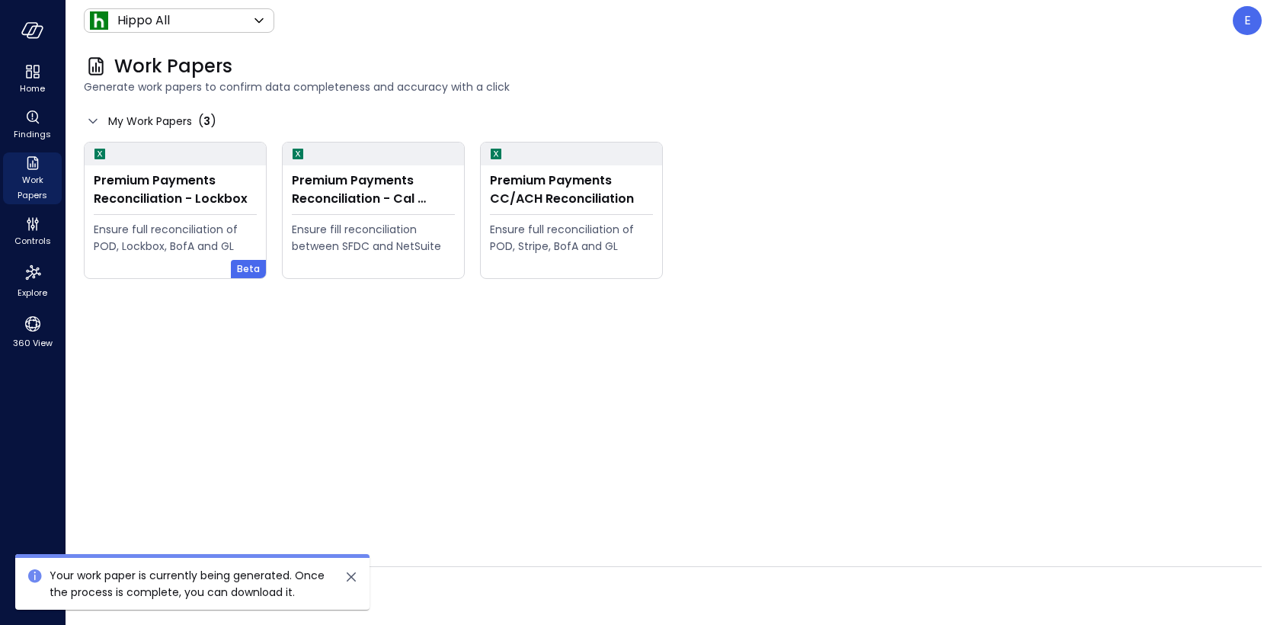
click at [604, 587] on div "Generated Work Papers ( 59 )" at bounding box center [673, 594] width 1178 height 24
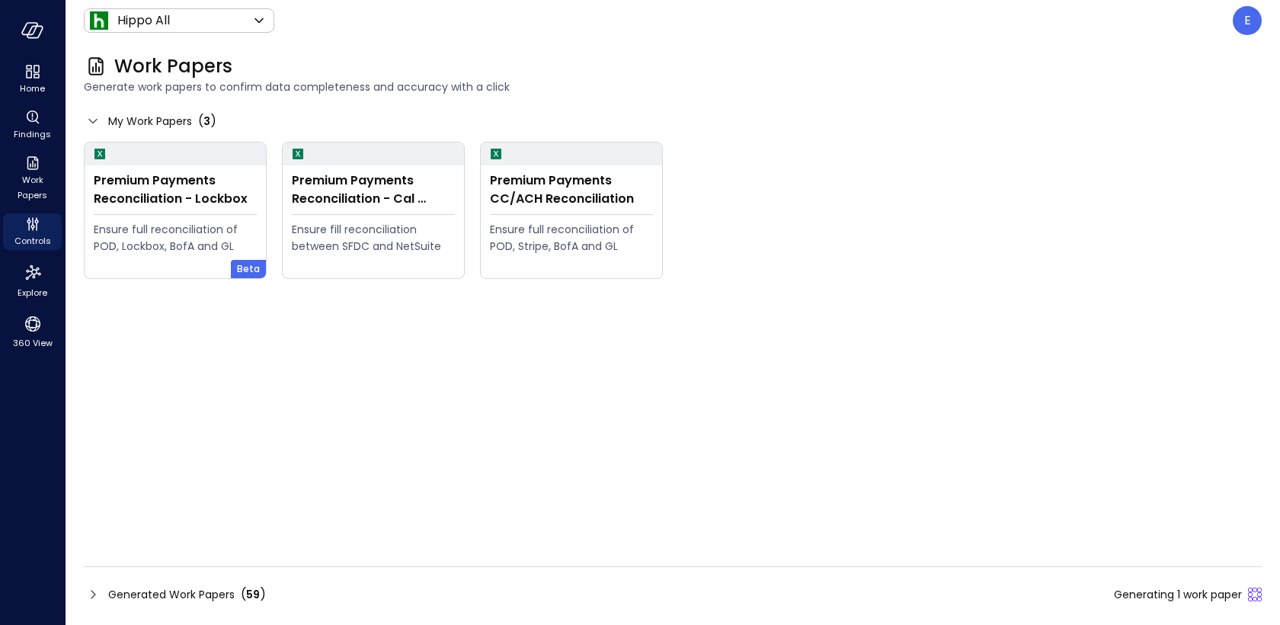
click at [131, 596] on span "Generated Work Papers" at bounding box center [171, 594] width 126 height 17
click at [202, 596] on span "Generated Work Papers" at bounding box center [171, 594] width 126 height 17
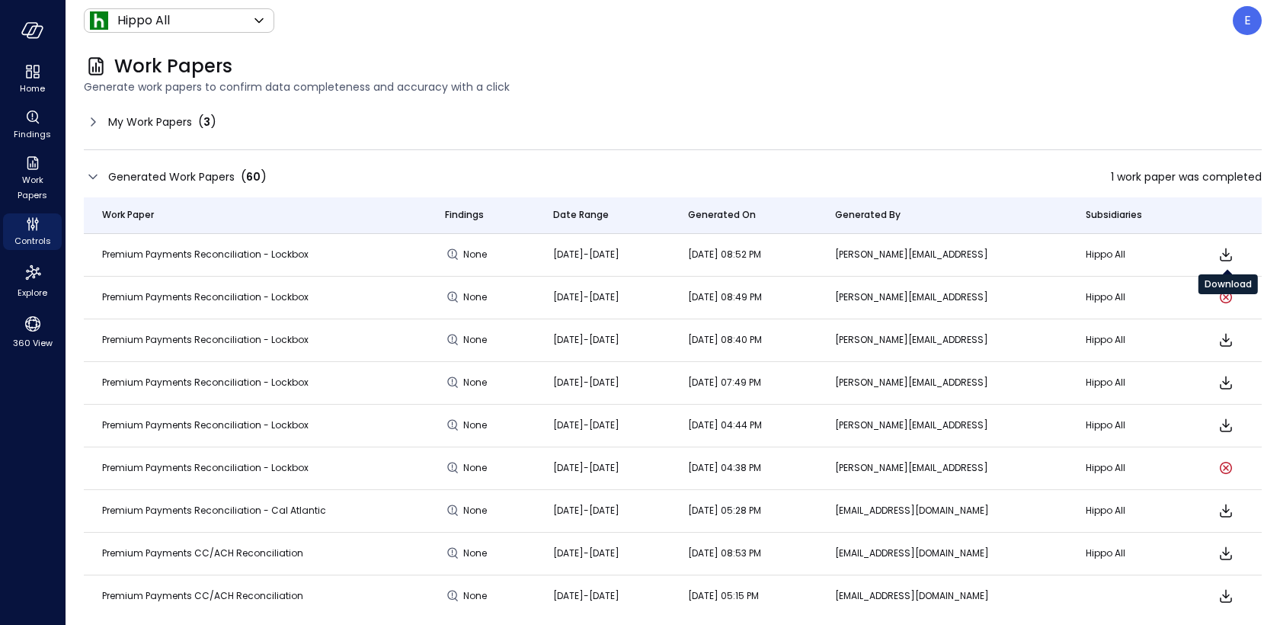
click at [1231, 254] on icon "Download" at bounding box center [1226, 254] width 18 height 18
click at [1242, 22] on div "E" at bounding box center [1247, 20] width 29 height 29
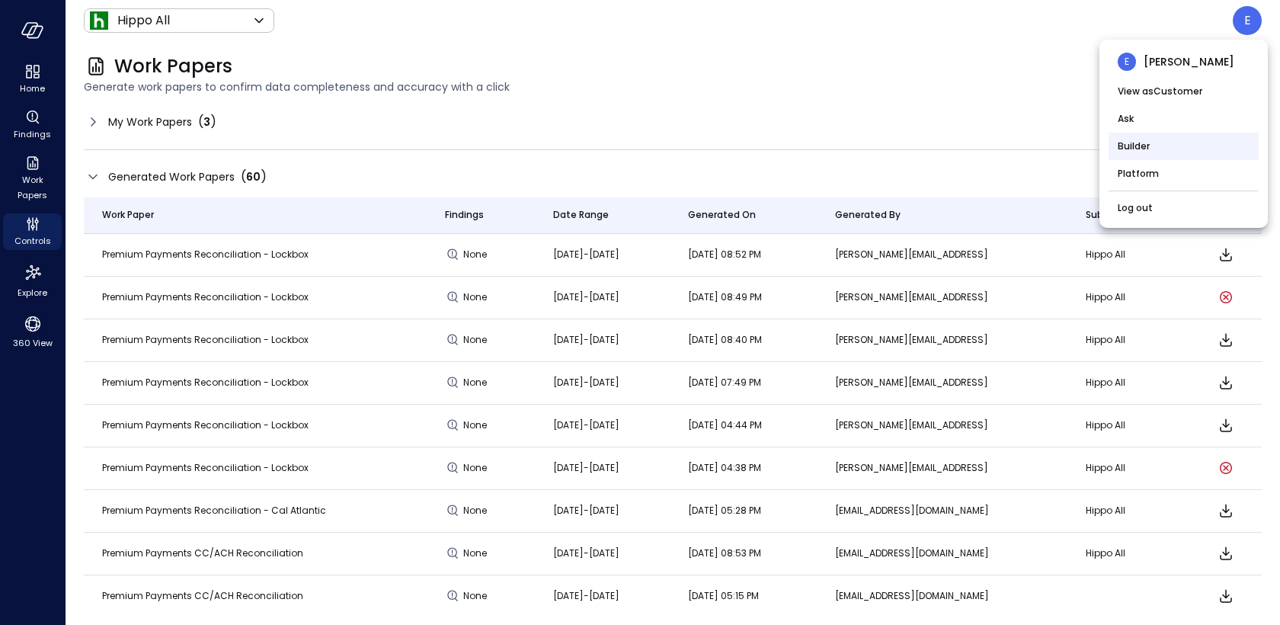
click at [1154, 145] on li "Builder" at bounding box center [1183, 146] width 150 height 27
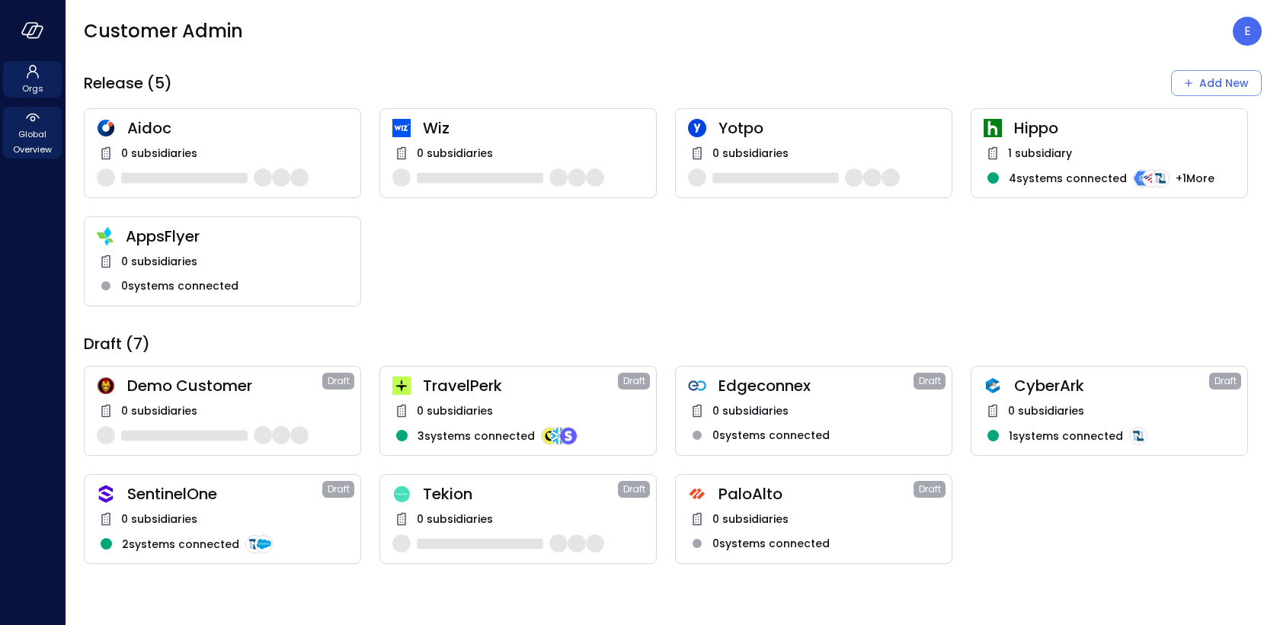
click at [31, 136] on span "Global Overview" at bounding box center [32, 141] width 46 height 30
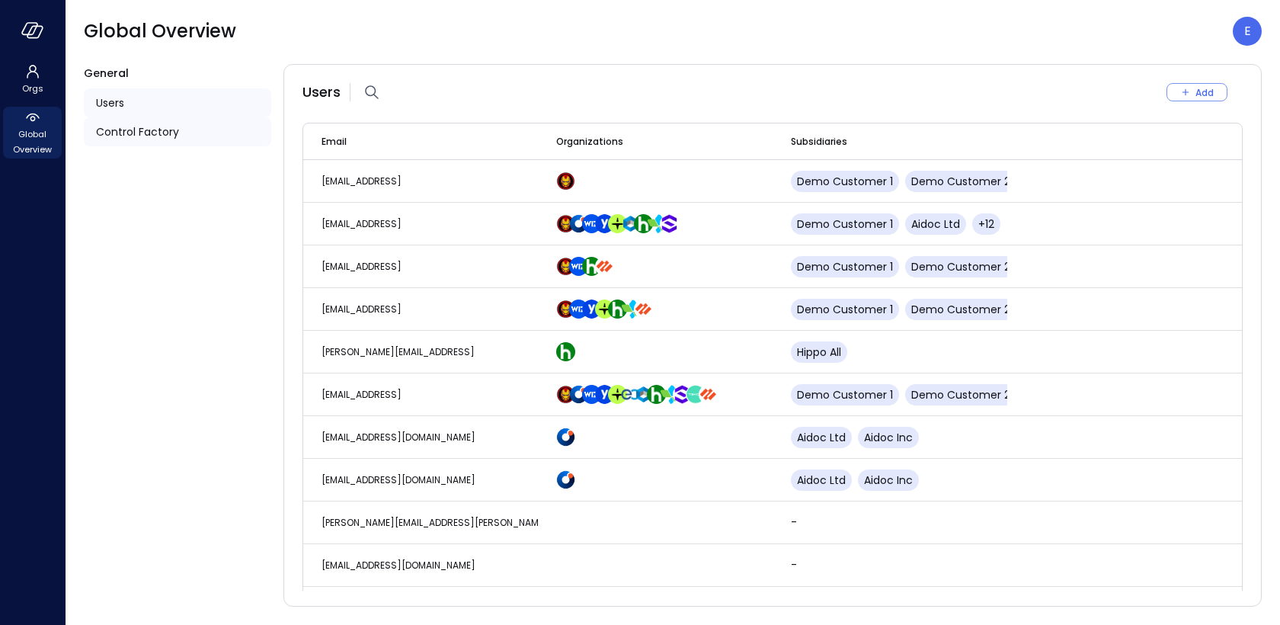
click at [177, 133] on span "Control Factory" at bounding box center [137, 131] width 83 height 17
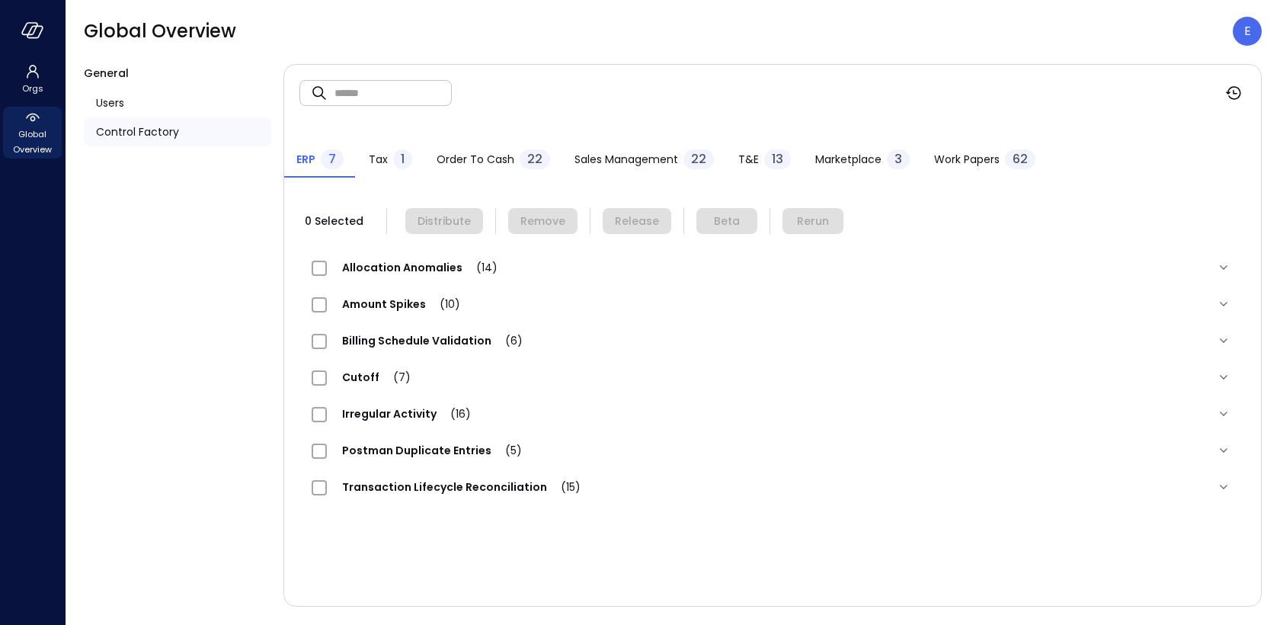
click at [939, 162] on span "Work Papers" at bounding box center [967, 159] width 66 height 17
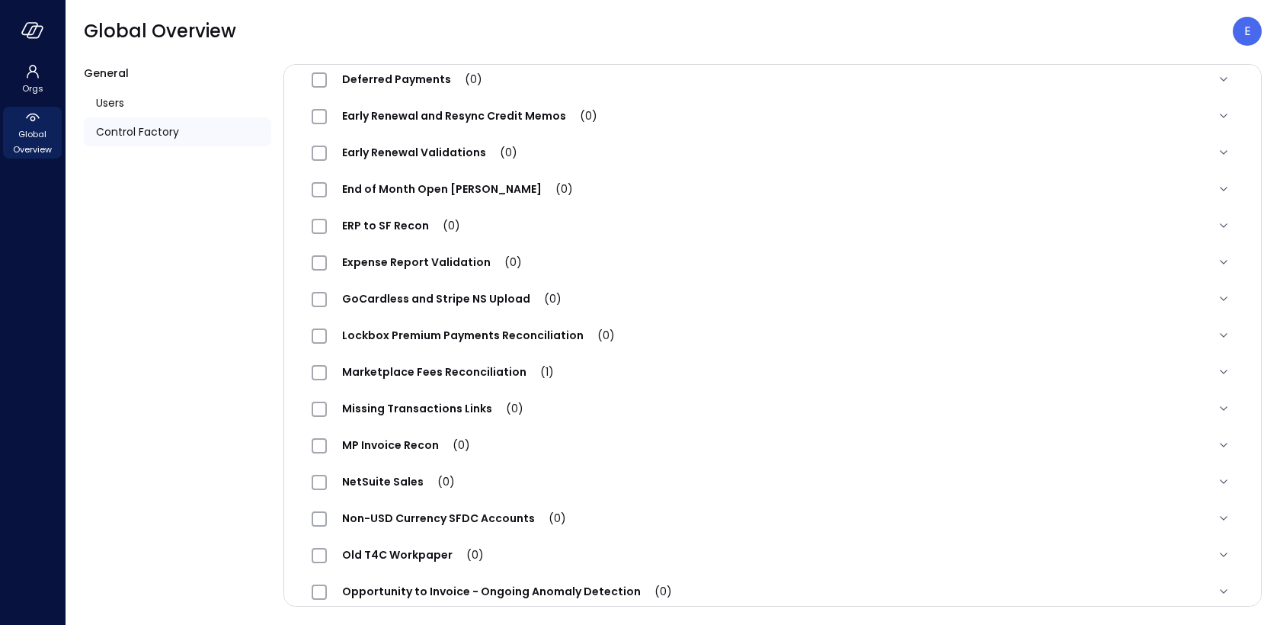
scroll to position [1505, 0]
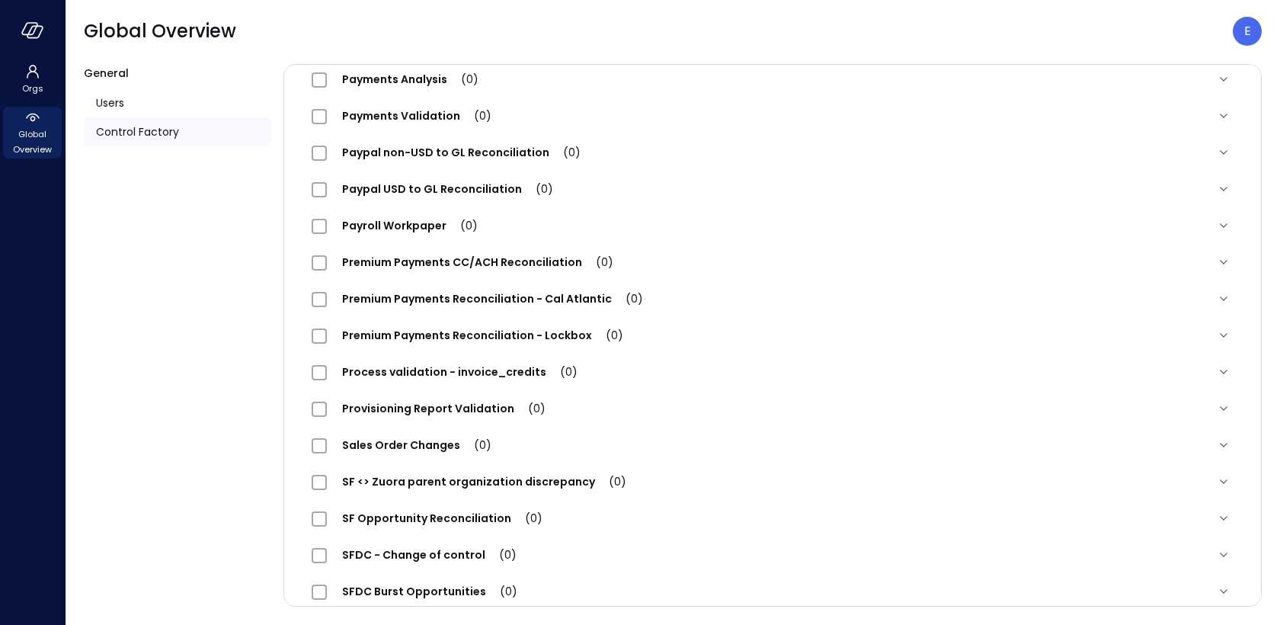
click at [467, 331] on span "Premium Payments Reconciliation - Lockbox (0)" at bounding box center [483, 335] width 312 height 15
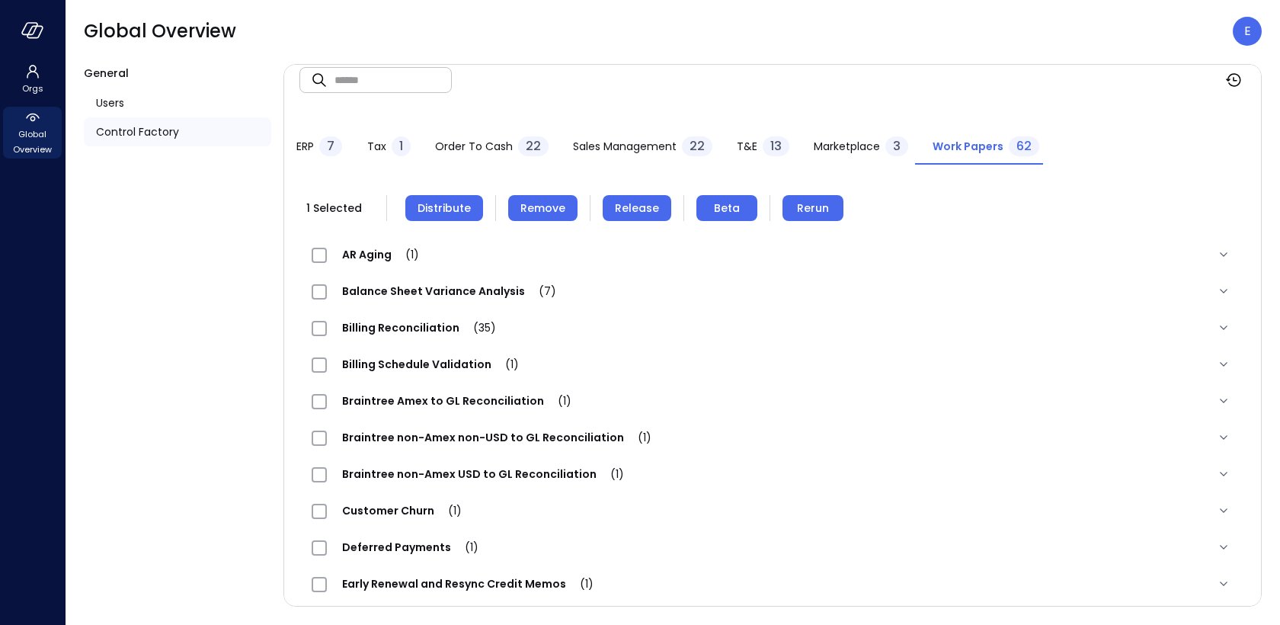
scroll to position [0, 0]
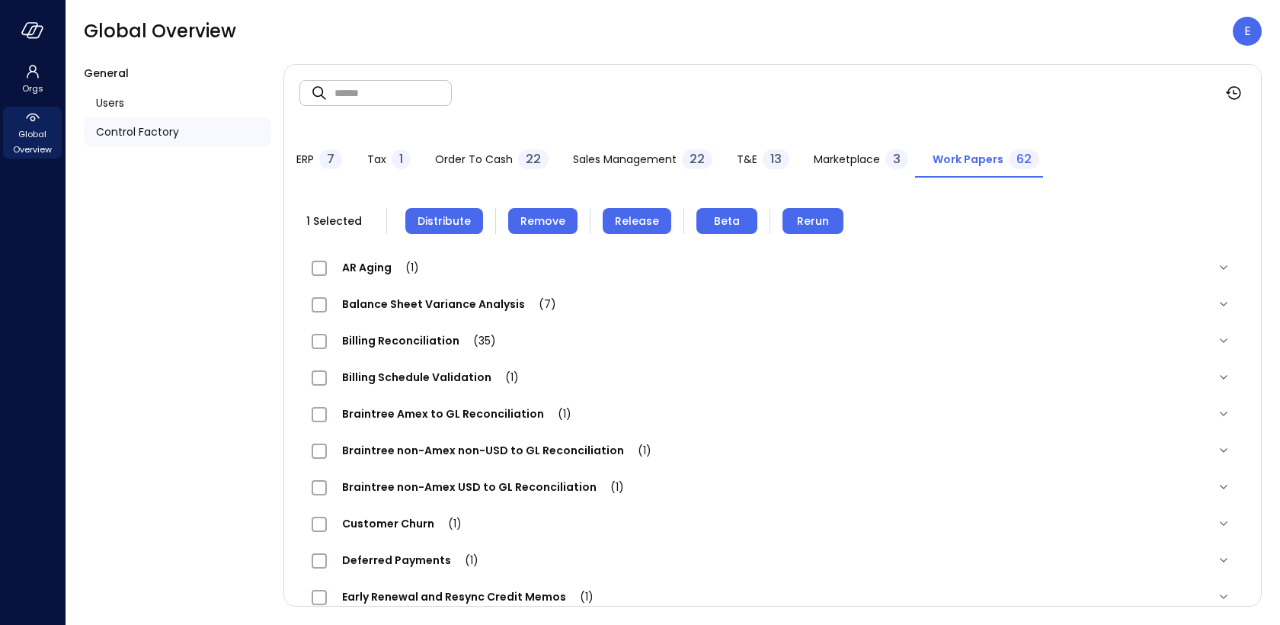
click at [636, 222] on span "Release" at bounding box center [637, 221] width 44 height 17
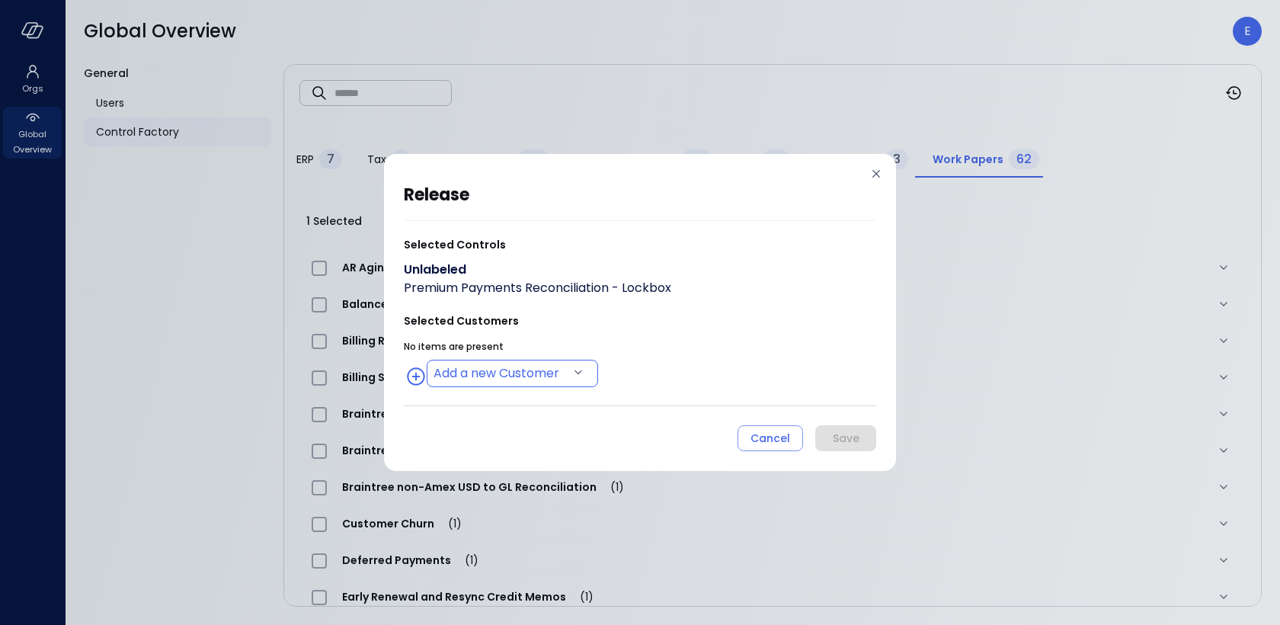
click at [509, 379] on body "Orgs Global Overview Global Overview E General Users Control Factory ​ ​ ERP 7 …" at bounding box center [640, 312] width 1280 height 625
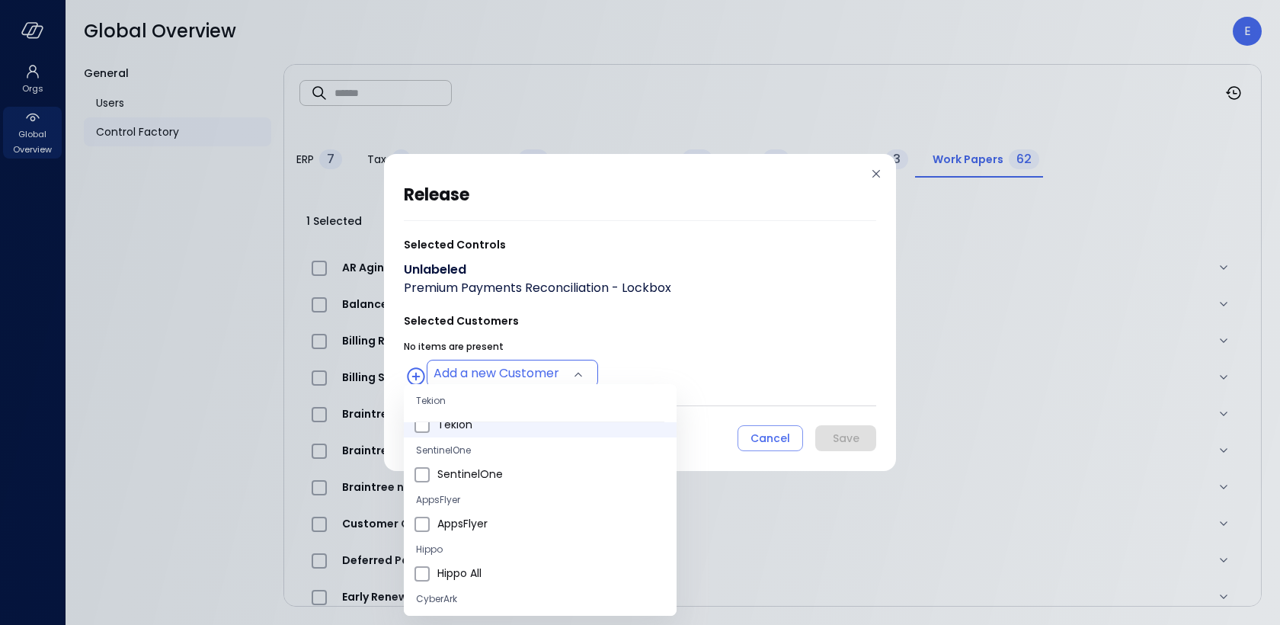
scroll to position [91, 0]
click at [471, 567] on span "Hippo All" at bounding box center [550, 572] width 227 height 16
type input "**********"
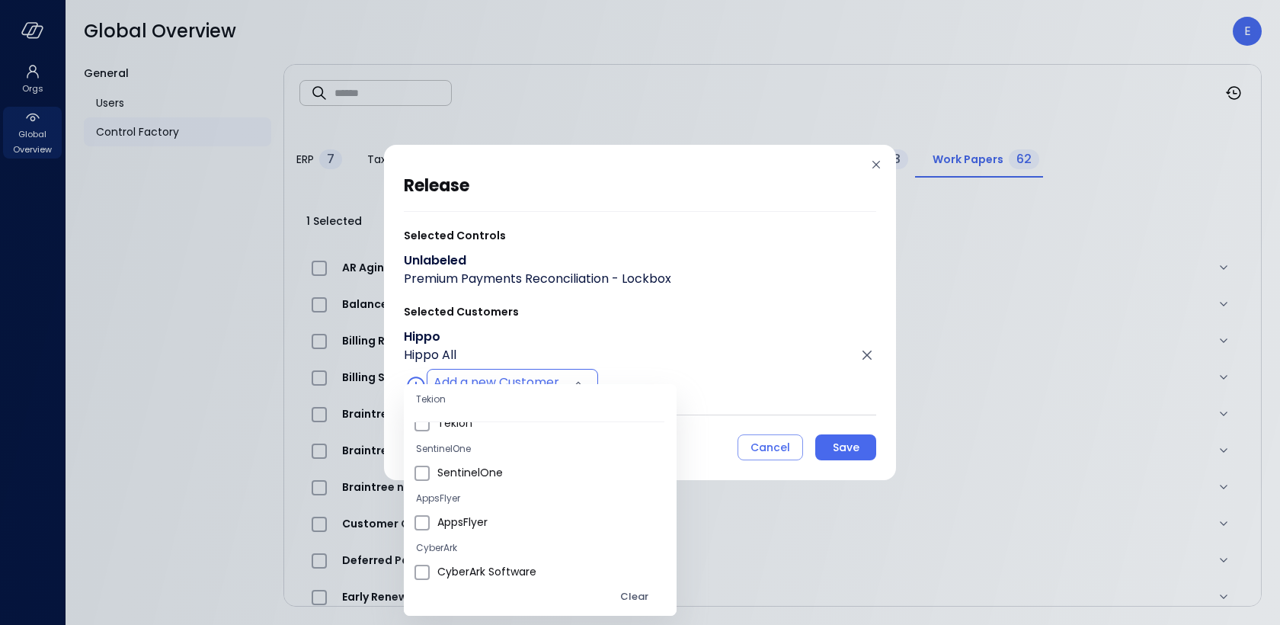
click at [851, 438] on div at bounding box center [640, 312] width 1280 height 625
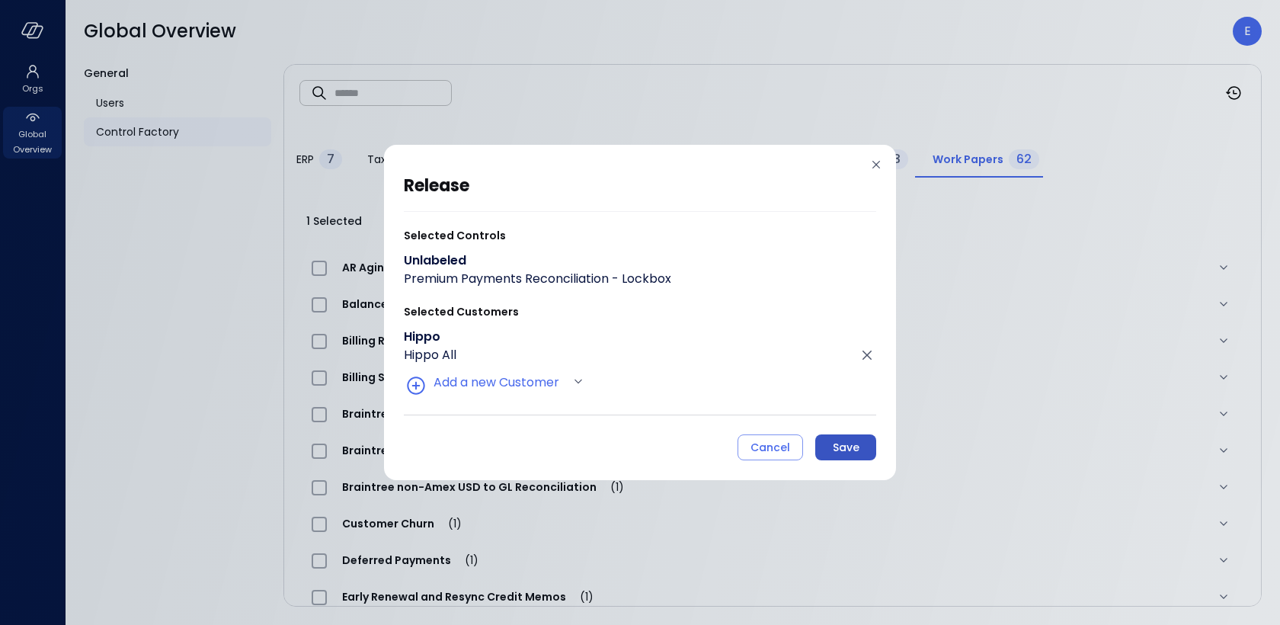
click at [850, 445] on div "Save" at bounding box center [846, 447] width 27 height 19
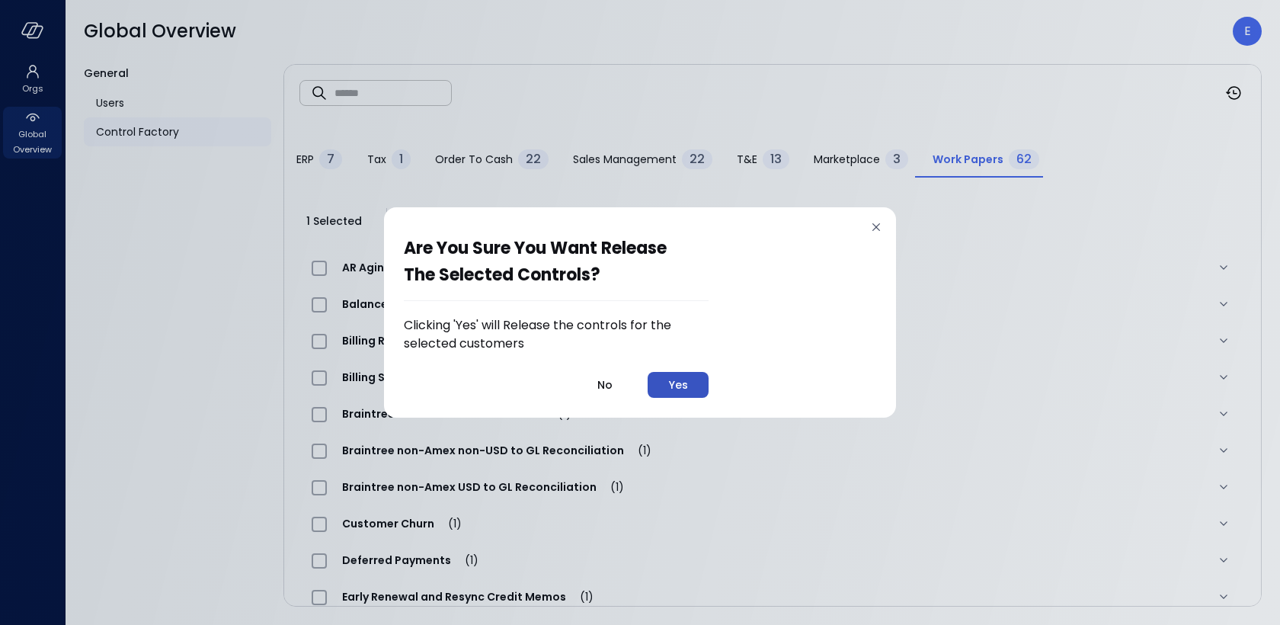
click at [674, 381] on div "Yes" at bounding box center [678, 385] width 19 height 19
